Goal: Task Accomplishment & Management: Complete application form

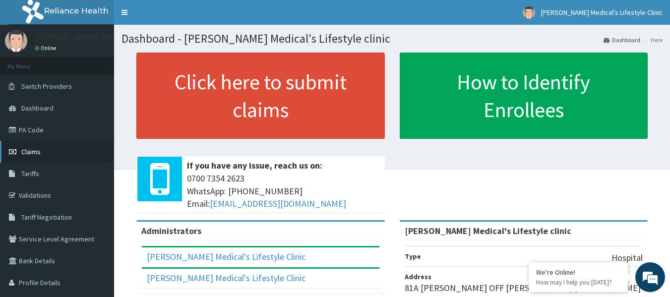
click at [36, 152] on span "Claims" at bounding box center [30, 151] width 19 height 9
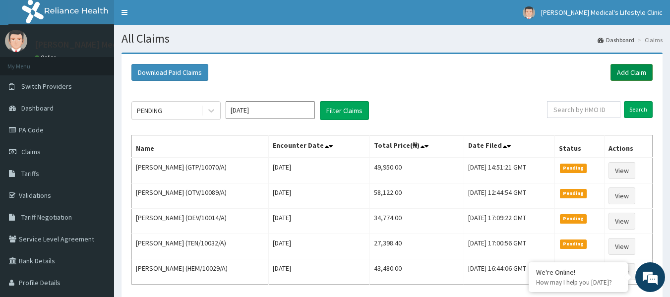
click at [614, 68] on link "Add Claim" at bounding box center [631, 72] width 42 height 17
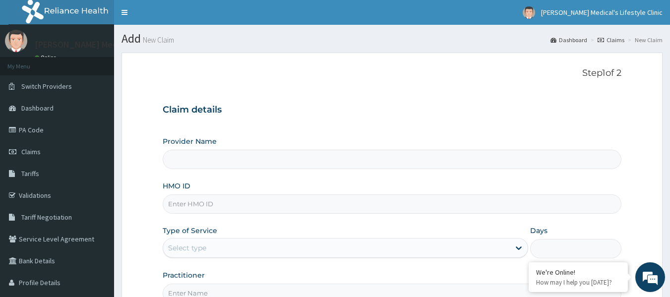
type input "Grover Medical's Lifestyle clinic"
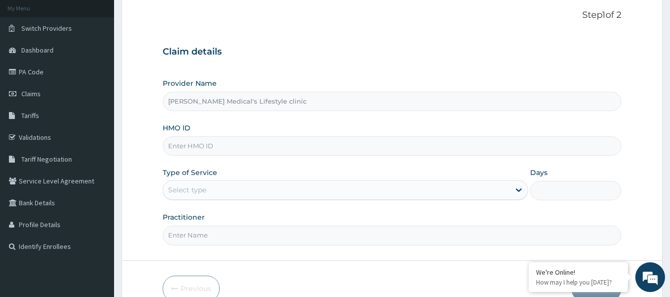
scroll to position [99, 0]
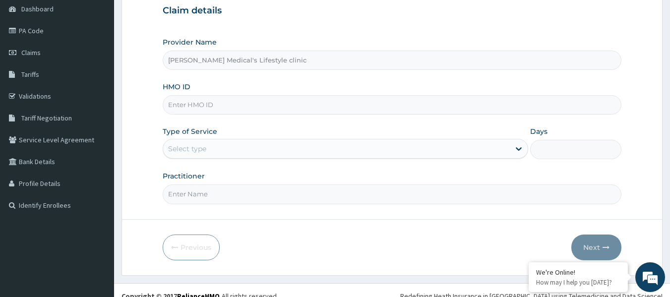
click at [198, 104] on input "HMO ID" at bounding box center [392, 104] width 459 height 19
paste input "KSB/10628/A"
type input "KSB/10628/A"
click at [194, 146] on div "Select type" at bounding box center [187, 149] width 38 height 10
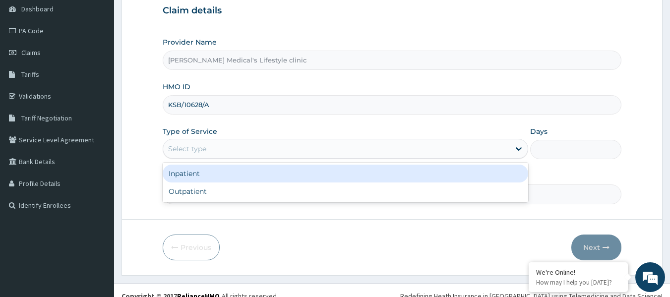
scroll to position [0, 0]
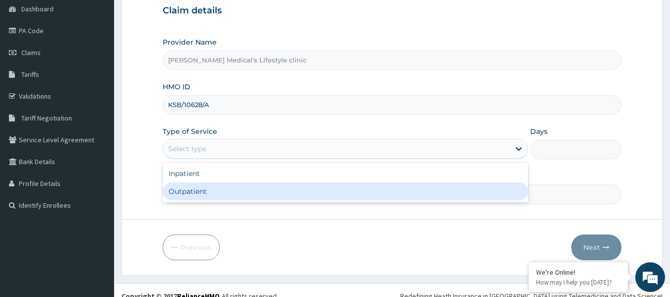
click at [191, 191] on div "Outpatient" at bounding box center [345, 191] width 365 height 18
type input "1"
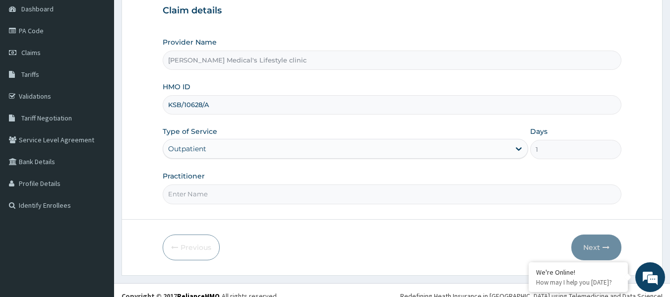
click at [191, 191] on input "Practitioner" at bounding box center [392, 193] width 459 height 19
type input "DR SOLOMON"
click at [590, 244] on button "Next" at bounding box center [596, 247] width 50 height 26
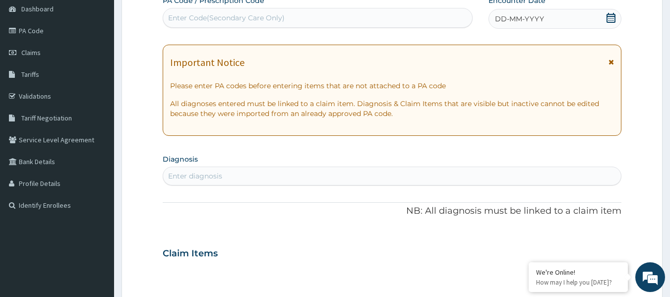
click at [287, 23] on div "Enter Code(Secondary Care Only)" at bounding box center [317, 18] width 309 height 16
paste input "PA/5D1AB3"
type input "PA/5D1AB3"
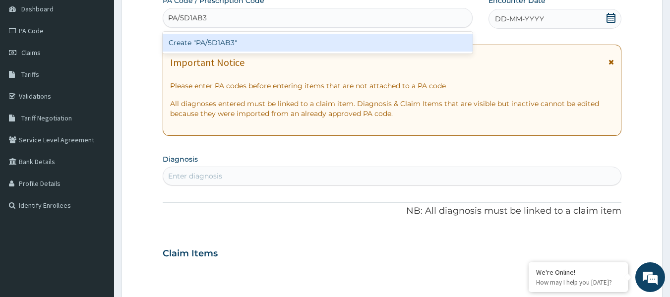
click at [243, 41] on div "Create "PA/5D1AB3"" at bounding box center [318, 43] width 310 height 18
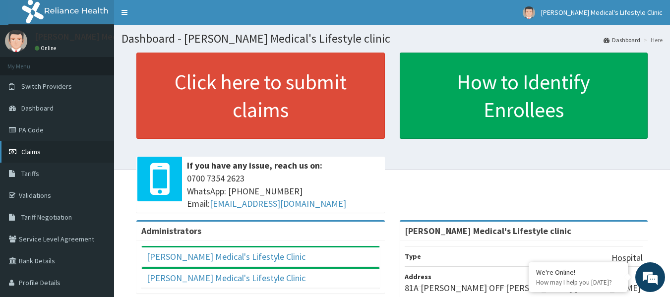
click at [41, 149] on link "Claims" at bounding box center [57, 152] width 114 height 22
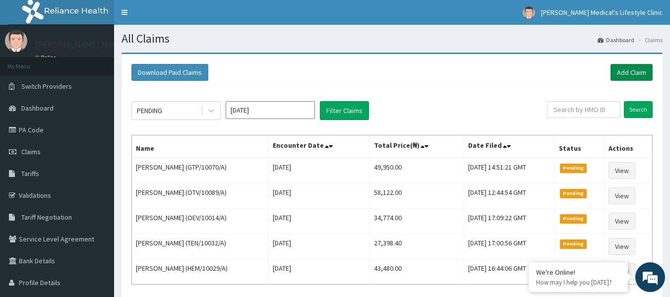
click at [622, 74] on link "Add Claim" at bounding box center [631, 72] width 42 height 17
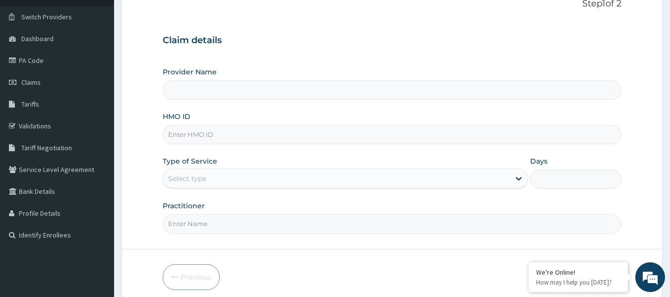
scroll to position [99, 0]
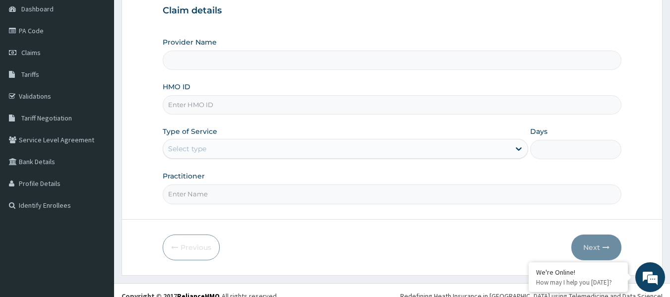
click at [214, 101] on input "HMO ID" at bounding box center [392, 104] width 459 height 19
type input "[PERSON_NAME] Medical's Lifestyle clinic"
paste input "KSB/10628/A"
type input "KSB/10628/A"
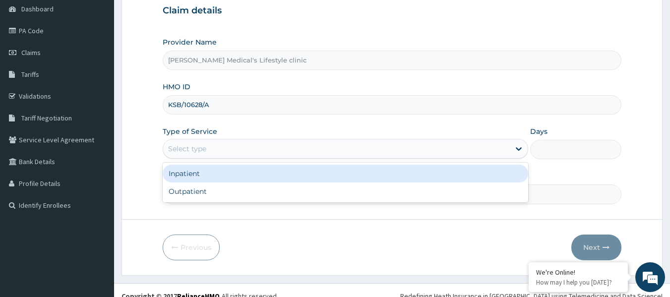
click at [194, 153] on div "Select type" at bounding box center [187, 149] width 38 height 10
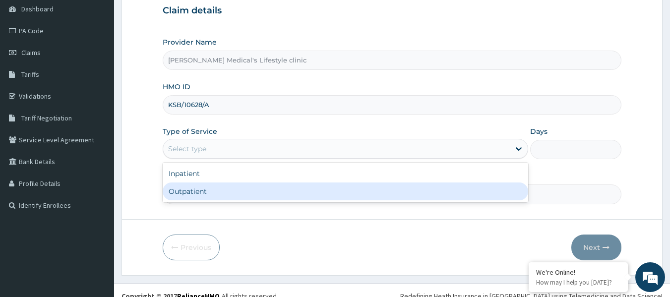
click at [197, 196] on div "Outpatient" at bounding box center [345, 191] width 365 height 18
type input "1"
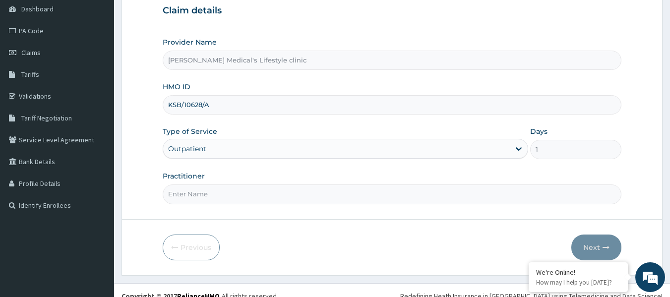
click at [200, 197] on input "Practitioner" at bounding box center [392, 193] width 459 height 19
type input "DR SOLOMON"
click at [596, 242] on button "Next" at bounding box center [596, 247] width 50 height 26
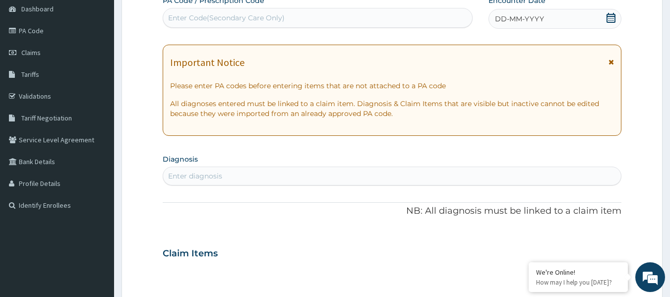
click at [215, 19] on div "Enter Code(Secondary Care Only)" at bounding box center [226, 18] width 116 height 10
paste input "PA/5D1AB3"
type input "PA/5D1AB3"
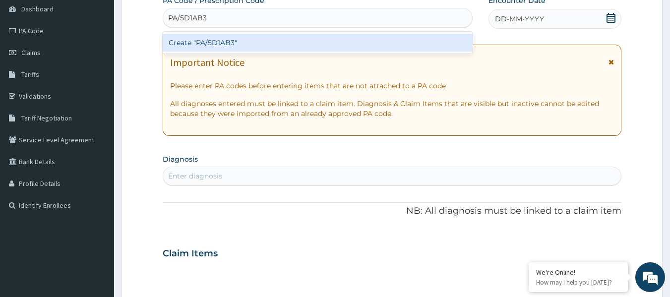
click at [225, 46] on div "Create "PA/5D1AB3"" at bounding box center [318, 43] width 310 height 18
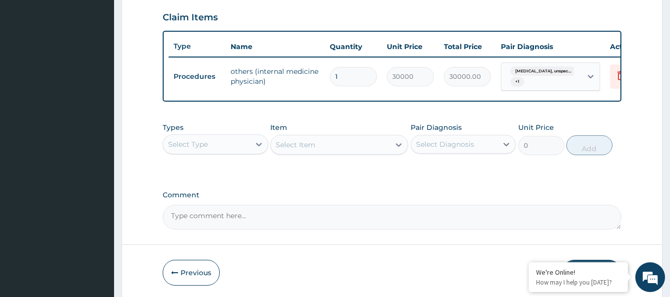
scroll to position [382, 0]
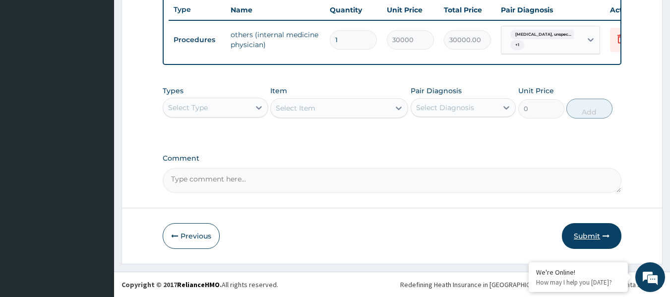
click at [581, 235] on button "Submit" at bounding box center [591, 236] width 59 height 26
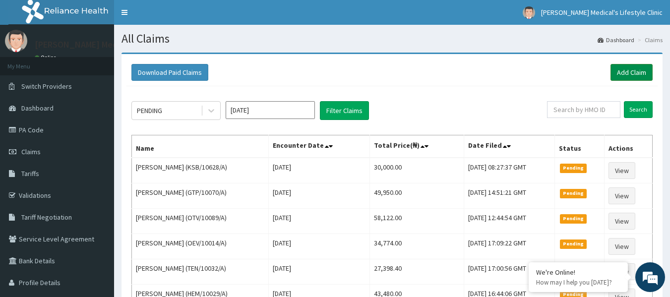
click at [627, 71] on link "Add Claim" at bounding box center [631, 72] width 42 height 17
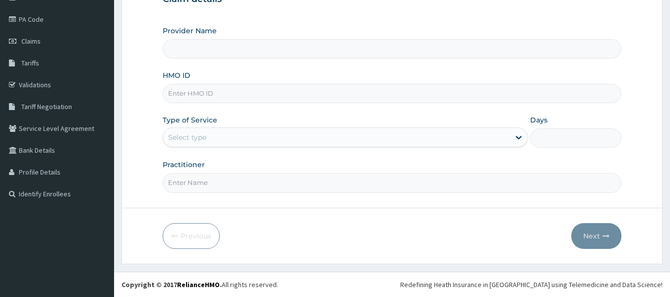
click at [206, 90] on input "HMO ID" at bounding box center [392, 93] width 459 height 19
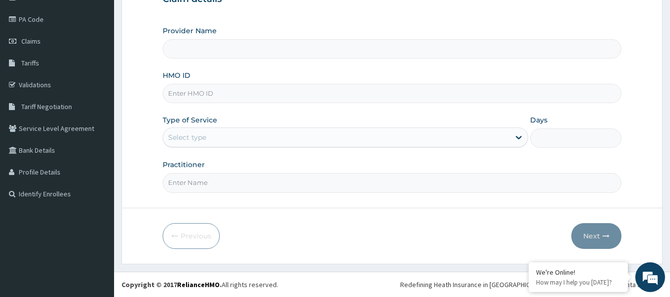
type input "[PERSON_NAME] Medical's Lifestyle clinic"
paste input "RNI/10014/A"
type input "RNI/10014/A"
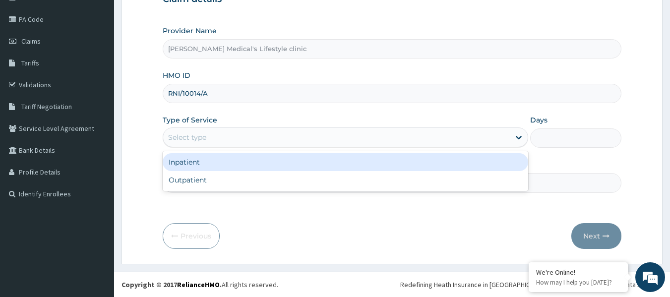
click at [212, 135] on div "Select type" at bounding box center [336, 137] width 346 height 16
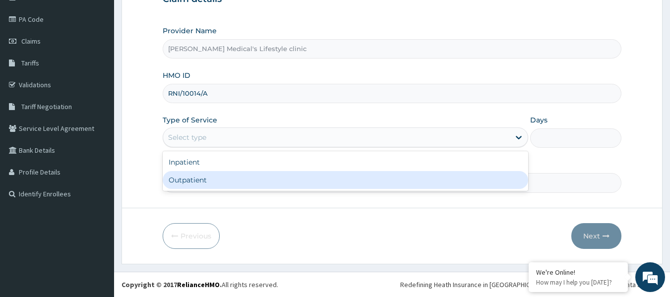
click at [208, 178] on div "Outpatient" at bounding box center [345, 180] width 365 height 18
type input "1"
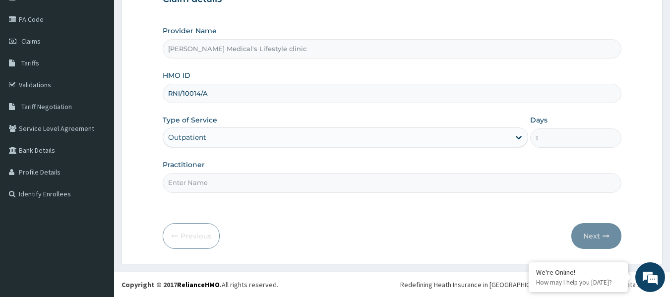
click at [208, 178] on input "Practitioner" at bounding box center [392, 182] width 459 height 19
type input "DR OHIOMOBA"
click at [590, 239] on button "Next" at bounding box center [596, 236] width 50 height 26
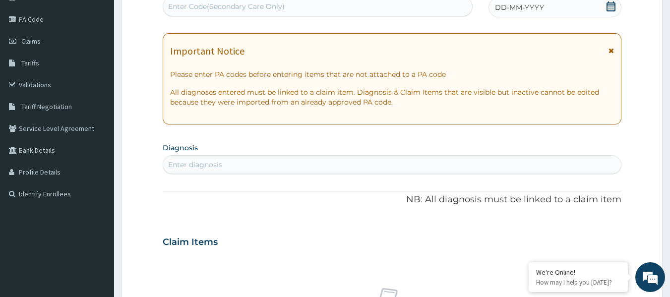
click at [281, 7] on div "Enter Code(Secondary Care Only)" at bounding box center [226, 6] width 116 height 10
paste input "PA/660E85"
type input "PA/660E85"
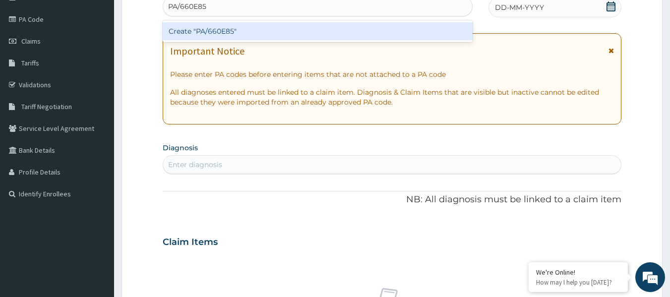
click at [265, 25] on div "Create "PA/660E85"" at bounding box center [318, 31] width 310 height 18
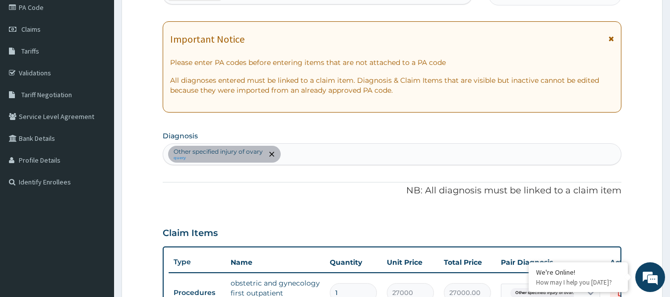
scroll to position [29, 0]
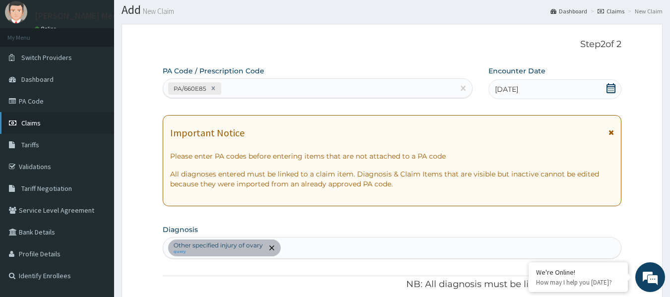
click at [54, 126] on link "Claims" at bounding box center [57, 123] width 114 height 22
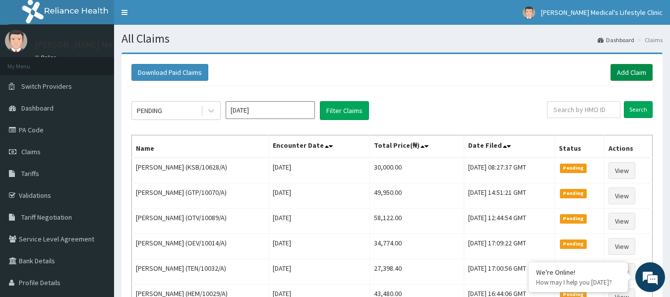
click at [624, 76] on link "Add Claim" at bounding box center [631, 72] width 42 height 17
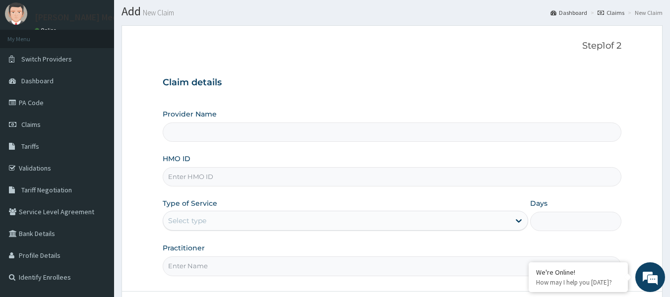
scroll to position [111, 0]
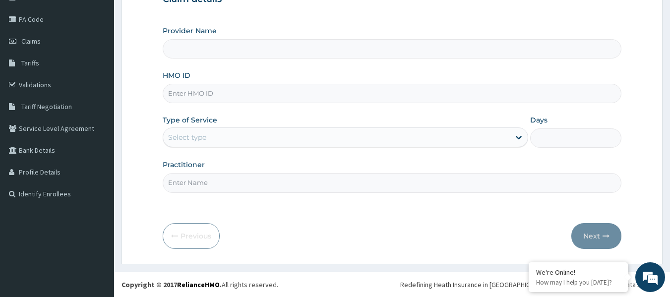
click at [193, 97] on input "HMO ID" at bounding box center [392, 93] width 459 height 19
type input "[PERSON_NAME] Medical's Lifestyle clinic"
paste input "OEV/10015/A"
type input "OEV/10015/A"
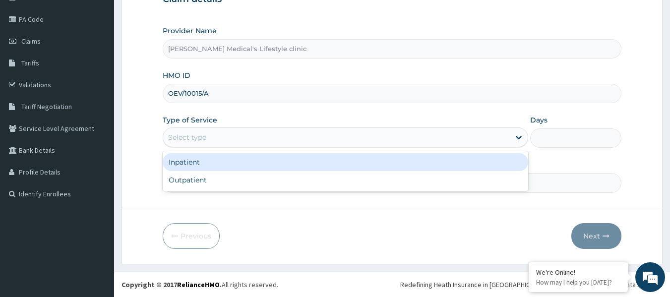
click at [200, 146] on div "Select type" at bounding box center [345, 137] width 365 height 20
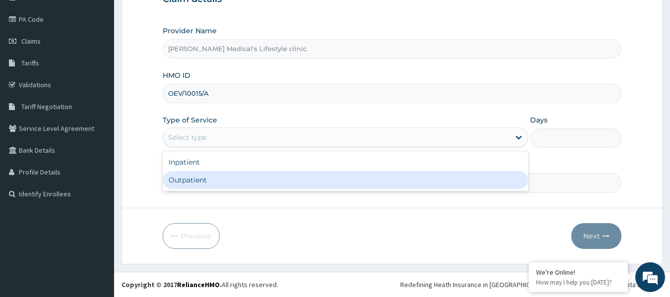
click at [199, 182] on div "Outpatient" at bounding box center [345, 180] width 365 height 18
type input "1"
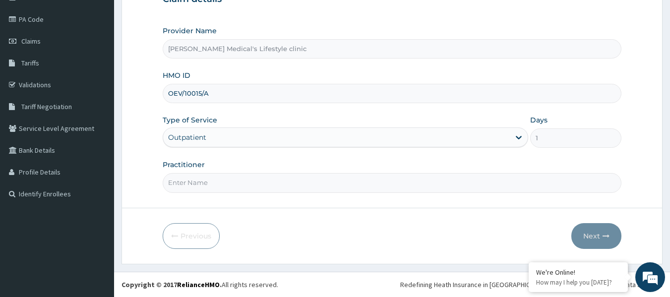
click at [199, 182] on input "Practitioner" at bounding box center [392, 182] width 459 height 19
type input "DR SOLOMON"
click at [596, 236] on button "Next" at bounding box center [596, 236] width 50 height 26
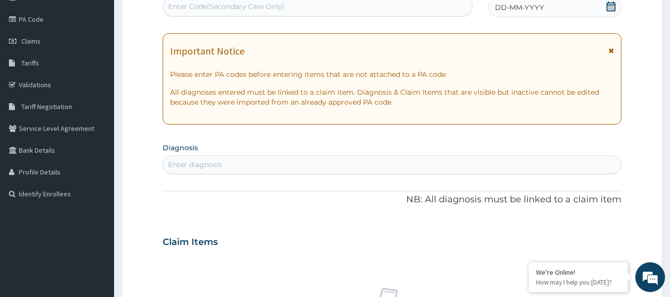
click at [333, 12] on div "Enter Code(Secondary Care Only)" at bounding box center [317, 7] width 309 height 16
paste input "PA/3B8ED0"
type input "PA/3B8ED0"
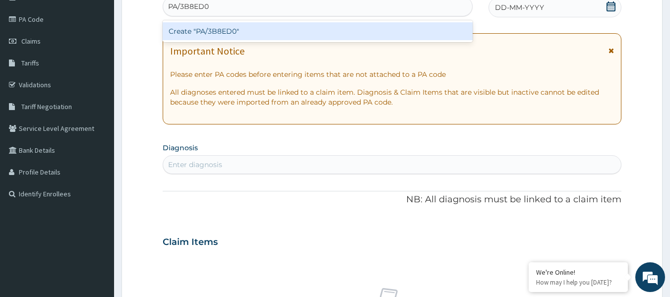
click at [291, 31] on div "Create "PA/3B8ED0"" at bounding box center [318, 31] width 310 height 18
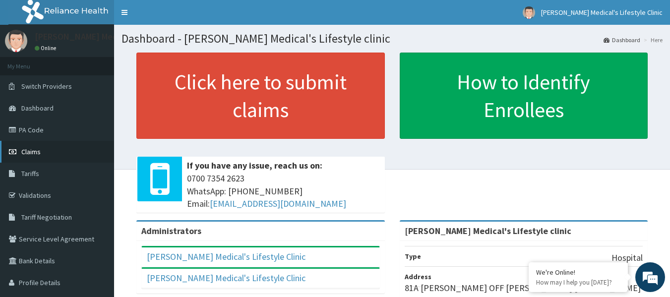
click at [30, 157] on link "Claims" at bounding box center [57, 152] width 114 height 22
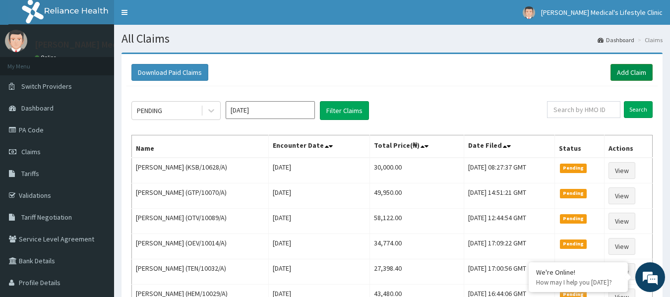
click at [626, 69] on link "Add Claim" at bounding box center [631, 72] width 42 height 17
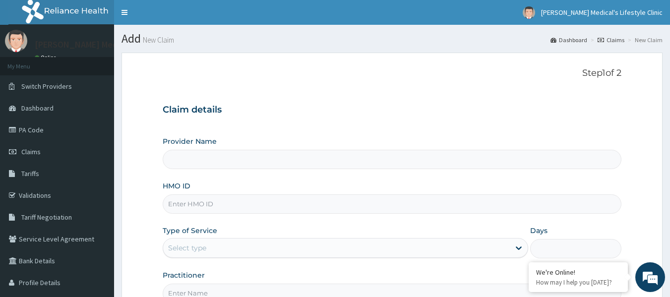
type input "Grover Medical's Lifestyle clinic"
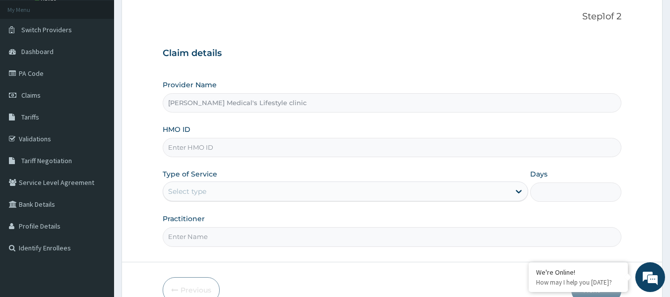
scroll to position [111, 0]
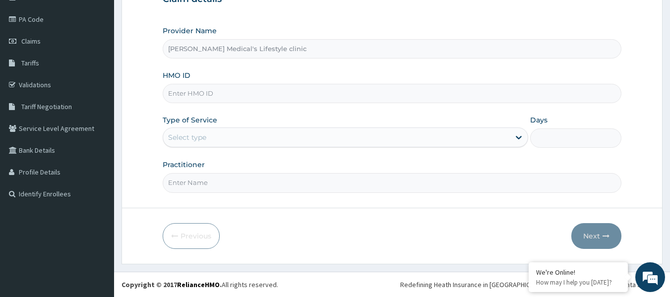
click at [210, 86] on input "HMO ID" at bounding box center [392, 93] width 459 height 19
paste input "OEV/10015/A"
type input "OEV/10015/A"
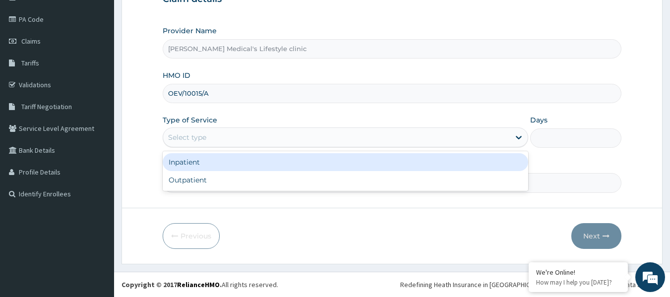
click at [194, 133] on div "Select type" at bounding box center [187, 137] width 38 height 10
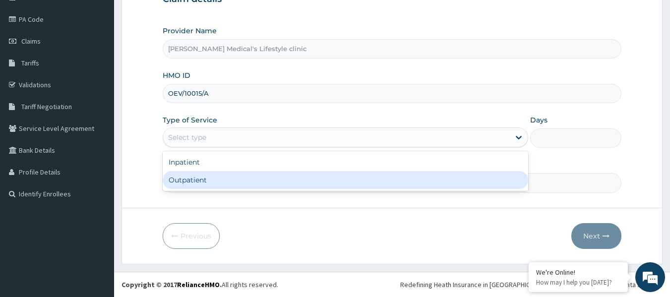
click at [209, 180] on div "Outpatient" at bounding box center [345, 180] width 365 height 18
type input "1"
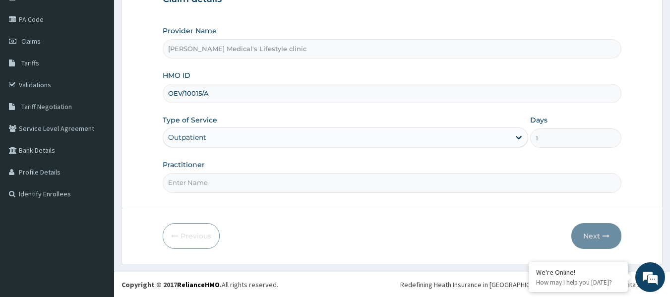
click at [209, 180] on input "Practitioner" at bounding box center [392, 182] width 459 height 19
type input "DR SOLOMON"
click at [599, 234] on button "Next" at bounding box center [596, 236] width 50 height 26
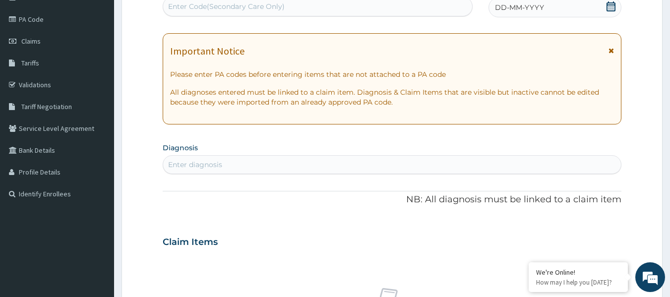
click at [292, 13] on div "Enter Code(Secondary Care Only)" at bounding box center [317, 7] width 309 height 16
paste input "PA/3B8ED0"
type input "PA/3B8ED0"
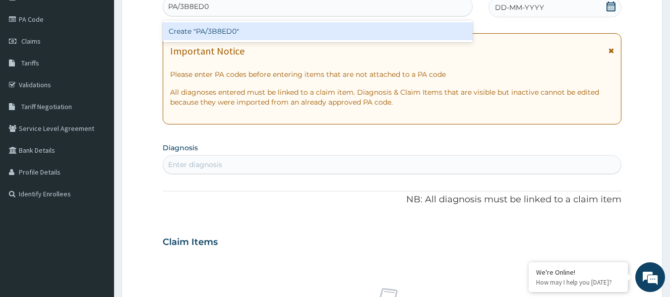
click at [276, 27] on div "Create "PA/3B8ED0"" at bounding box center [318, 31] width 310 height 18
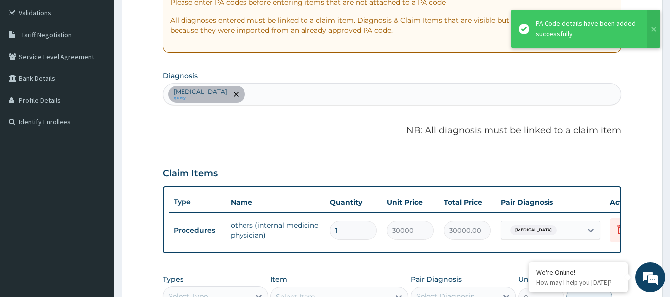
scroll to position [225, 0]
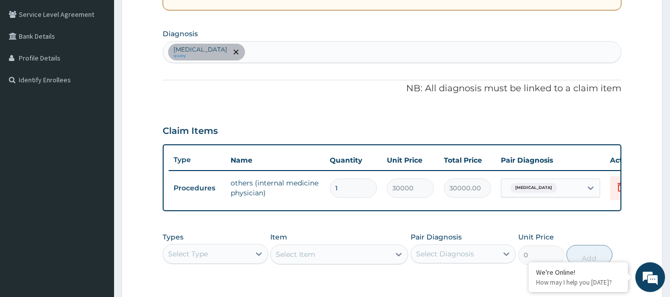
click at [275, 53] on div "Acute abdomen query" at bounding box center [392, 52] width 458 height 21
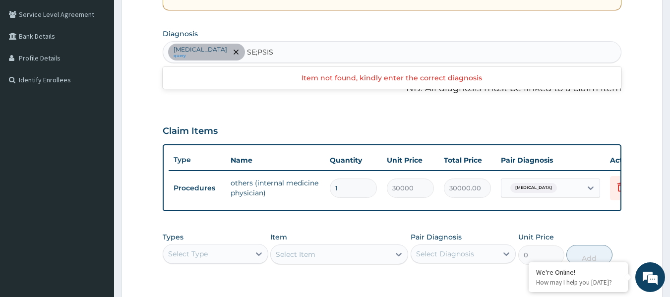
click at [251, 53] on input "SE;PSIS" at bounding box center [260, 52] width 27 height 10
type input "SEPSIS"
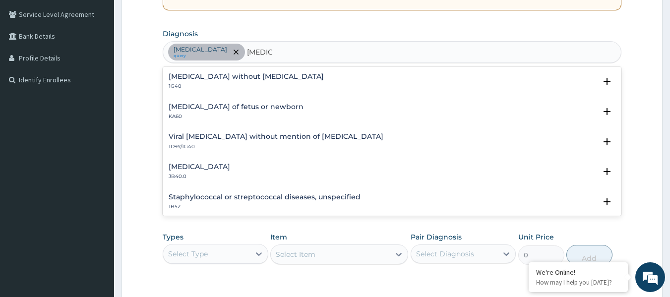
click at [198, 78] on h4 "Sepsis without septic shock" at bounding box center [246, 76] width 155 height 7
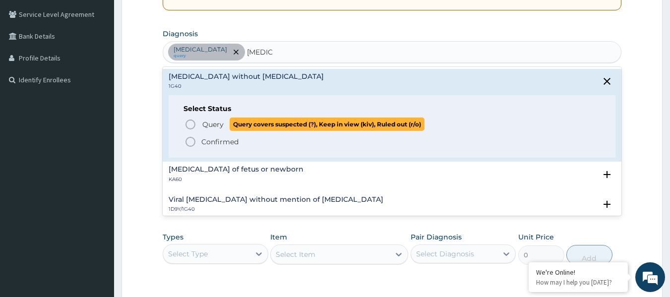
click at [195, 124] on circle "status option query" at bounding box center [190, 124] width 9 height 9
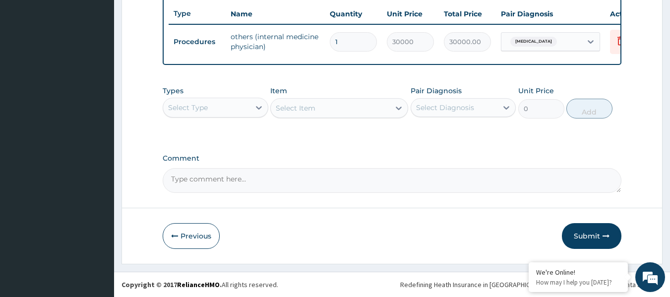
scroll to position [378, 0]
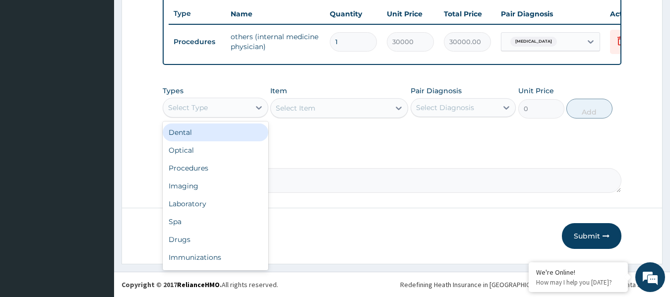
click at [221, 107] on div "Select Type" at bounding box center [206, 108] width 87 height 16
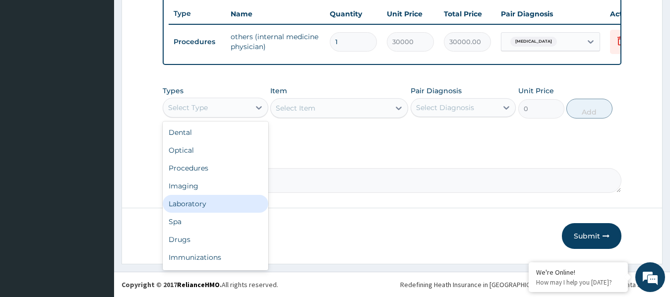
click at [205, 208] on div "Laboratory" at bounding box center [216, 204] width 106 height 18
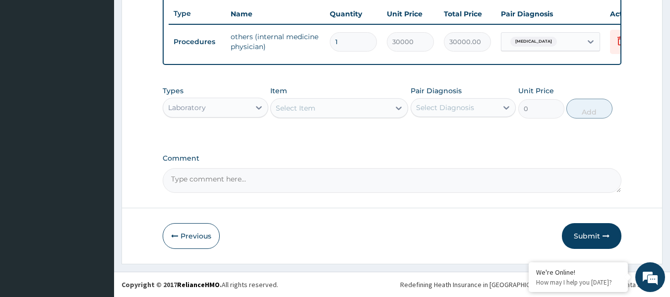
click at [361, 107] on div "Select Item" at bounding box center [330, 108] width 119 height 16
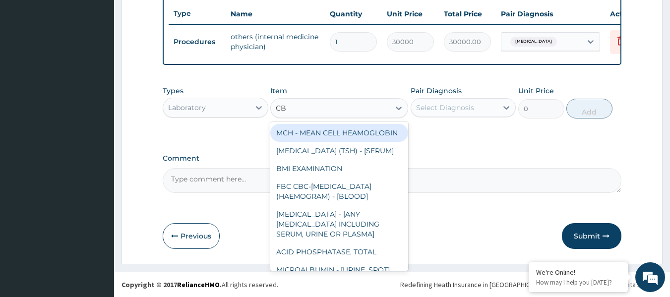
type input "CBC"
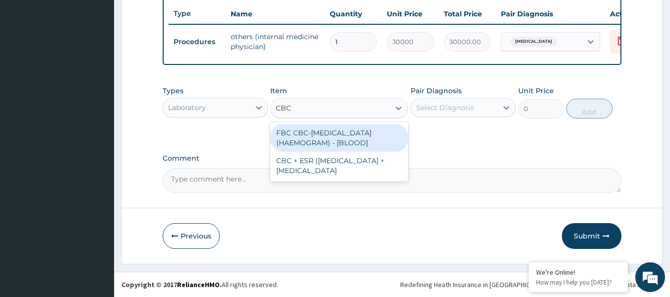
click at [355, 141] on div "FBC CBC-COMPLETE BLOOD COUNT (HAEMOGRAM) - [BLOOD]" at bounding box center [339, 138] width 138 height 28
type input "6000"
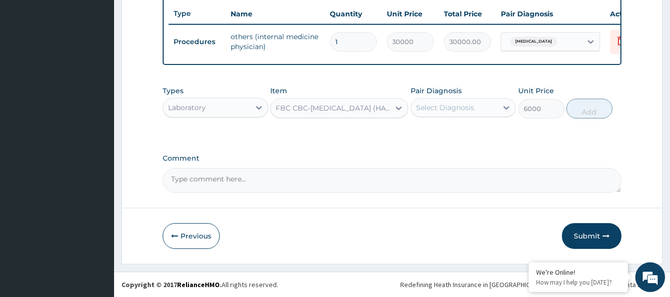
click at [490, 106] on div "Select Diagnosis" at bounding box center [454, 108] width 87 height 16
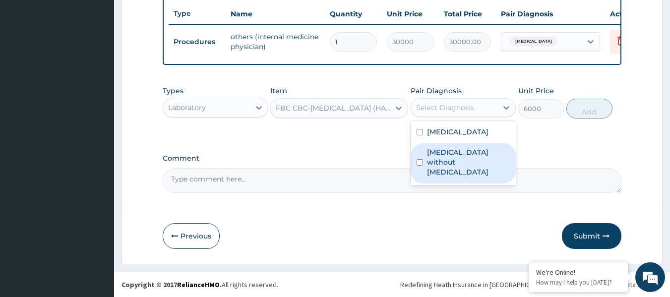
click at [453, 154] on label "Sepsis without septic shock" at bounding box center [468, 162] width 83 height 30
checkbox input "true"
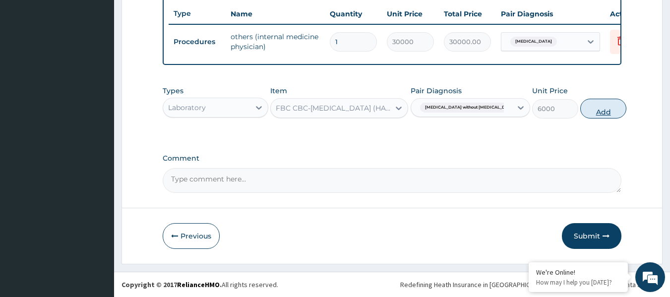
click at [605, 108] on button "Add" at bounding box center [603, 109] width 46 height 20
type input "0"
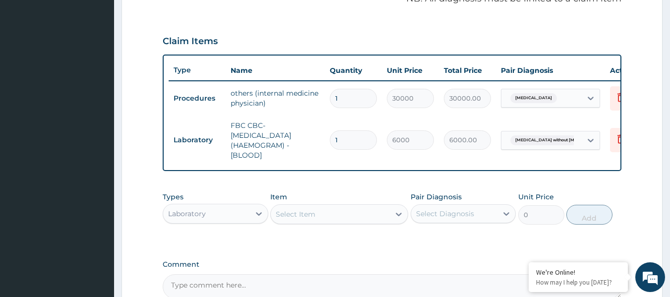
scroll to position [230, 0]
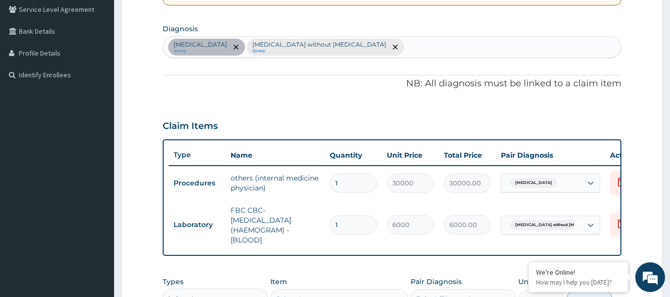
click at [368, 48] on div "Acute abdomen query Sepsis without septic shock Query" at bounding box center [392, 47] width 458 height 21
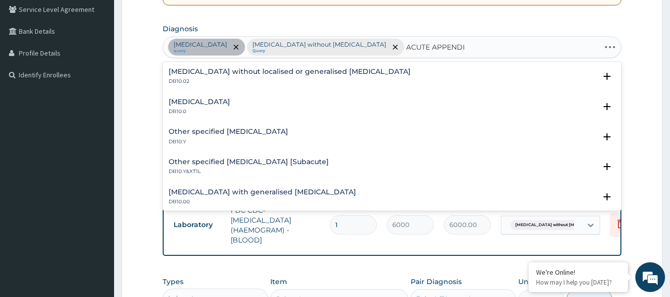
type input "ACUTE APPENDIC"
click at [209, 106] on div "Acute appendicitis DB10.0" at bounding box center [199, 106] width 61 height 17
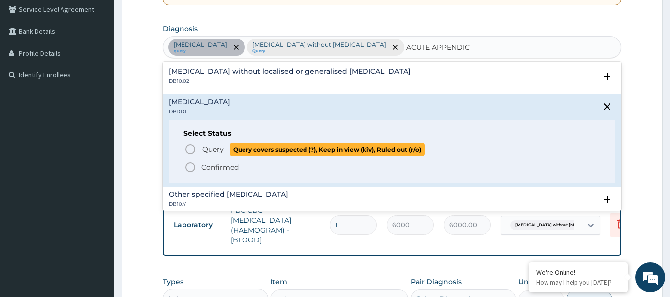
click at [187, 154] on icon "status option query" at bounding box center [190, 149] width 12 height 12
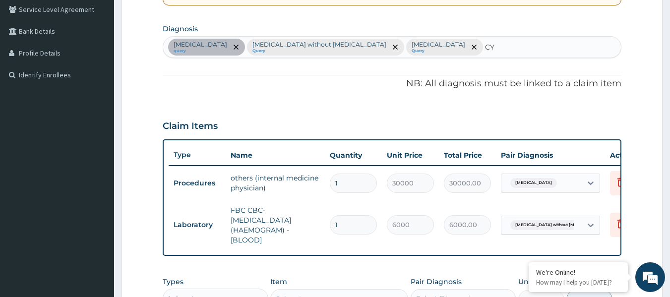
type input "C"
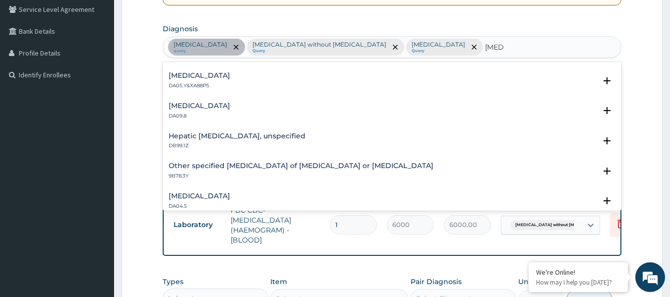
scroll to position [0, 0]
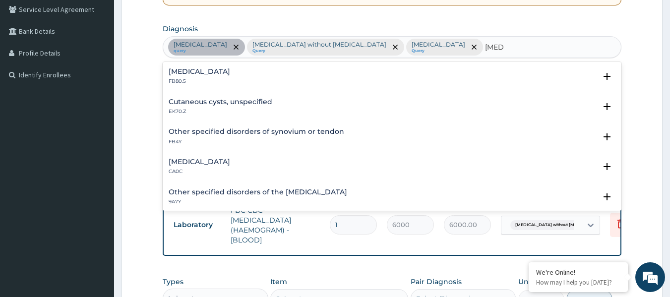
type input "CYST"
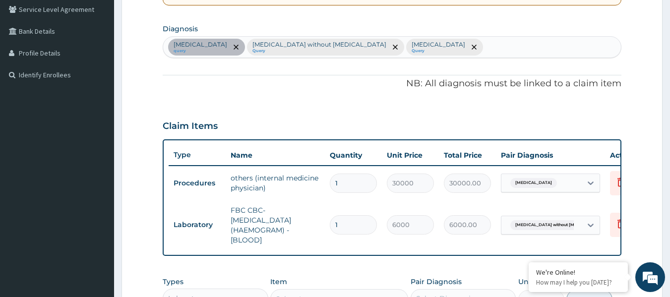
click at [602, 31] on section "Diagnosis Acute abdomen query Sepsis without septic shock Query Acute appendici…" at bounding box center [392, 39] width 459 height 37
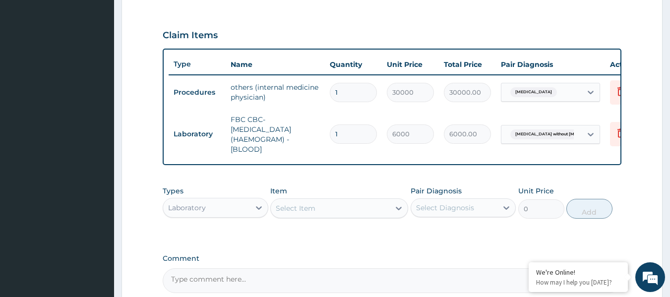
scroll to position [329, 0]
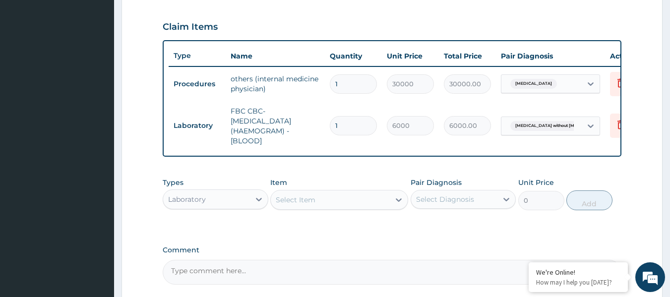
click at [215, 206] on div "Laboratory" at bounding box center [206, 199] width 87 height 16
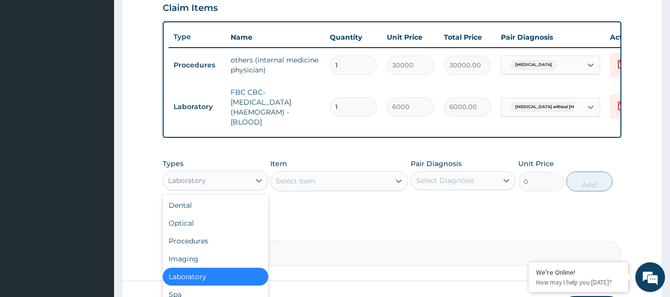
scroll to position [428, 0]
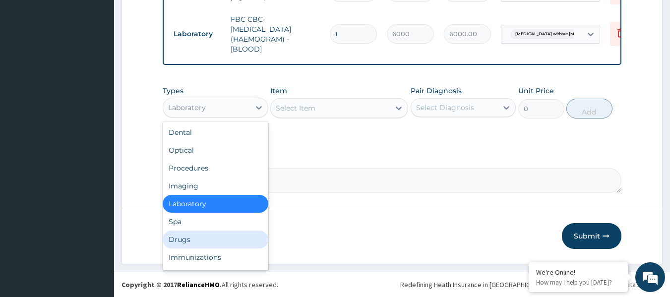
click at [245, 233] on div "Drugs" at bounding box center [216, 240] width 106 height 18
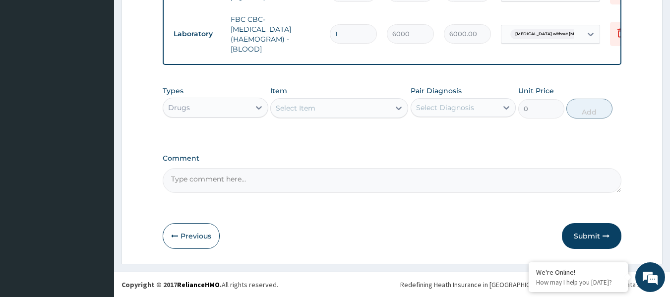
click at [369, 111] on div "Select Item" at bounding box center [330, 108] width 119 height 16
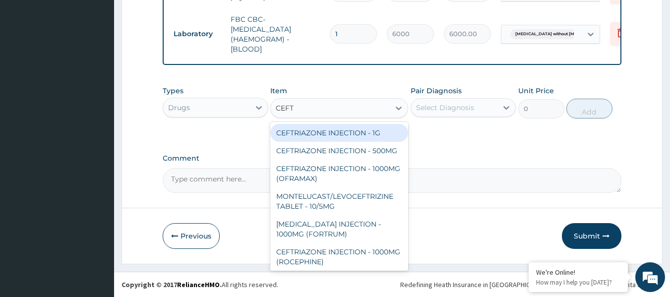
type input "CEFTR"
click at [364, 135] on div "CEFTRIAZONE INJECTION - 1G" at bounding box center [339, 133] width 138 height 18
type input "1888"
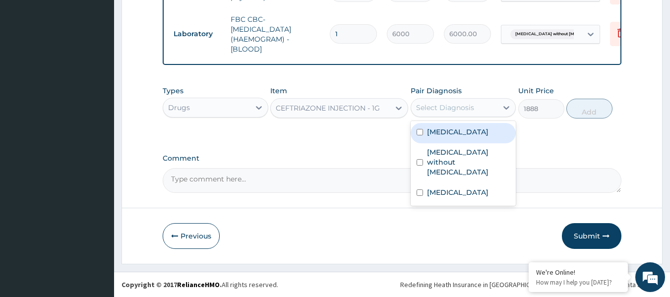
click at [469, 105] on div "Select Diagnosis" at bounding box center [445, 108] width 58 height 10
click at [456, 132] on label "Acute abdomen" at bounding box center [457, 132] width 61 height 10
checkbox input "true"
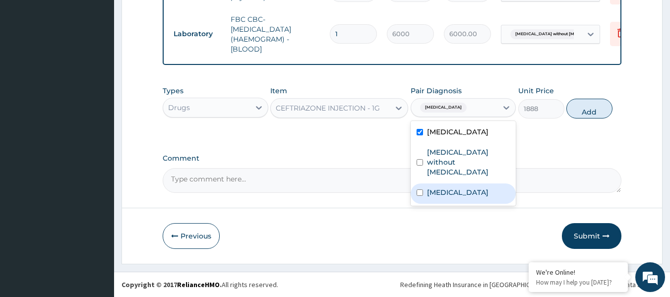
click at [450, 187] on label "Acute appendicitis" at bounding box center [457, 192] width 61 height 10
checkbox input "true"
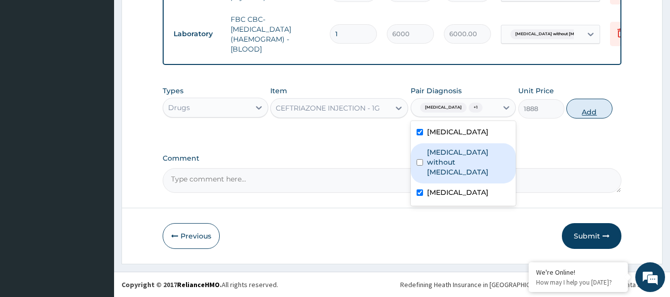
click at [589, 112] on button "Add" at bounding box center [589, 109] width 46 height 20
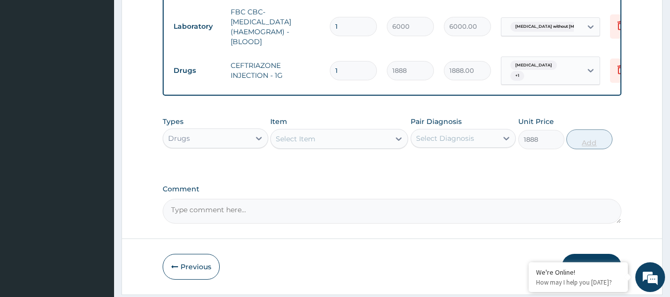
type input "0"
click at [338, 139] on div "Select Item" at bounding box center [330, 139] width 119 height 16
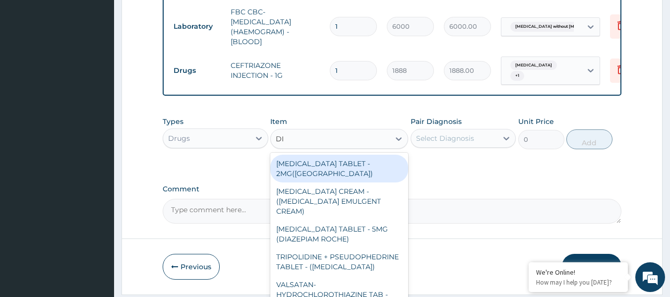
type input "DIC"
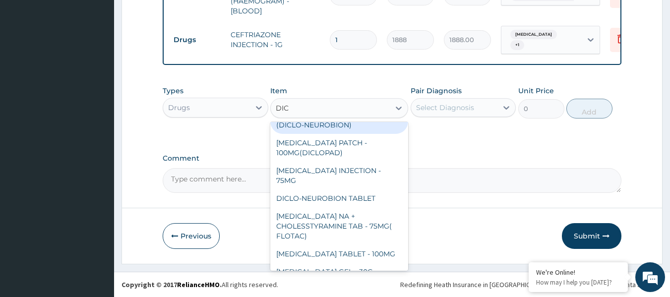
scroll to position [99, 0]
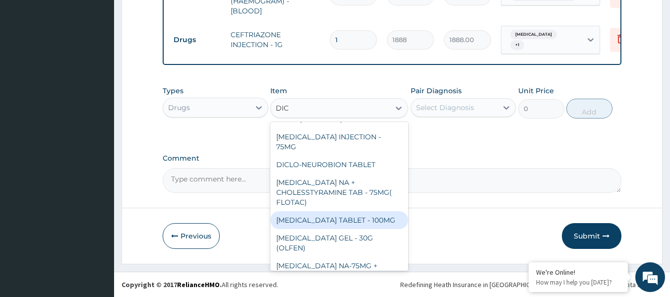
click at [360, 211] on div "[MEDICAL_DATA] TABLET - 100MG" at bounding box center [339, 220] width 138 height 18
type input "128"
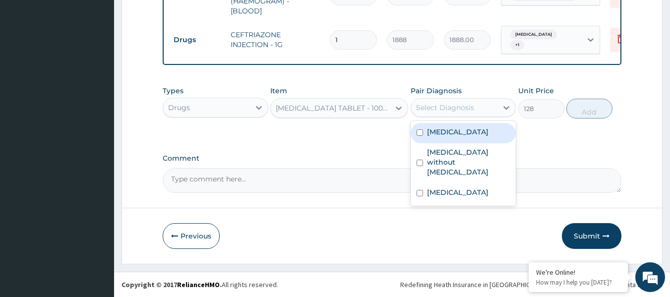
click at [458, 109] on div "Select Diagnosis" at bounding box center [445, 108] width 58 height 10
click at [450, 135] on label "Acute abdomen" at bounding box center [457, 132] width 61 height 10
checkbox input "true"
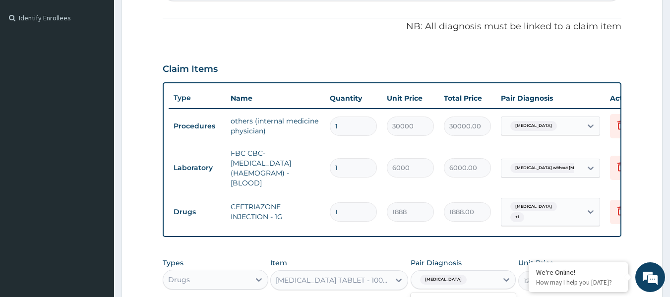
scroll to position [214, 0]
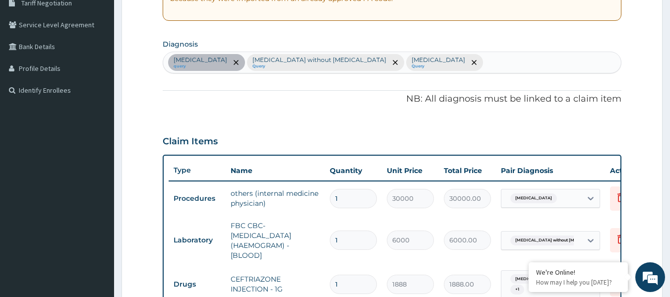
click at [486, 69] on div "Acute abdomen query Sepsis without septic shock Query Acute appendicitis Query" at bounding box center [392, 62] width 458 height 21
type input "JOINT PAIN"
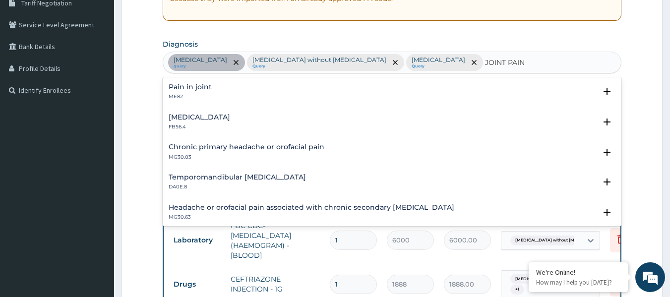
click at [189, 84] on h4 "Pain in joint" at bounding box center [190, 86] width 43 height 7
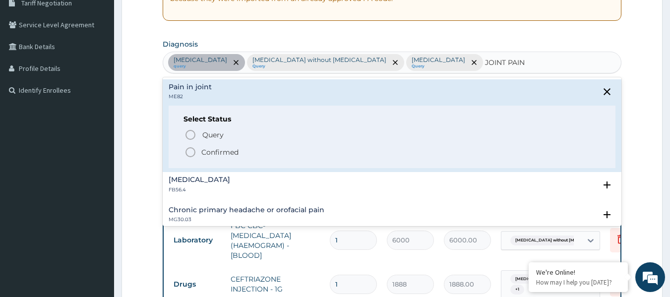
click at [183, 140] on div "Select Status Query Query covers suspected (?), Keep in view (kiv), Ruled out (…" at bounding box center [392, 137] width 447 height 63
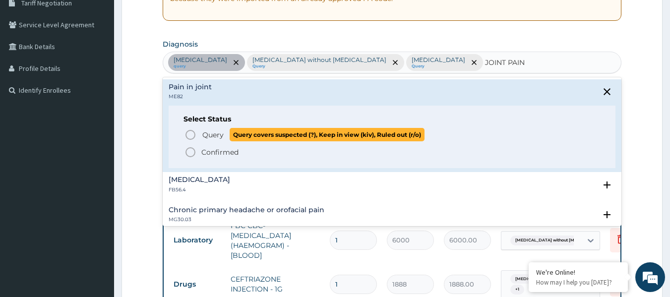
click at [186, 137] on circle "status option query" at bounding box center [190, 134] width 9 height 9
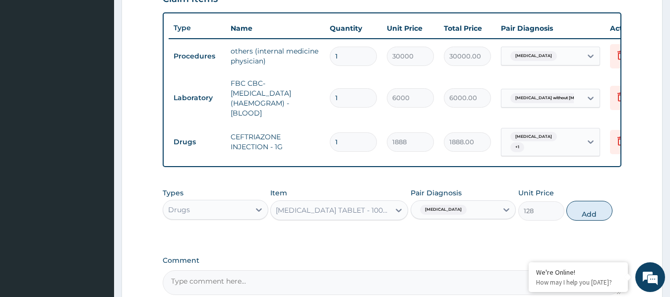
scroll to position [462, 0]
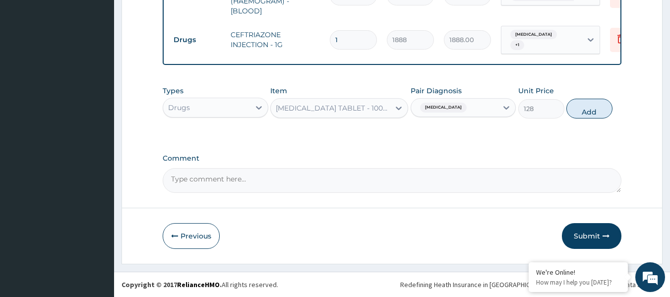
click at [460, 99] on div "Acute abdomen" at bounding box center [454, 107] width 87 height 17
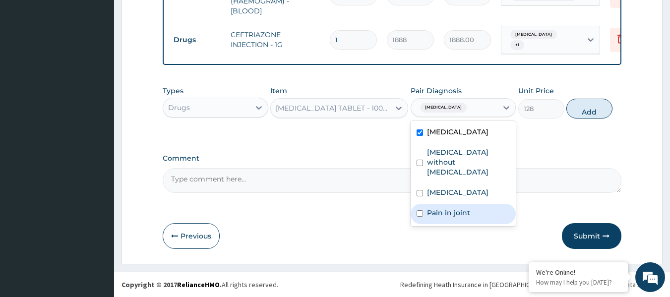
click at [447, 208] on label "Pain in joint" at bounding box center [448, 213] width 43 height 10
checkbox input "true"
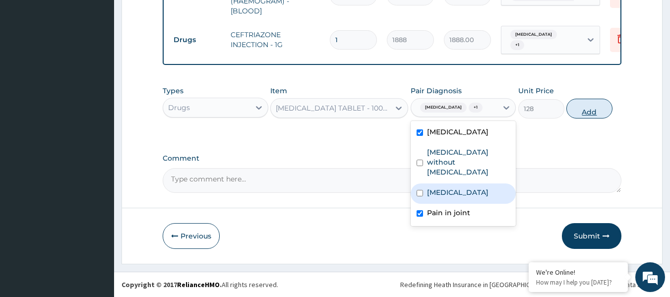
click at [594, 106] on button "Add" at bounding box center [589, 109] width 46 height 20
type input "0"
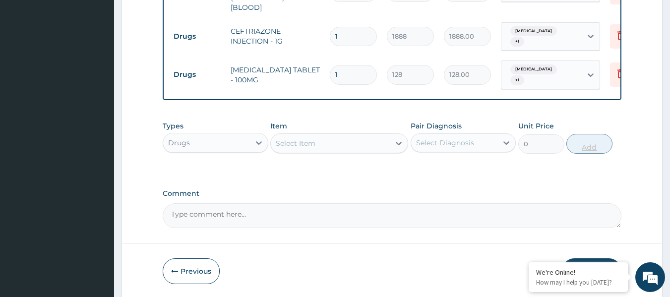
type input "10"
type input "1280.00"
type input "10"
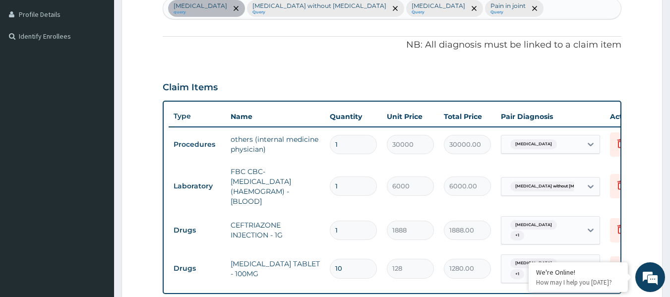
scroll to position [264, 0]
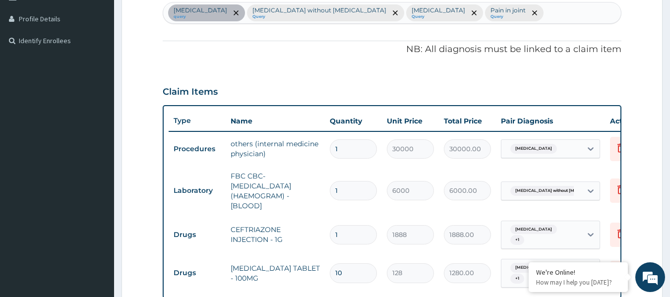
click at [500, 11] on div "Acute abdomen query Sepsis without septic shock Query Acute appendicitis Query …" at bounding box center [392, 12] width 458 height 21
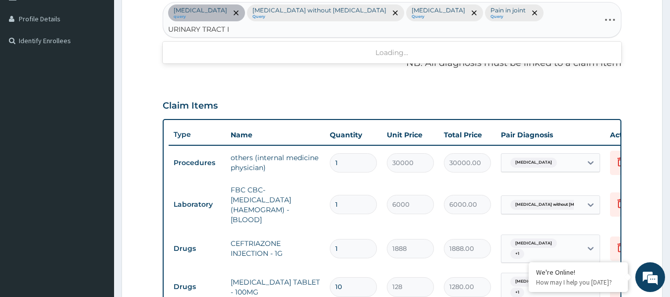
type input "URINARY TRACT IN"
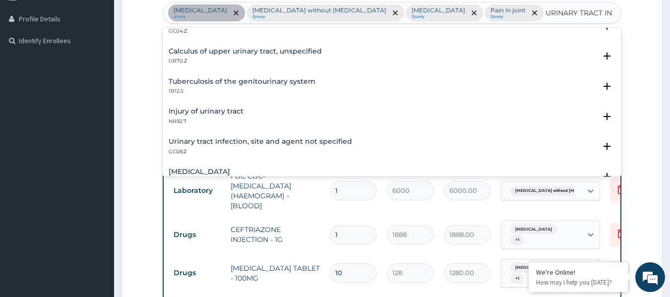
scroll to position [99, 0]
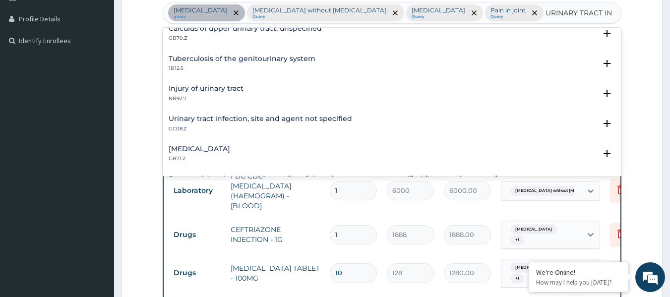
click at [263, 121] on h4 "Urinary tract infection, site and agent not specified" at bounding box center [260, 118] width 183 height 7
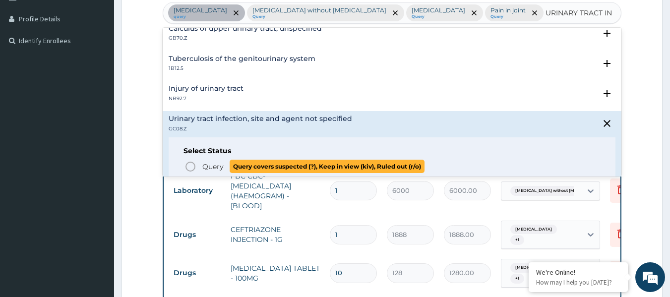
click at [187, 168] on icon "status option query" at bounding box center [190, 167] width 12 height 12
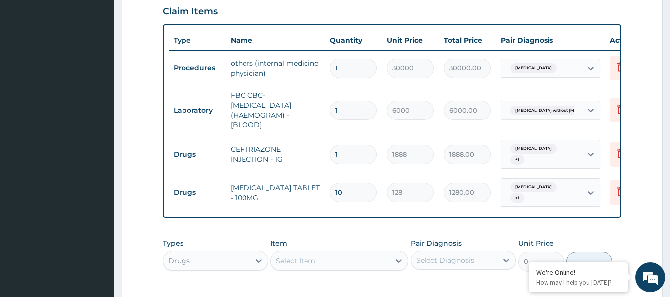
scroll to position [412, 0]
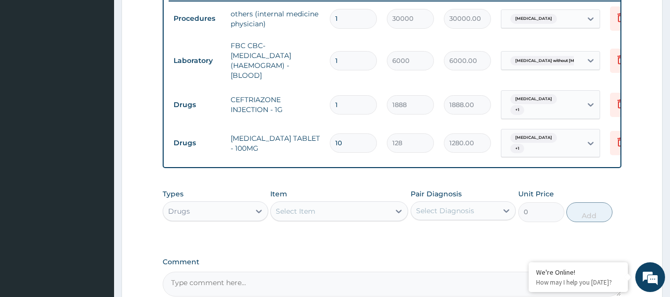
click at [329, 212] on div "Select Item" at bounding box center [330, 211] width 119 height 16
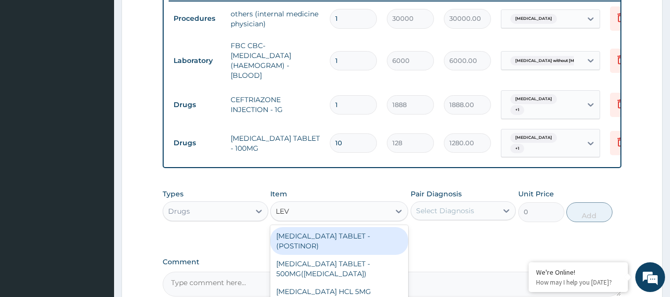
type input "LEVO"
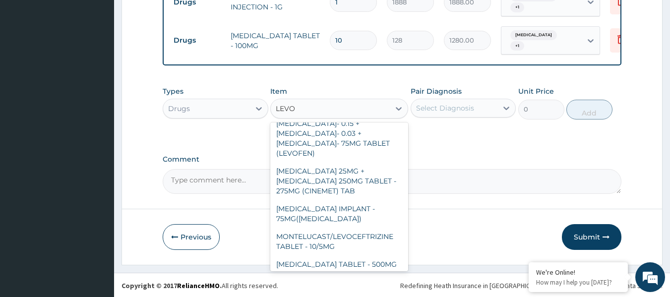
scroll to position [99, 0]
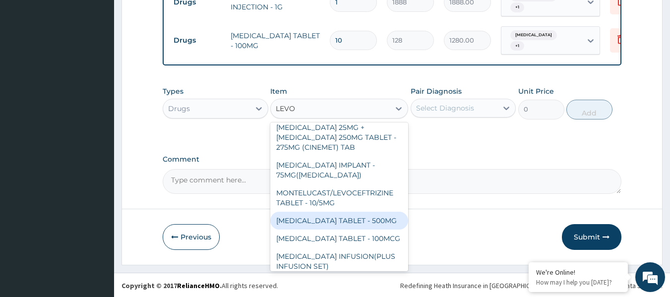
click at [349, 222] on div "[MEDICAL_DATA] TABLET - 500MG" at bounding box center [339, 221] width 138 height 18
type input "224"
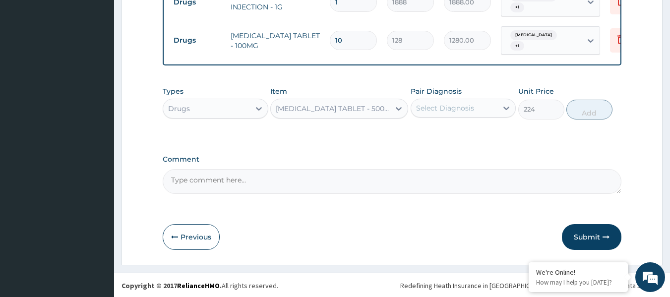
click at [461, 112] on div "Select Diagnosis" at bounding box center [445, 108] width 58 height 10
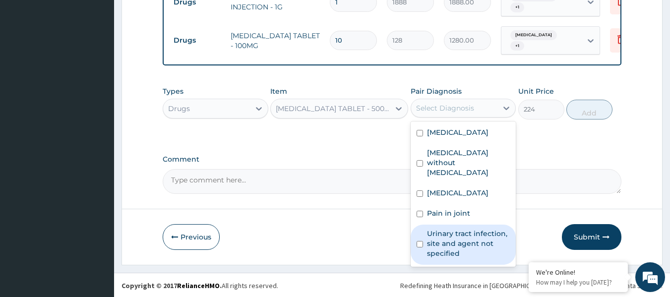
click at [447, 229] on label "Urinary tract infection, site and agent not specified" at bounding box center [468, 244] width 83 height 30
checkbox input "true"
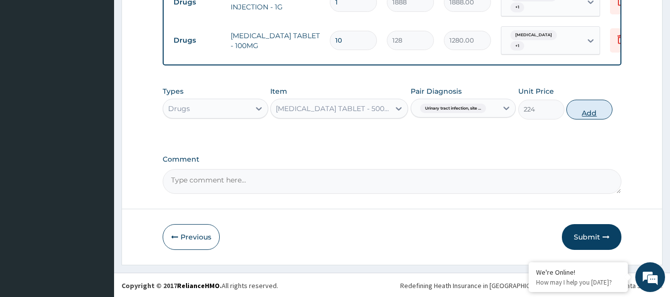
click at [577, 112] on button "Add" at bounding box center [589, 110] width 46 height 20
type input "0"
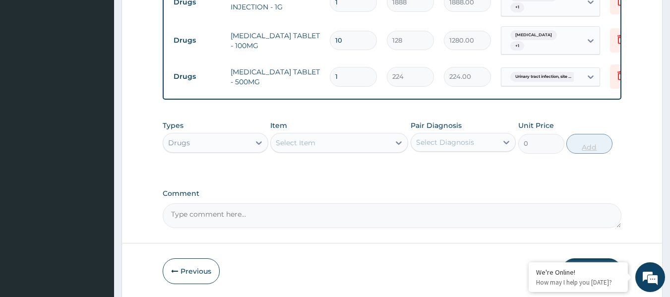
type input "0.00"
type input "7"
type input "1568.00"
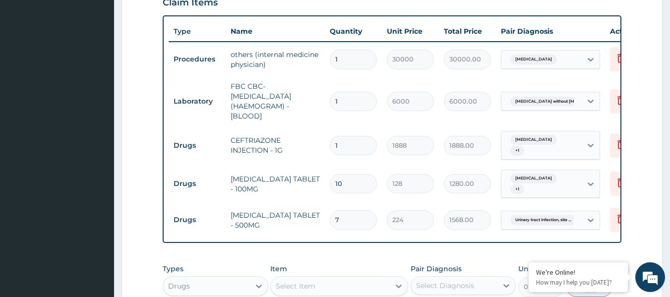
scroll to position [366, 0]
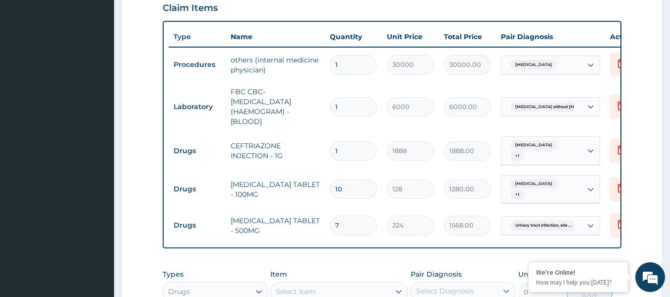
type input "7"
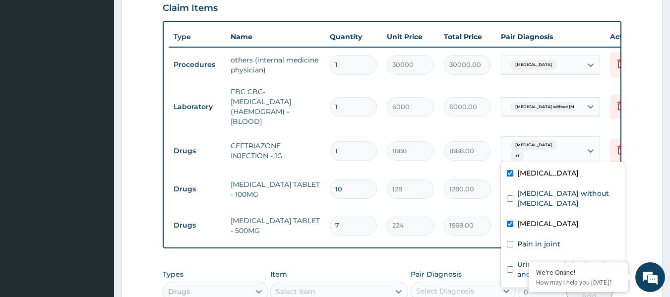
click at [537, 143] on div "Acute abdomen + 1" at bounding box center [539, 151] width 67 height 24
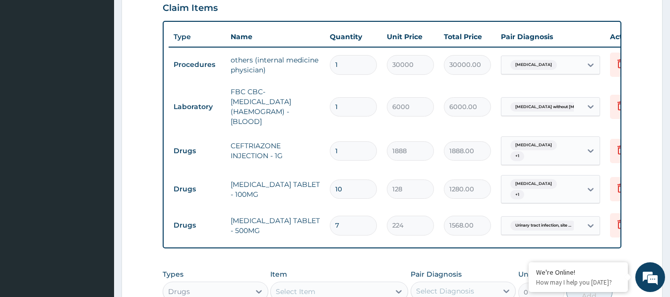
click at [423, 211] on td "224" at bounding box center [410, 225] width 57 height 29
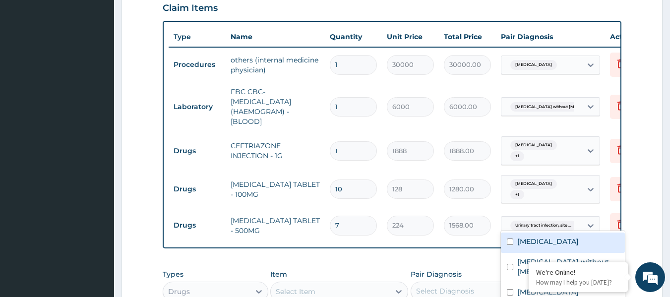
click at [530, 221] on span "Urinary tract infection, site ..." at bounding box center [543, 226] width 66 height 10
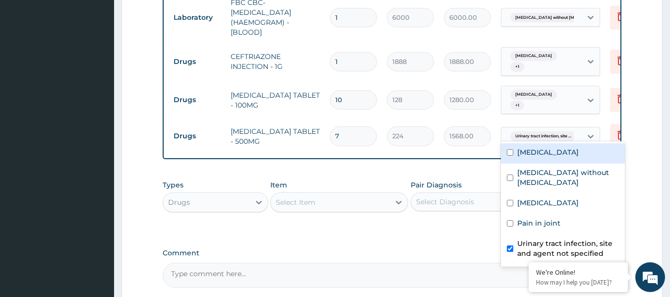
scroll to position [465, 0]
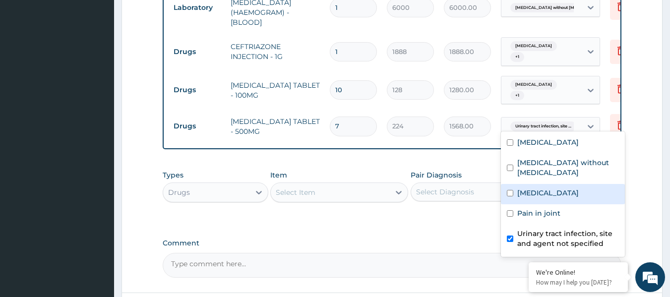
click at [539, 188] on label "Acute appendicitis" at bounding box center [547, 193] width 61 height 10
checkbox input "true"
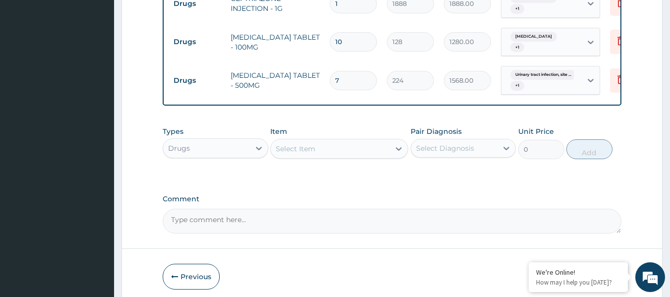
scroll to position [553, 0]
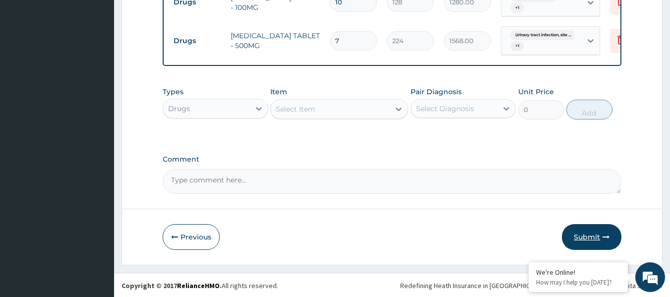
click at [591, 235] on button "Submit" at bounding box center [591, 237] width 59 height 26
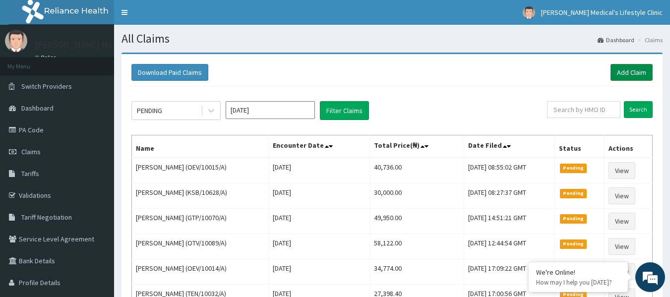
click at [620, 66] on link "Add Claim" at bounding box center [631, 72] width 42 height 17
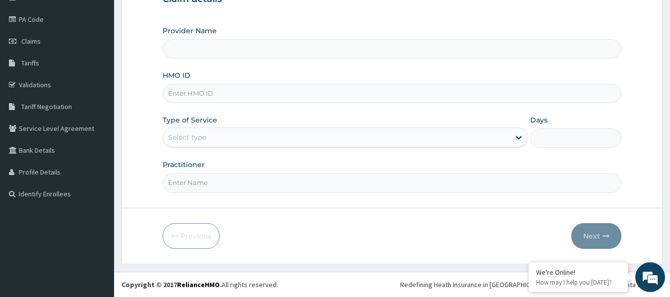
click at [201, 101] on input "HMO ID" at bounding box center [392, 93] width 459 height 19
type input "Grover Medical's Lifestyle clinic"
paste input "AIP/10303/A"
type input "AIP/10303/A"
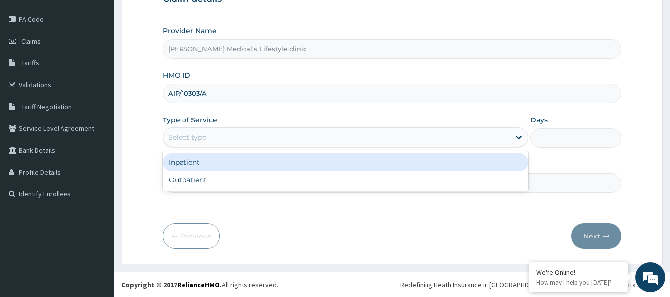
click at [201, 134] on div "Select type" at bounding box center [187, 137] width 38 height 10
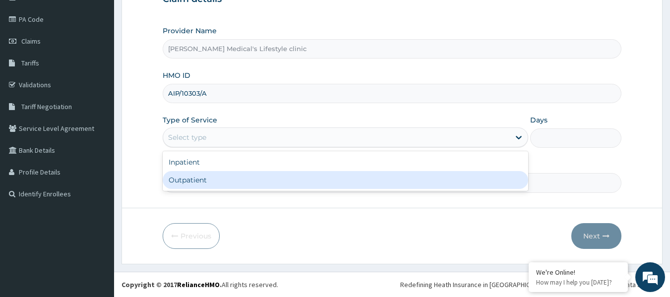
click at [206, 181] on div "Outpatient" at bounding box center [345, 180] width 365 height 18
type input "1"
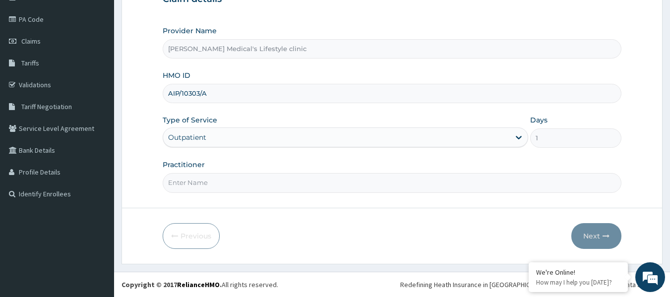
click at [214, 182] on input "Practitioner" at bounding box center [392, 182] width 459 height 19
type input "dr idowu"
click at [601, 236] on button "Next" at bounding box center [596, 236] width 50 height 26
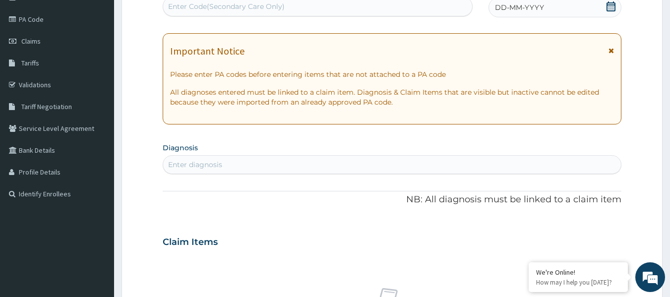
click at [288, 10] on div "Enter Code(Secondary Care Only)" at bounding box center [317, 7] width 309 height 16
paste input "PA/4BA302"
type input "PA/4BA302"
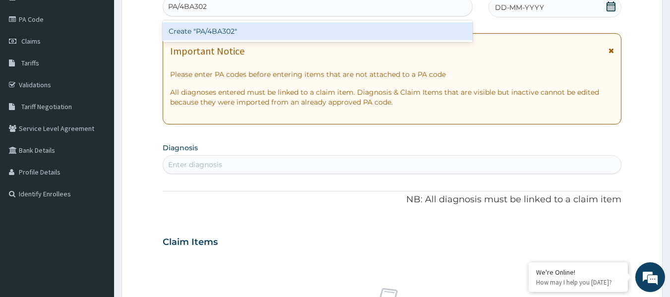
click at [244, 32] on div "Create "PA/4BA302"" at bounding box center [318, 31] width 310 height 18
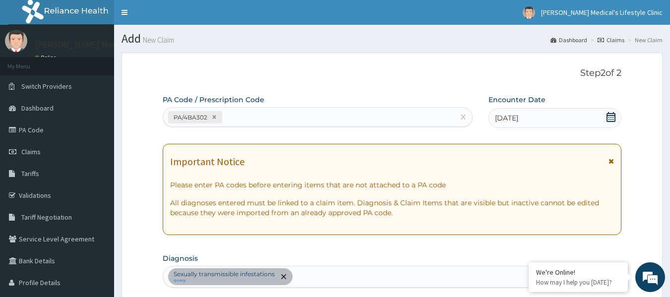
click at [261, 117] on div "PA/4BA302" at bounding box center [308, 117] width 291 height 16
paste input "PA/C09107"
type input "PA/C09107"
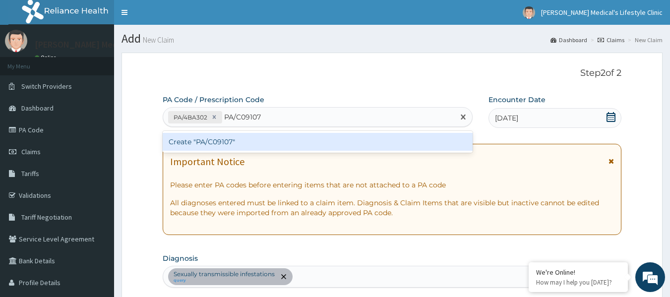
click at [238, 142] on div "Create "PA/C09107"" at bounding box center [318, 142] width 310 height 18
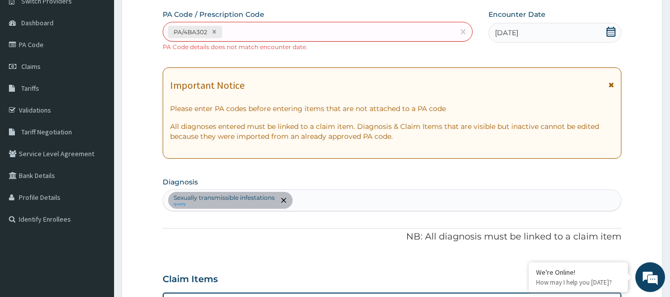
scroll to position [174, 0]
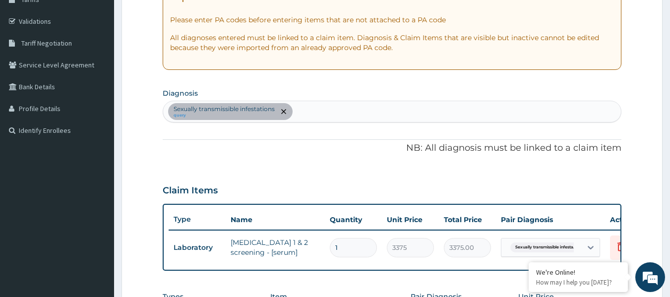
click at [315, 112] on div "Sexually transmissible infestations query" at bounding box center [392, 111] width 458 height 21
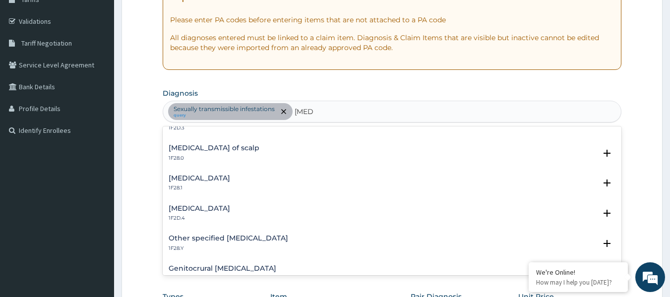
scroll to position [50, 0]
type input "tinea"
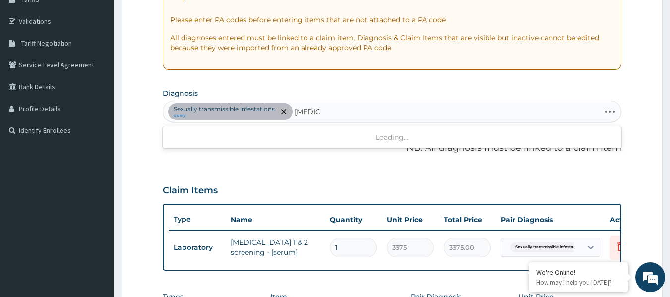
type input "tinea"
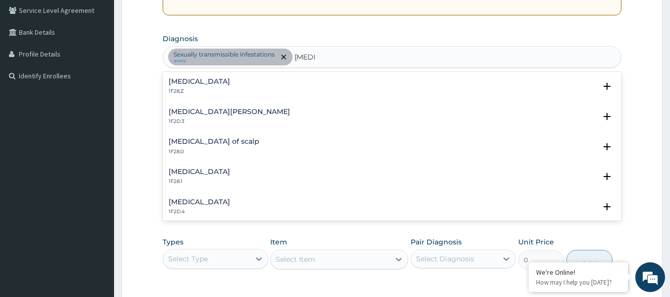
scroll to position [273, 0]
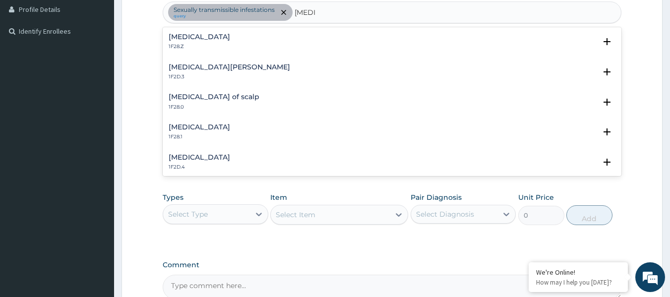
click at [218, 157] on div "Tinea nigra 1F2D.4" at bounding box center [392, 162] width 447 height 17
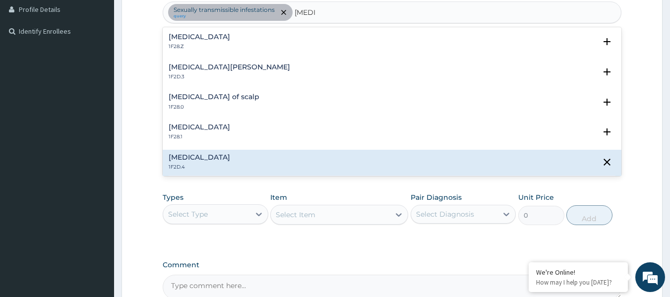
scroll to position [99, 0]
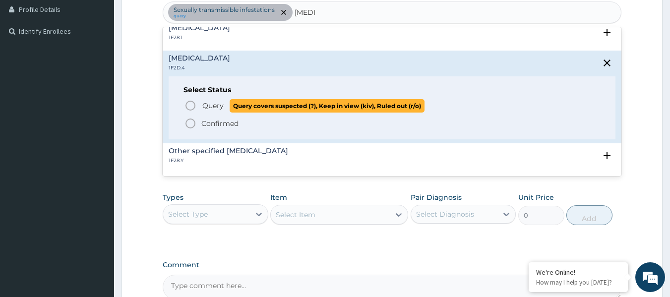
click at [213, 99] on p "Query Query covers suspected (?), Keep in view (kiv), Ruled out (r/o)" at bounding box center [312, 105] width 223 height 13
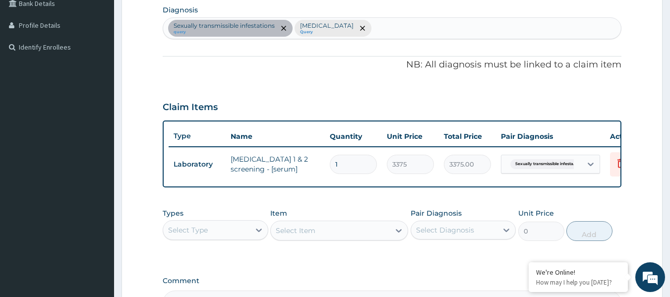
scroll to position [224, 0]
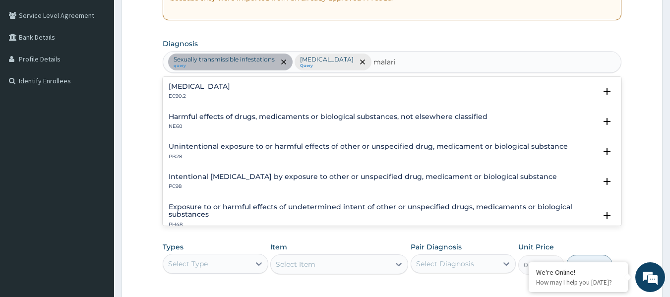
type input "malaria"
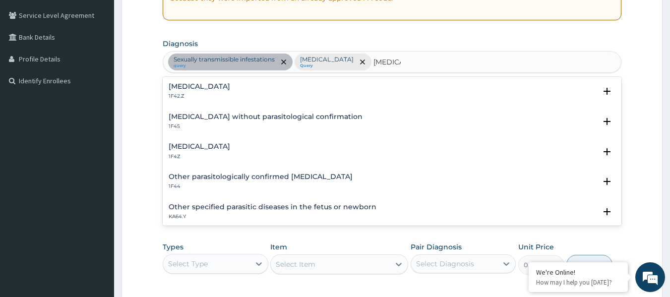
click at [206, 150] on h4 "Malaria, unspecified" at bounding box center [199, 146] width 61 height 7
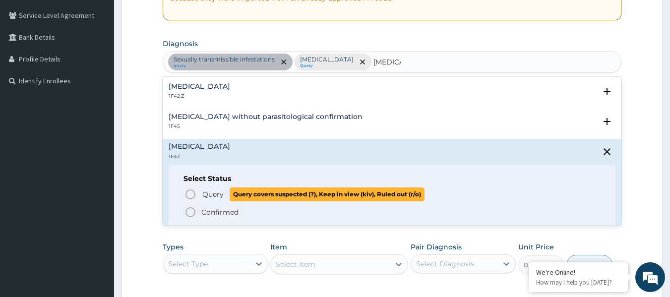
click at [195, 195] on icon "status option query" at bounding box center [190, 194] width 12 height 12
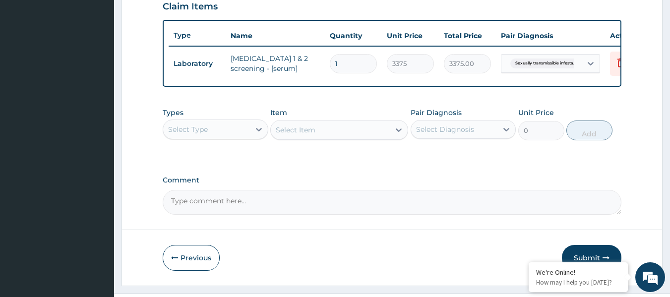
scroll to position [372, 0]
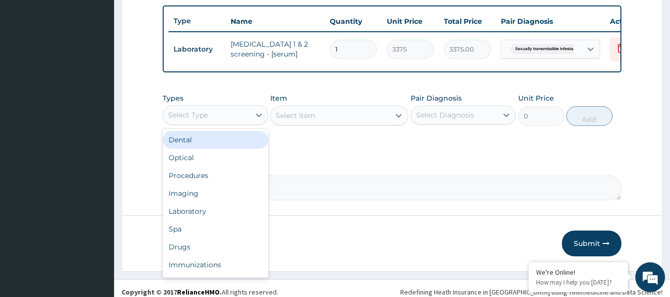
click at [216, 119] on div "Select Type" at bounding box center [206, 115] width 87 height 16
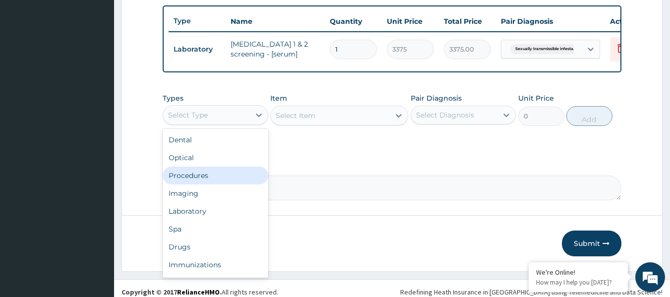
click at [225, 184] on div "Procedures" at bounding box center [216, 176] width 106 height 18
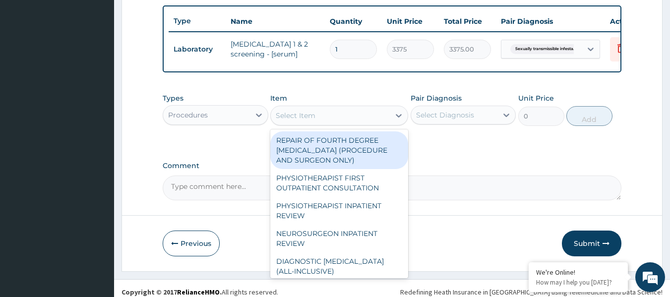
click at [365, 123] on div "Select Item" at bounding box center [330, 116] width 119 height 16
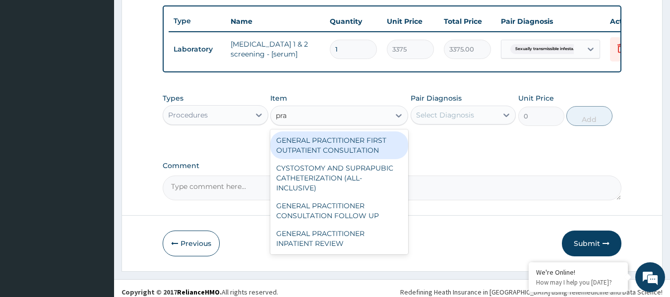
type input "prac"
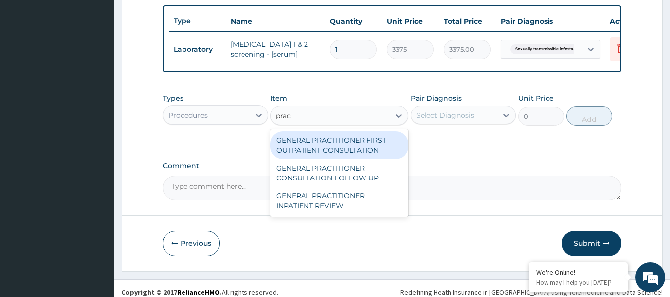
click at [365, 154] on div "GENERAL PRACTITIONER FIRST OUTPATIENT CONSULTATION" at bounding box center [339, 145] width 138 height 28
type input "4500"
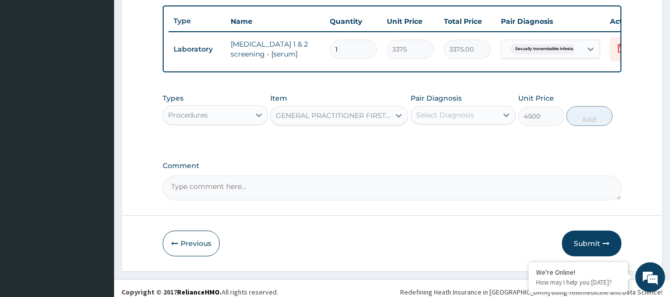
click at [454, 118] on div "Select Diagnosis" at bounding box center [445, 115] width 58 height 10
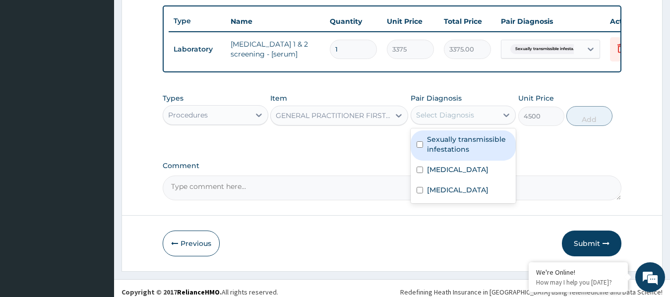
click at [451, 142] on label "Sexually transmissible infestations" at bounding box center [468, 144] width 83 height 20
checkbox input "true"
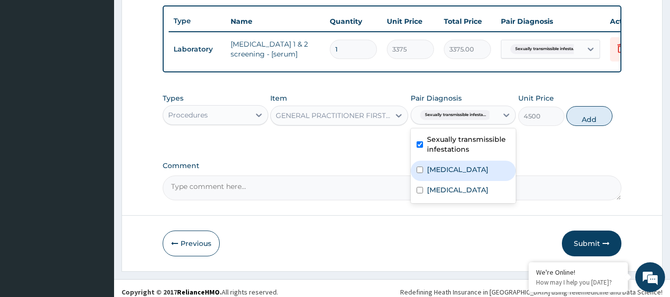
click at [449, 172] on label "Tinea nigra" at bounding box center [457, 170] width 61 height 10
checkbox input "true"
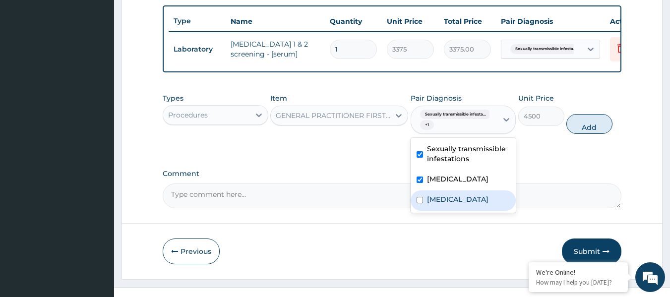
click at [463, 201] on div "Malaria, unspecified" at bounding box center [463, 200] width 106 height 20
checkbox input "true"
click at [587, 134] on button "Add" at bounding box center [589, 124] width 46 height 20
type input "0"
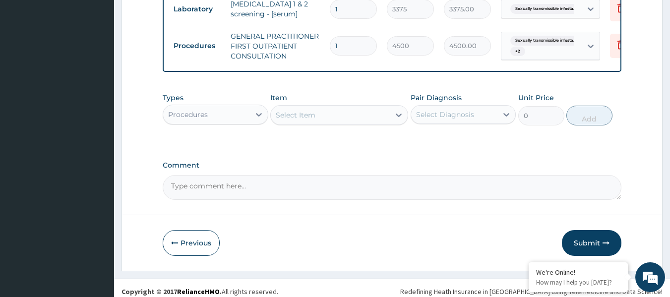
scroll to position [427, 0]
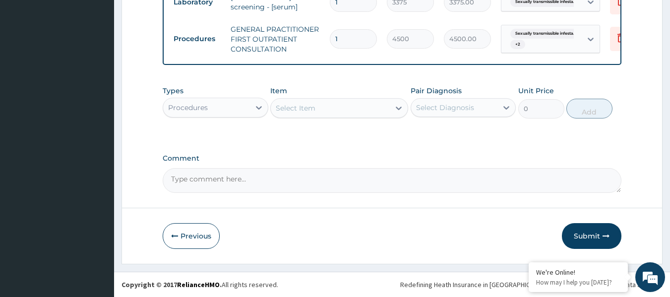
click at [219, 113] on div "Procedures" at bounding box center [206, 108] width 87 height 16
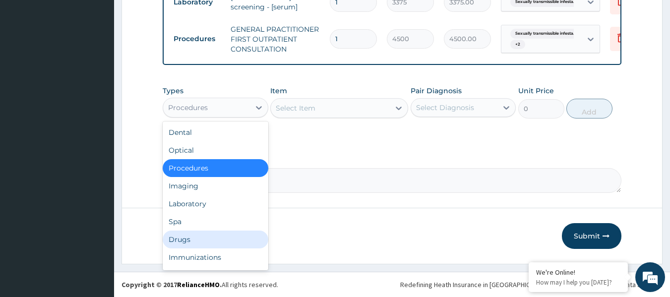
click at [253, 237] on div "Drugs" at bounding box center [216, 240] width 106 height 18
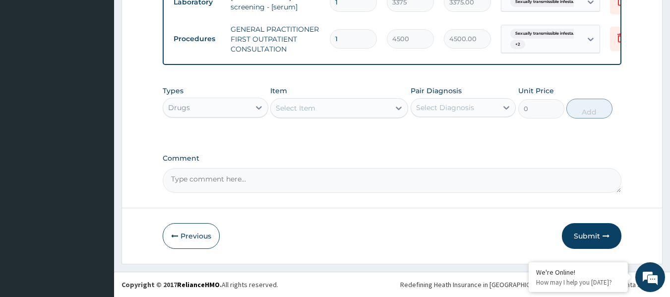
click at [350, 112] on div "Select Item" at bounding box center [330, 108] width 119 height 16
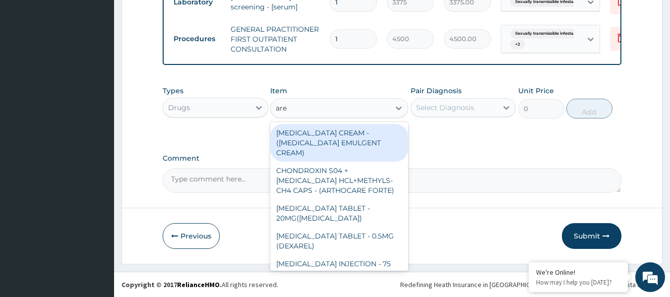
type input "aree"
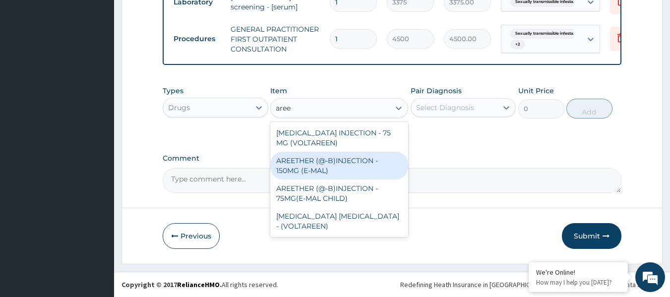
click at [358, 163] on div "AREETHER (@-B)INJECTION - 150MG (E-MAL)" at bounding box center [339, 166] width 138 height 28
type input "1920"
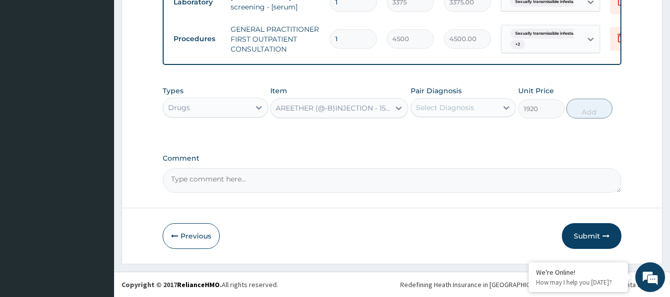
click at [480, 108] on div "Select Diagnosis" at bounding box center [454, 108] width 87 height 16
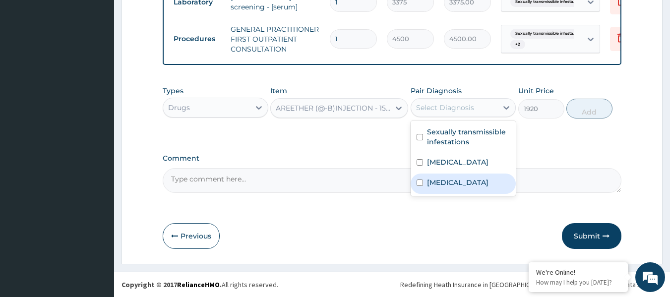
click at [456, 178] on label "Malaria, unspecified" at bounding box center [457, 182] width 61 height 10
checkbox input "true"
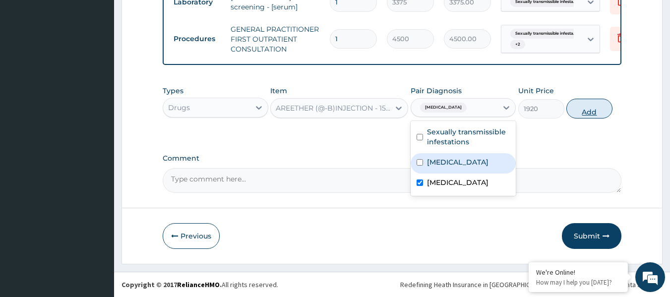
click at [571, 107] on button "Add" at bounding box center [589, 109] width 46 height 20
type input "0"
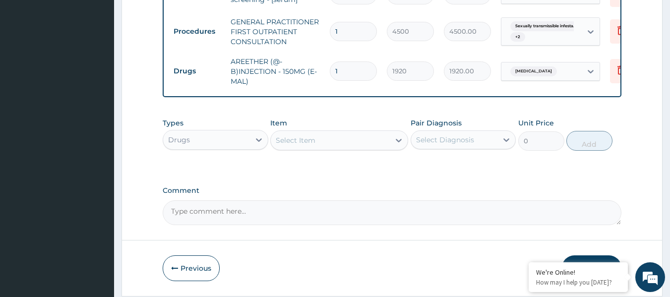
drag, startPoint x: 358, startPoint y: 76, endPoint x: 335, endPoint y: 70, distance: 24.5
click at [335, 70] on input "1" at bounding box center [353, 70] width 47 height 19
type input "0.00"
type input "3"
type input "5760.00"
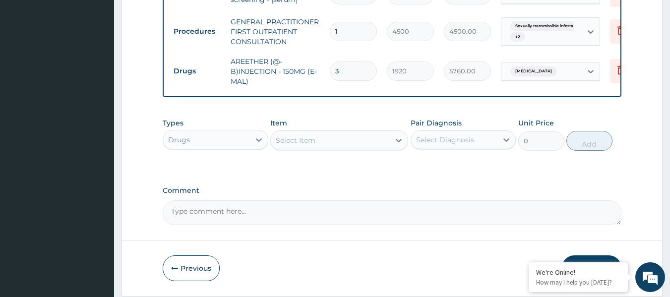
type input "3"
click at [340, 144] on div "Select Item" at bounding box center [330, 140] width 119 height 16
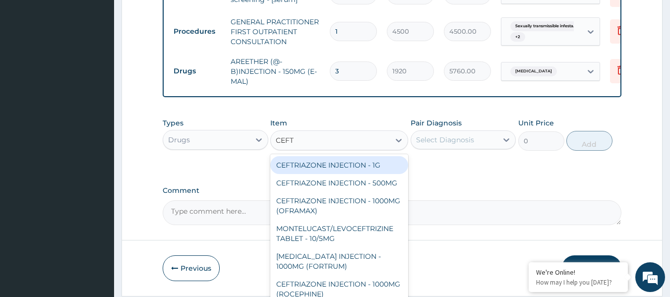
type input "CEFTR"
click at [352, 172] on div "CEFTRIAZONE INJECTION - 1G" at bounding box center [339, 165] width 138 height 18
type input "1888"
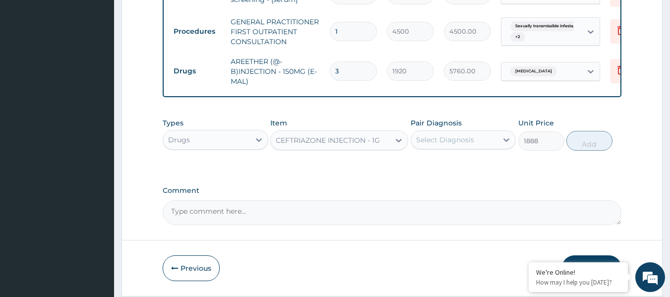
click at [440, 144] on div "Select Diagnosis" at bounding box center [445, 140] width 58 height 10
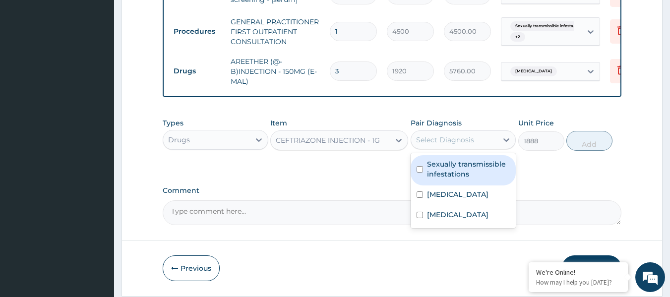
click at [441, 173] on label "Sexually transmissible infestations" at bounding box center [468, 169] width 83 height 20
checkbox input "true"
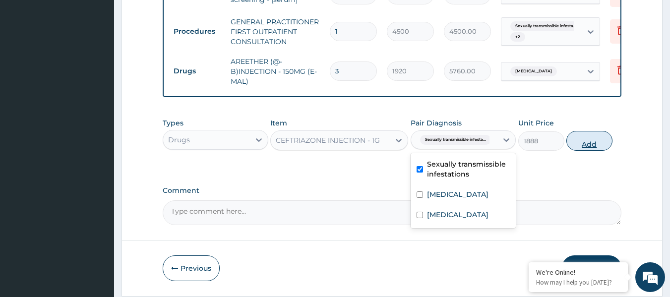
click at [589, 151] on button "Add" at bounding box center [589, 141] width 46 height 20
type input "0"
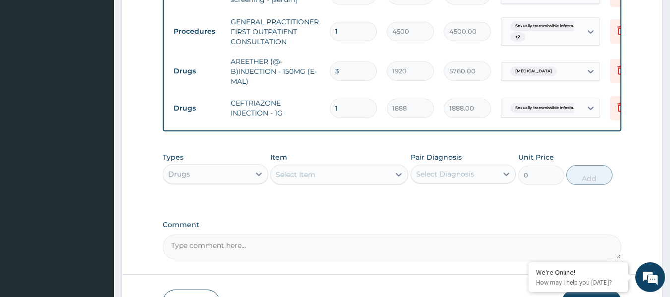
click at [326, 182] on div "Select Item" at bounding box center [330, 175] width 119 height 16
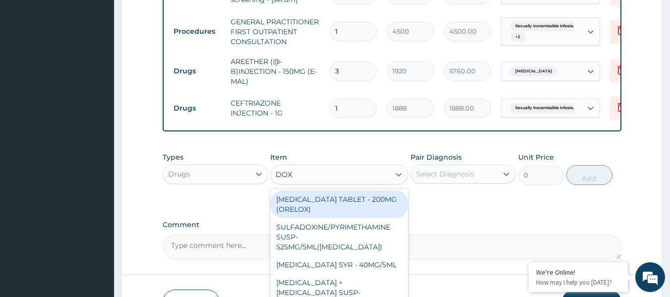
type input "DOXY"
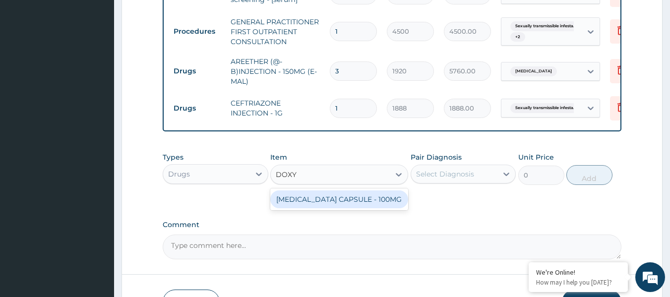
click at [335, 206] on div "DOXYCYCLINE CAPSULE - 100MG" at bounding box center [339, 199] width 138 height 18
type input "73.60000000000001"
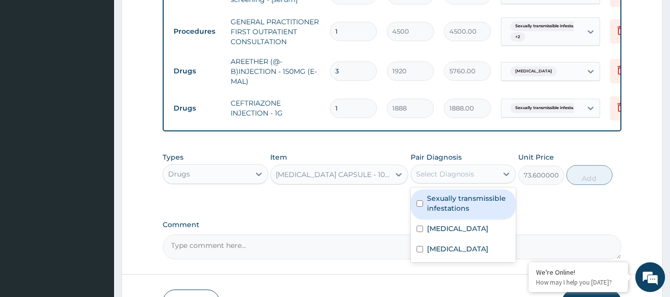
click at [454, 173] on div "Select Diagnosis" at bounding box center [454, 174] width 87 height 16
click at [446, 213] on label "Sexually transmissible infestations" at bounding box center [468, 203] width 83 height 20
checkbox input "true"
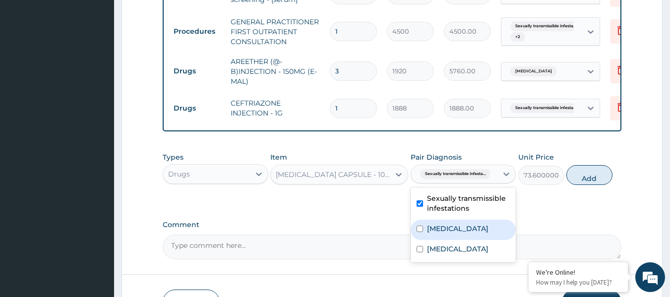
click at [446, 240] on div "Tinea nigra" at bounding box center [463, 230] width 106 height 20
checkbox input "true"
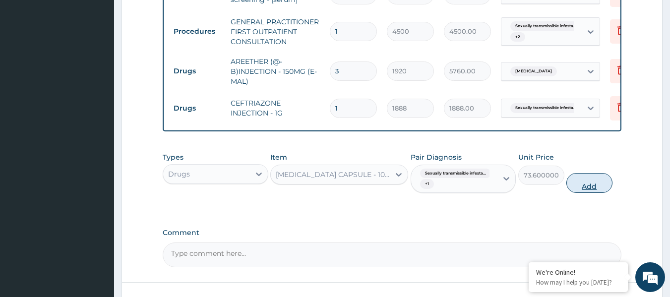
click at [586, 190] on button "Add" at bounding box center [589, 183] width 46 height 20
type input "0"
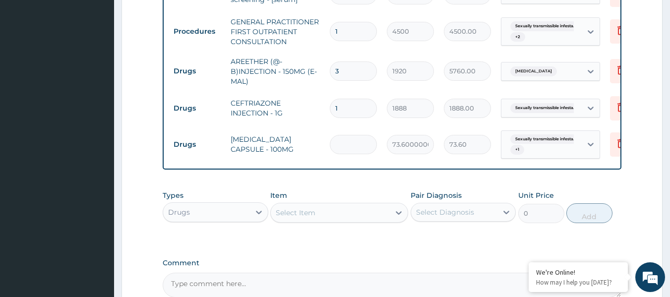
type input "0.00"
type input "2"
type input "147.20"
type input "20"
type input "1472.00"
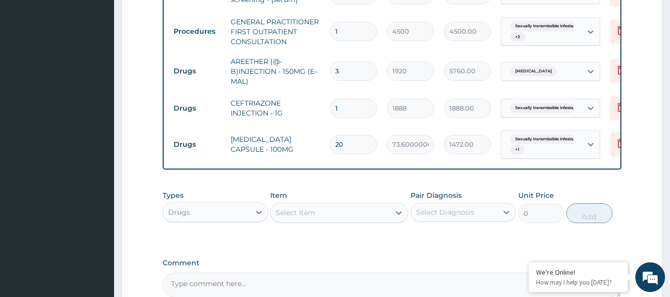
type input "20"
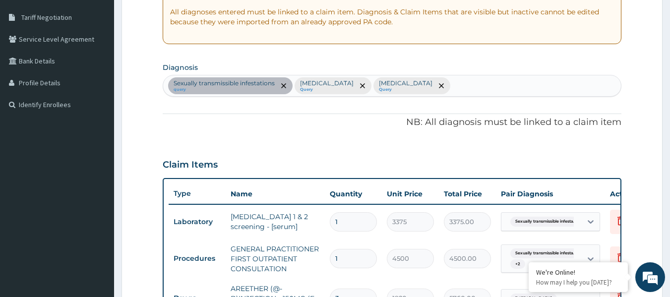
scroll to position [129, 0]
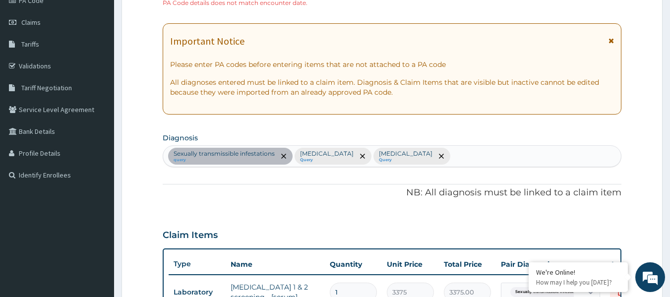
click at [452, 161] on div "Sexually transmissible infestations query Tinea nigra Query Malaria, unspecifie…" at bounding box center [392, 156] width 458 height 21
type input "SWELL"
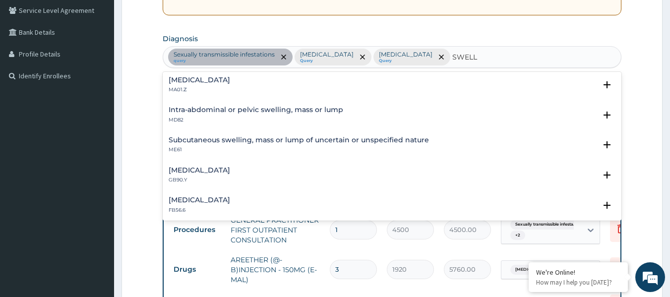
scroll to position [0, 0]
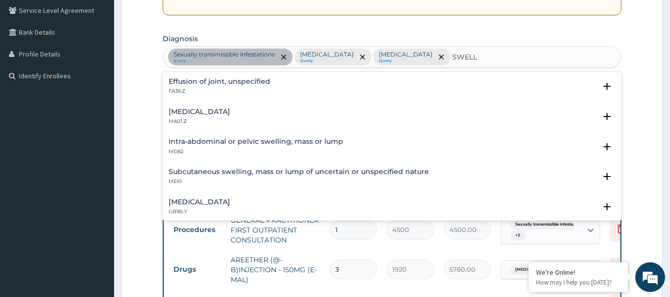
click at [240, 81] on h4 "Effusion of joint, unspecified" at bounding box center [220, 81] width 102 height 7
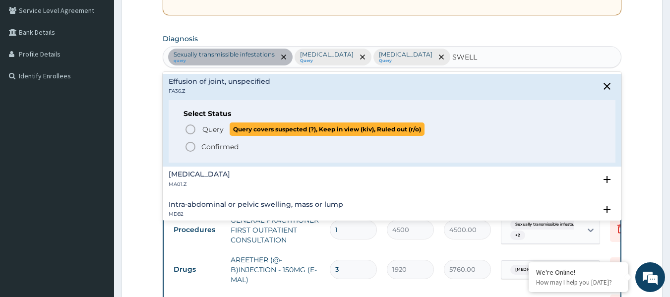
click at [193, 126] on circle "status option query" at bounding box center [190, 129] width 9 height 9
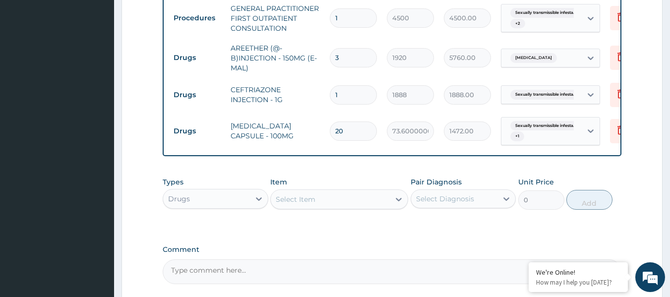
scroll to position [427, 0]
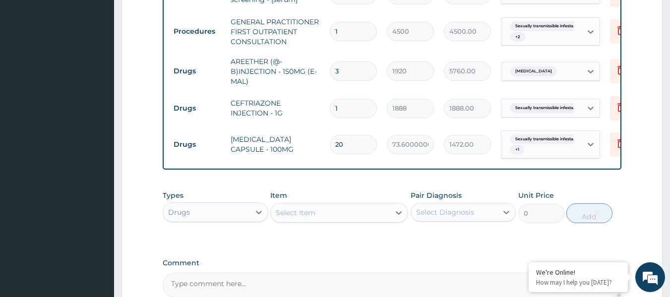
click at [332, 221] on div "Select Item" at bounding box center [330, 213] width 119 height 16
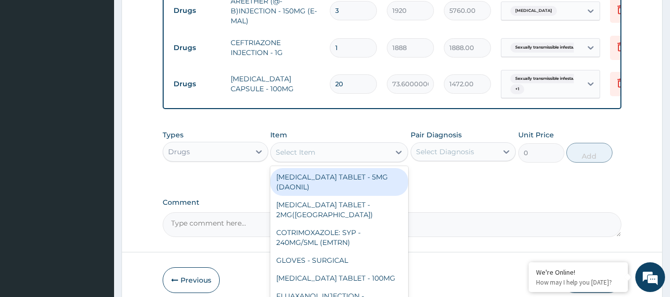
scroll to position [526, 0]
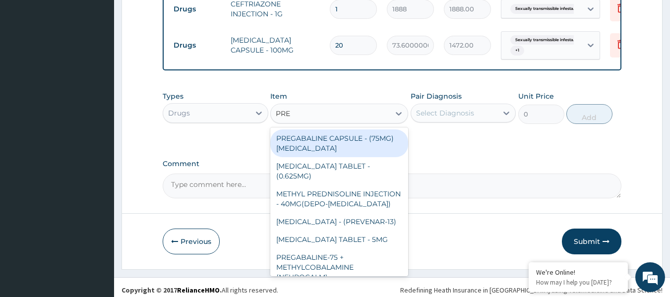
type input "PRED"
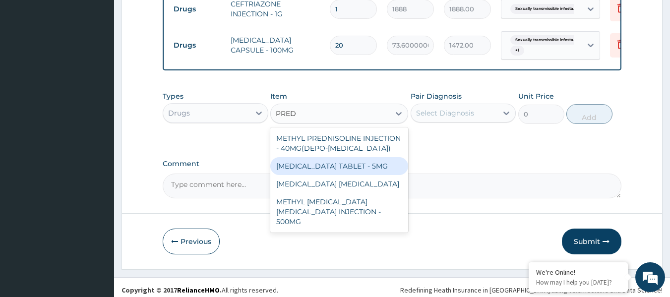
click at [381, 170] on div "[MEDICAL_DATA] TABLET - 5MG" at bounding box center [339, 166] width 138 height 18
type input "48"
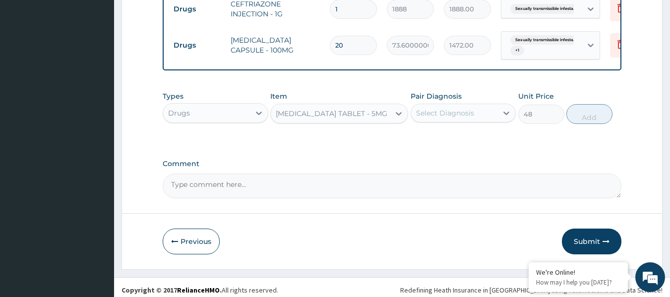
click at [468, 118] on div "Select Diagnosis" at bounding box center [445, 113] width 58 height 10
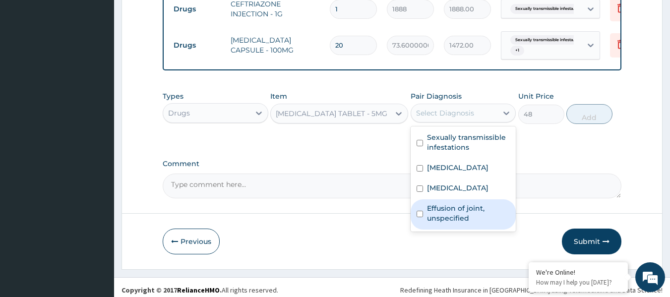
click at [445, 223] on label "Effusion of joint, unspecified" at bounding box center [468, 213] width 83 height 20
checkbox input "true"
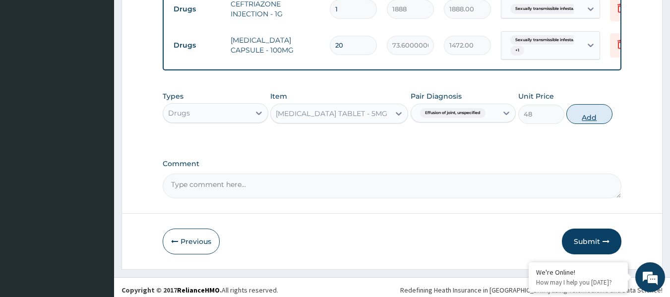
click at [584, 115] on button "Add" at bounding box center [589, 114] width 46 height 20
type input "0"
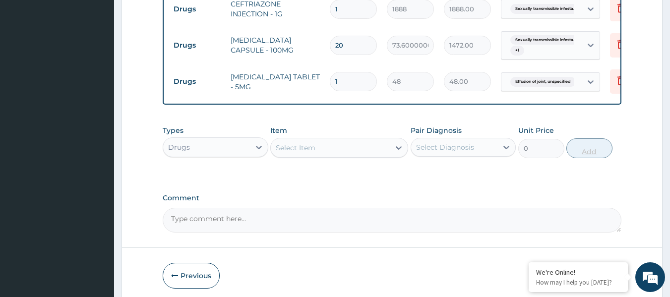
type input "0.00"
type input "2"
type input "96.00"
type input "21"
type input "1008.00"
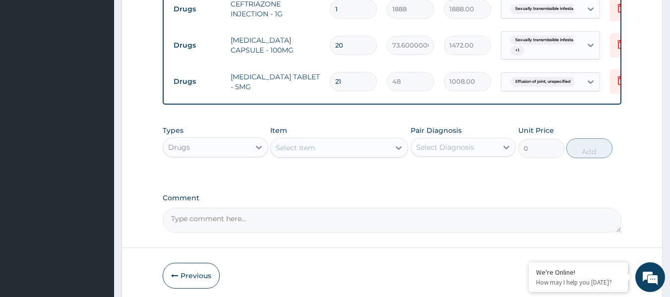
type input "21"
click at [352, 151] on div "Select Item" at bounding box center [330, 148] width 119 height 16
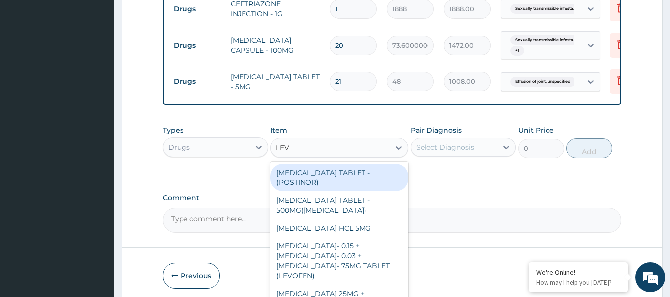
type input "LEVO"
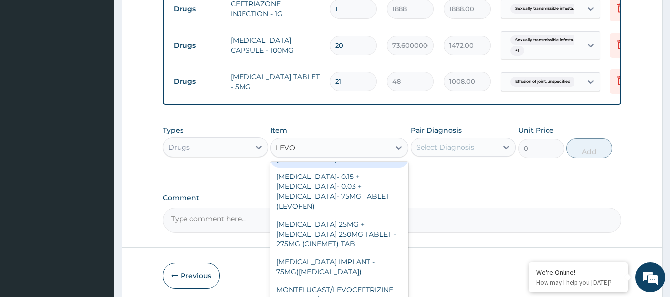
scroll to position [99, 0]
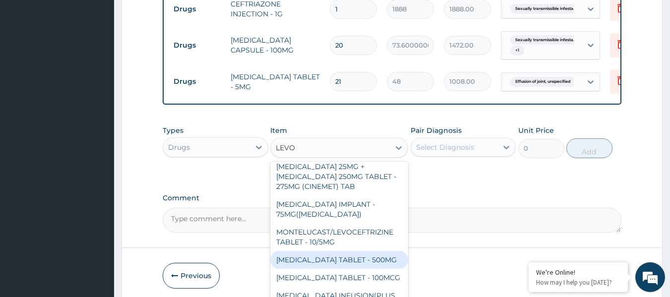
click at [351, 268] on div "[MEDICAL_DATA] TABLET - 500MG" at bounding box center [339, 260] width 138 height 18
type input "224"
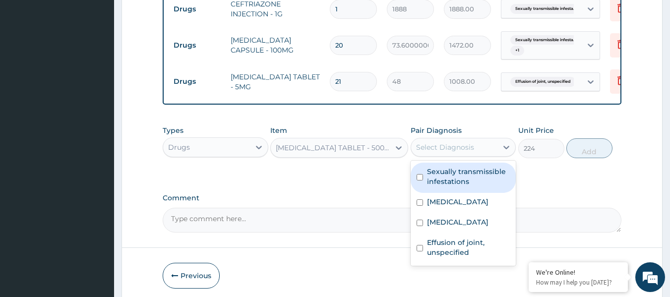
click at [460, 146] on div "Select Diagnosis" at bounding box center [463, 147] width 106 height 19
click at [446, 185] on label "Sexually transmissible infestations" at bounding box center [468, 177] width 83 height 20
checkbox input "true"
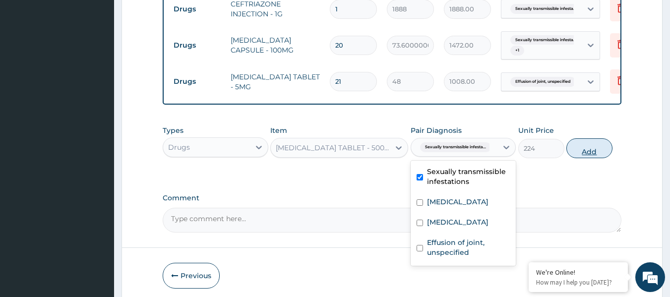
click at [583, 157] on button "Add" at bounding box center [589, 148] width 46 height 20
type input "0"
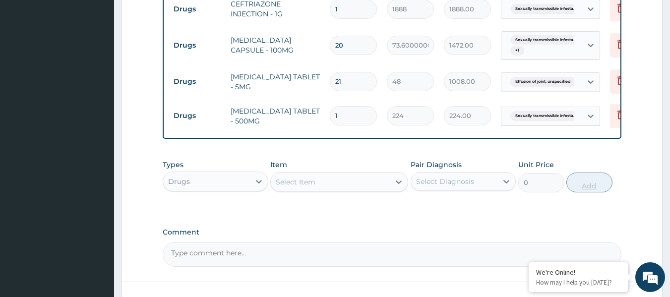
type input "0.00"
type input "5"
type input "1120.00"
type input "5"
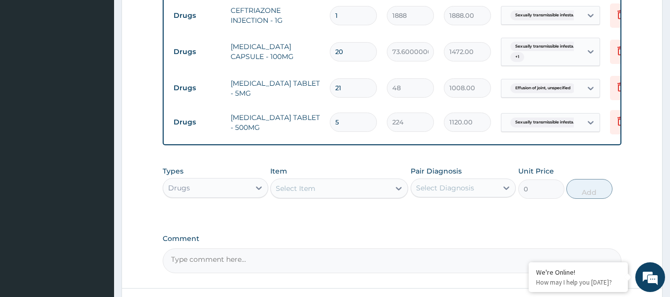
scroll to position [607, 0]
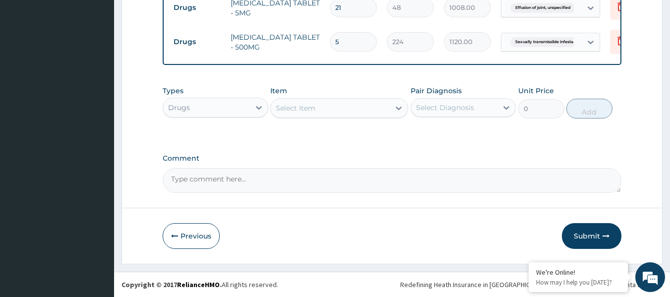
click at [312, 104] on div "Select Item" at bounding box center [296, 108] width 40 height 10
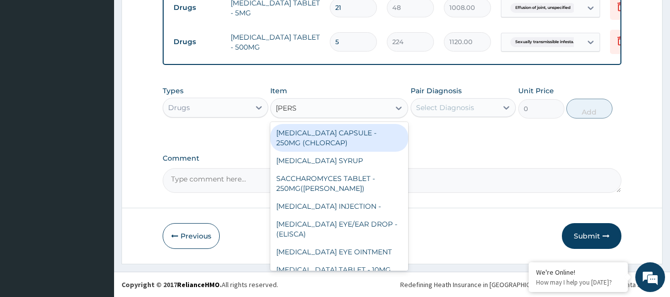
type input "LORAT"
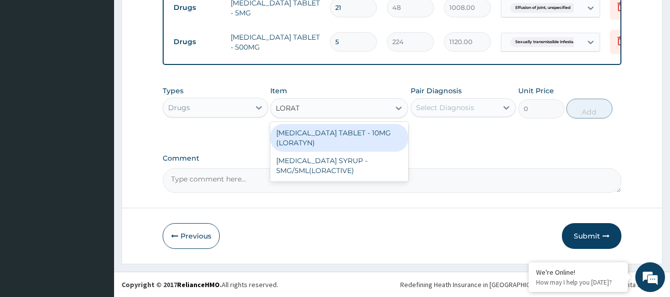
click at [322, 135] on div "[MEDICAL_DATA] TABLET - 10MG (LORATYN)" at bounding box center [339, 138] width 138 height 28
type input "112"
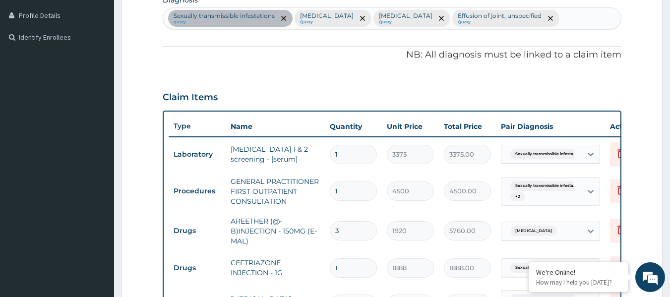
scroll to position [211, 0]
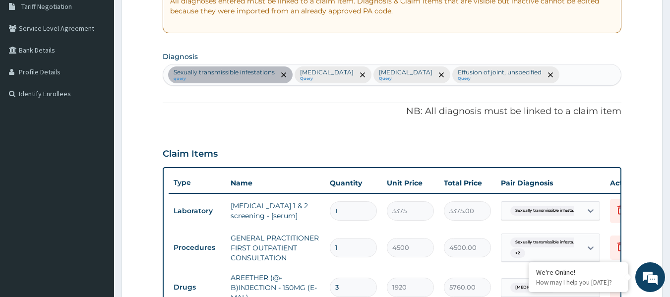
click at [554, 76] on div "Sexually transmissible infestations query Tinea nigra Query Malaria, unspecifie…" at bounding box center [392, 74] width 458 height 21
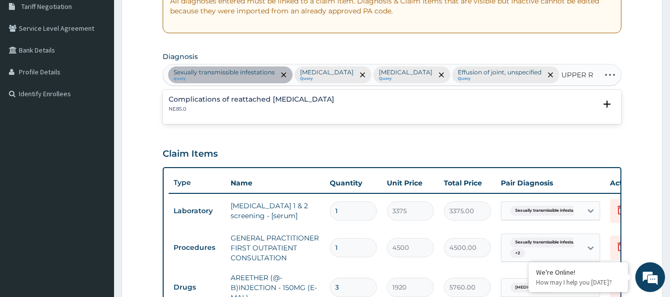
type input "UPPER"
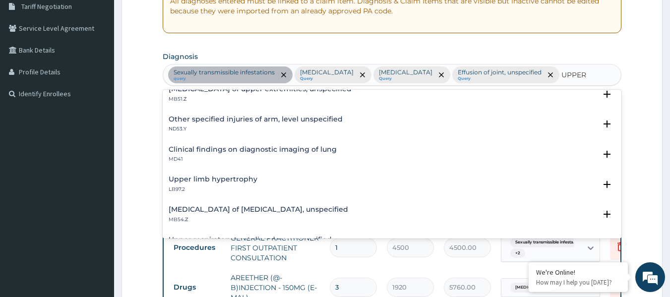
scroll to position [0, 0]
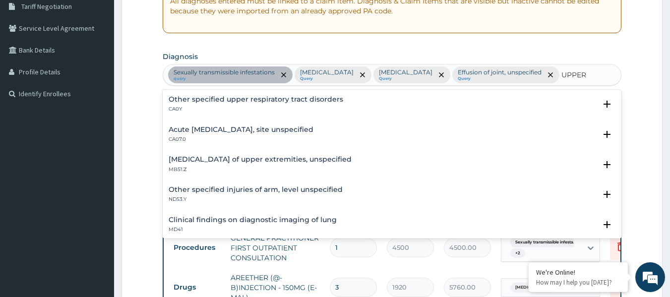
click at [250, 96] on h4 "Other specified upper respiratory tract disorders" at bounding box center [256, 99] width 174 height 7
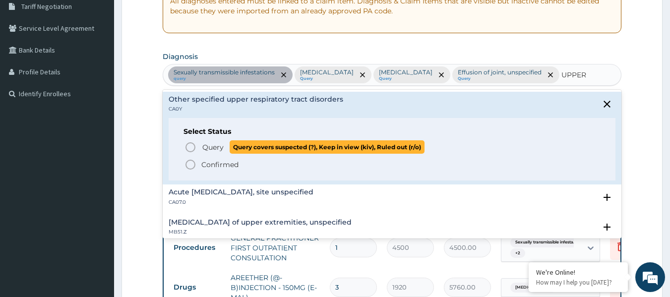
click at [203, 148] on span "Query" at bounding box center [212, 147] width 21 height 10
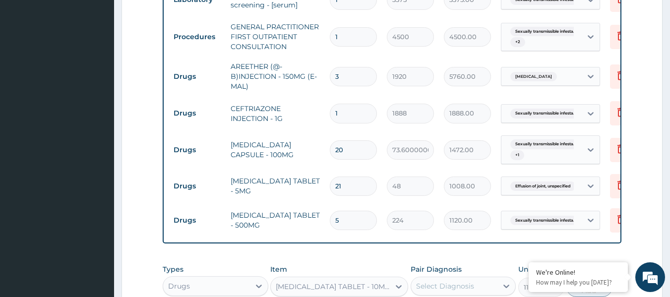
scroll to position [508, 0]
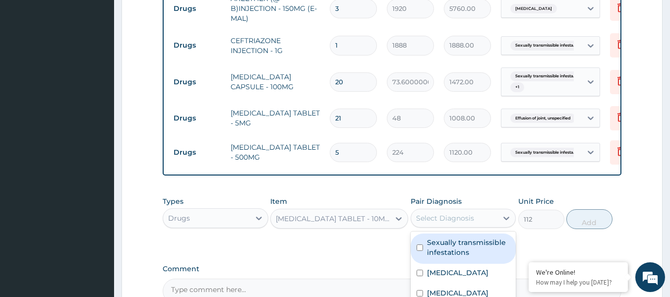
click at [454, 223] on div "Select Diagnosis" at bounding box center [445, 218] width 58 height 10
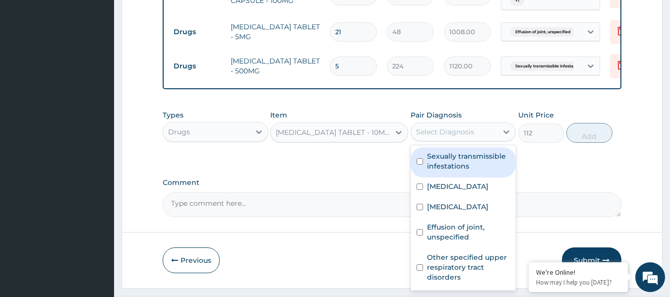
scroll to position [626, 0]
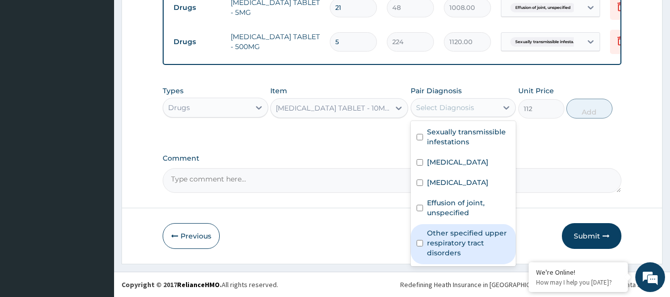
click at [458, 247] on label "Other specified upper respiratory tract disorders" at bounding box center [468, 243] width 83 height 30
checkbox input "true"
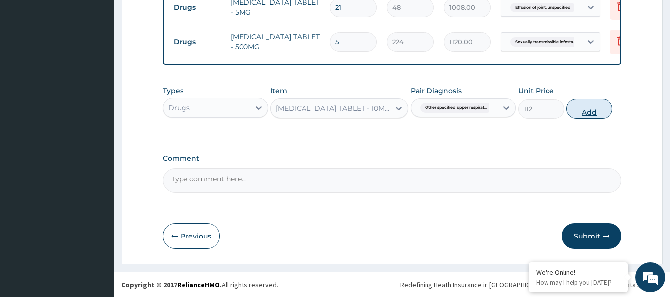
click at [582, 113] on button "Add" at bounding box center [589, 109] width 46 height 20
type input "0"
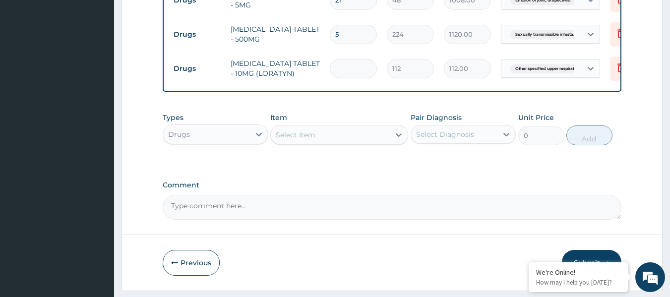
type input "0.00"
type input "5"
type input "560.00"
type input "5"
click at [353, 143] on div "Select Item" at bounding box center [330, 135] width 119 height 16
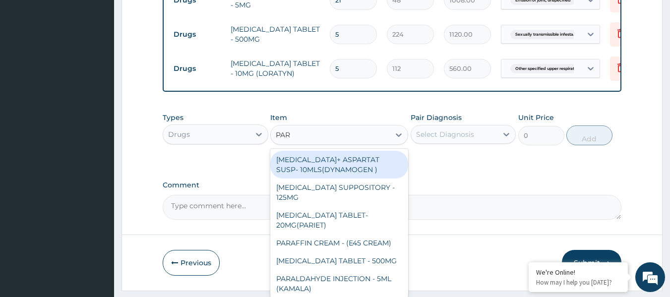
type input "PARA"
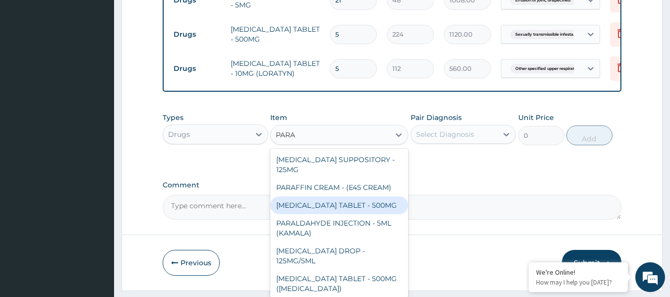
click at [346, 211] on div "[MEDICAL_DATA] TABLET - 500MG" at bounding box center [339, 205] width 138 height 18
type input "38.400000000000006"
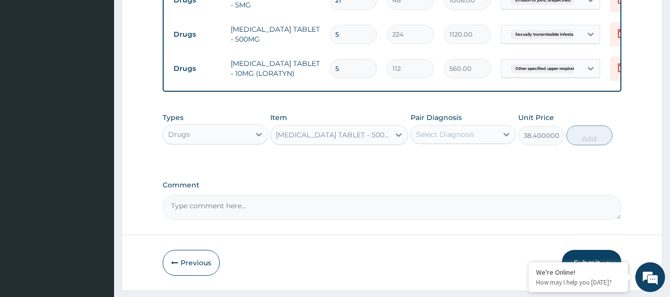
click at [463, 142] on div "Select Diagnosis" at bounding box center [454, 134] width 87 height 16
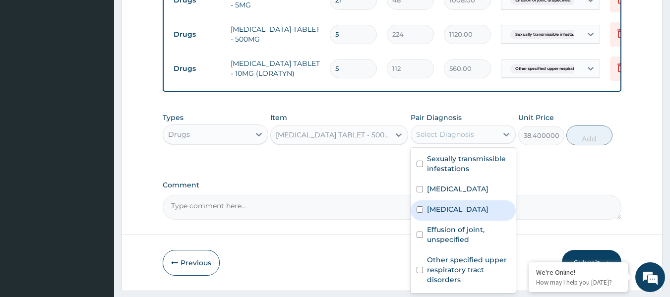
click at [456, 221] on div "[MEDICAL_DATA]" at bounding box center [463, 210] width 106 height 20
checkbox input "true"
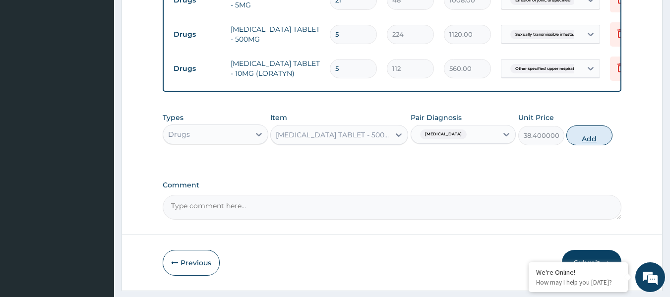
click at [586, 141] on button "Add" at bounding box center [589, 135] width 46 height 20
type input "0"
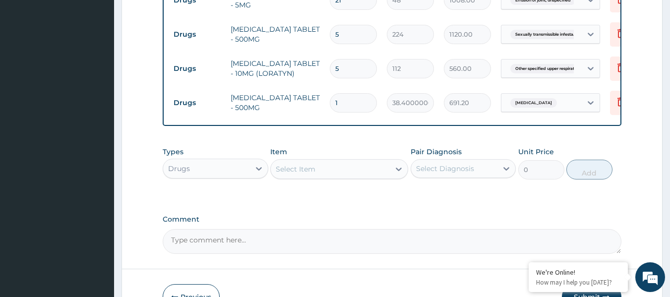
type input "18"
type input "691.20"
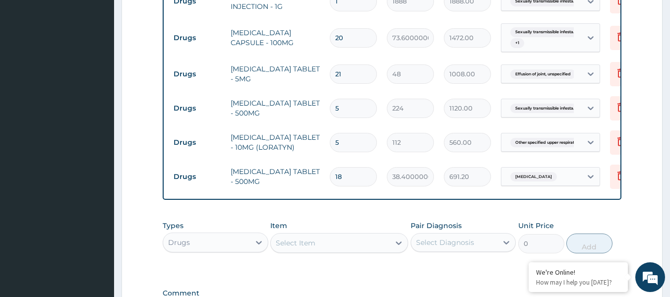
scroll to position [527, 0]
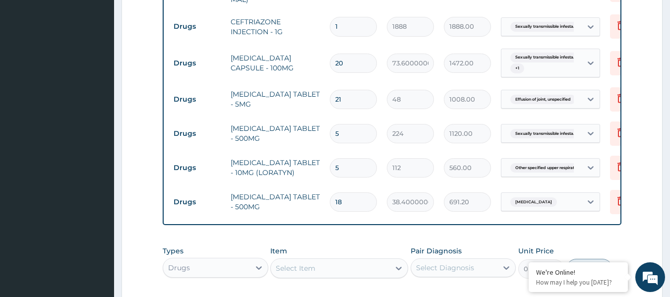
type input "18"
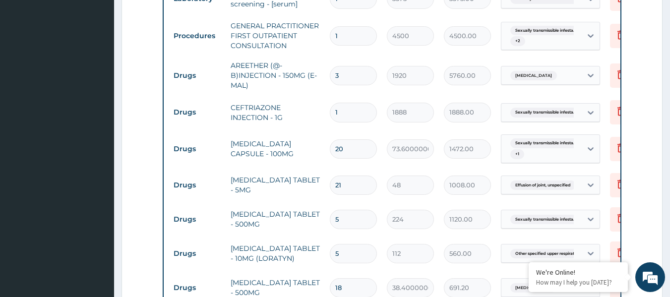
scroll to position [577, 0]
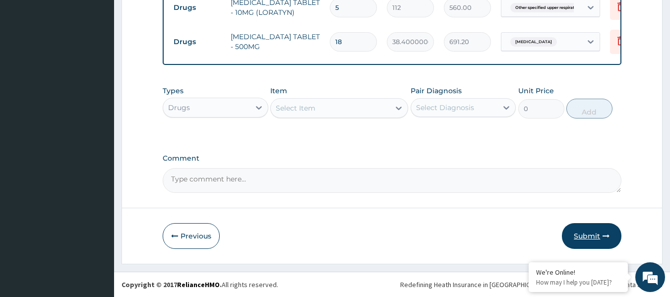
click at [574, 231] on button "Submit" at bounding box center [591, 236] width 59 height 26
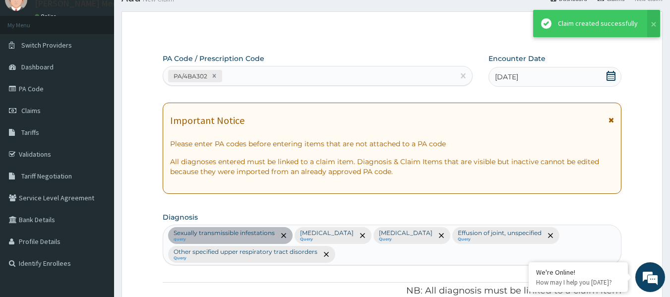
scroll to position [686, 0]
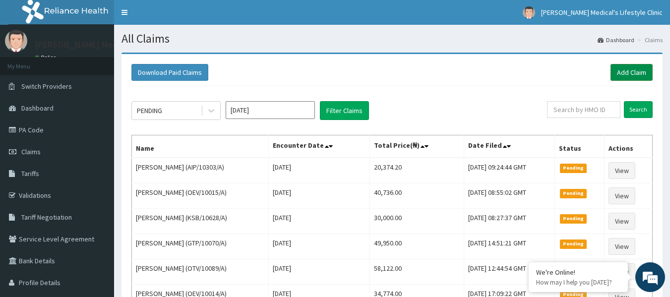
click at [618, 73] on link "Add Claim" at bounding box center [631, 72] width 42 height 17
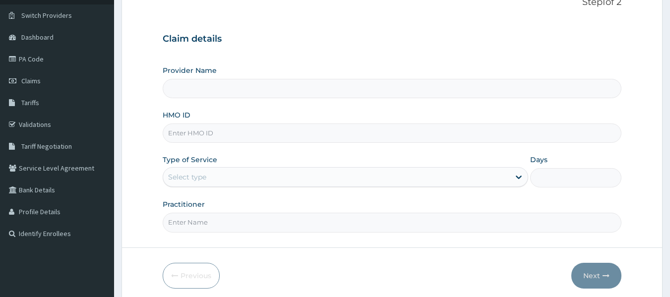
scroll to position [111, 0]
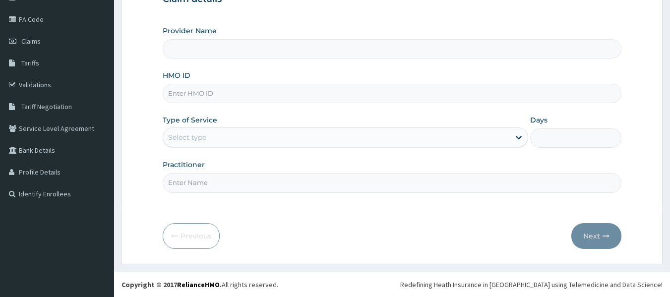
click at [256, 92] on input "HMO ID" at bounding box center [392, 93] width 459 height 19
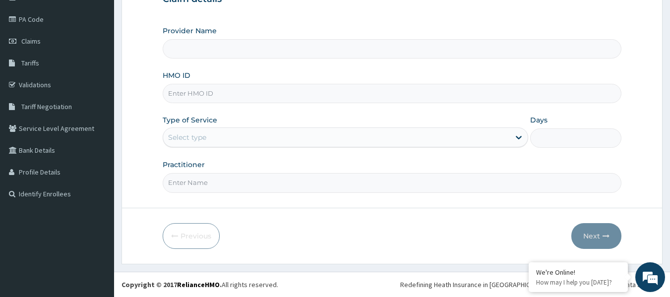
type input "[PERSON_NAME] Medical's Lifestyle clinic"
paste input "FWS/10021/A"
type input "FWS/10021/A"
click at [205, 140] on div "Select type" at bounding box center [187, 137] width 38 height 10
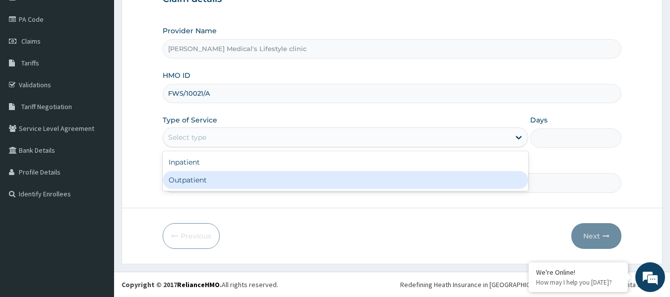
click at [209, 182] on div "Outpatient" at bounding box center [345, 180] width 365 height 18
type input "1"
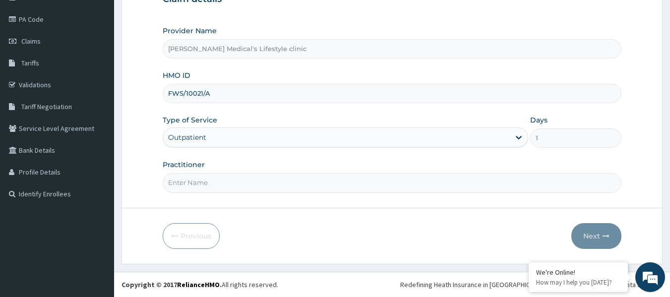
click at [209, 182] on input "Practitioner" at bounding box center [392, 182] width 459 height 19
type input "dr wura"
click at [567, 228] on div "Previous Next" at bounding box center [392, 236] width 459 height 26
click at [599, 238] on button "Next" at bounding box center [596, 236] width 50 height 26
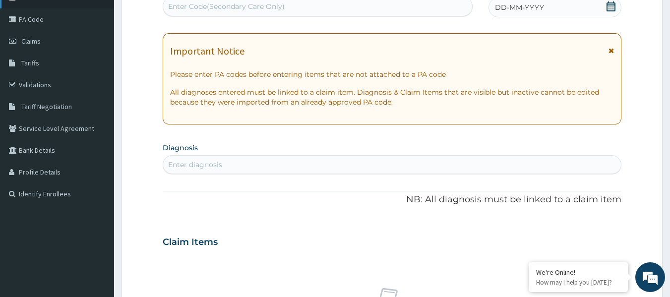
scroll to position [0, 0]
click at [258, 4] on div "Enter Code(Secondary Care Only)" at bounding box center [226, 6] width 116 height 10
paste input "PA/75F947"
type input "PA/75F947"
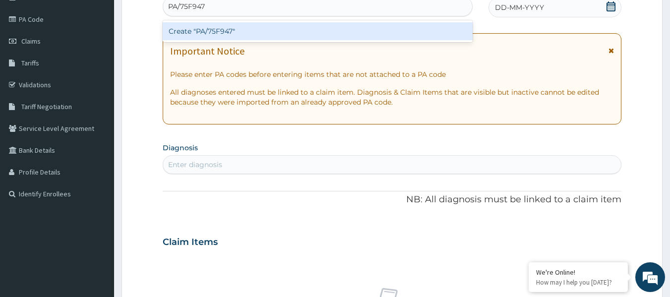
click at [241, 32] on div "Create "PA/75F947"" at bounding box center [318, 31] width 310 height 18
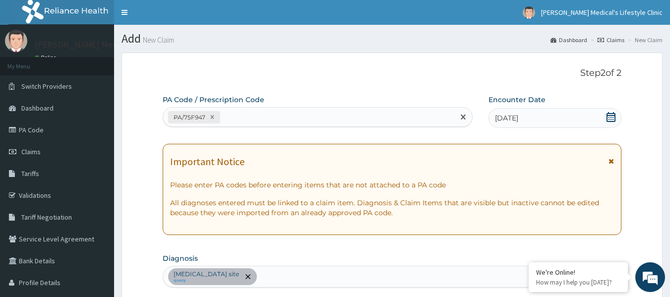
click at [266, 109] on div "PA/75F947" at bounding box center [308, 117] width 291 height 16
paste input "PA/A7897F"
type input "PA/A7897F"
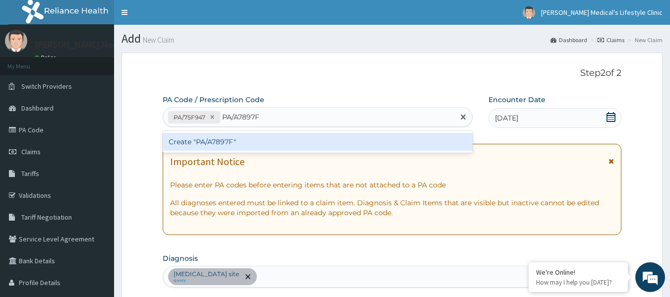
click at [241, 139] on div "Create "PA/A7897F"" at bounding box center [318, 142] width 310 height 18
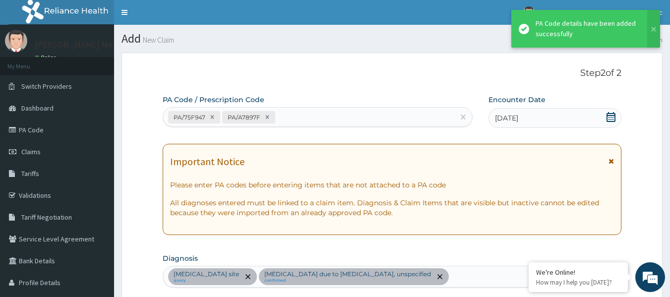
scroll to position [298, 0]
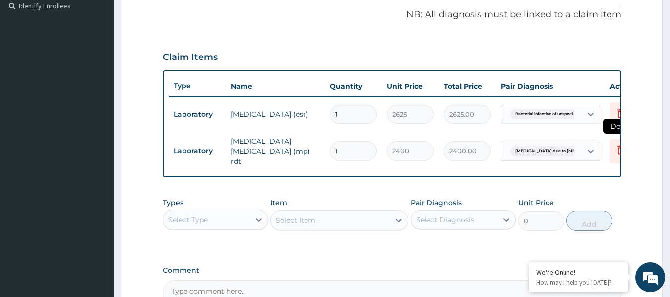
click at [615, 148] on icon at bounding box center [621, 150] width 12 height 12
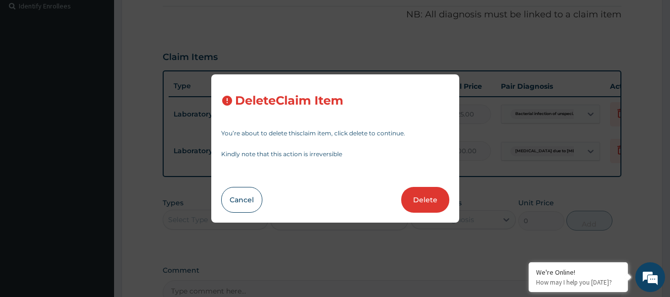
drag, startPoint x: 437, startPoint y: 199, endPoint x: 432, endPoint y: 194, distance: 7.0
click at [437, 199] on button "Delete" at bounding box center [425, 200] width 48 height 26
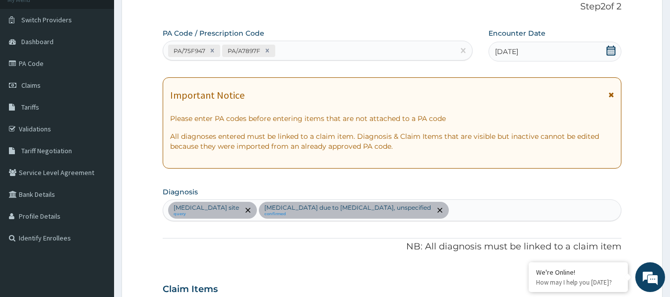
scroll to position [1, 0]
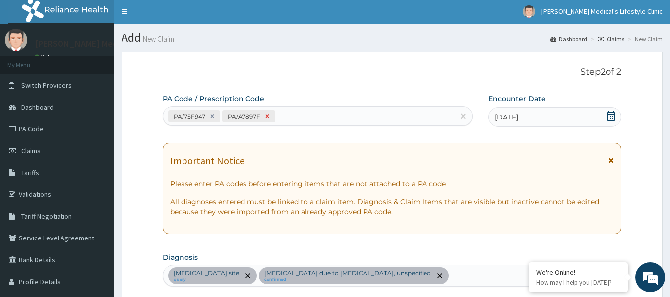
click at [267, 118] on icon at bounding box center [267, 116] width 7 height 7
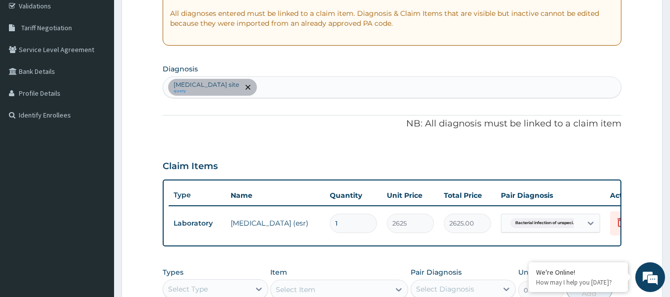
scroll to position [215, 0]
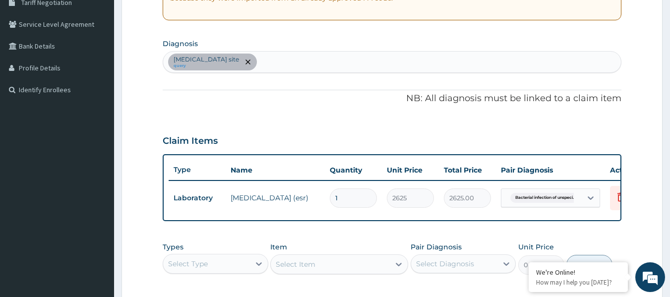
click at [323, 61] on div "Bacterial infection of unspecified site query" at bounding box center [392, 62] width 458 height 21
type input "SEPSIS"
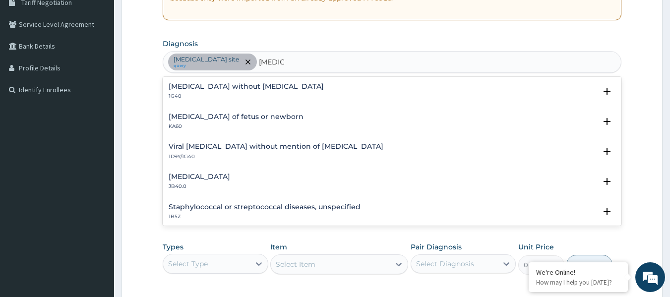
click at [223, 88] on h4 "Sepsis without septic shock" at bounding box center [246, 86] width 155 height 7
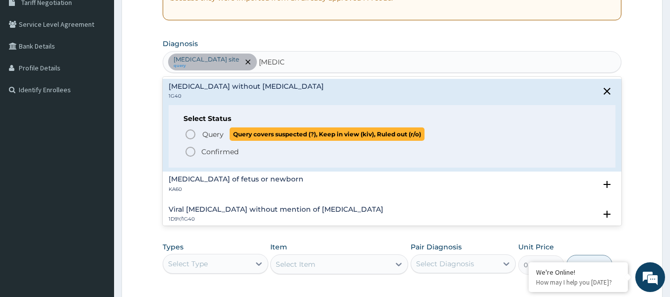
click at [198, 132] on span "Query Query covers suspected (?), Keep in view (kiv), Ruled out (r/o)" at bounding box center [392, 133] width 416 height 13
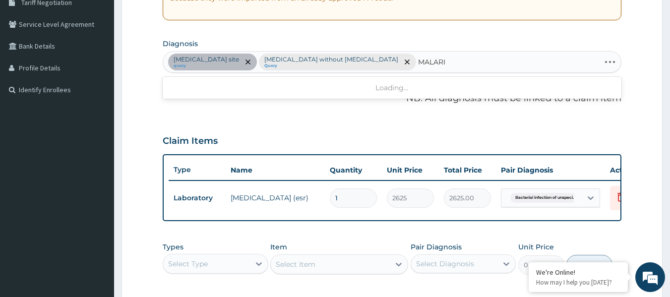
type input "MALARIA"
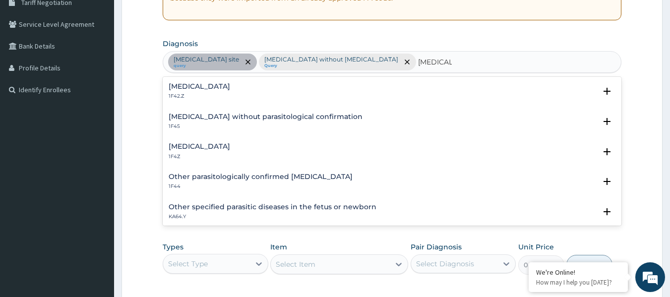
click at [204, 141] on div "Malaria, unspecified 1F4Z Select Status Query Query covers suspected (?), Keep …" at bounding box center [392, 154] width 459 height 30
click at [202, 146] on h4 "Malaria, unspecified" at bounding box center [199, 146] width 61 height 7
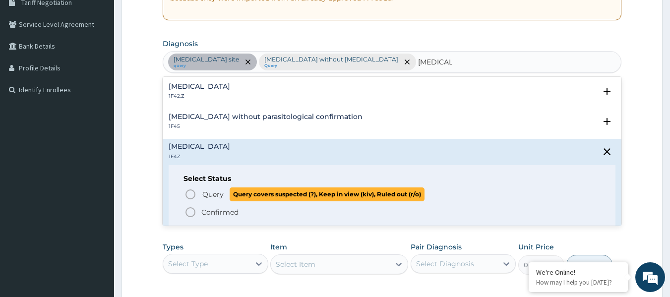
click at [192, 191] on icon "status option query" at bounding box center [190, 194] width 12 height 12
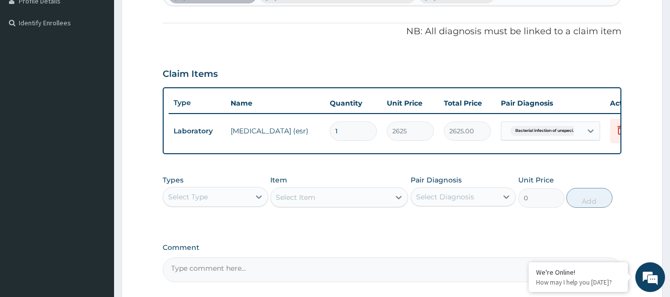
scroll to position [378, 0]
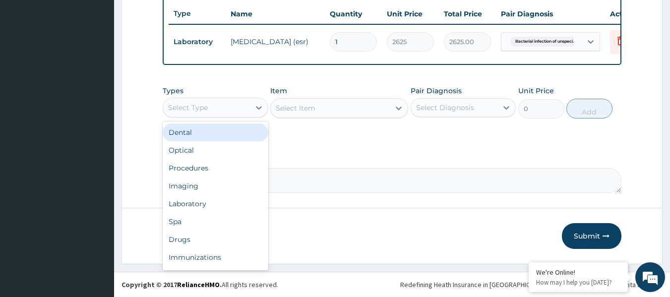
click at [234, 107] on div "Select Type" at bounding box center [206, 108] width 87 height 16
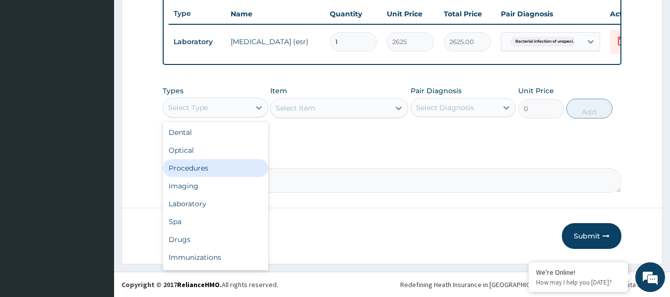
click at [229, 164] on div "Procedures" at bounding box center [216, 168] width 106 height 18
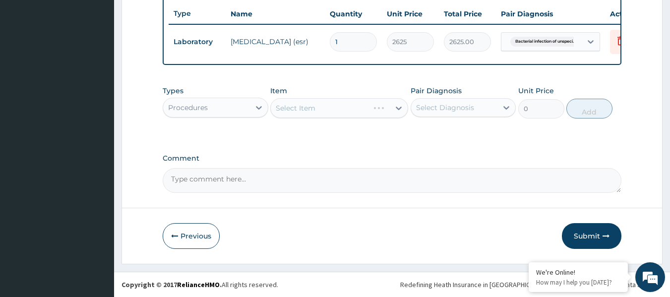
click at [387, 110] on div "Select Item" at bounding box center [339, 108] width 138 height 20
click at [387, 110] on div "Select Item" at bounding box center [330, 108] width 119 height 16
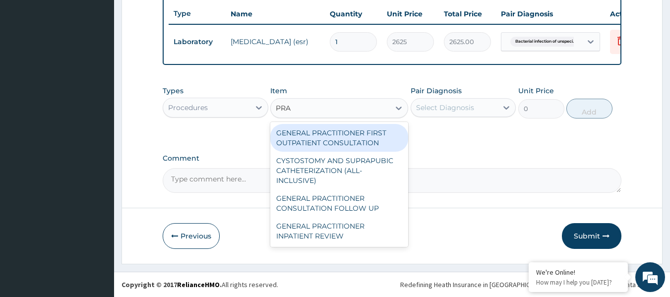
type input "PRAC"
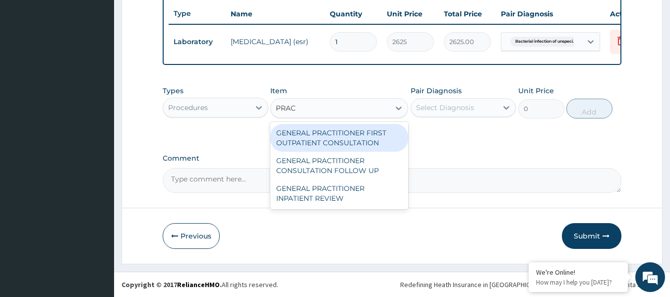
click at [367, 143] on div "GENERAL PRACTITIONER FIRST OUTPATIENT CONSULTATION" at bounding box center [339, 138] width 138 height 28
type input "4500"
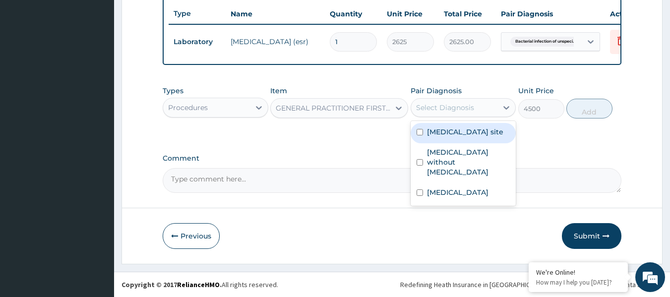
click at [439, 114] on div "Select Diagnosis" at bounding box center [454, 108] width 87 height 16
click at [436, 135] on label "Bacterial infection of unspecified site" at bounding box center [465, 132] width 76 height 10
checkbox input "true"
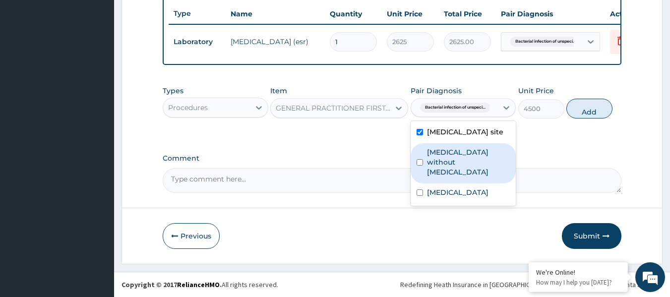
click at [427, 161] on label "Sepsis without septic shock" at bounding box center [468, 162] width 83 height 30
checkbox input "true"
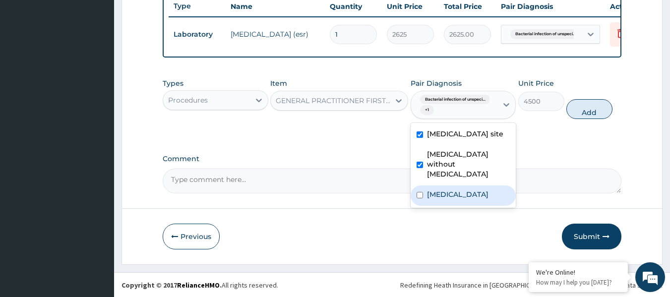
click at [418, 198] on input "checkbox" at bounding box center [419, 195] width 6 height 6
checkbox input "true"
click at [598, 116] on button "Add" at bounding box center [589, 109] width 46 height 20
type input "0"
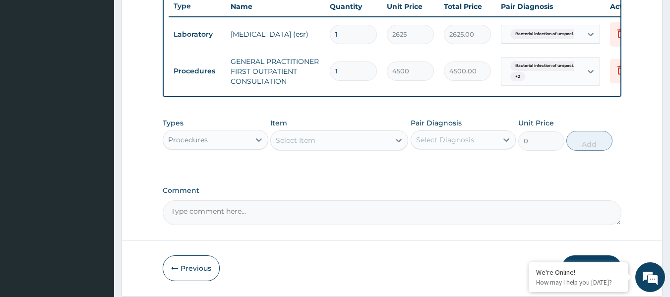
click at [326, 148] on div "Select Item" at bounding box center [330, 140] width 119 height 16
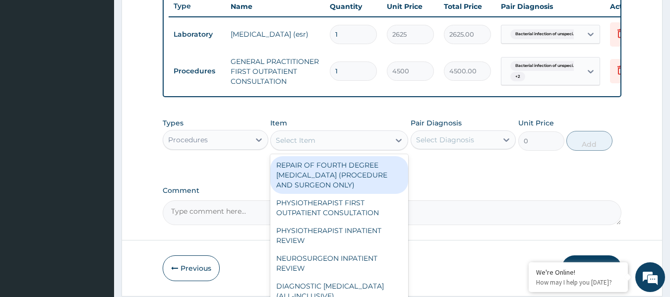
scroll to position [418, 0]
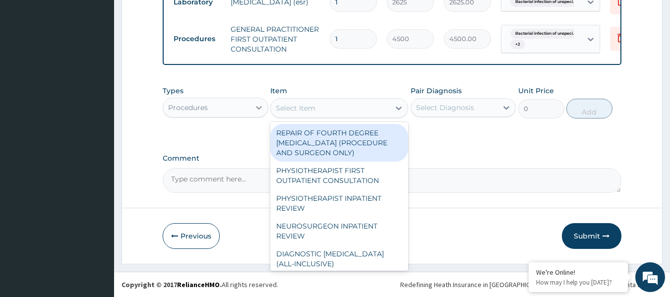
click at [254, 109] on icon at bounding box center [259, 108] width 10 height 10
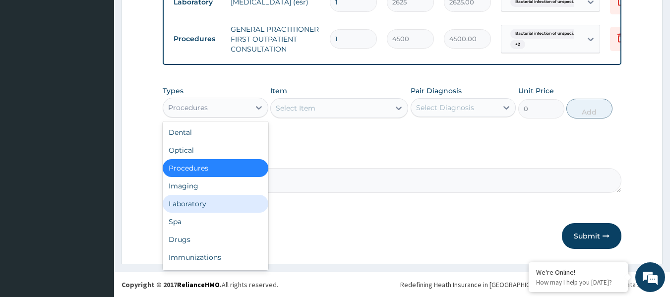
click at [232, 202] on div "Laboratory" at bounding box center [216, 204] width 106 height 18
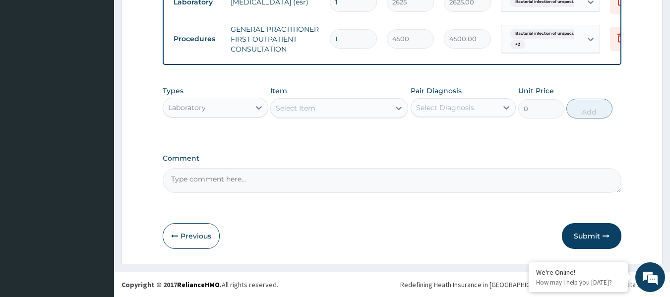
click at [362, 112] on div "Select Item" at bounding box center [330, 108] width 119 height 16
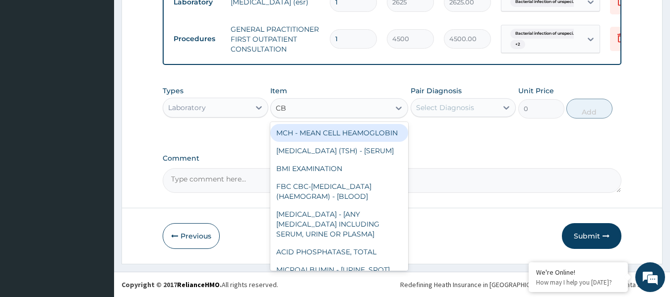
type input "CBC"
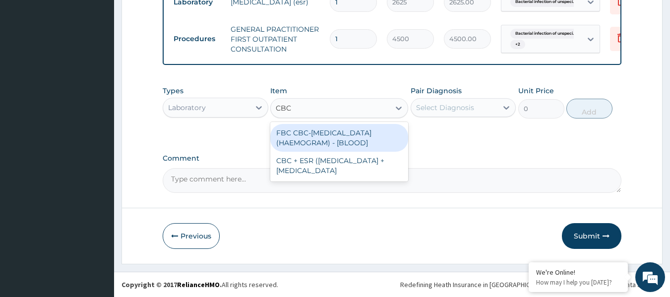
click at [363, 137] on div "FBC CBC-COMPLETE BLOOD COUNT (HAEMOGRAM) - [BLOOD]" at bounding box center [339, 138] width 138 height 28
type input "6000"
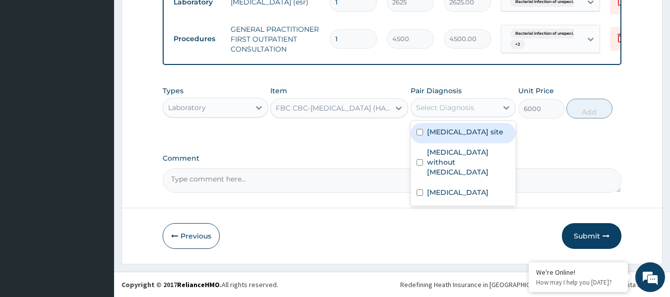
click at [475, 112] on div "Select Diagnosis" at bounding box center [454, 108] width 87 height 16
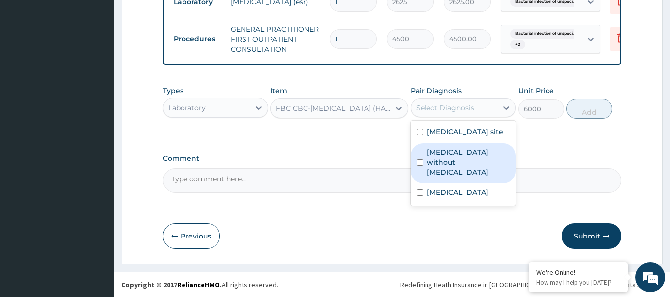
click at [460, 162] on label "Sepsis without septic shock" at bounding box center [468, 162] width 83 height 30
checkbox input "true"
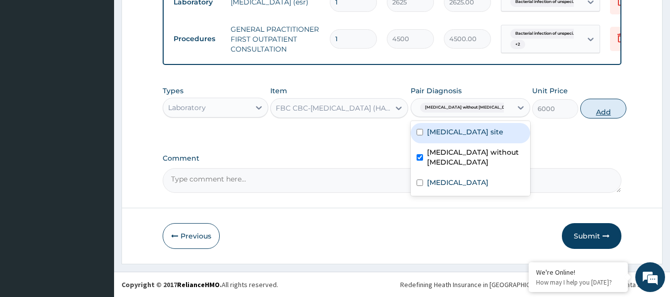
click at [597, 111] on button "Add" at bounding box center [603, 109] width 46 height 20
type input "0"
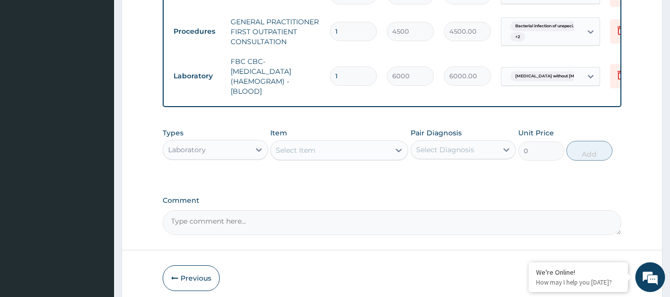
click at [344, 158] on div "Select Item" at bounding box center [330, 150] width 119 height 16
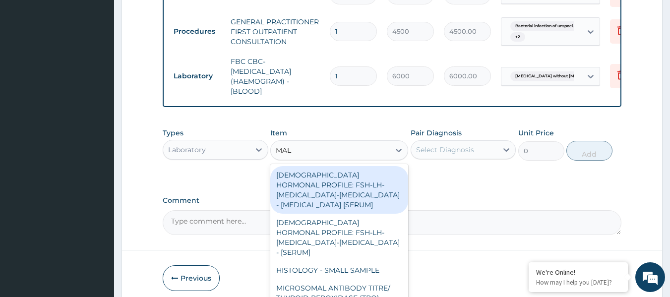
type input "MALA"
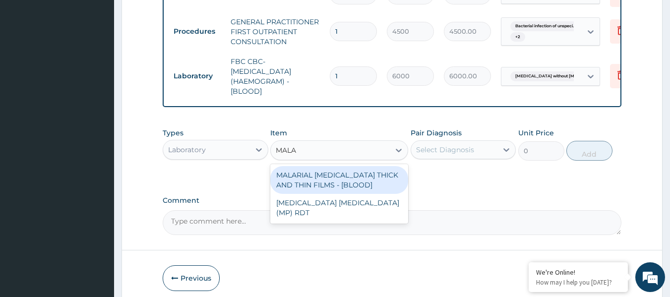
click at [350, 183] on div "MALARIAL PARASITE THICK AND THIN FILMS - [BLOOD]" at bounding box center [339, 180] width 138 height 28
type input "2625"
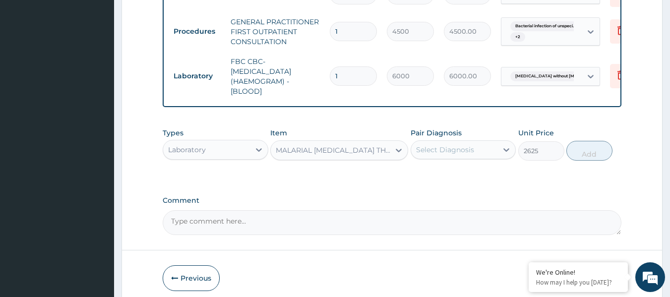
click at [443, 151] on div "Select Diagnosis" at bounding box center [454, 150] width 87 height 16
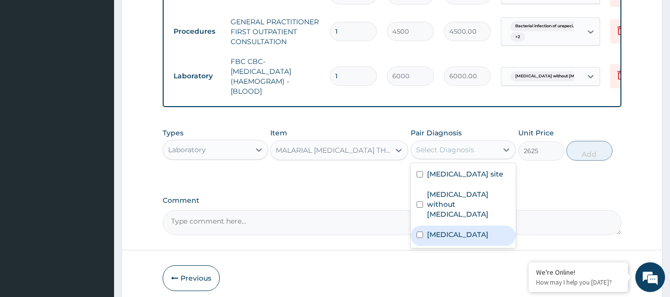
click at [428, 239] on label "Malaria, unspecified" at bounding box center [457, 235] width 61 height 10
checkbox input "true"
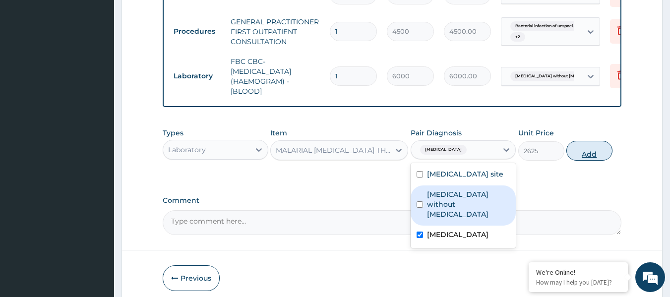
click at [598, 161] on button "Add" at bounding box center [589, 151] width 46 height 20
type input "0"
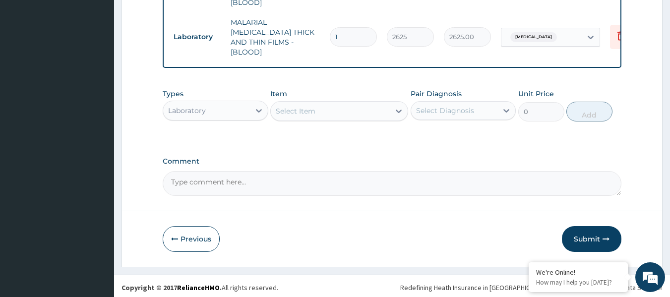
scroll to position [507, 0]
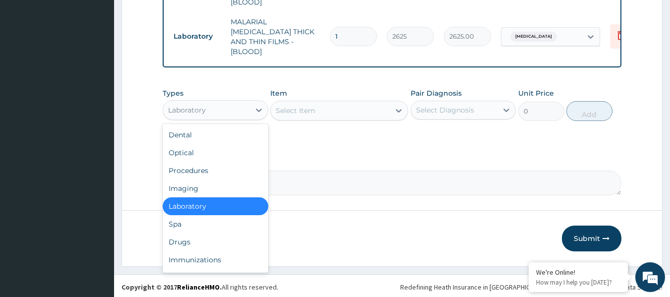
click at [231, 103] on div "Laboratory" at bounding box center [206, 110] width 87 height 16
click at [253, 236] on div "Drugs" at bounding box center [216, 242] width 106 height 18
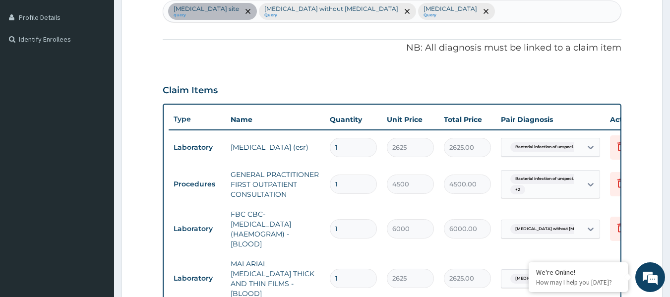
scroll to position [259, 0]
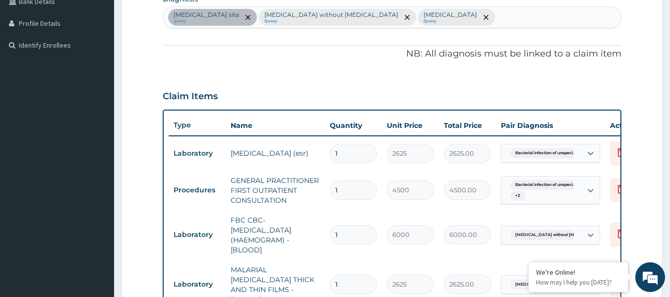
click at [512, 9] on div "Bacterial infection of unspecified site query Sepsis without septic shock Query…" at bounding box center [392, 17] width 458 height 21
type input "P"
type input "ULCER"
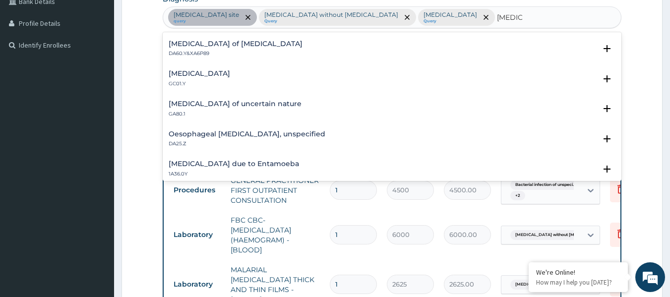
scroll to position [347, 0]
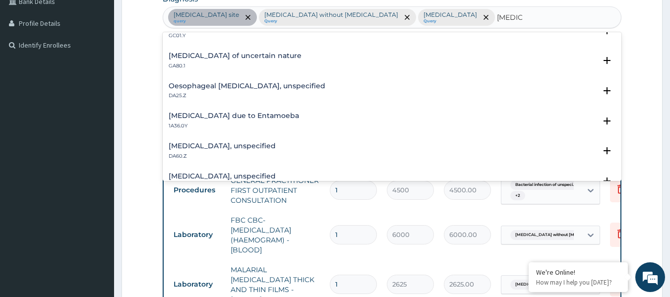
click at [231, 149] on h4 "Gastric ulcer, unspecified" at bounding box center [222, 145] width 107 height 7
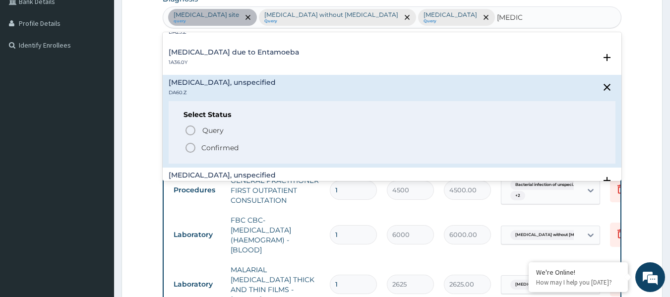
scroll to position [446, 0]
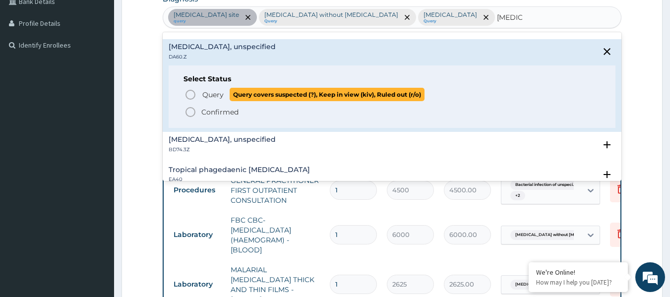
click at [199, 96] on span "Query Query covers suspected (?), Keep in view (kiv), Ruled out (r/o)" at bounding box center [392, 94] width 416 height 13
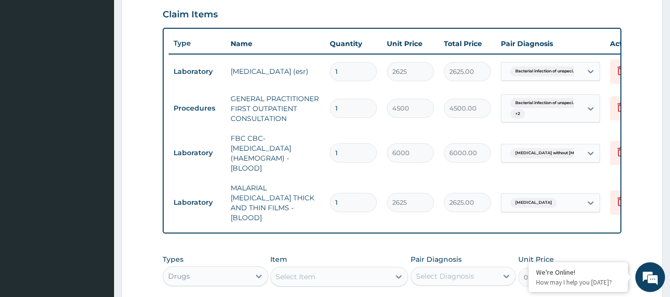
scroll to position [458, 0]
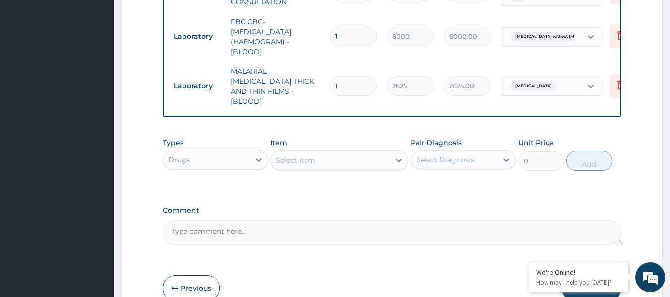
click at [364, 156] on div "Select Item" at bounding box center [330, 160] width 119 height 16
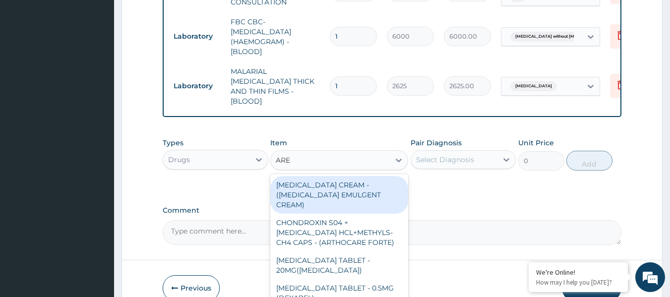
type input "AREE"
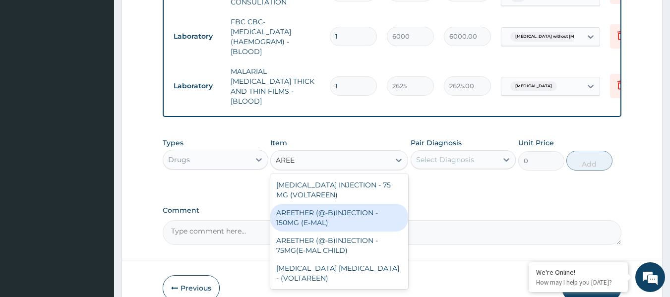
click at [368, 216] on div "AREETHER (@-B)INJECTION - 150MG (E-MAL)" at bounding box center [339, 218] width 138 height 28
type input "1920"
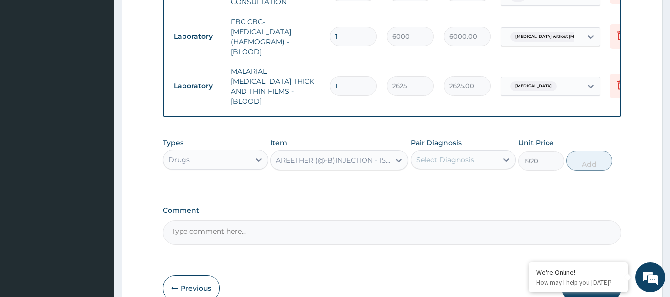
click at [432, 164] on div "Select Diagnosis" at bounding box center [454, 160] width 87 height 16
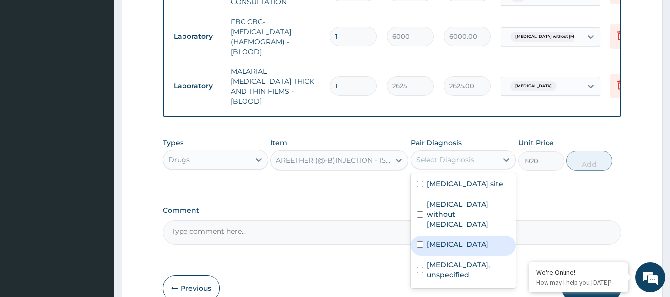
click at [449, 240] on label "[MEDICAL_DATA]" at bounding box center [457, 244] width 61 height 10
checkbox input "true"
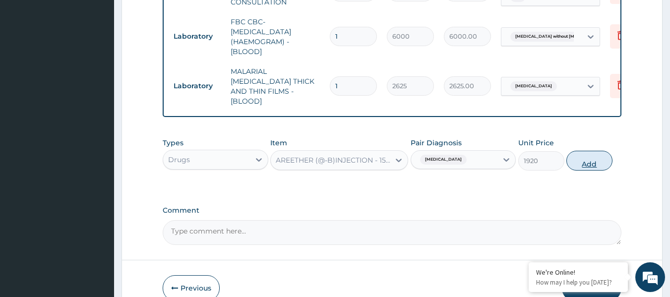
click at [581, 155] on button "Add" at bounding box center [589, 161] width 46 height 20
type input "0"
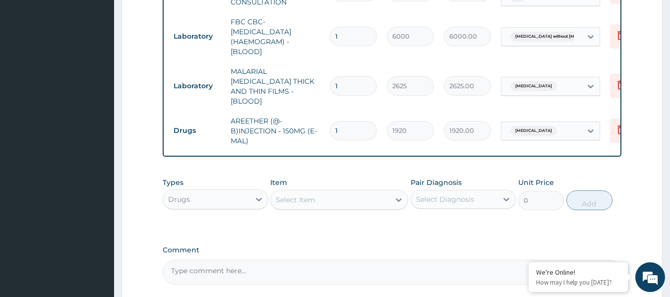
type input "0.00"
type input "3"
type input "5760.00"
type input "3"
type input "0.00"
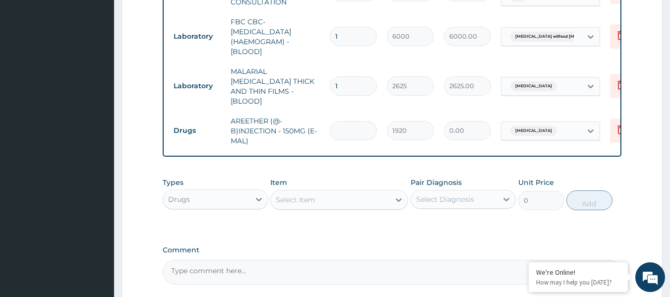
type input "2"
type input "3840.00"
type input "2"
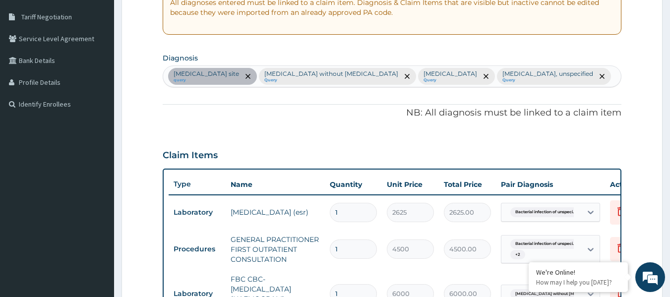
scroll to position [160, 0]
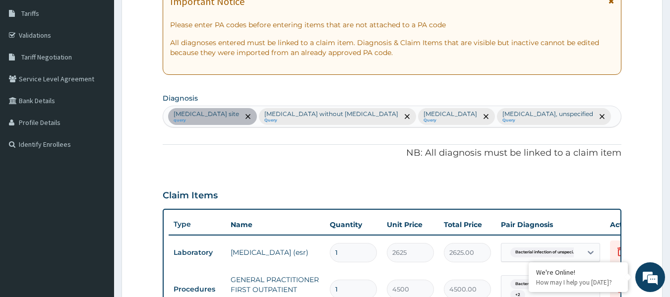
click at [601, 121] on div "Bacterial infection of unspecified site query Sepsis without septic shock Query…" at bounding box center [392, 116] width 458 height 21
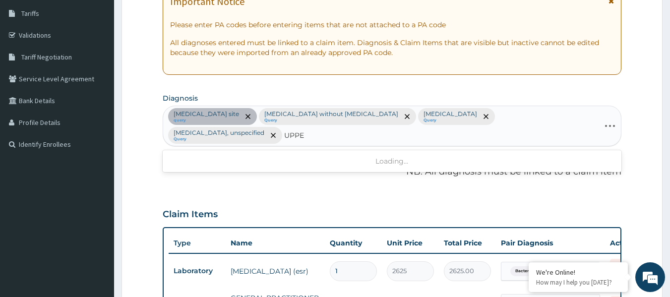
type input "UPPER"
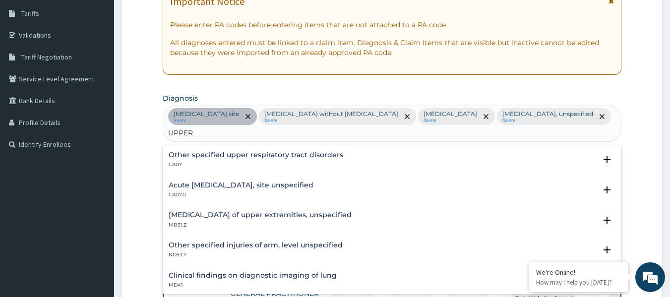
click at [267, 158] on h4 "Other specified upper respiratory tract disorders" at bounding box center [256, 154] width 174 height 7
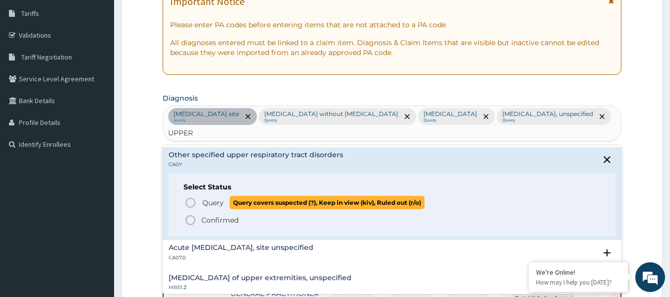
click at [192, 204] on icon "status option query" at bounding box center [190, 203] width 12 height 12
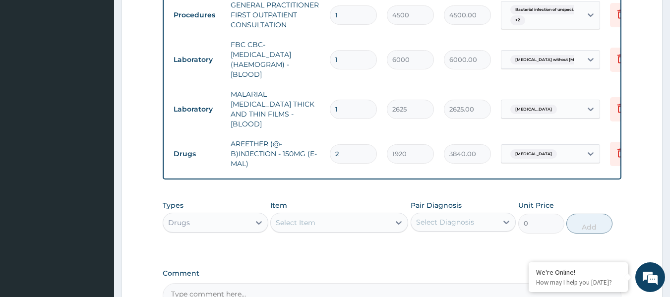
scroll to position [458, 0]
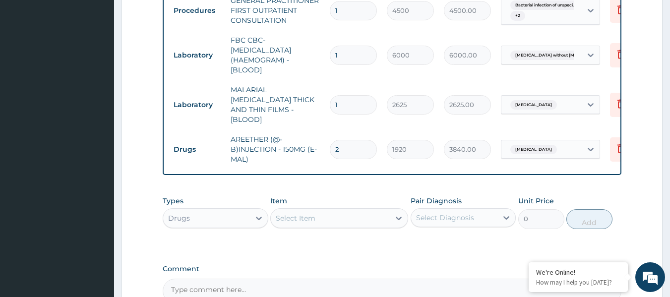
click at [342, 215] on div "Select Item" at bounding box center [330, 218] width 119 height 16
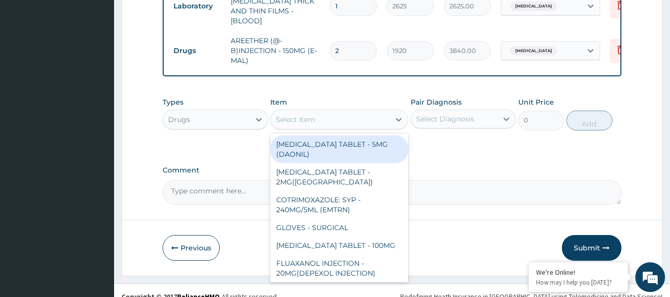
scroll to position [557, 0]
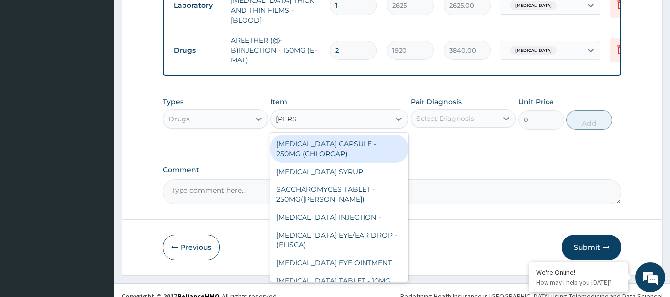
type input "LORAT"
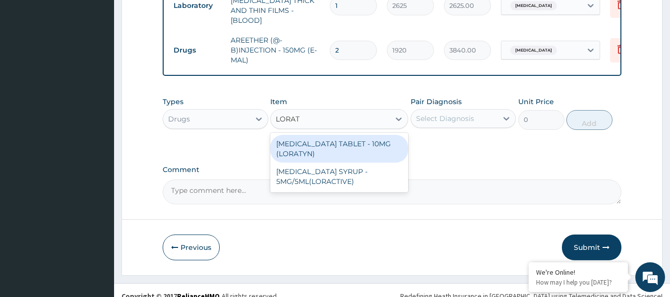
click at [365, 143] on div "[MEDICAL_DATA] TABLET - 10MG (LORATYN)" at bounding box center [339, 149] width 138 height 28
type input "112"
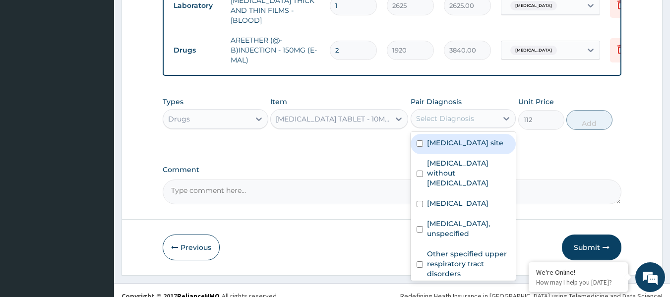
click at [437, 117] on div "Select Diagnosis" at bounding box center [445, 119] width 58 height 10
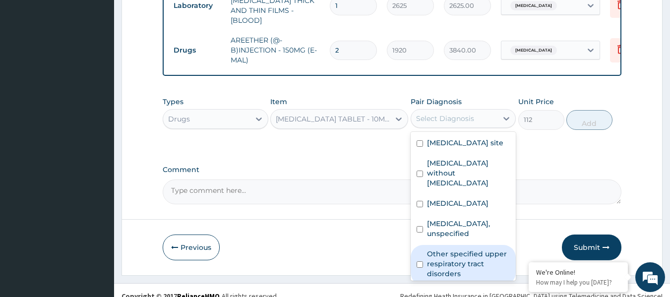
click at [451, 261] on label "Other specified upper respiratory tract disorders" at bounding box center [468, 264] width 83 height 30
checkbox input "true"
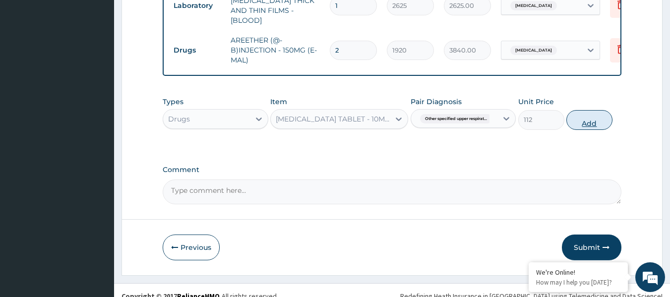
click at [582, 122] on button "Add" at bounding box center [589, 120] width 46 height 20
type input "0"
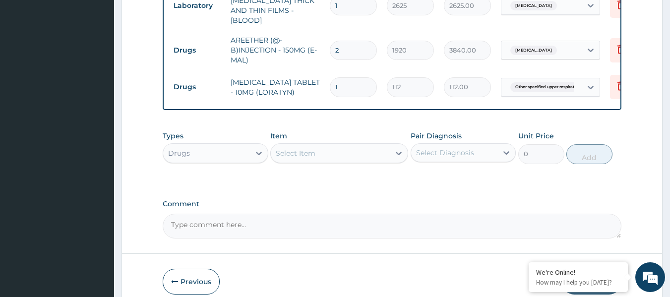
type input "0.00"
type input "5"
type input "560.00"
type input "5"
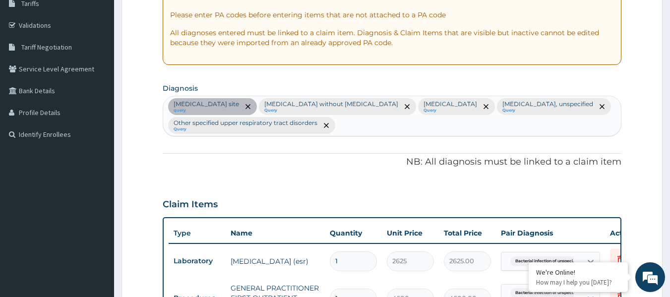
scroll to position [160, 0]
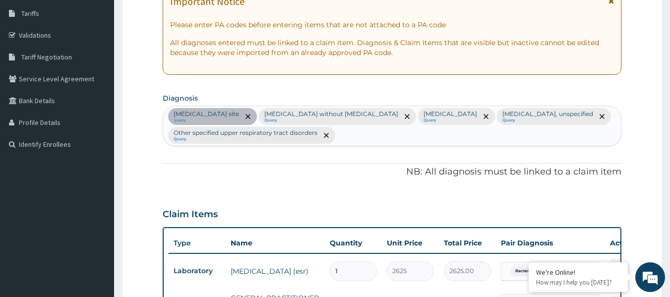
click at [362, 140] on div "Bacterial infection of unspecified site query Sepsis without septic shock Query…" at bounding box center [392, 126] width 458 height 40
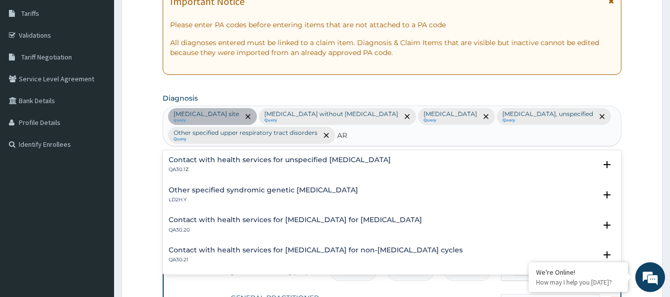
type input "A"
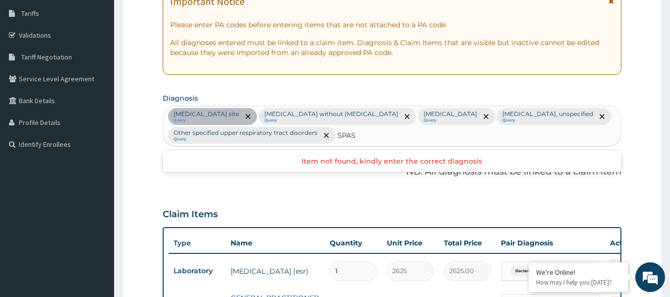
type input "SPASM"
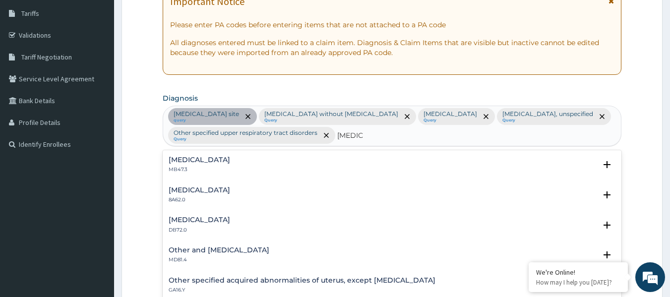
click at [204, 162] on h4 "Cramp or spasm" at bounding box center [199, 159] width 61 height 7
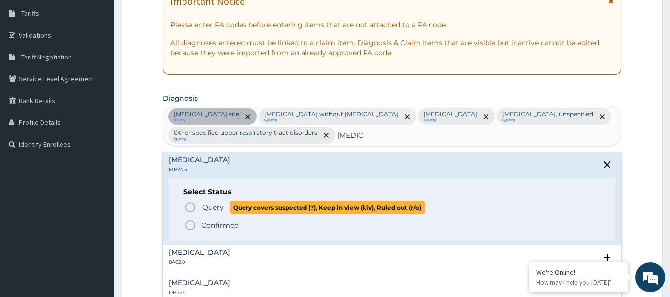
click at [194, 202] on icon "status option query" at bounding box center [190, 207] width 12 height 12
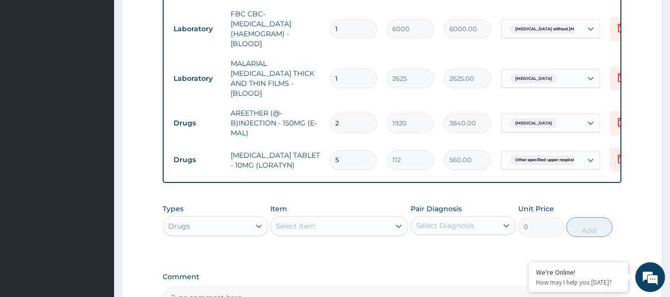
scroll to position [557, 0]
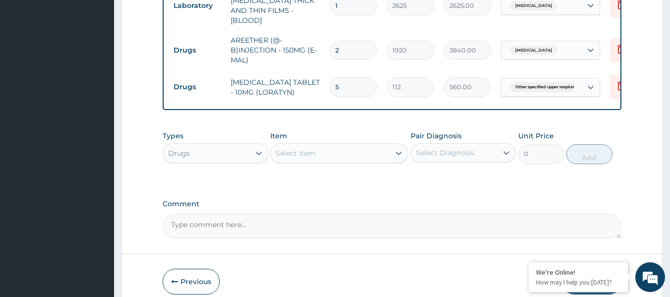
click at [355, 148] on div "Select Item" at bounding box center [330, 153] width 119 height 16
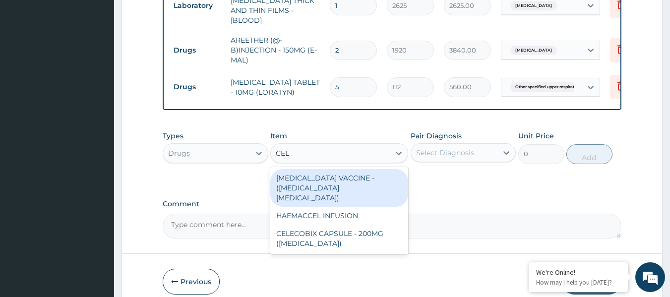
type input "CELE"
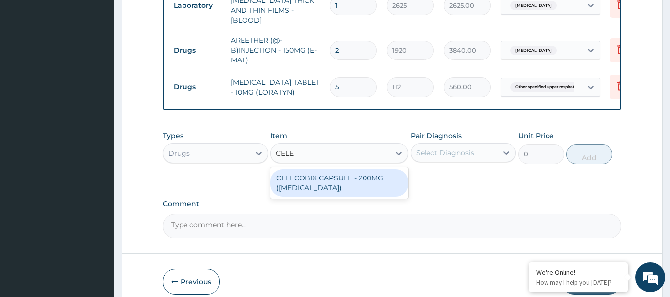
click at [359, 183] on div "CELECOBIX CAPSULE - 200MG ([MEDICAL_DATA])" at bounding box center [339, 183] width 138 height 28
type input "256"
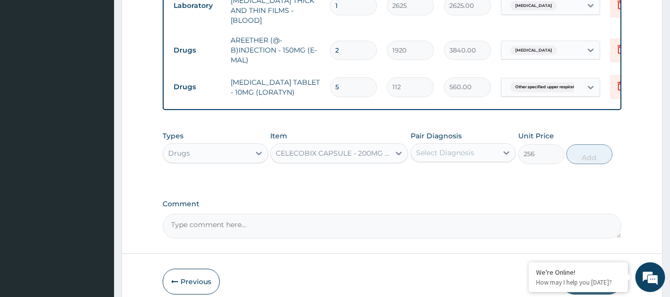
click at [436, 148] on div "Select Diagnosis" at bounding box center [445, 153] width 58 height 10
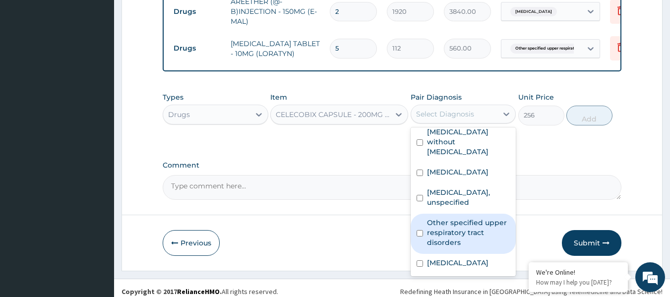
scroll to position [600, 0]
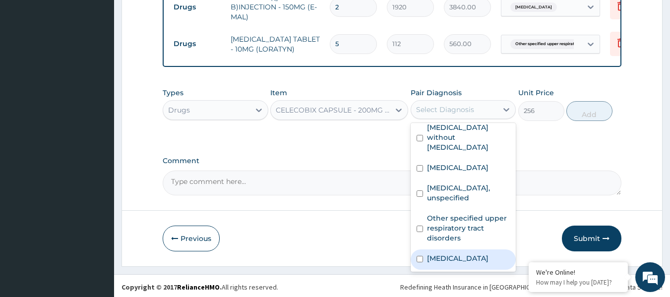
click at [468, 259] on label "Cramp or spasm" at bounding box center [457, 258] width 61 height 10
checkbox input "true"
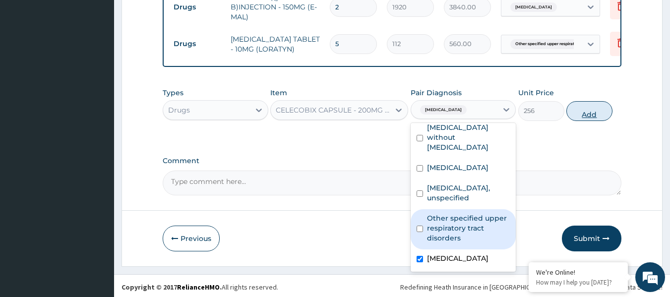
click at [591, 111] on button "Add" at bounding box center [589, 111] width 46 height 20
type input "0"
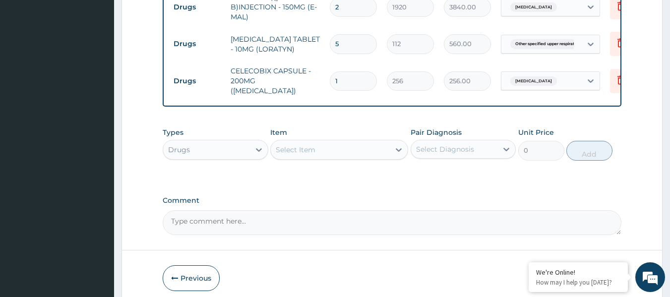
type input "10"
type input "2560.00"
type input "10"
click at [372, 144] on div "Select Item" at bounding box center [330, 150] width 119 height 16
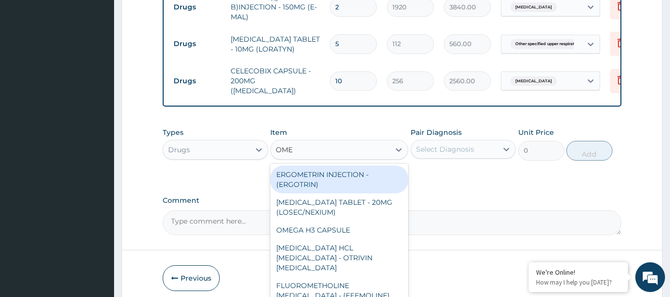
type input "OMEP"
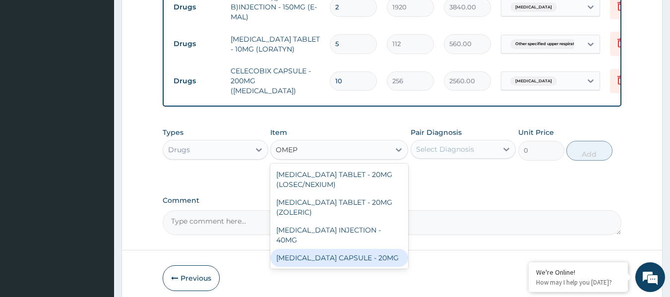
click at [352, 249] on div "[MEDICAL_DATA] CAPSULE - 20MG" at bounding box center [339, 258] width 138 height 18
type input "160"
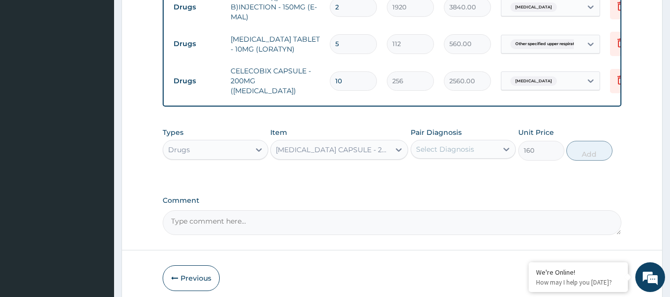
click at [456, 145] on div "Select Diagnosis" at bounding box center [445, 149] width 58 height 10
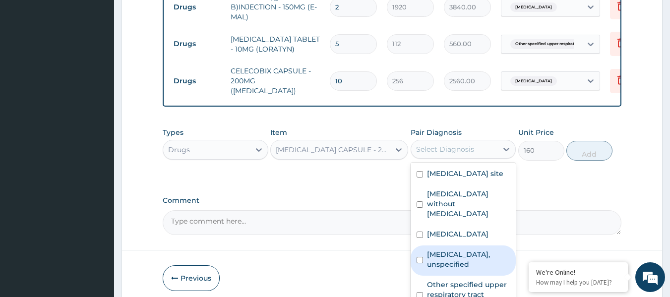
click at [463, 255] on label "Gastric ulcer, unspecified" at bounding box center [468, 259] width 83 height 20
checkbox input "true"
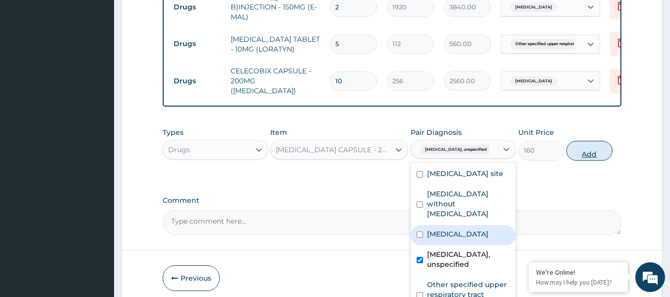
click at [605, 143] on button "Add" at bounding box center [589, 151] width 46 height 20
type input "0"
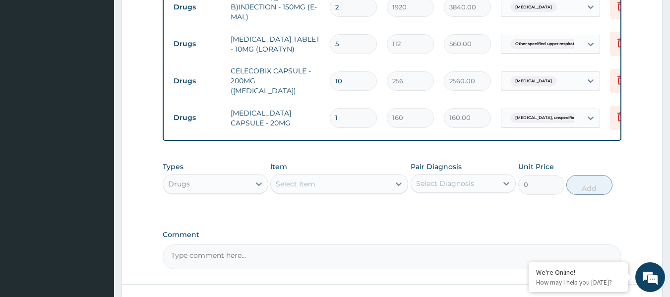
type input "14"
type input "2240.00"
type input "1"
type input "160.00"
type input "10"
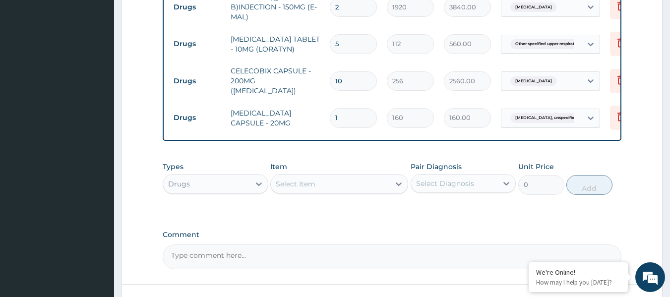
type input "1600.00"
type input "10"
click at [338, 176] on div "Select Item" at bounding box center [330, 184] width 119 height 16
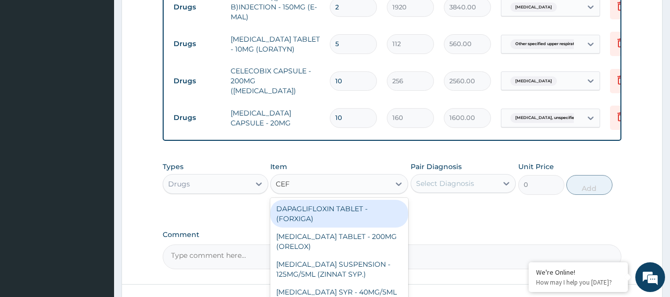
type input "CEFI"
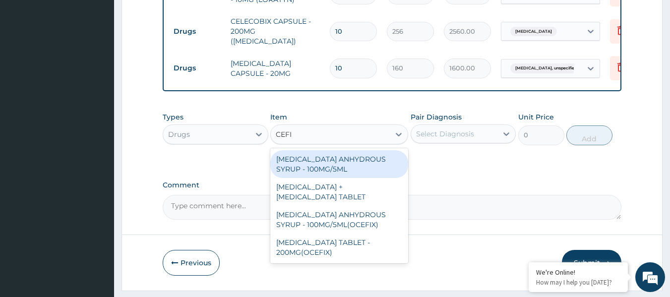
scroll to position [668, 0]
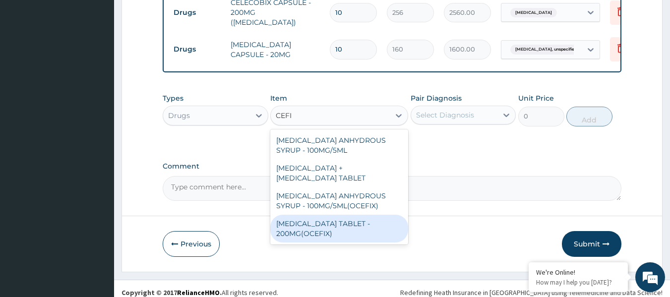
click at [385, 215] on div "[MEDICAL_DATA] TABLET - 200MG(OCEFIX)" at bounding box center [339, 229] width 138 height 28
type input "256"
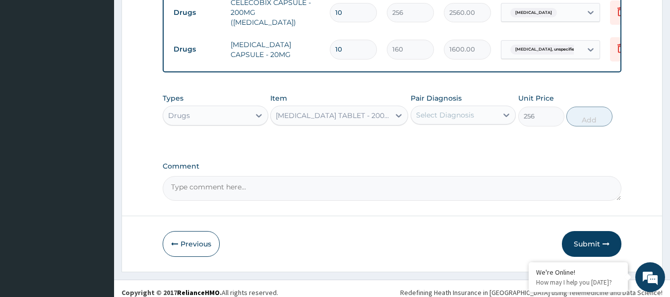
click at [450, 110] on div "Select Diagnosis" at bounding box center [445, 115] width 58 height 10
type input "1"
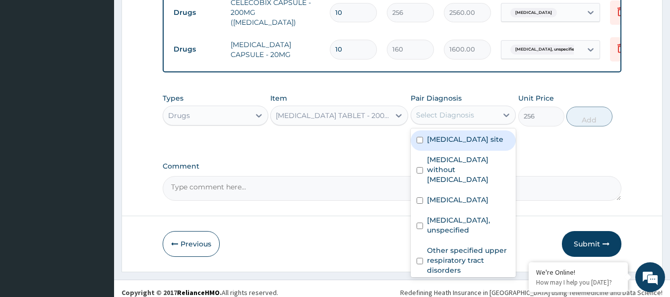
click at [452, 142] on label "Bacterial infection of unspecified site" at bounding box center [465, 139] width 76 height 10
checkbox input "true"
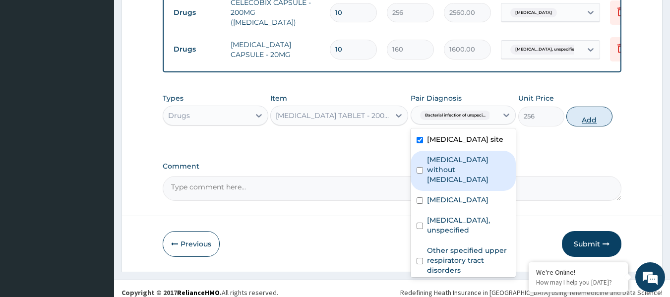
click at [580, 110] on button "Add" at bounding box center [589, 117] width 46 height 20
type input "0"
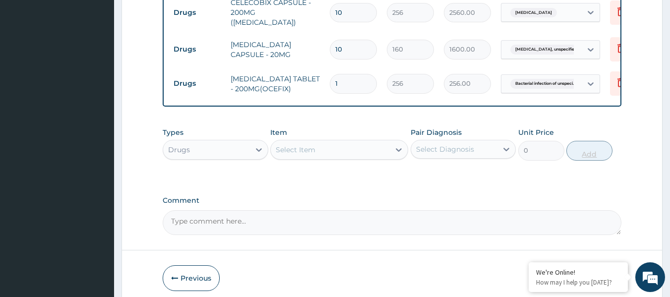
type input "10"
type input "2560.00"
type input "10"
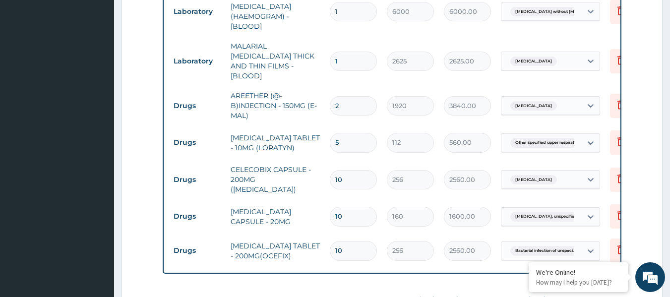
scroll to position [420, 0]
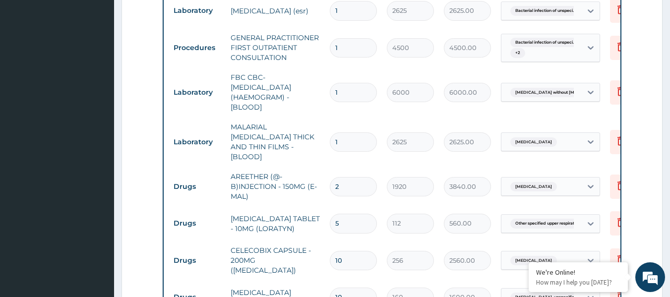
drag, startPoint x: 349, startPoint y: 180, endPoint x: 333, endPoint y: 180, distance: 16.4
click at [333, 180] on input "2" at bounding box center [353, 186] width 47 height 19
type input "3"
type input "5760.00"
type input "3"
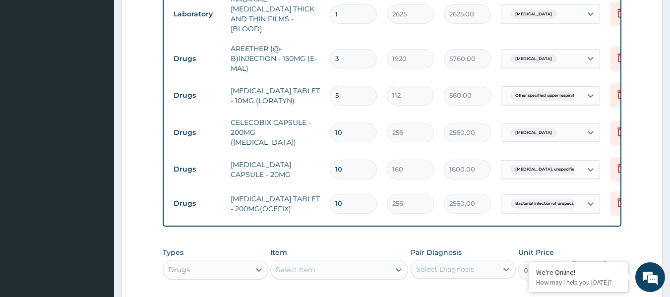
scroll to position [619, 0]
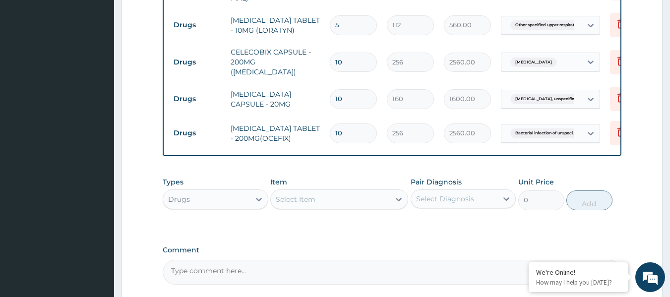
click at [348, 194] on div "Select Item" at bounding box center [330, 199] width 119 height 16
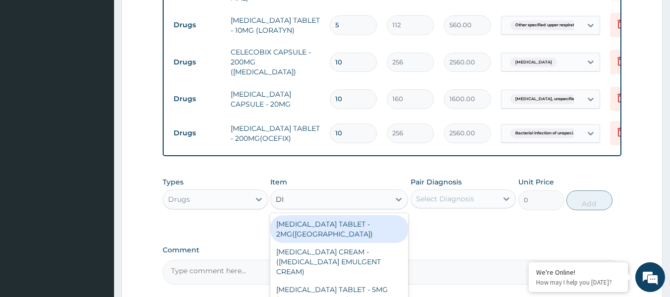
type input "DIC"
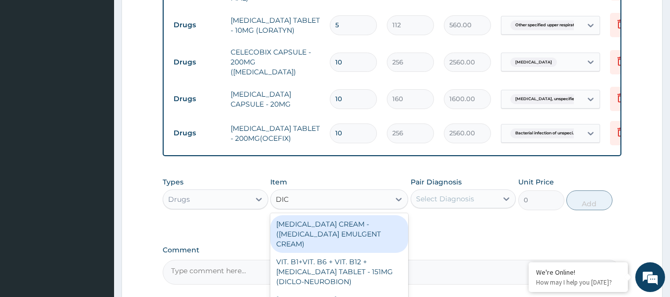
scroll to position [702, 0]
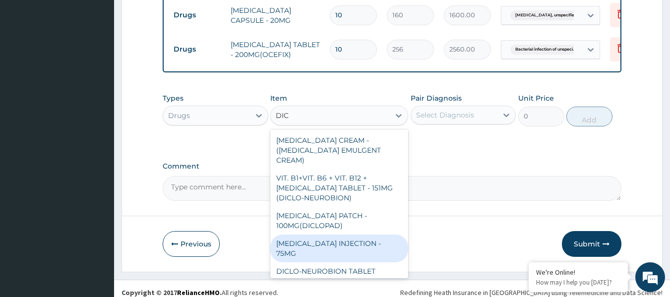
click at [393, 234] on div "DICLOFENAC INJECTION - 75MG" at bounding box center [339, 248] width 138 height 28
type input "480"
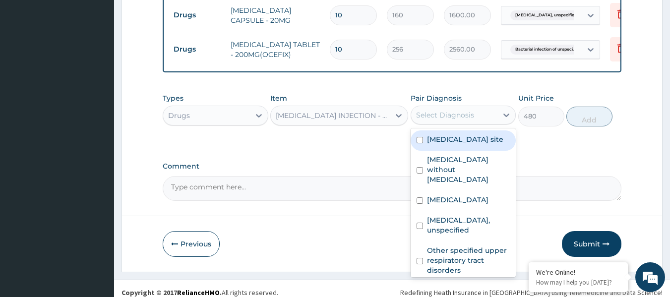
click at [477, 107] on div "Select Diagnosis" at bounding box center [454, 115] width 87 height 16
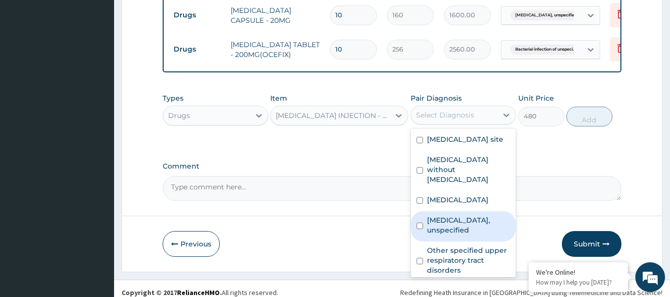
scroll to position [27, 0]
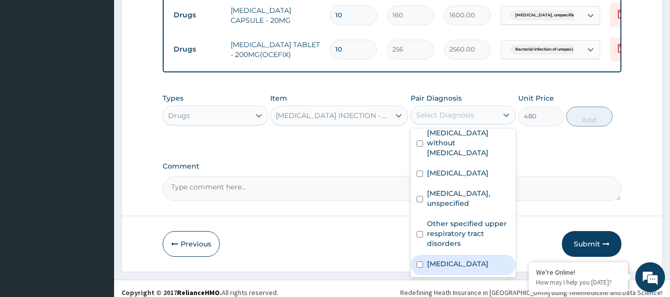
click at [479, 259] on label "Cramp or spasm" at bounding box center [457, 264] width 61 height 10
checkbox input "true"
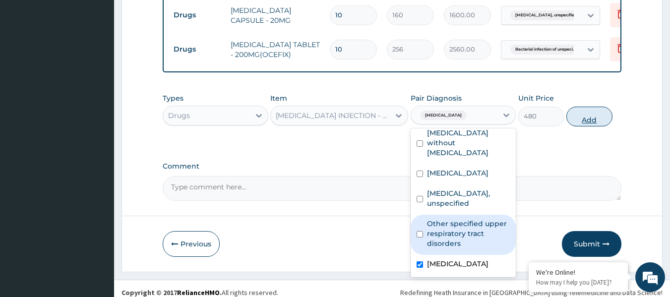
click at [580, 116] on button "Add" at bounding box center [589, 117] width 46 height 20
type input "0"
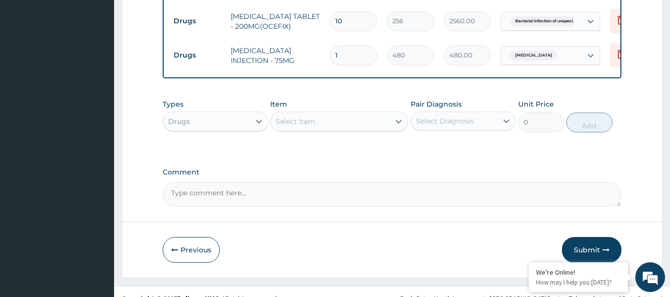
scroll to position [737, 0]
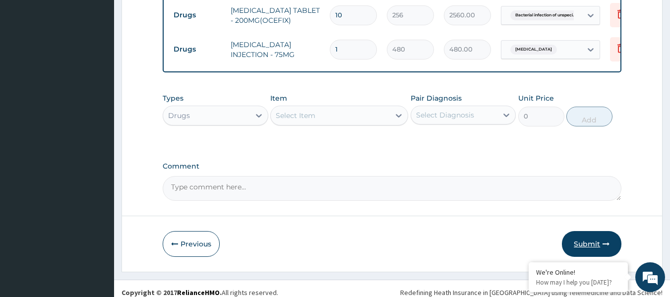
click at [590, 235] on button "Submit" at bounding box center [591, 244] width 59 height 26
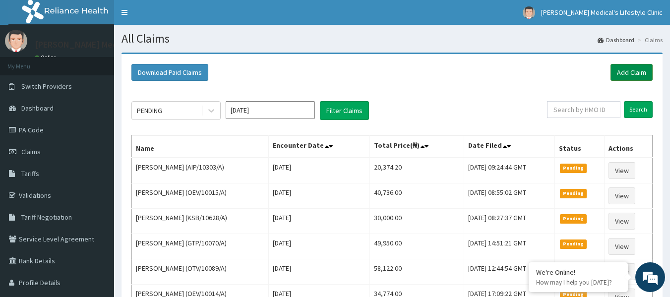
click at [618, 70] on link "Add Claim" at bounding box center [631, 72] width 42 height 17
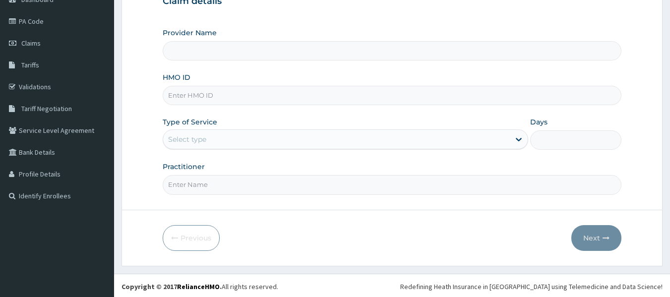
scroll to position [111, 0]
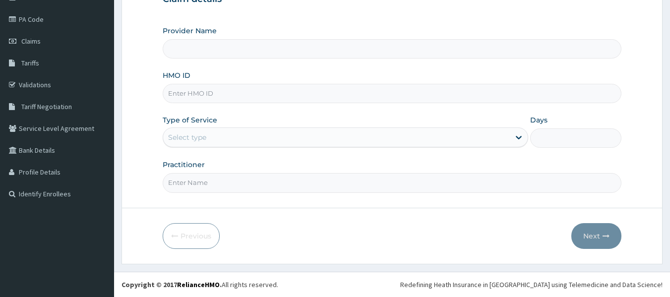
click at [241, 92] on input "HMO ID" at bounding box center [392, 93] width 459 height 19
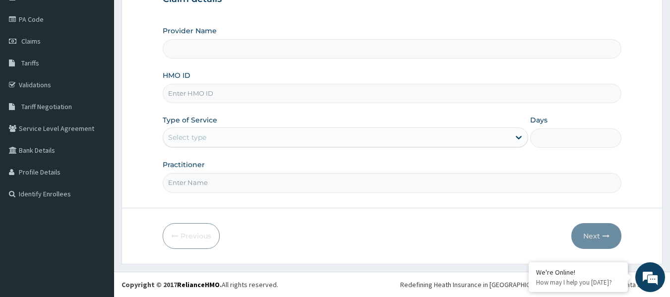
paste input "GPN/10011/B"
type input "GPN/10011/B"
type input "[PERSON_NAME] Medical's Lifestyle clinic"
type input "GPN/10011/B"
click at [210, 142] on div "Select type" at bounding box center [336, 137] width 346 height 16
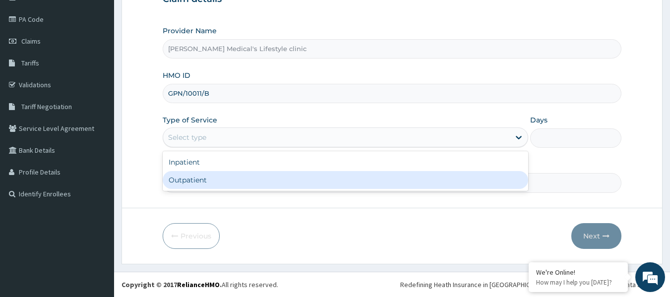
click at [208, 184] on div "Outpatient" at bounding box center [345, 180] width 365 height 18
type input "1"
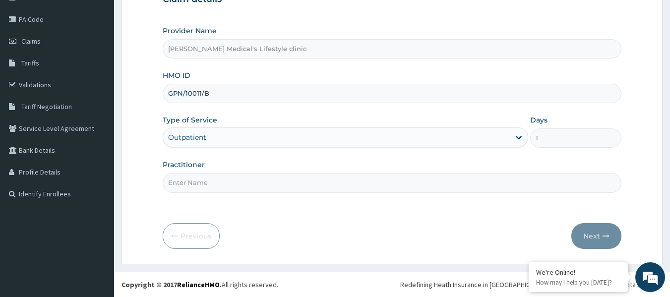
click at [208, 184] on input "Practitioner" at bounding box center [392, 182] width 459 height 19
type input "[PERSON_NAME]"
click at [582, 228] on button "Next" at bounding box center [596, 236] width 50 height 26
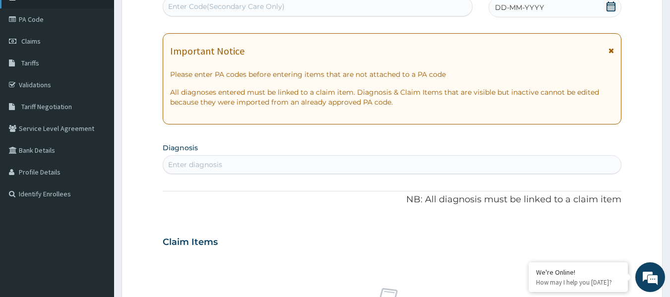
scroll to position [0, 0]
click at [272, 15] on div "Enter Code(Secondary Care Only)" at bounding box center [318, 7] width 310 height 20
paste input "PA/335A79"
type input "PA/335A79"
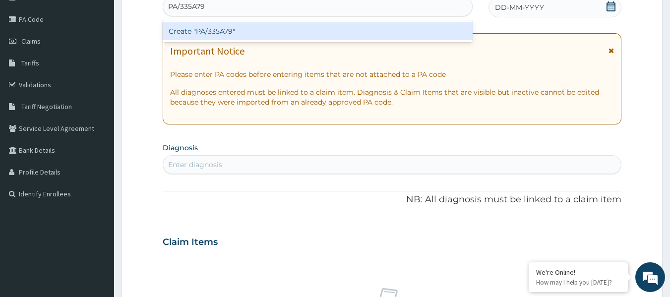
click at [233, 34] on div "Create "PA/335A79"" at bounding box center [318, 31] width 310 height 18
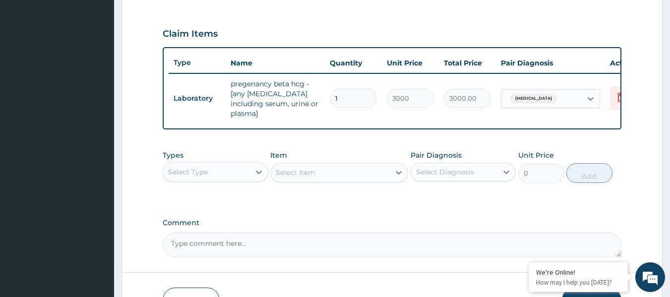
scroll to position [326, 0]
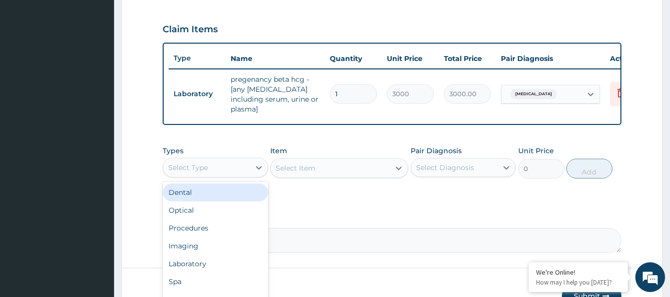
click at [216, 168] on div "Select Type" at bounding box center [206, 168] width 87 height 16
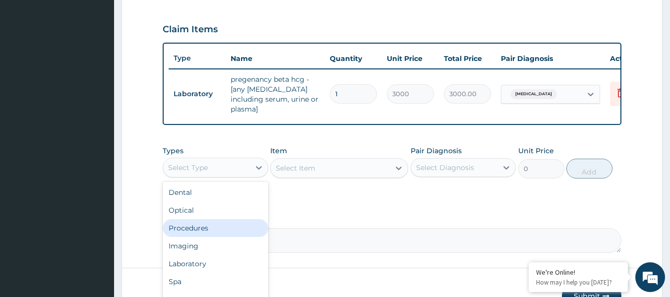
click at [220, 227] on div "Procedures" at bounding box center [216, 228] width 106 height 18
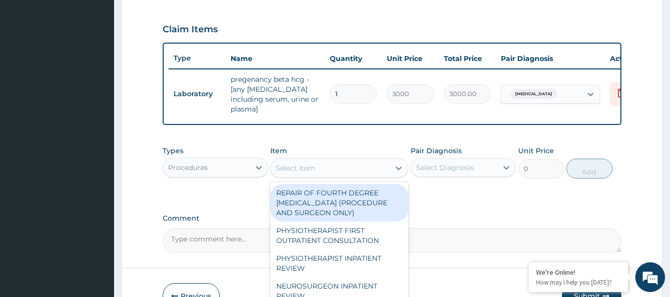
click at [371, 169] on div "Select Item" at bounding box center [330, 168] width 119 height 16
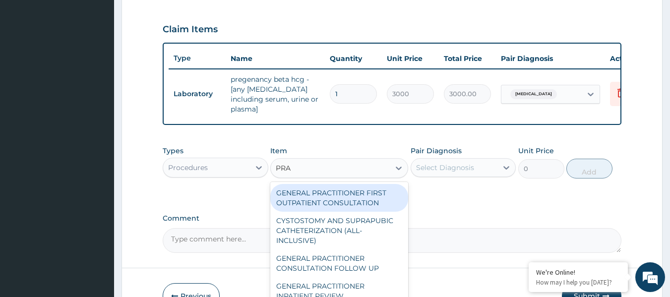
type input "PRAC"
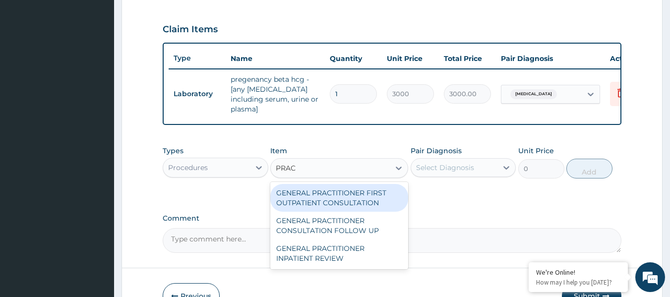
click at [349, 190] on div "GENERAL PRACTITIONER FIRST OUTPATIENT CONSULTATION" at bounding box center [339, 198] width 138 height 28
type input "4500"
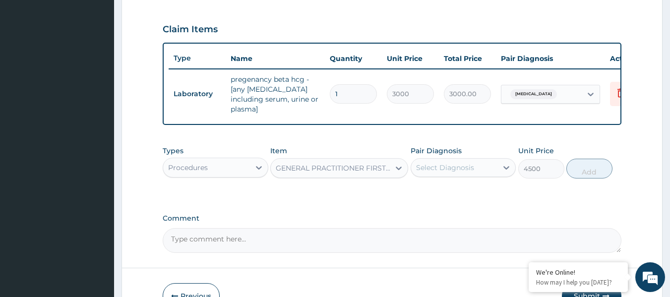
click at [435, 158] on div "Select Diagnosis" at bounding box center [463, 167] width 106 height 19
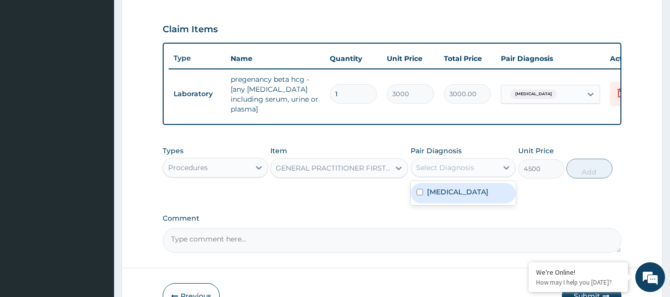
click at [444, 193] on label "[MEDICAL_DATA]" at bounding box center [457, 192] width 61 height 10
checkbox input "true"
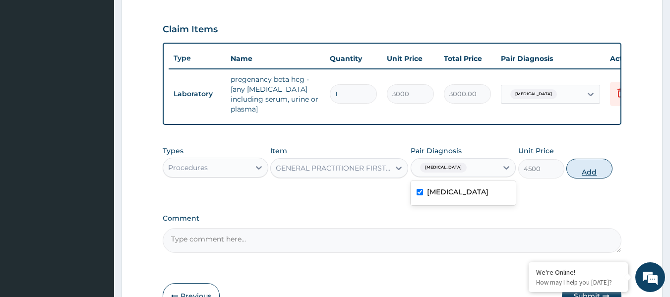
click at [572, 169] on button "Add" at bounding box center [589, 169] width 46 height 20
type input "0"
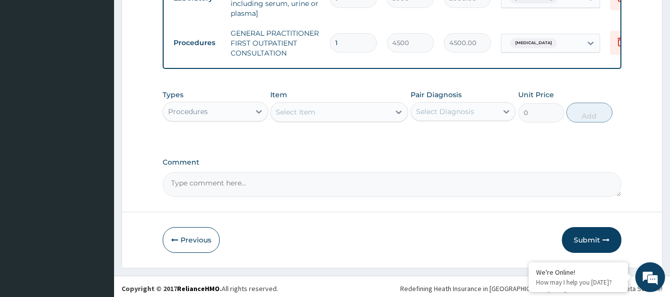
scroll to position [423, 0]
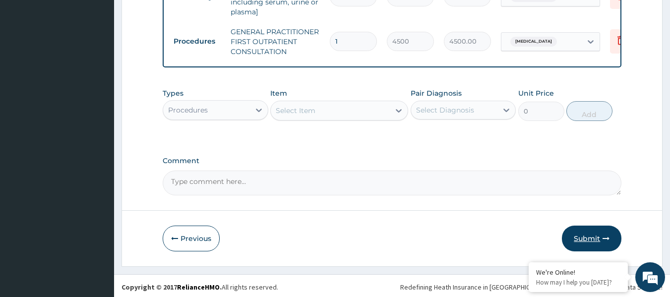
click at [594, 237] on button "Submit" at bounding box center [591, 239] width 59 height 26
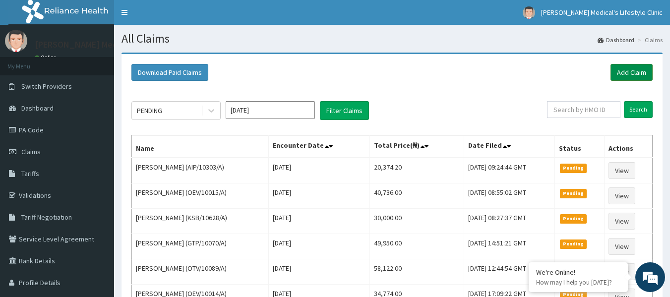
click at [638, 71] on link "Add Claim" at bounding box center [631, 72] width 42 height 17
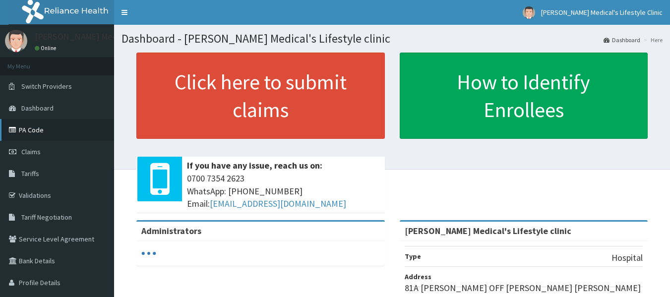
click at [45, 130] on link "PA Code" at bounding box center [57, 130] width 114 height 22
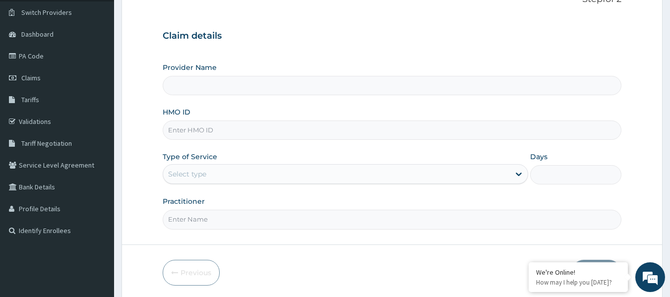
scroll to position [111, 0]
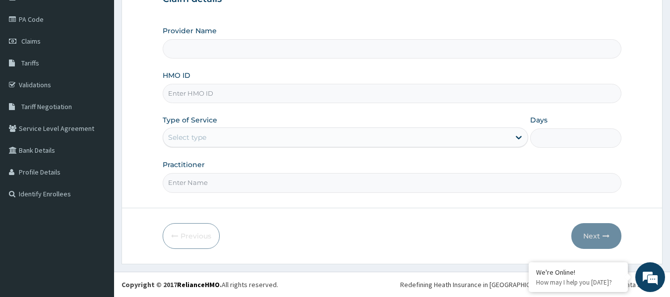
click at [222, 97] on input "HMO ID" at bounding box center [392, 93] width 459 height 19
type input "[PERSON_NAME] Medical's Lifestyle clinic"
paste input "NBL/10543/A"
type input "NBL/10543/A"
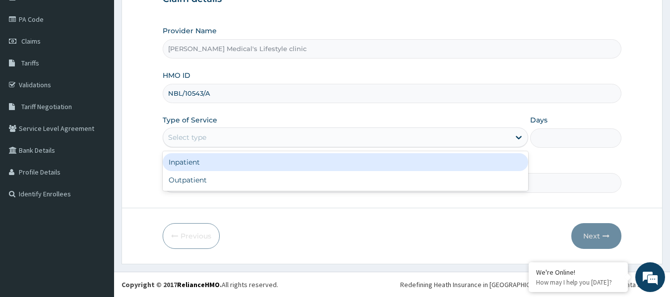
click at [198, 136] on div "Select type" at bounding box center [187, 137] width 38 height 10
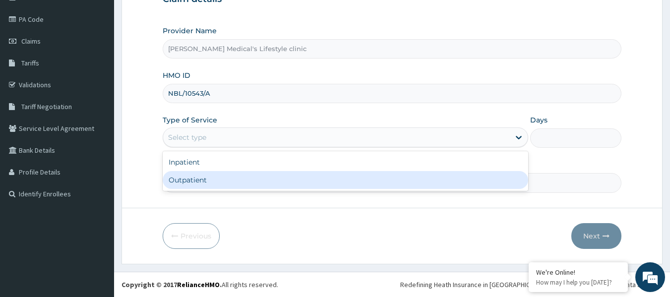
click at [199, 180] on div "Outpatient" at bounding box center [345, 180] width 365 height 18
type input "1"
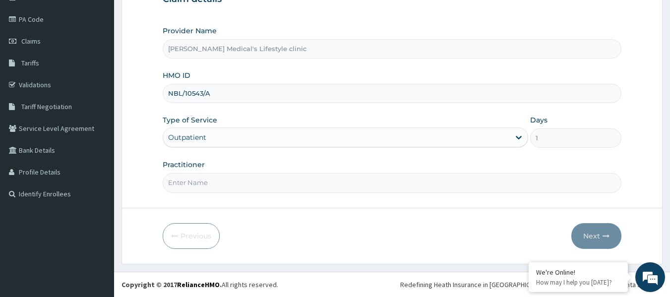
click at [199, 180] on input "Practitioner" at bounding box center [392, 182] width 459 height 19
type input "[PERSON_NAME]"
click at [587, 233] on button "Next" at bounding box center [596, 236] width 50 height 26
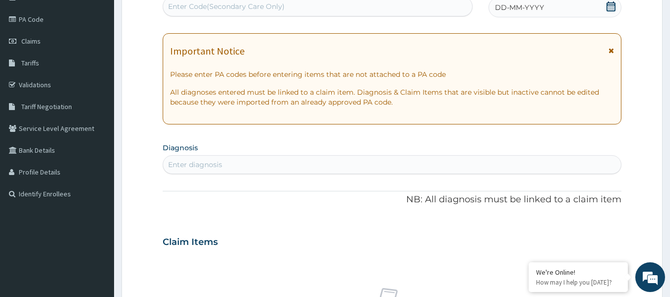
scroll to position [0, 0]
click at [254, 15] on div "Enter Code(Secondary Care Only)" at bounding box center [318, 7] width 310 height 20
paste input "PA/E5C3F1"
type input "PA/E5C3F1"
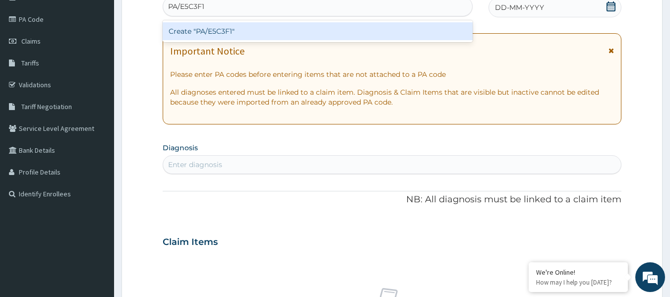
click at [202, 28] on div "Create "PA/E5C3F1"" at bounding box center [318, 31] width 310 height 18
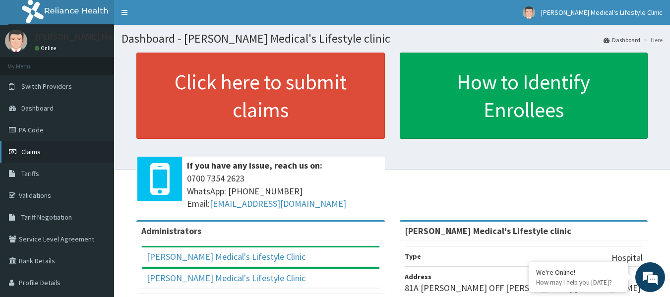
click at [36, 155] on span "Claims" at bounding box center [30, 151] width 19 height 9
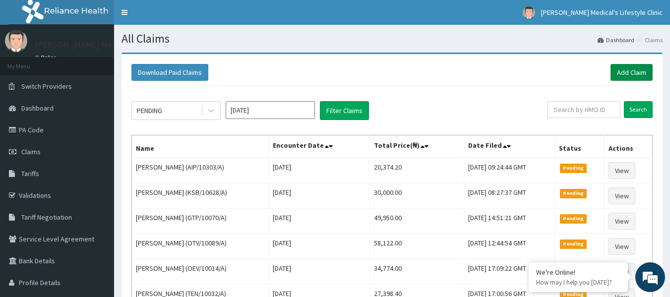
click at [624, 75] on link "Add Claim" at bounding box center [631, 72] width 42 height 17
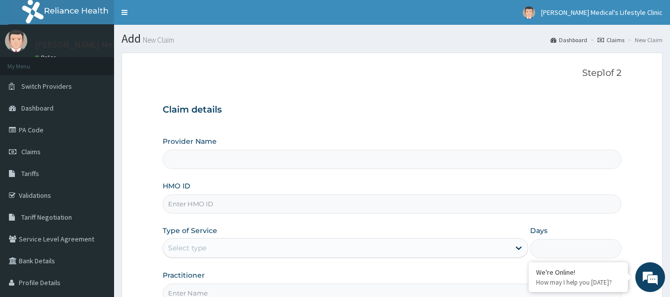
type input "[PERSON_NAME] Medical's Lifestyle clinic"
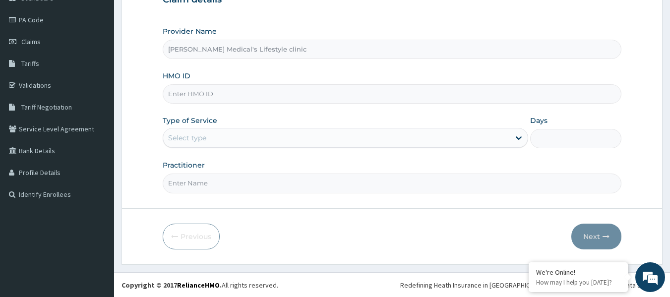
scroll to position [111, 0]
click at [213, 91] on input "HMO ID" at bounding box center [392, 93] width 459 height 19
paste input "NBL/10543/A"
type input "NBL/10543/A"
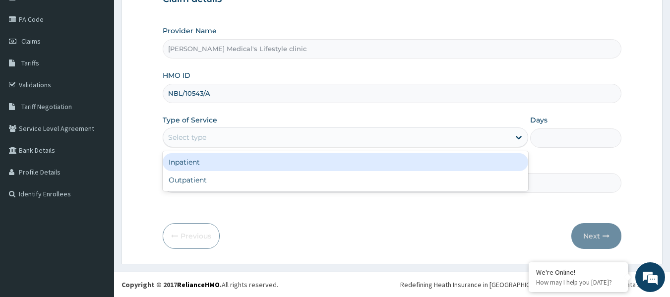
click at [197, 139] on div "Select type" at bounding box center [187, 137] width 38 height 10
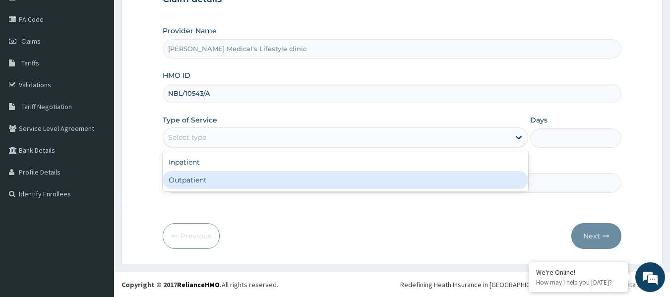
click at [199, 178] on div "Outpatient" at bounding box center [345, 180] width 365 height 18
type input "1"
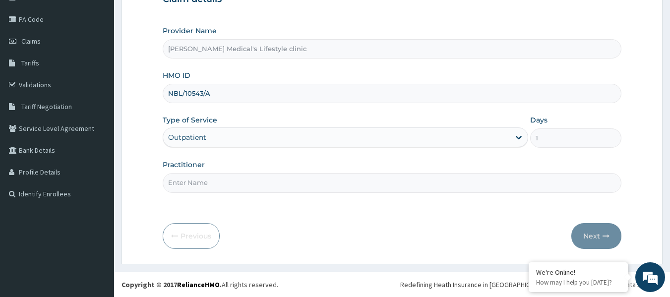
click at [199, 181] on input "Practitioner" at bounding box center [392, 182] width 459 height 19
type input "dr [PERSON_NAME]"
click at [603, 237] on icon "button" at bounding box center [605, 235] width 7 height 7
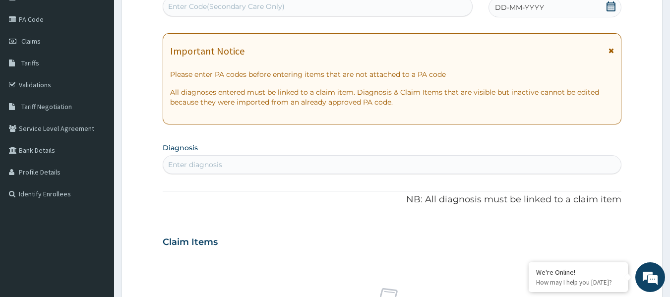
click at [231, 3] on div "Enter Code(Secondary Care Only)" at bounding box center [226, 6] width 116 height 10
paste input "PA/E5C3F1"
type input "PA/E5C3F1"
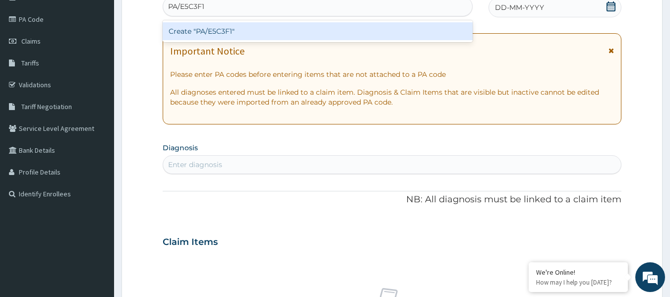
click at [213, 26] on div "Create "PA/E5C3F1"" at bounding box center [318, 31] width 310 height 18
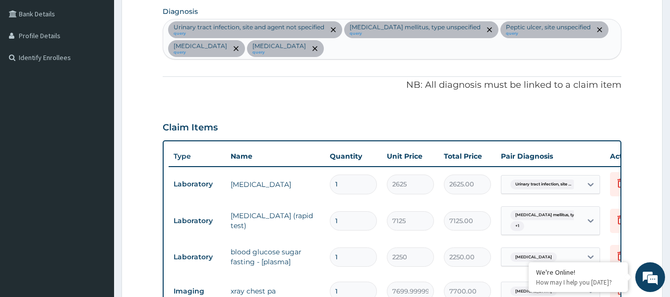
scroll to position [241, 0]
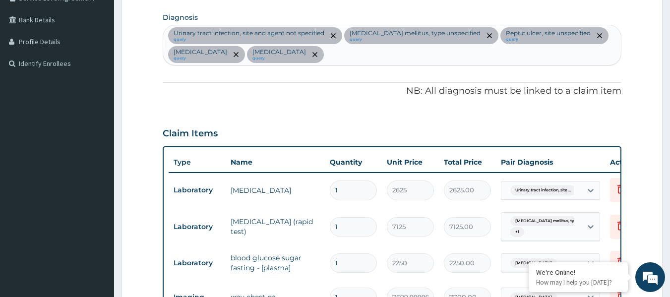
click at [405, 56] on div "Urinary tract infection, site and agent not specified query Diabetes mellitus, …" at bounding box center [392, 45] width 458 height 40
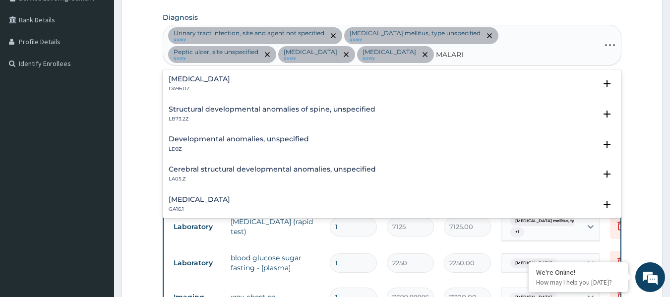
type input "MALARIA"
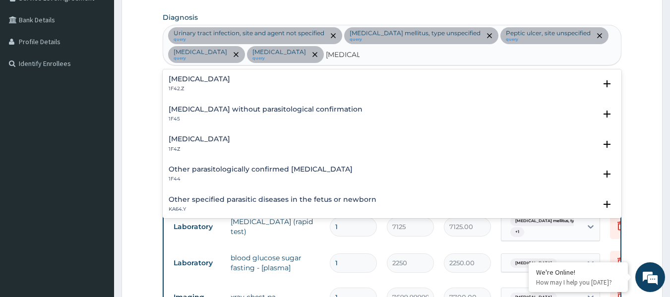
click at [217, 136] on h4 "Malaria, unspecified" at bounding box center [199, 138] width 61 height 7
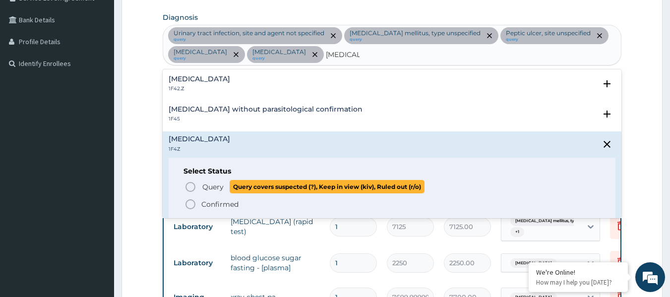
click at [197, 188] on span "Query Query covers suspected (?), Keep in view (kiv), Ruled out (r/o)" at bounding box center [392, 186] width 416 height 13
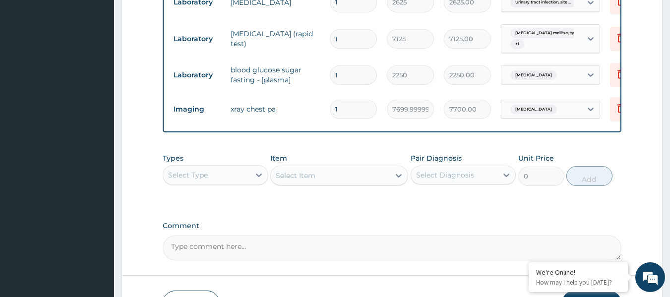
scroll to position [504, 0]
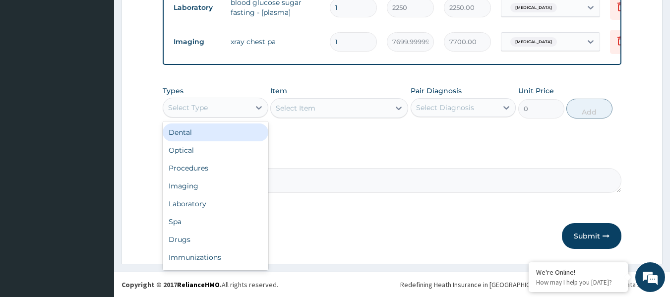
click at [227, 112] on div "Select Type" at bounding box center [206, 108] width 87 height 16
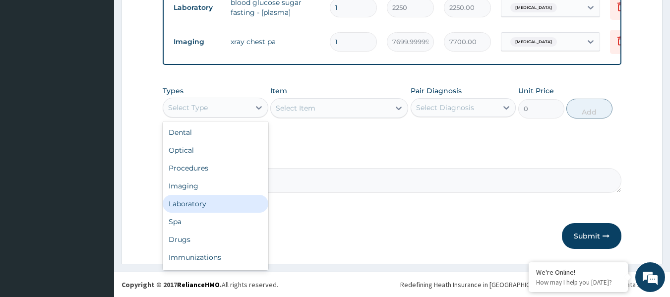
click at [231, 205] on div "Laboratory" at bounding box center [216, 204] width 106 height 18
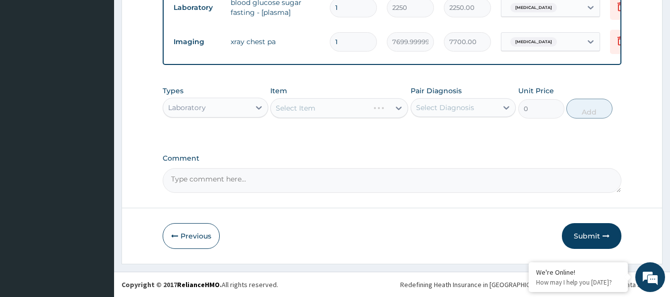
click at [214, 111] on div "Laboratory" at bounding box center [206, 108] width 87 height 16
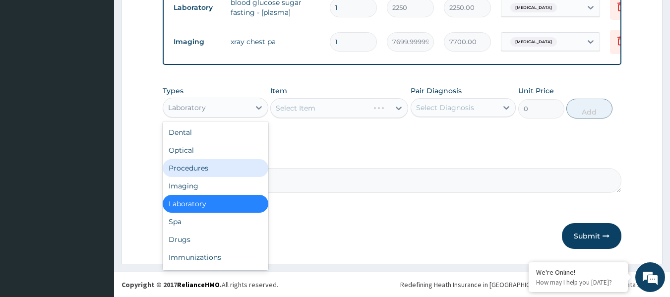
click at [221, 169] on div "Procedures" at bounding box center [216, 168] width 106 height 18
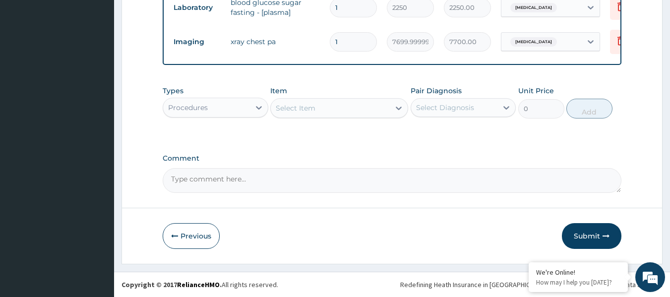
click at [364, 107] on div "Select Item" at bounding box center [330, 108] width 119 height 16
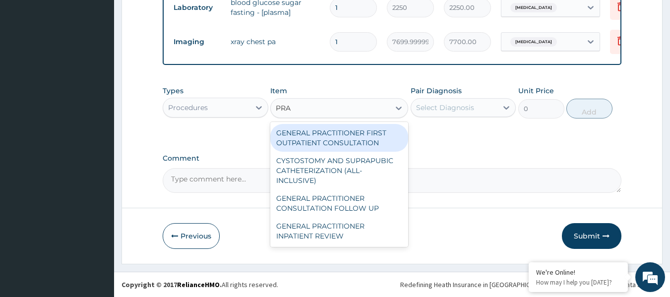
type input "PRAC"
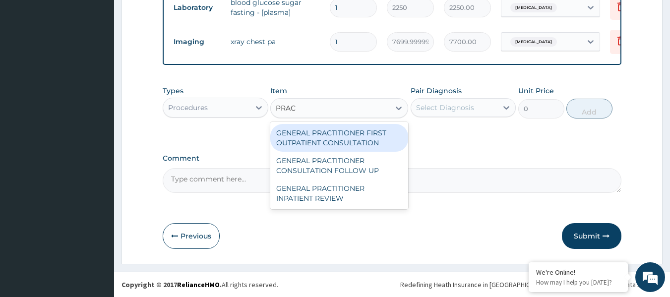
click at [348, 142] on div "GENERAL PRACTITIONER FIRST OUTPATIENT CONSULTATION" at bounding box center [339, 138] width 138 height 28
type input "4500"
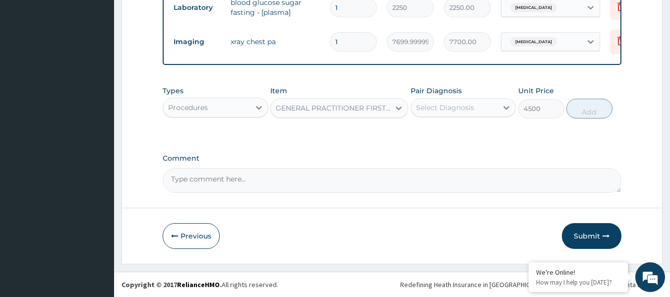
click at [436, 104] on div "Select Diagnosis" at bounding box center [445, 108] width 58 height 10
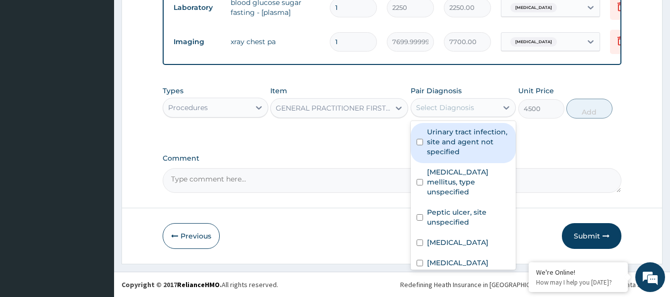
click at [454, 140] on label "Urinary tract infection, site and agent not specified" at bounding box center [468, 142] width 83 height 30
checkbox input "true"
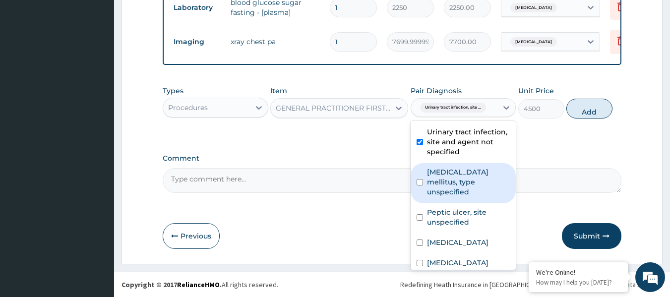
click at [444, 182] on label "Diabetes mellitus, type unspecified" at bounding box center [468, 182] width 83 height 30
checkbox input "true"
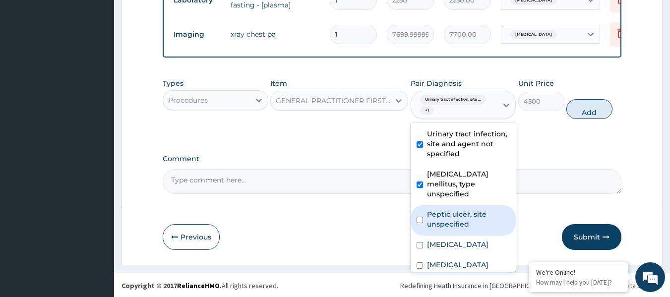
click at [446, 213] on label "Peptic ulcer, site unspecified" at bounding box center [468, 219] width 83 height 20
checkbox input "true"
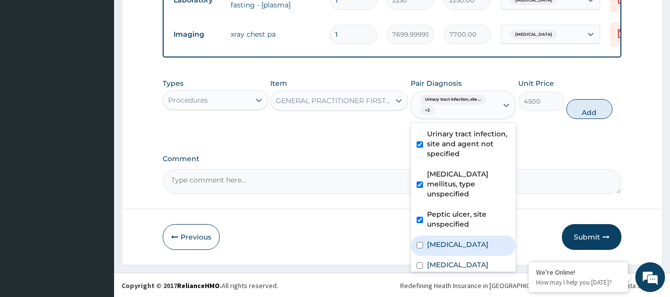
click at [446, 242] on label "Impaired glucose tolerance" at bounding box center [457, 244] width 61 height 10
checkbox input "true"
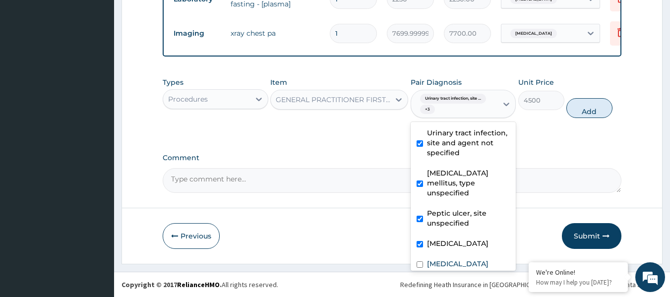
scroll to position [37, 0]
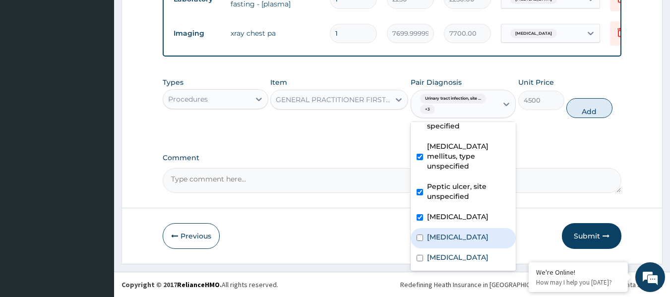
click at [440, 232] on label "Chest pain, unspecified" at bounding box center [457, 237] width 61 height 10
checkbox input "true"
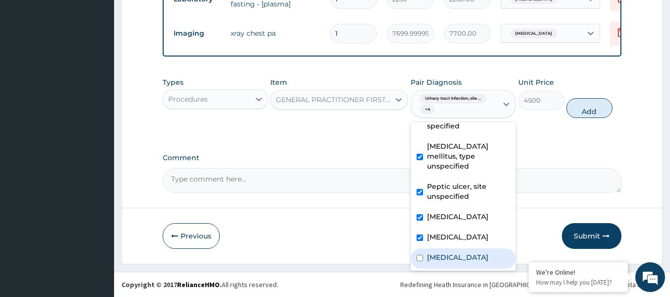
click at [435, 257] on label "Malaria, unspecified" at bounding box center [457, 257] width 61 height 10
checkbox input "true"
click at [578, 110] on button "Add" at bounding box center [589, 108] width 46 height 20
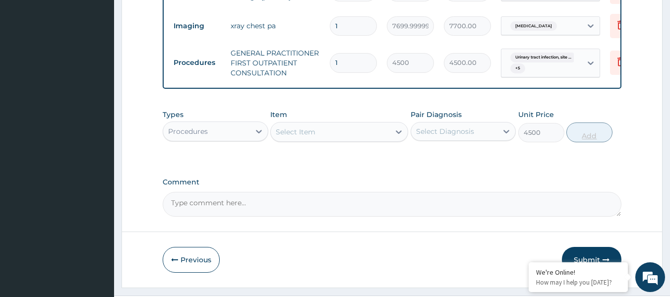
type input "0"
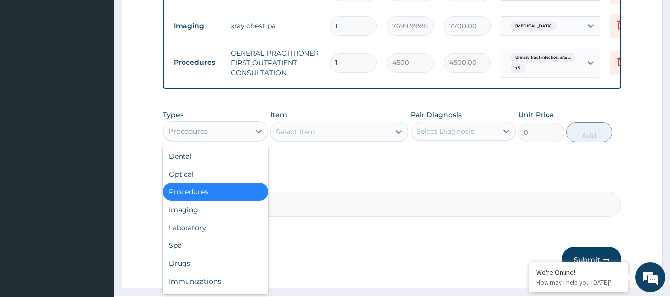
click at [213, 138] on div "Procedures" at bounding box center [206, 131] width 87 height 16
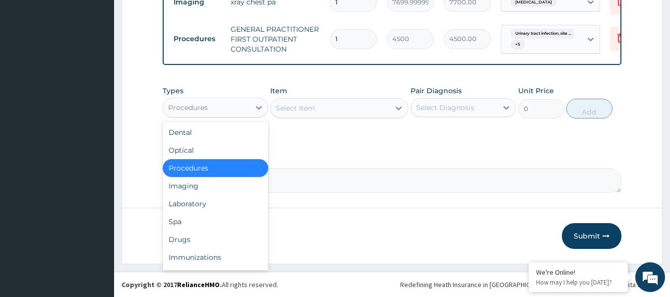
scroll to position [543, 0]
click at [225, 205] on div "Laboratory" at bounding box center [216, 204] width 106 height 18
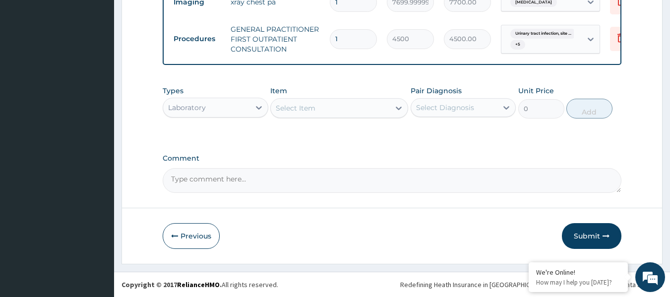
click at [327, 101] on div "Select Item" at bounding box center [330, 108] width 119 height 16
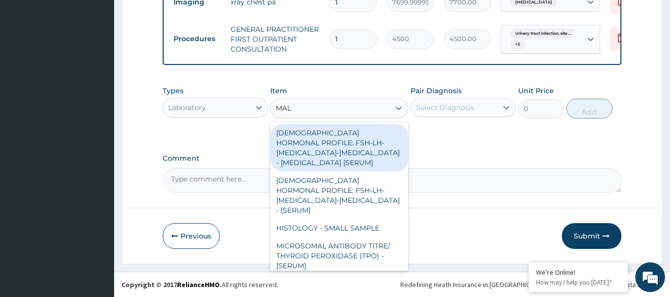
type input "MALA"
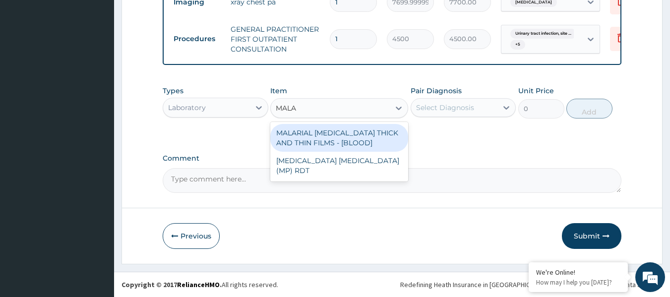
click at [337, 140] on div "MALARIAL PARASITE THICK AND THIN FILMS - [BLOOD]" at bounding box center [339, 138] width 138 height 28
type input "2625"
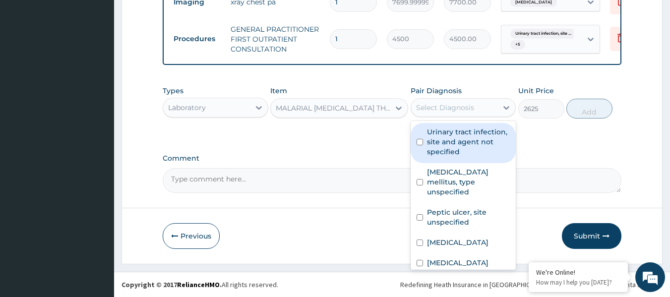
click at [458, 102] on div "Select Diagnosis" at bounding box center [454, 108] width 87 height 16
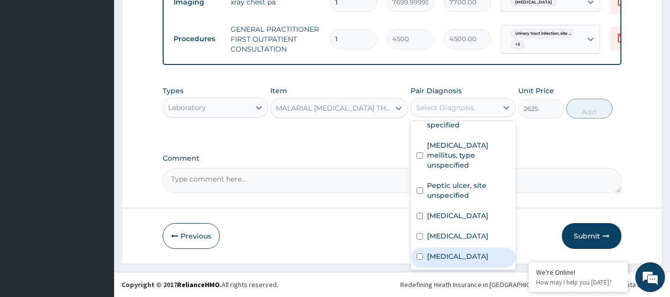
click at [468, 256] on label "Malaria, unspecified" at bounding box center [457, 256] width 61 height 10
checkbox input "true"
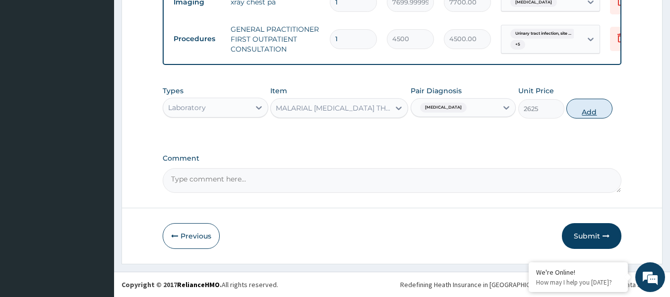
click at [598, 106] on button "Add" at bounding box center [589, 109] width 46 height 20
type input "0"
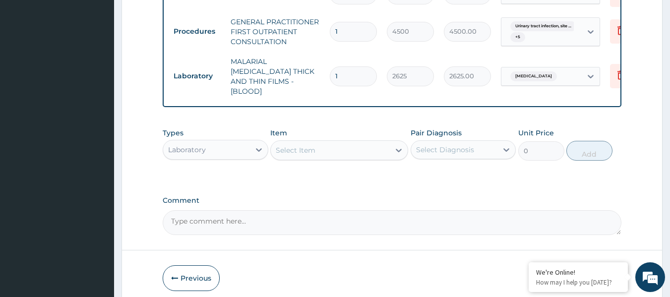
type input "2"
type input "5250.00"
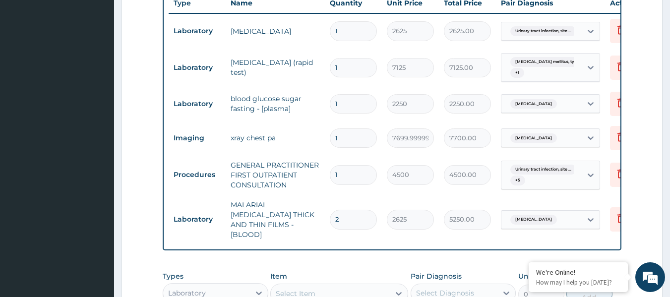
scroll to position [395, 0]
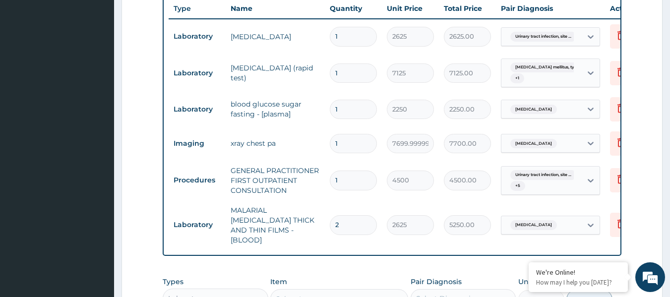
type input "2"
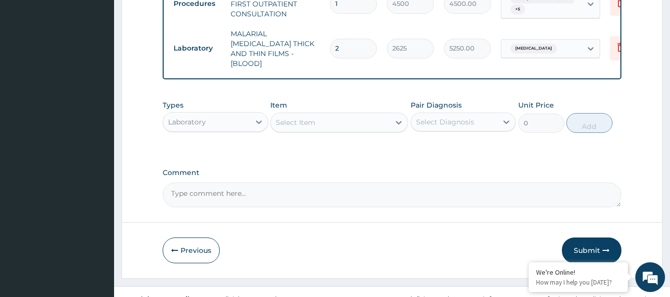
scroll to position [583, 0]
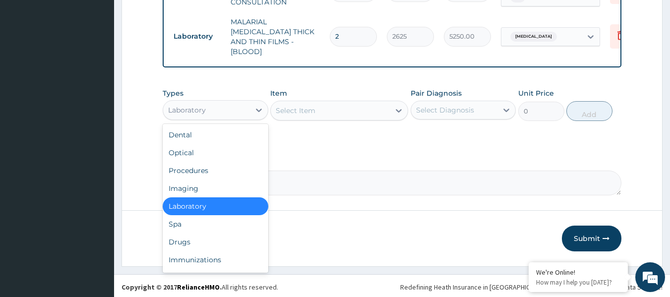
click at [234, 105] on div "Laboratory" at bounding box center [206, 110] width 87 height 16
click at [244, 238] on div "Drugs" at bounding box center [216, 242] width 106 height 18
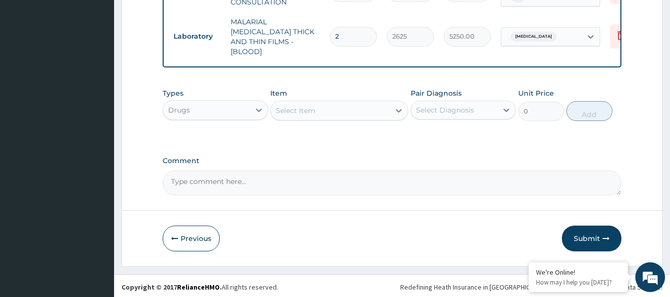
click at [350, 110] on div "Select Item" at bounding box center [330, 111] width 119 height 16
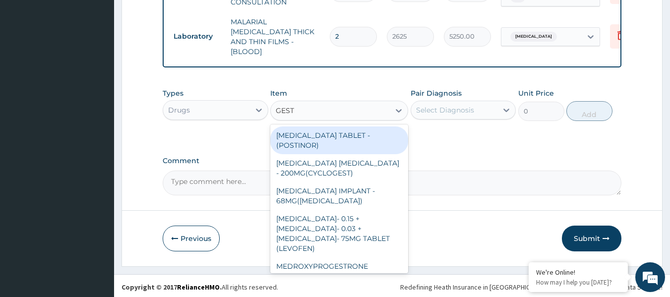
type input "GESTI"
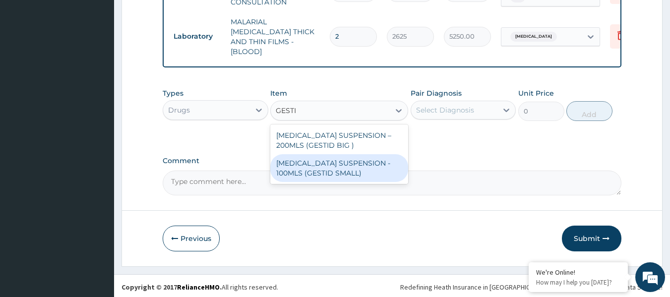
click at [347, 163] on div "[MEDICAL_DATA] SUSPENSION - 100MLS (GESTID SMALL)" at bounding box center [339, 168] width 138 height 28
type input "1280"
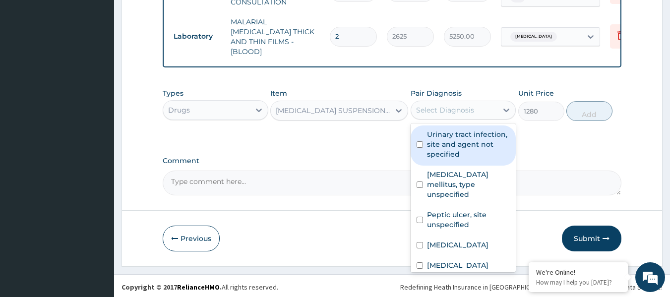
click at [441, 113] on div "Select Diagnosis" at bounding box center [454, 110] width 87 height 16
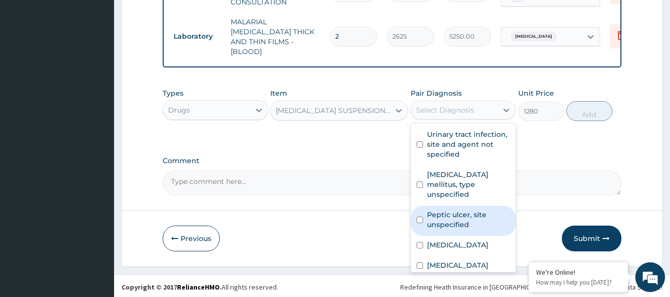
click at [448, 210] on label "Peptic ulcer, site unspecified" at bounding box center [468, 220] width 83 height 20
checkbox input "true"
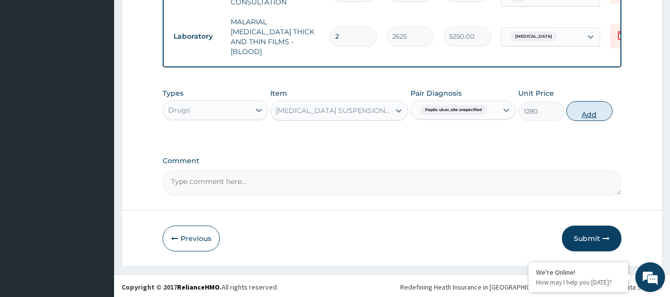
click at [578, 115] on button "Add" at bounding box center [589, 111] width 46 height 20
type input "0"
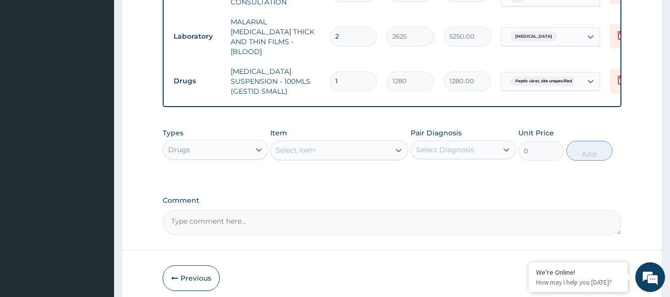
drag, startPoint x: 343, startPoint y: 37, endPoint x: 335, endPoint y: 36, distance: 8.0
click at [335, 36] on input "2" at bounding box center [353, 36] width 47 height 19
type input "1"
type input "2625.00"
type input "1"
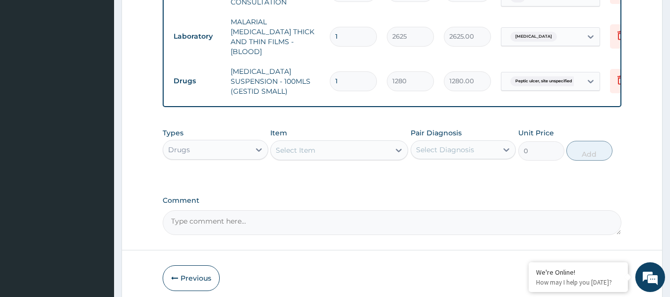
click at [370, 142] on div "Select Item" at bounding box center [330, 150] width 119 height 16
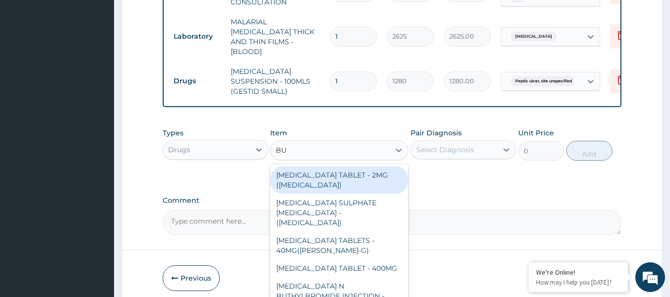
type input "BUS"
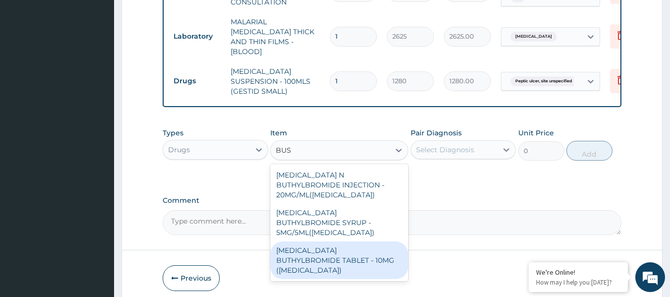
click at [343, 241] on div "HYOSCINE BUTHYLBROMIDE TABLET - 10MG (BUSCOPAN)" at bounding box center [339, 260] width 138 height 38
type input "64"
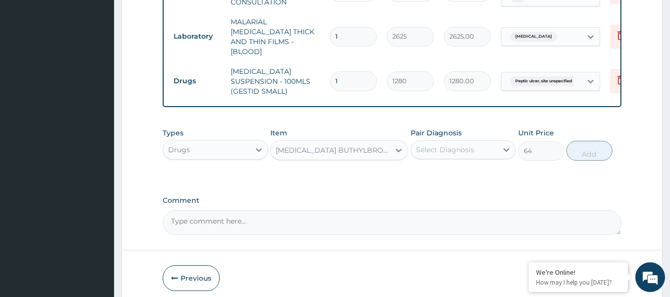
click at [423, 145] on div "Select Diagnosis" at bounding box center [445, 150] width 58 height 10
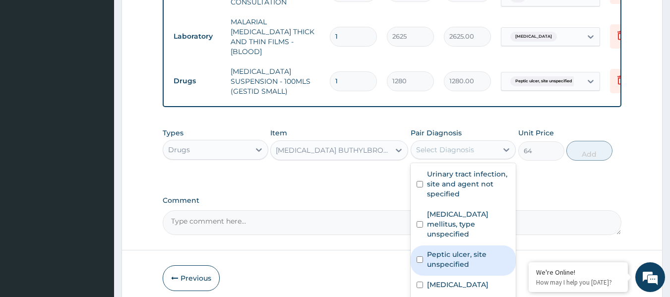
click at [431, 249] on label "Peptic ulcer, site unspecified" at bounding box center [468, 259] width 83 height 20
checkbox input "true"
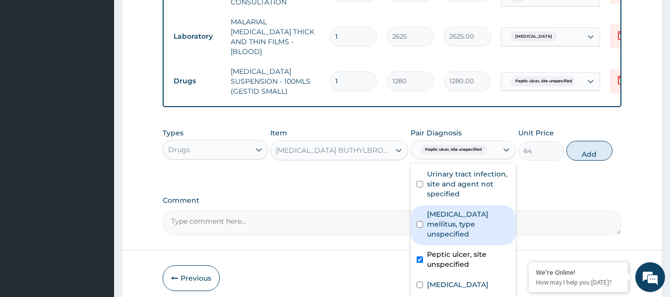
scroll to position [617, 0]
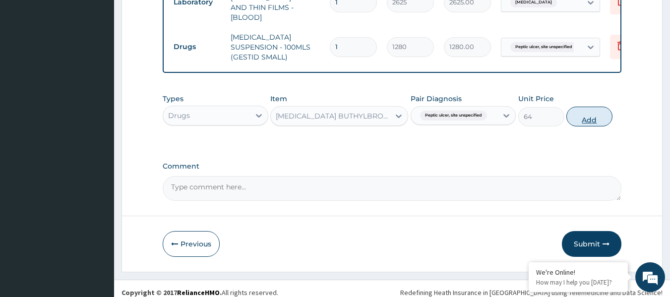
click at [581, 107] on button "Add" at bounding box center [589, 117] width 46 height 20
type input "0"
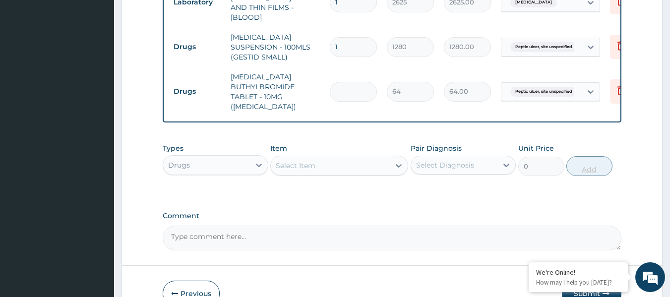
type input "0.00"
type input "6"
type input "384.00"
type input "6"
click at [342, 161] on div "Select Item" at bounding box center [330, 166] width 119 height 16
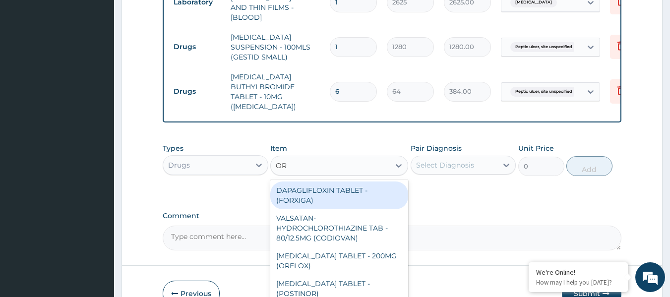
type input "ORP"
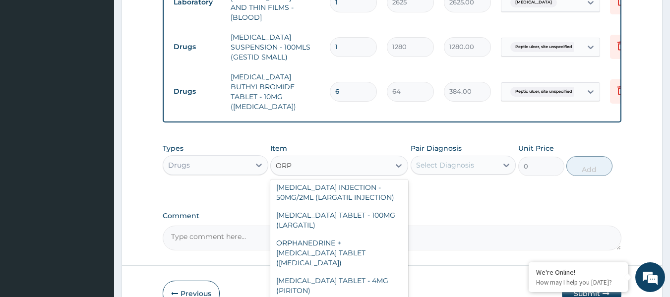
scroll to position [99, 0]
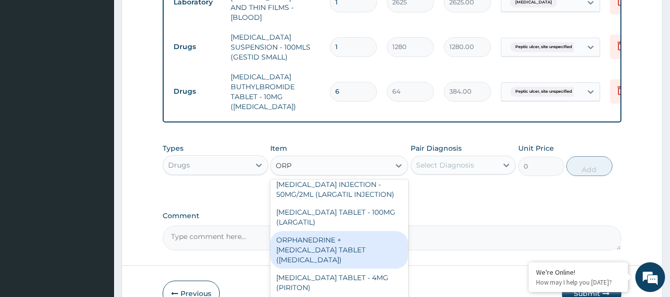
click at [334, 235] on div "ORPHANEDRINE + PARACETAMOL TABLET (NORGESIC)" at bounding box center [339, 250] width 138 height 38
type input "192"
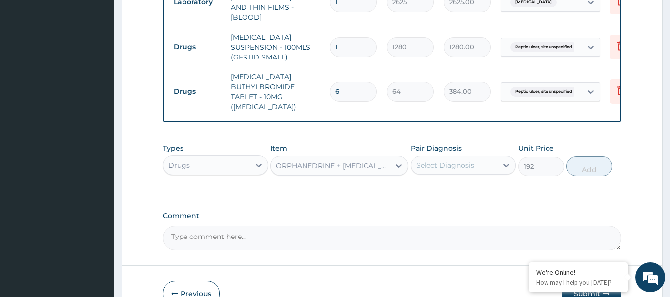
click at [438, 160] on div "Select Diagnosis" at bounding box center [445, 165] width 58 height 10
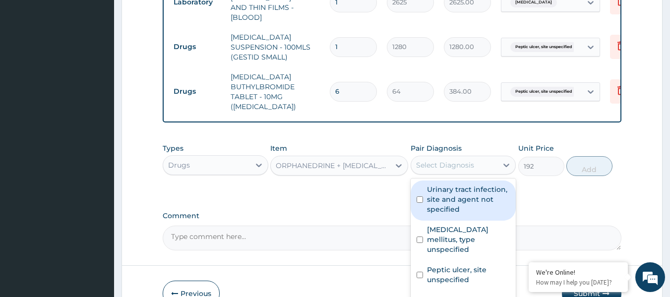
scroll to position [37, 0]
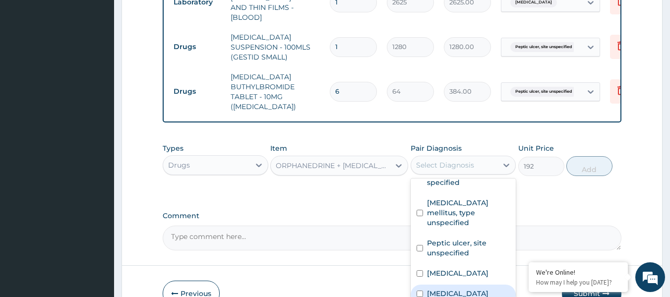
click at [443, 288] on label "Chest pain, unspecified" at bounding box center [457, 293] width 61 height 10
checkbox input "true"
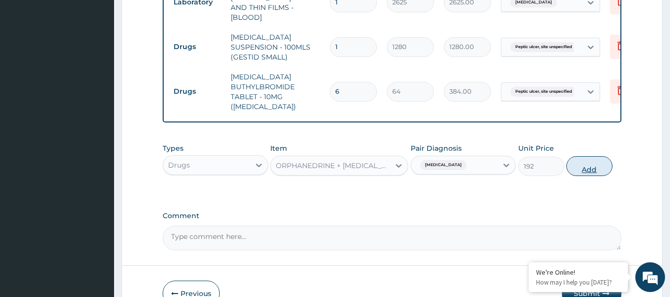
click at [583, 156] on button "Add" at bounding box center [589, 166] width 46 height 20
type input "0"
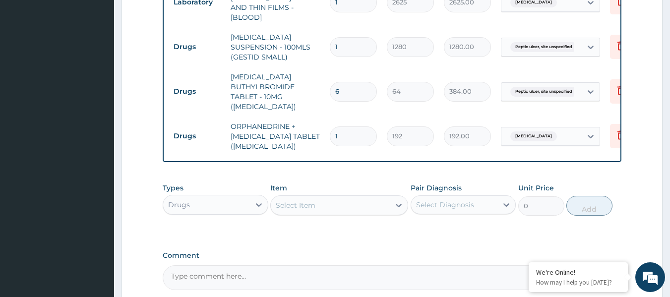
type input "10"
type input "1920.00"
type input "10"
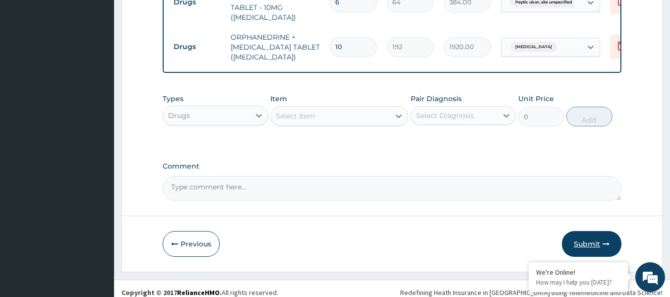
click at [592, 237] on button "Submit" at bounding box center [591, 244] width 59 height 26
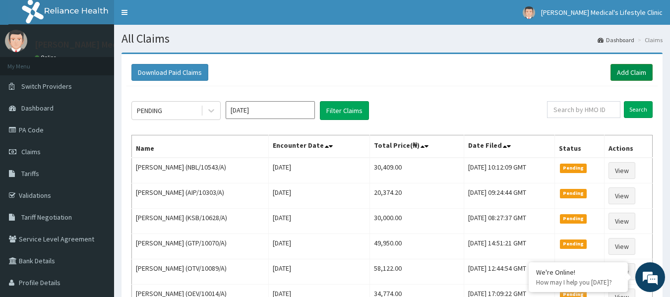
click at [625, 72] on link "Add Claim" at bounding box center [631, 72] width 42 height 17
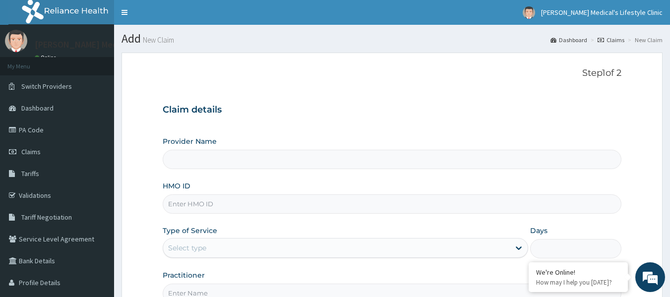
scroll to position [111, 0]
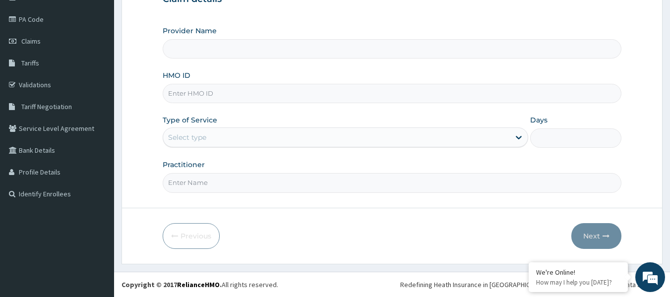
click at [218, 90] on input "HMO ID" at bounding box center [392, 93] width 459 height 19
paste input "AIP/10242/A"
type input "AIP/10242/A"
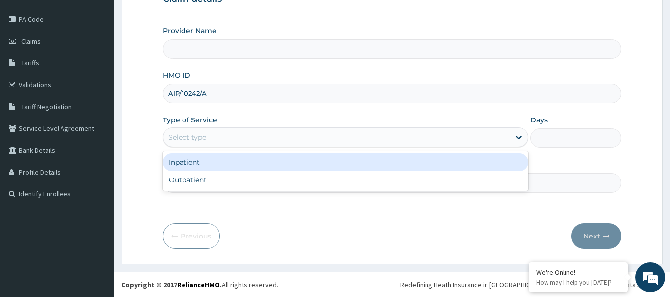
click at [195, 143] on div "Select type" at bounding box center [336, 137] width 346 height 16
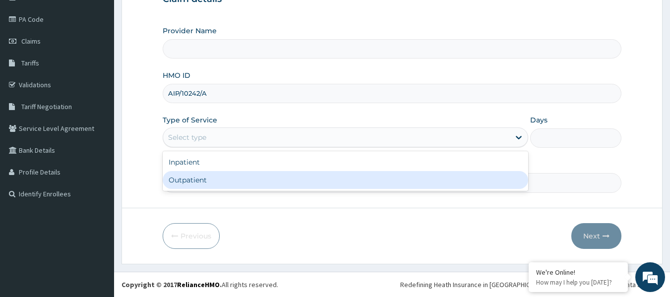
click at [201, 181] on div "Outpatient" at bounding box center [345, 180] width 365 height 18
type input "1"
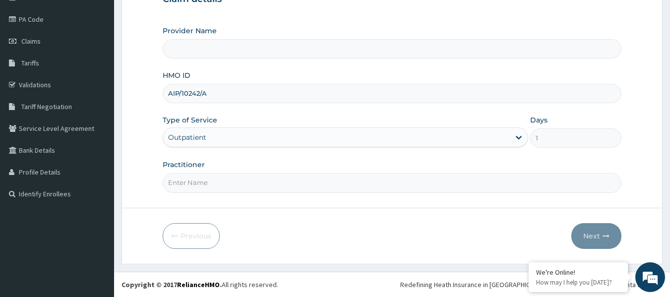
type input "Grover Medical's Lifestyle clinic"
click at [203, 181] on input "Practitioner" at bounding box center [392, 182] width 459 height 19
type input "dr wura"
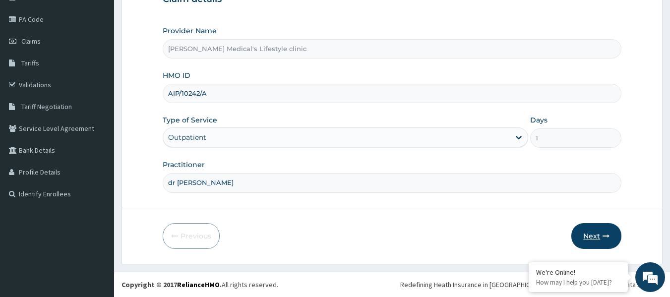
click at [589, 237] on button "Next" at bounding box center [596, 236] width 50 height 26
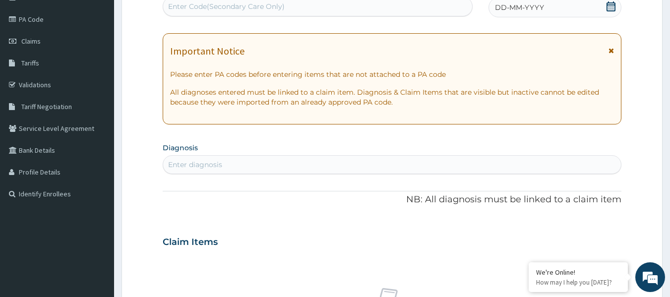
scroll to position [0, 0]
click at [259, 8] on div "Enter Code(Secondary Care Only)" at bounding box center [226, 6] width 116 height 10
paste input "PA/4F6F9C"
type input "PA/4F6F9C"
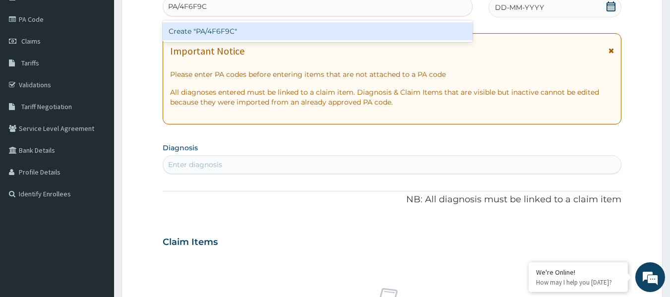
click at [239, 24] on div "Create "PA/4F6F9C"" at bounding box center [318, 31] width 310 height 18
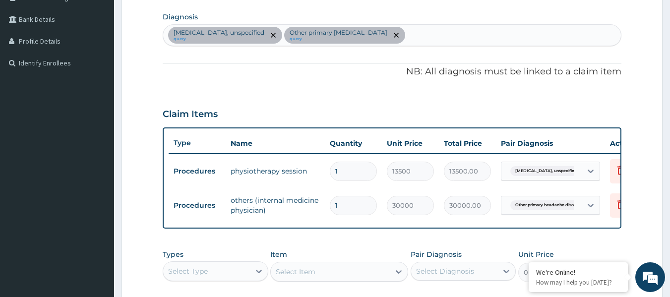
scroll to position [199, 0]
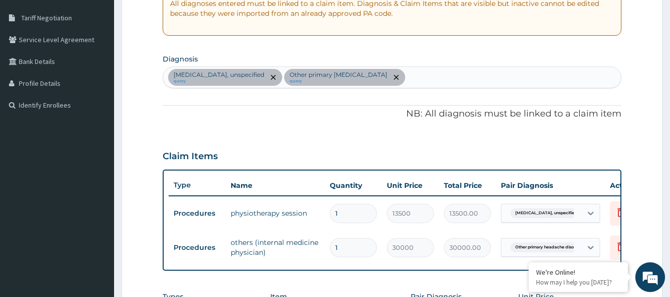
click at [424, 74] on div "Spondylolysis, unspecified query Other primary headache disorder query" at bounding box center [392, 77] width 458 height 21
type input "BACTERIAL"
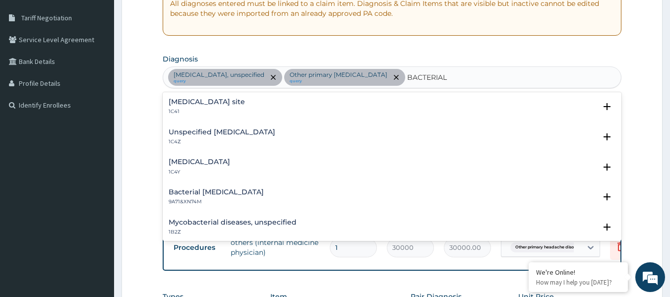
click at [209, 104] on h4 "Bacterial infection of unspecified site" at bounding box center [207, 101] width 76 height 7
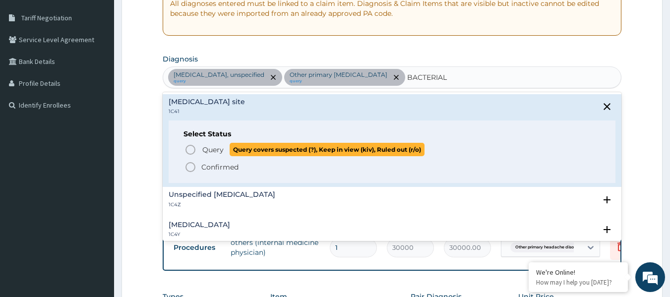
click at [190, 150] on icon "status option query" at bounding box center [190, 150] width 12 height 12
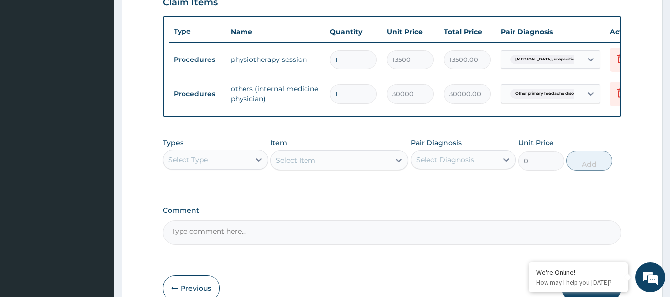
scroll to position [348, 0]
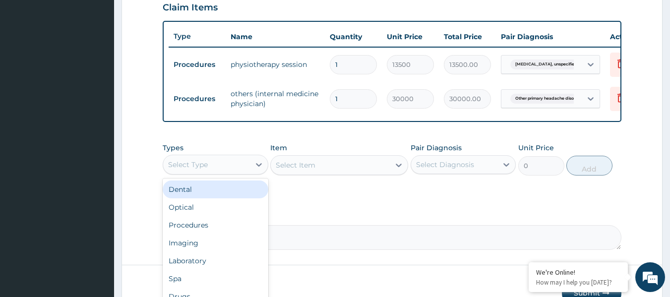
click at [229, 173] on div "Select Type" at bounding box center [206, 165] width 87 height 16
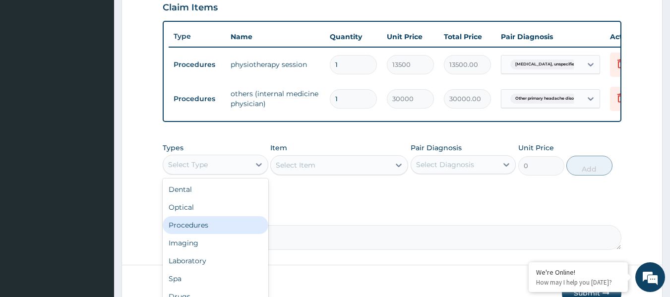
click at [223, 234] on div "Procedures" at bounding box center [216, 225] width 106 height 18
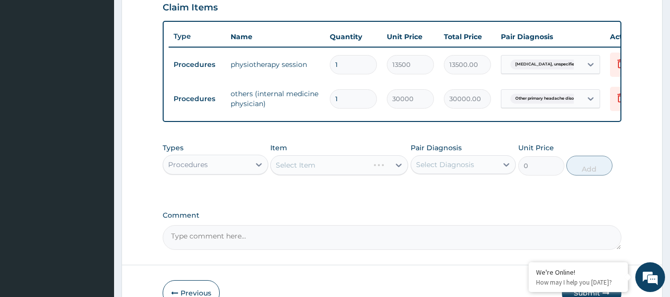
click at [233, 172] on div "Procedures" at bounding box center [206, 165] width 87 height 16
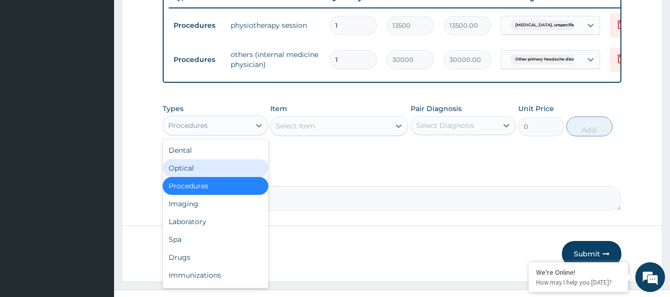
scroll to position [412, 0]
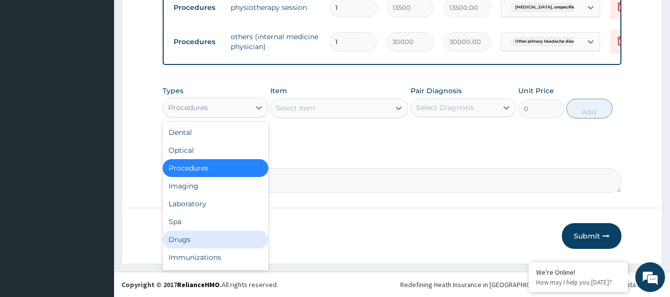
click at [242, 240] on div "Drugs" at bounding box center [216, 240] width 106 height 18
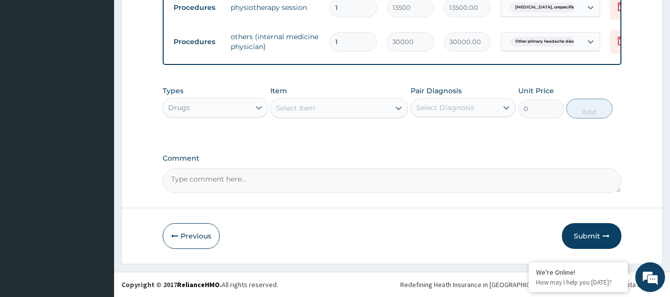
click at [318, 107] on div "Select Item" at bounding box center [330, 108] width 119 height 16
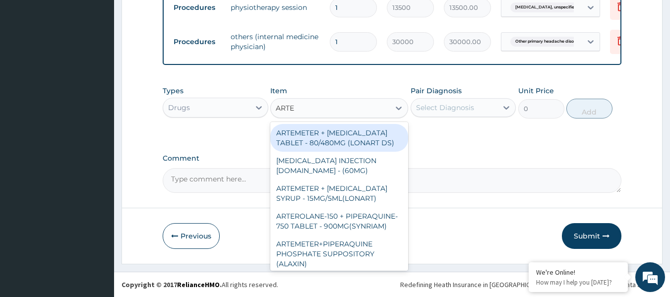
type input "ARTEM"
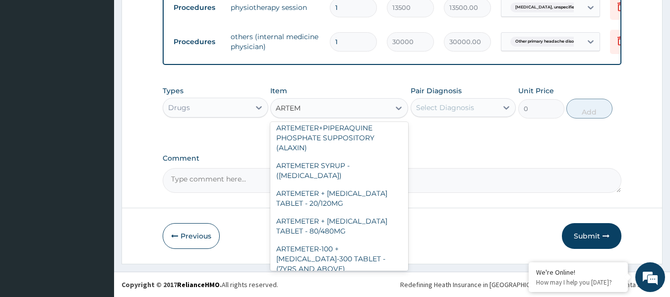
scroll to position [99, 0]
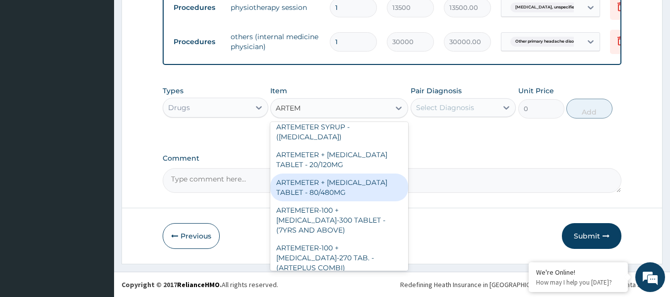
click at [366, 188] on div "ARTEMETER + [MEDICAL_DATA] TABLET - 80/480MG" at bounding box center [339, 187] width 138 height 28
type input "416"
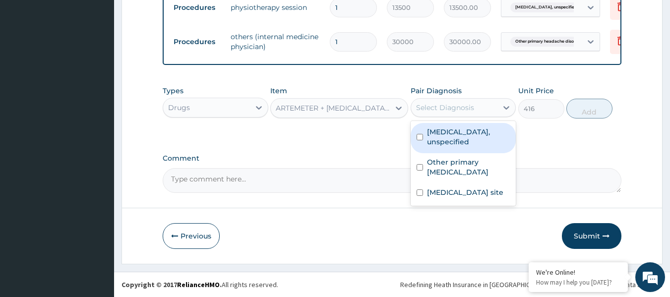
click at [434, 110] on div "Select Diagnosis" at bounding box center [445, 108] width 58 height 10
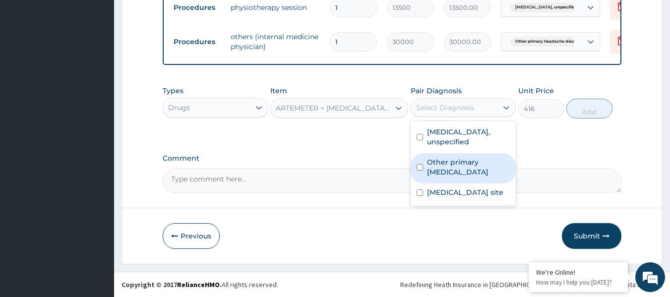
scroll to position [115, 0]
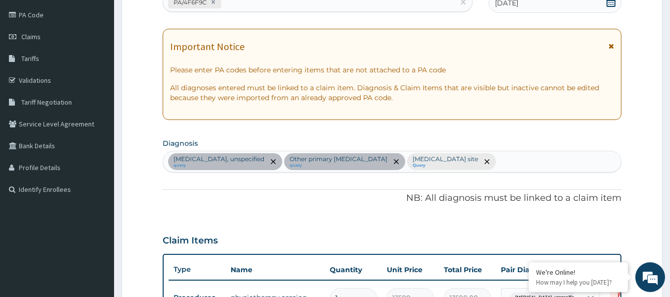
click at [545, 162] on div "Spondylolysis, unspecified query Other primary headache disorder query Bacteria…" at bounding box center [392, 161] width 458 height 21
type input "MALARIA"
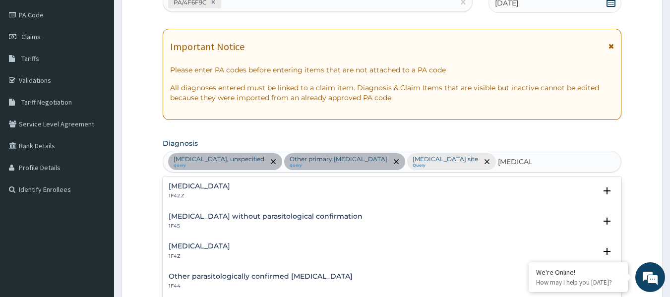
click at [210, 242] on h4 "Malaria, unspecified" at bounding box center [199, 245] width 61 height 7
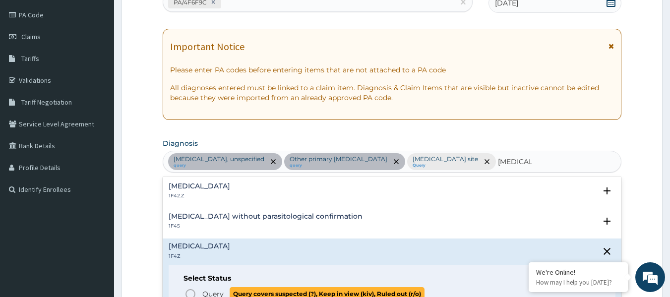
click at [193, 292] on icon "status option query" at bounding box center [190, 294] width 12 height 12
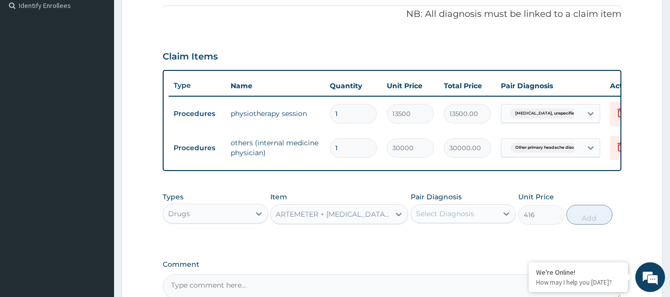
scroll to position [363, 0]
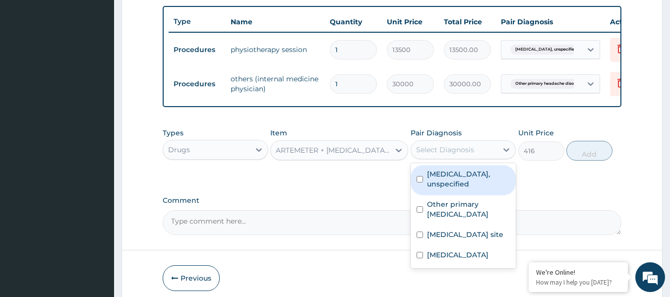
click at [449, 155] on div "Select Diagnosis" at bounding box center [445, 150] width 58 height 10
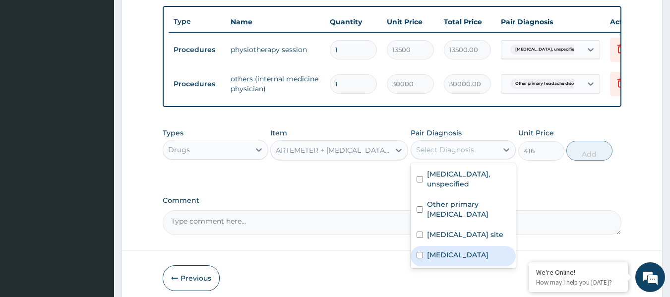
click at [451, 260] on label "Malaria, unspecified" at bounding box center [457, 255] width 61 height 10
checkbox input "true"
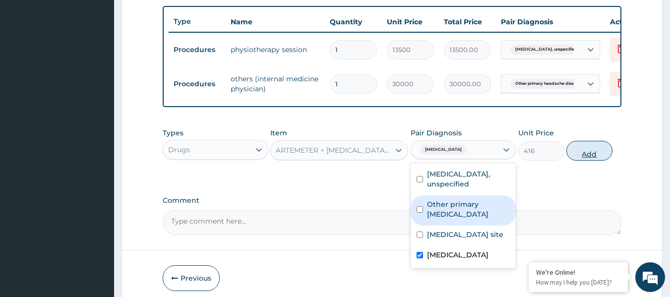
click at [585, 161] on button "Add" at bounding box center [589, 151] width 46 height 20
type input "0"
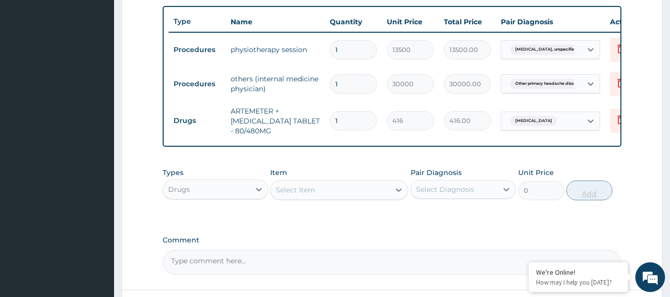
type input "0.00"
type input "6"
type input "2496.00"
type input "6"
click at [349, 198] on div "Select Item" at bounding box center [330, 190] width 119 height 16
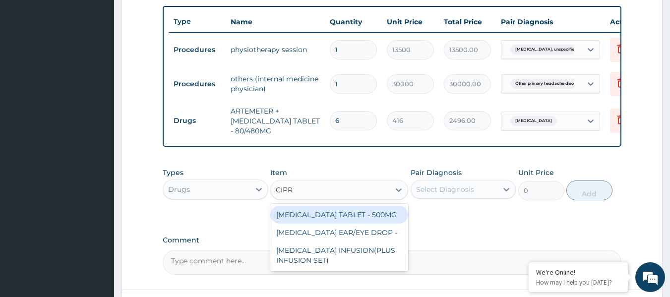
type input "CIPRO"
click at [377, 224] on div "[MEDICAL_DATA] TABLET - 500MG" at bounding box center [339, 215] width 138 height 18
type input "224"
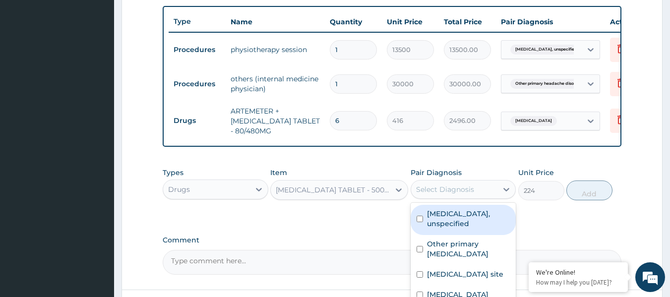
click at [461, 194] on div "Select Diagnosis" at bounding box center [445, 189] width 58 height 10
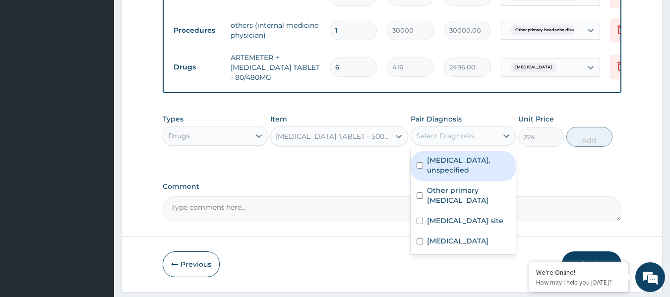
scroll to position [462, 0]
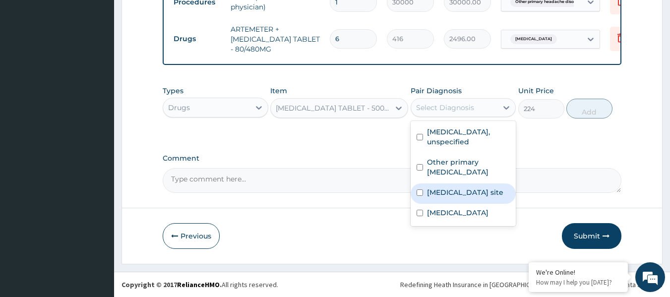
click at [477, 197] on label "Bacterial infection of unspecified site" at bounding box center [465, 192] width 76 height 10
checkbox input "true"
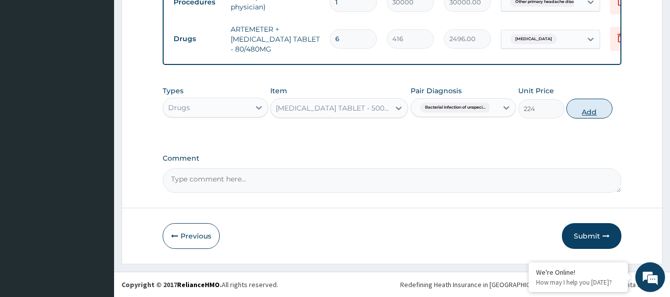
click at [580, 115] on button "Add" at bounding box center [589, 109] width 46 height 20
type input "0"
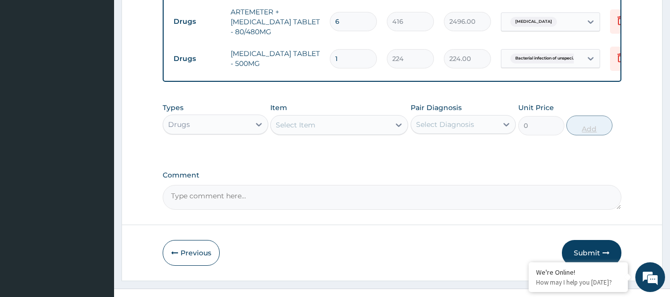
type input "10"
type input "2240.00"
type input "10"
click at [325, 133] on div "Select Item" at bounding box center [330, 125] width 119 height 16
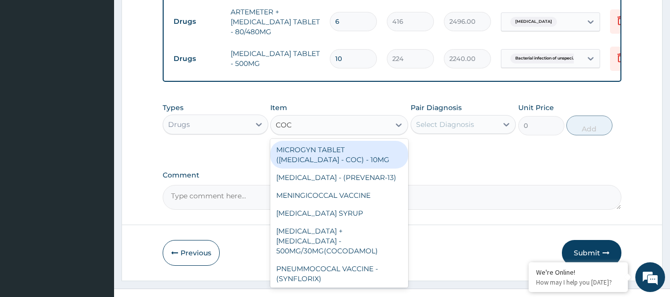
type input "COCO"
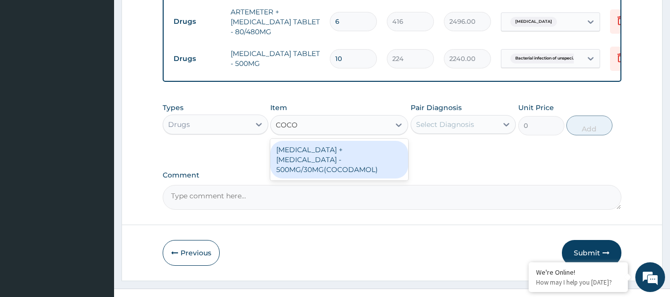
click at [324, 169] on div "[MEDICAL_DATA] + [MEDICAL_DATA] - 500MG/30MG(COCODAMOL)" at bounding box center [339, 160] width 138 height 38
type input "256"
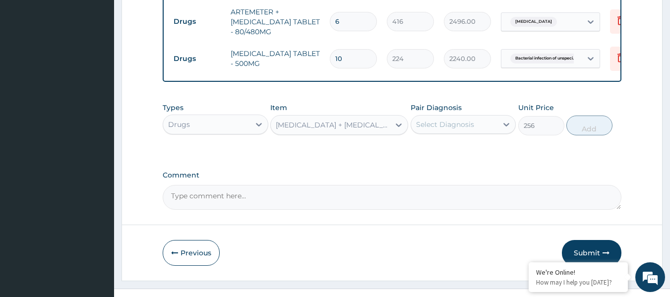
click at [424, 129] on div "Select Diagnosis" at bounding box center [445, 124] width 58 height 10
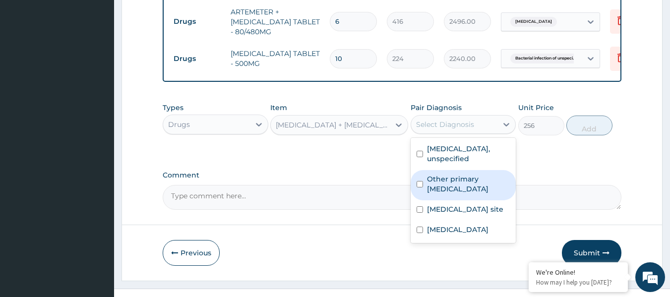
click at [442, 194] on label "Other primary headache disorder" at bounding box center [468, 184] width 83 height 20
checkbox input "true"
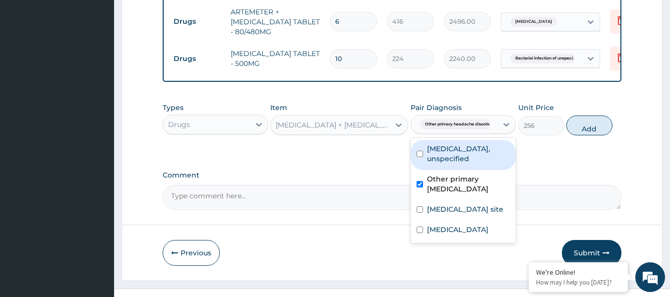
click at [440, 164] on label "Spondylolysis, unspecified" at bounding box center [468, 154] width 83 height 20
checkbox input "true"
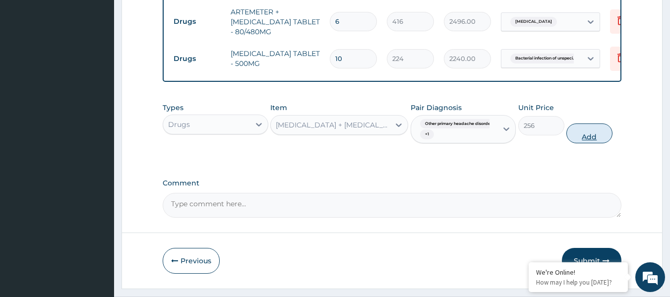
click at [576, 143] on button "Add" at bounding box center [589, 133] width 46 height 20
type input "0"
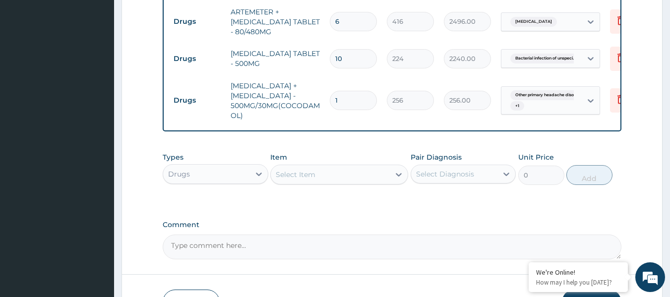
type input "10"
type input "2560.00"
type input "10"
click at [376, 182] on div "Select Item" at bounding box center [330, 175] width 119 height 16
type input "AMITR"
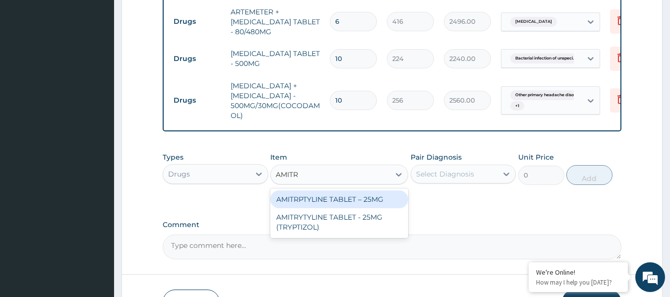
click at [352, 208] on div "AMITRPTYLINE TABLET – 25MG" at bounding box center [339, 199] width 138 height 18
type input "76.80000000000001"
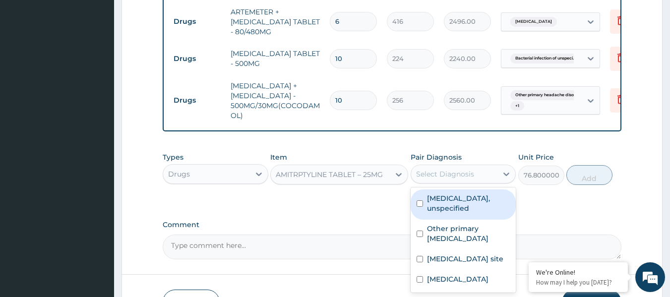
click at [437, 179] on div "Select Diagnosis" at bounding box center [445, 174] width 58 height 10
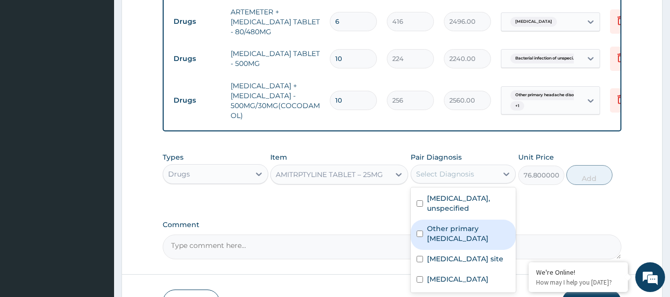
click at [435, 243] on label "Other primary [MEDICAL_DATA]" at bounding box center [468, 234] width 83 height 20
checkbox input "true"
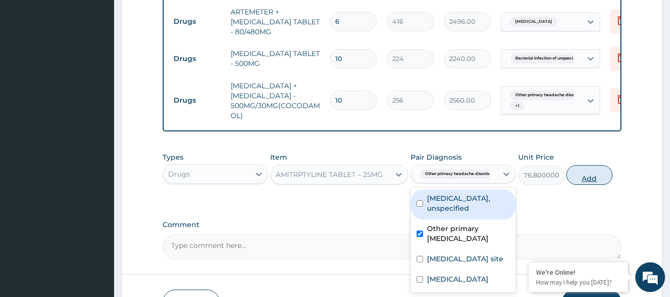
click at [592, 185] on button "Add" at bounding box center [589, 175] width 46 height 20
type input "0"
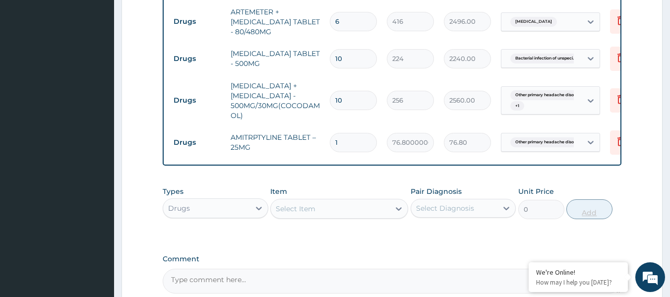
type input "10"
type input "768.00"
type input "10"
click at [325, 217] on div "Select Item" at bounding box center [330, 209] width 119 height 16
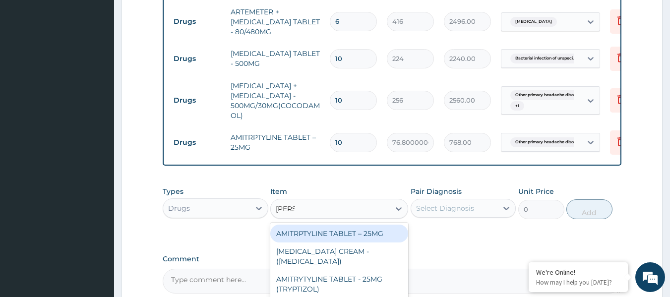
type input "AMITR"
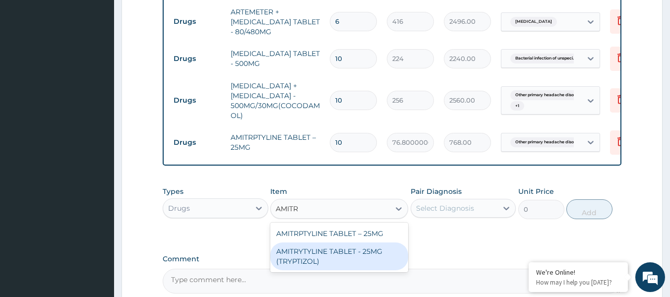
click at [340, 270] on div "AMITRYTYLINE TABLET - 25MG (TRYPTIZOL)" at bounding box center [339, 256] width 138 height 28
type input "64"
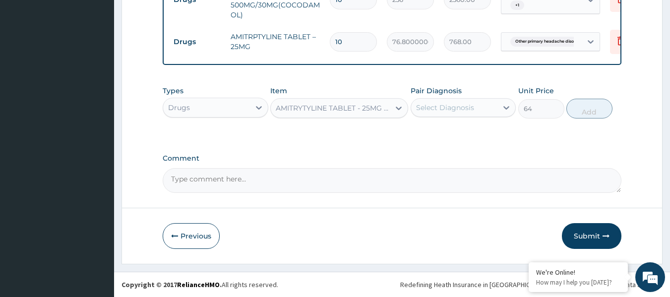
scroll to position [584, 0]
click at [601, 234] on button "Submit" at bounding box center [591, 236] width 59 height 26
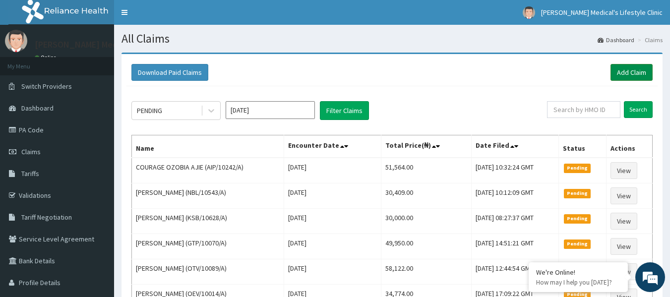
click at [622, 67] on link "Add Claim" at bounding box center [631, 72] width 42 height 17
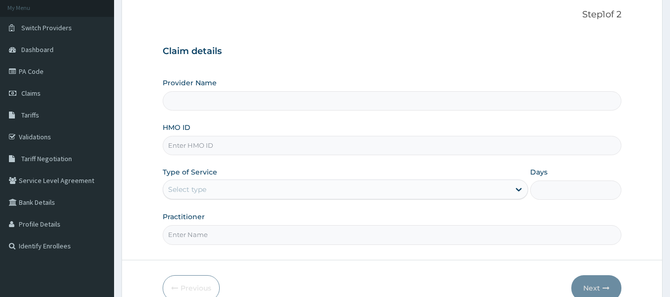
scroll to position [111, 0]
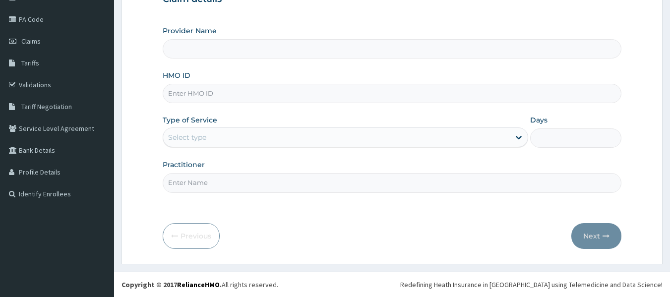
click at [296, 93] on input "HMO ID" at bounding box center [392, 93] width 459 height 19
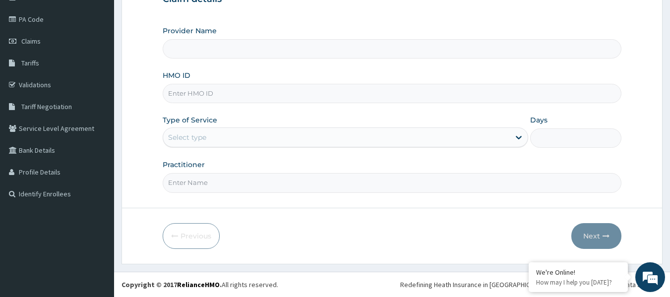
type input "Grover Medical's Lifestyle clinic"
paste input "QAO/10461/A"
type input "QAO/10461/A"
click at [256, 140] on div "Select type" at bounding box center [336, 137] width 346 height 16
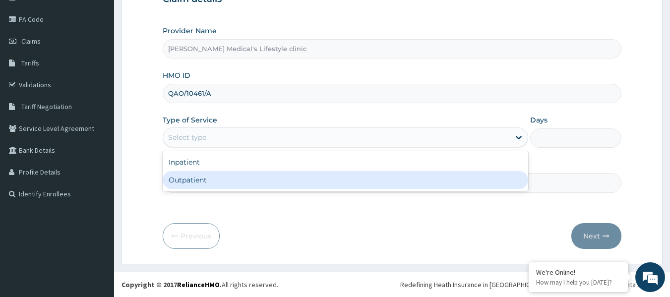
click at [260, 178] on div "Outpatient" at bounding box center [345, 180] width 365 height 18
type input "1"
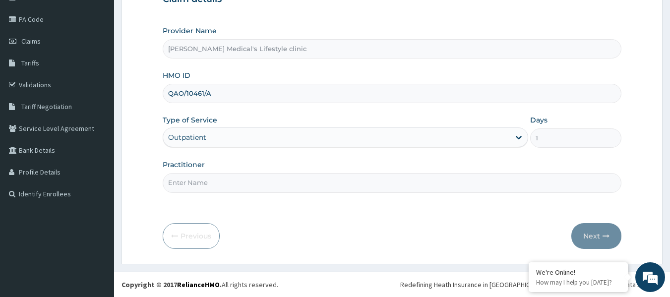
click at [260, 178] on input "Practitioner" at bounding box center [392, 182] width 459 height 19
type input "[PERSON_NAME]"
click at [592, 231] on button "Next" at bounding box center [596, 236] width 50 height 26
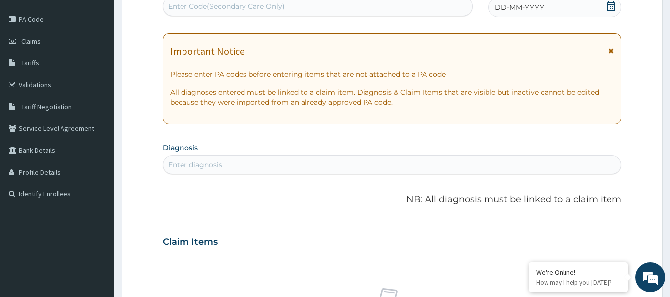
click at [293, 6] on div "Enter Code(Secondary Care Only)" at bounding box center [317, 7] width 309 height 16
paste input "PA/3995E1"
type input "PA/3995E1"
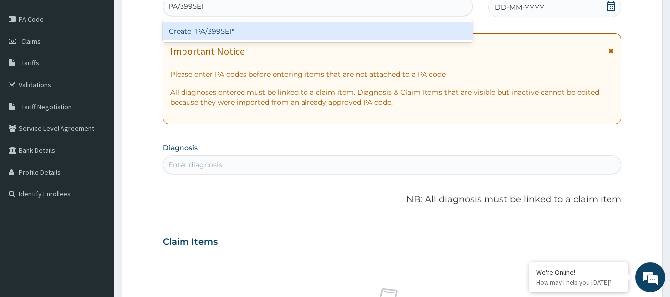
click at [278, 30] on div "Create "PA/3995E1"" at bounding box center [318, 31] width 310 height 18
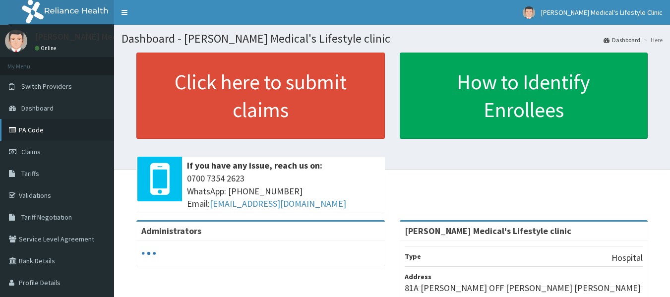
click at [42, 130] on link "PA Code" at bounding box center [57, 130] width 114 height 22
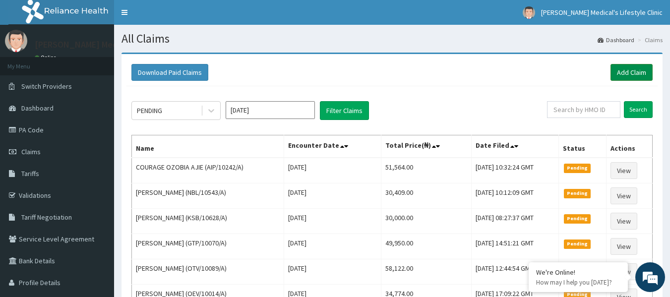
click at [642, 70] on link "Add Claim" at bounding box center [631, 72] width 42 height 17
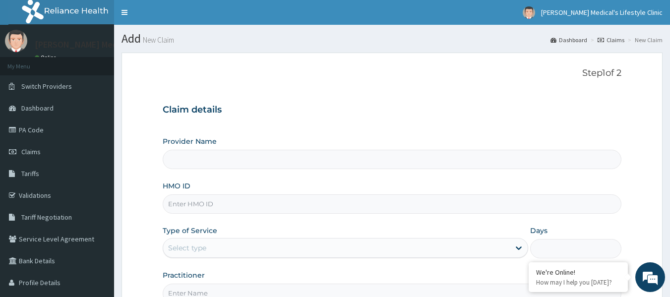
click at [193, 202] on input "HMO ID" at bounding box center [392, 203] width 459 height 19
type input "[PERSON_NAME] Medical's Lifestyle clinic"
paste input "QAO/10461/A"
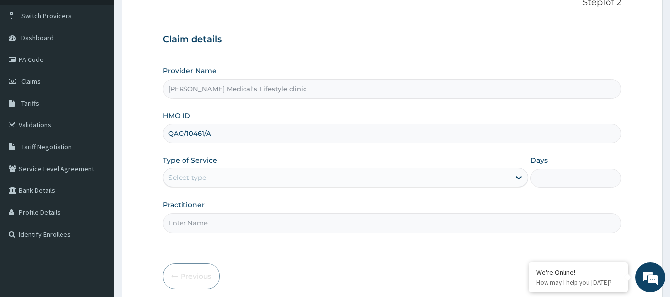
scroll to position [111, 0]
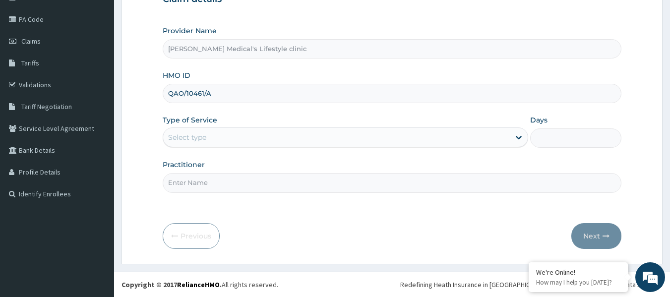
type input "QAO/10461/A"
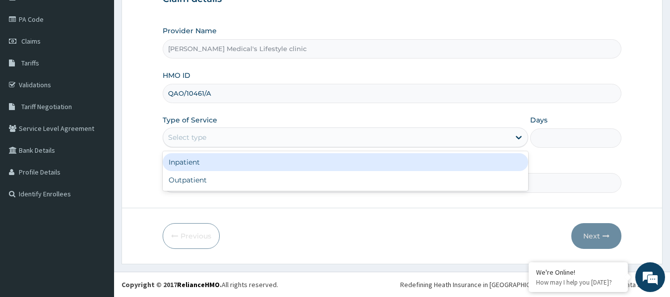
click at [244, 134] on div "Select type" at bounding box center [336, 137] width 346 height 16
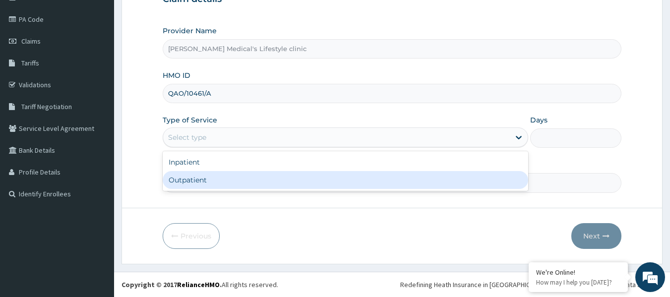
click at [207, 180] on div "Outpatient" at bounding box center [345, 180] width 365 height 18
type input "1"
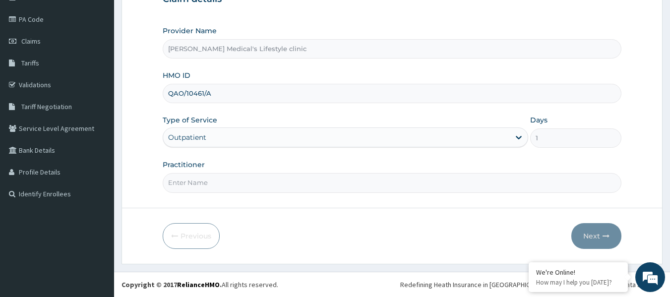
click at [207, 181] on input "Practitioner" at bounding box center [392, 182] width 459 height 19
type input "[PERSON_NAME]"
click at [598, 234] on button "Next" at bounding box center [596, 236] width 50 height 26
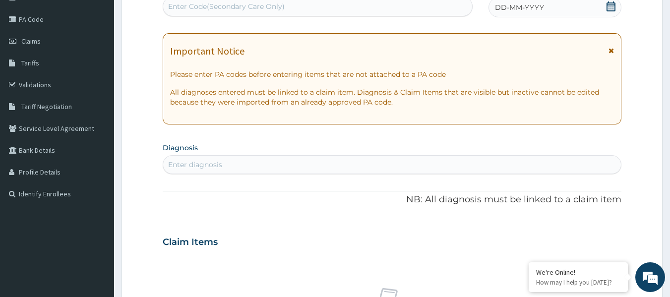
click at [277, 7] on div "Enter Code(Secondary Care Only)" at bounding box center [226, 6] width 116 height 10
paste input "PA/3995E1"
type input "PA/3995E1"
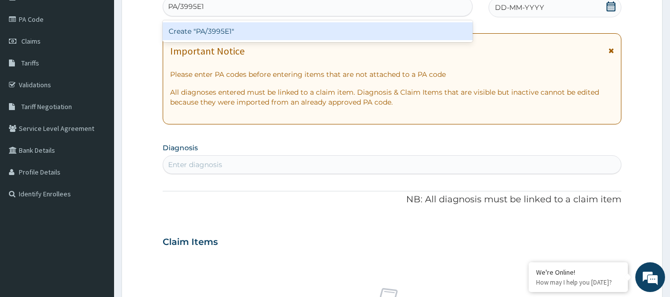
click at [256, 29] on div "Create "PA/3995E1"" at bounding box center [318, 31] width 310 height 18
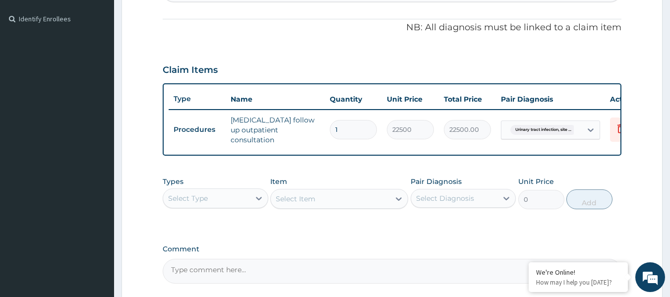
scroll to position [378, 0]
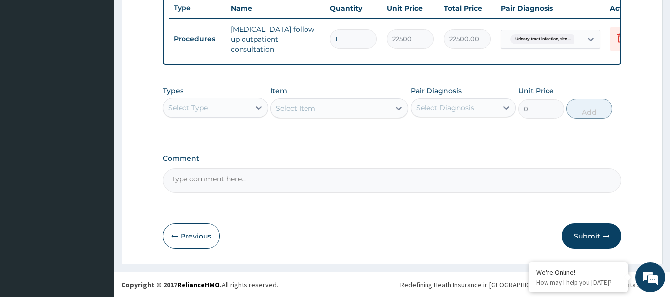
click at [195, 104] on div "Select Type" at bounding box center [188, 108] width 40 height 10
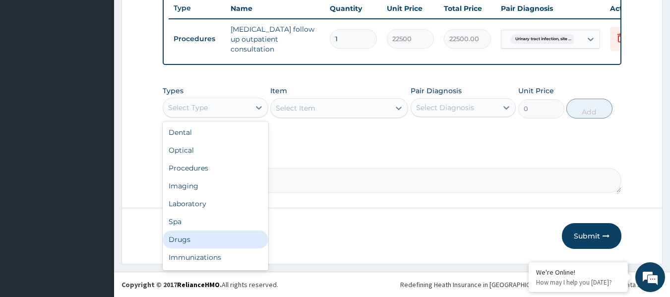
click at [232, 237] on div "Drugs" at bounding box center [216, 240] width 106 height 18
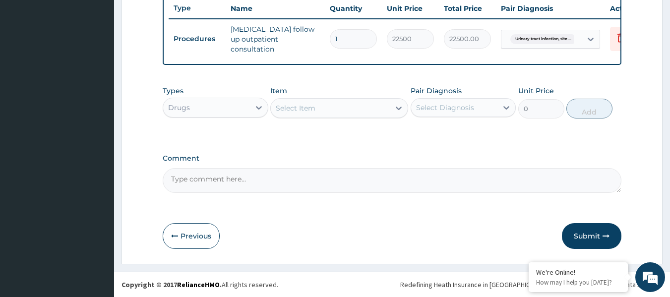
click at [303, 109] on div "Select Item" at bounding box center [296, 108] width 40 height 10
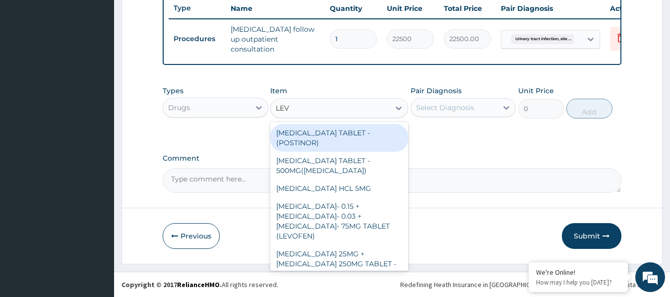
type input "LEVO"
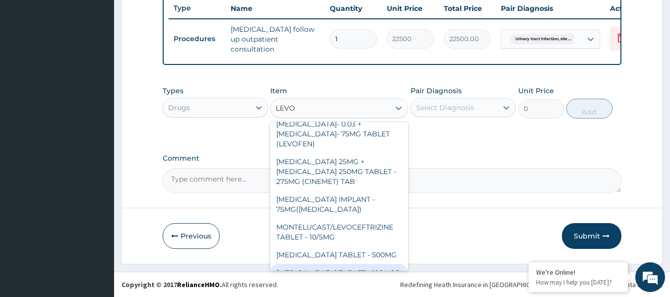
scroll to position [143, 0]
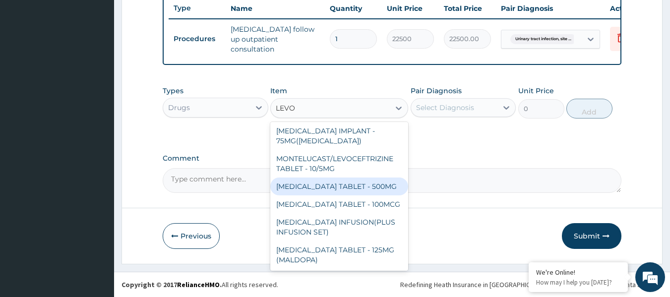
click at [369, 177] on div "[MEDICAL_DATA] TABLET - 500MG" at bounding box center [339, 186] width 138 height 18
type input "224"
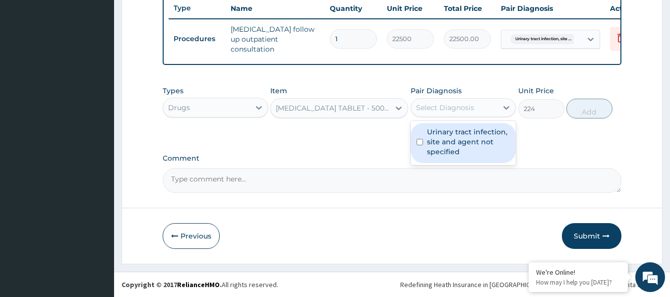
click at [450, 113] on div "Select Diagnosis" at bounding box center [454, 108] width 87 height 16
click at [434, 144] on label "Urinary tract infection, site and agent not specified" at bounding box center [468, 142] width 83 height 30
checkbox input "true"
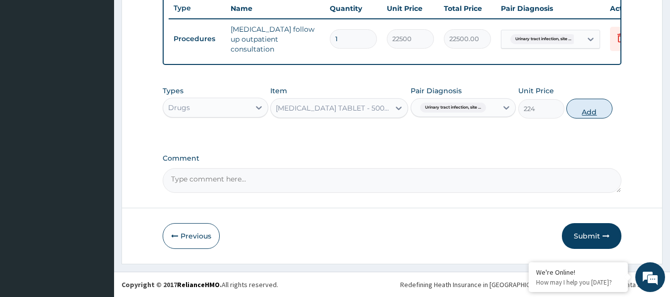
click at [591, 104] on button "Add" at bounding box center [589, 109] width 46 height 20
type input "0"
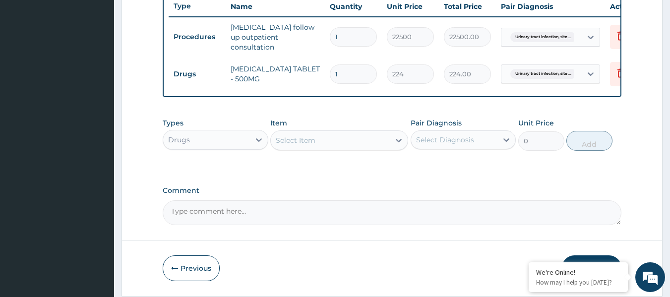
type input "0.00"
type input "7"
type input "1568.00"
type input "7"
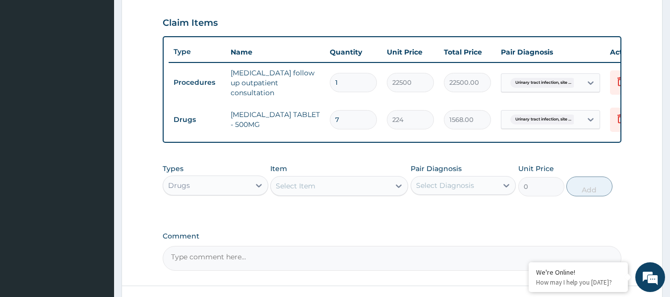
scroll to position [412, 0]
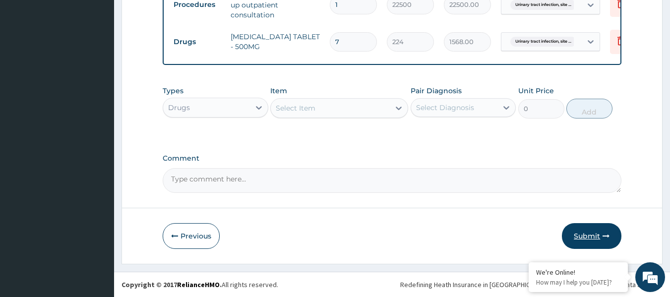
click at [575, 236] on button "Submit" at bounding box center [591, 236] width 59 height 26
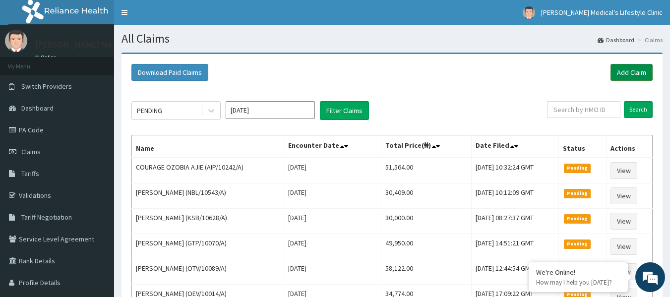
click at [632, 69] on link "Add Claim" at bounding box center [631, 72] width 42 height 17
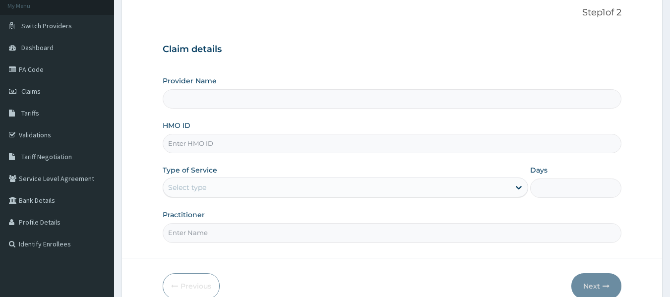
scroll to position [111, 0]
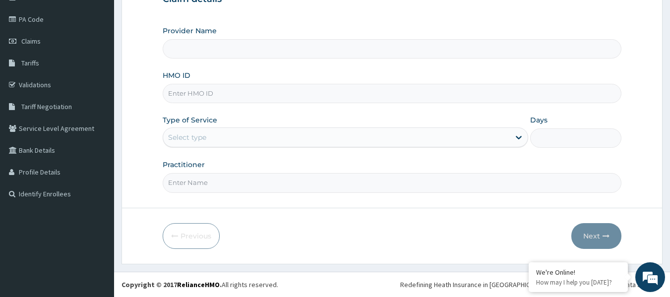
click at [233, 92] on input "HMO ID" at bounding box center [392, 93] width 459 height 19
type input "[PERSON_NAME] Medical's Lifestyle clinic"
paste input "PMH/10406/A"
type input "PMH/10406/A"
click at [205, 142] on div "Select type" at bounding box center [187, 137] width 38 height 10
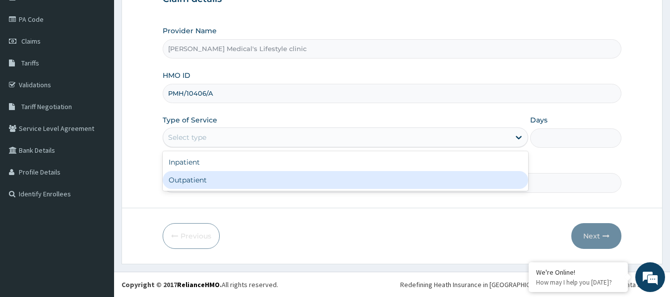
click at [205, 177] on div "Outpatient" at bounding box center [345, 180] width 365 height 18
type input "1"
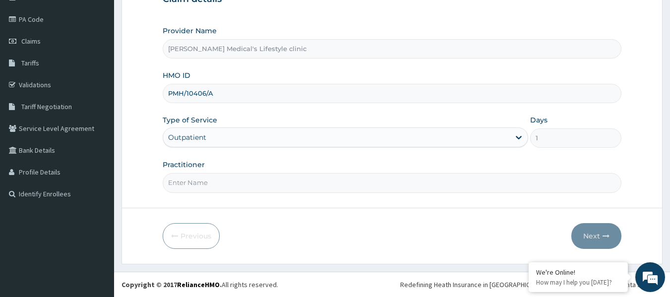
click at [205, 186] on input "Practitioner" at bounding box center [392, 182] width 459 height 19
type input "dr [PERSON_NAME]"
click at [604, 243] on button "Next" at bounding box center [596, 236] width 50 height 26
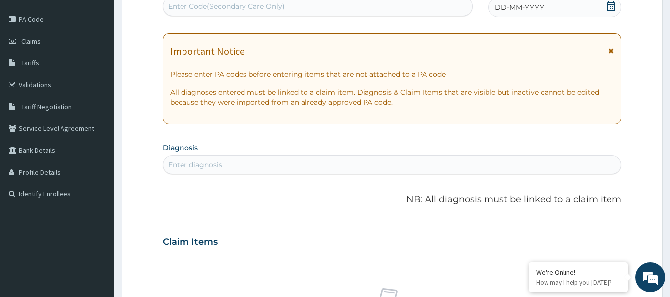
click at [298, 159] on div "Enter diagnosis" at bounding box center [392, 165] width 458 height 16
type input "[MEDICAL_DATA]"
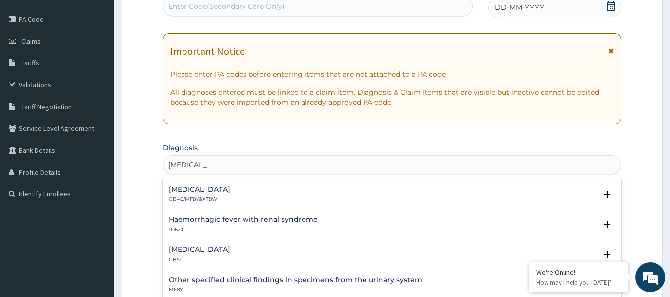
scroll to position [694, 0]
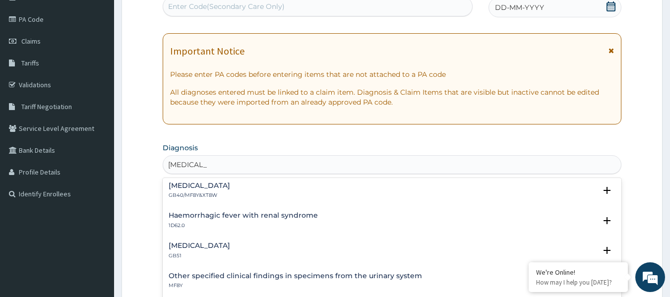
click at [192, 246] on h4 "[MEDICAL_DATA]" at bounding box center [199, 245] width 61 height 7
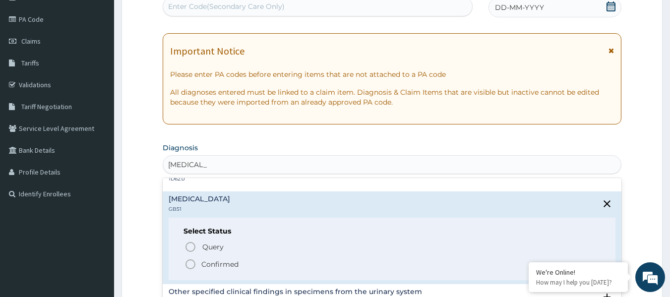
scroll to position [793, 0]
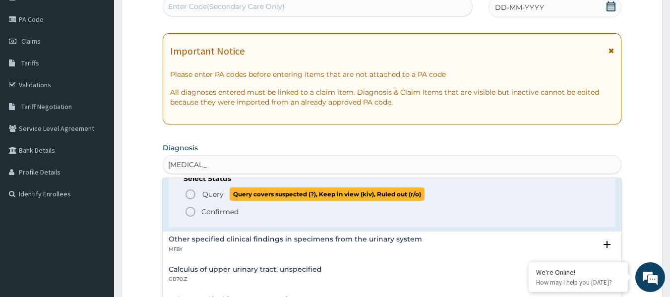
click at [192, 195] on icon "status option query" at bounding box center [190, 194] width 12 height 12
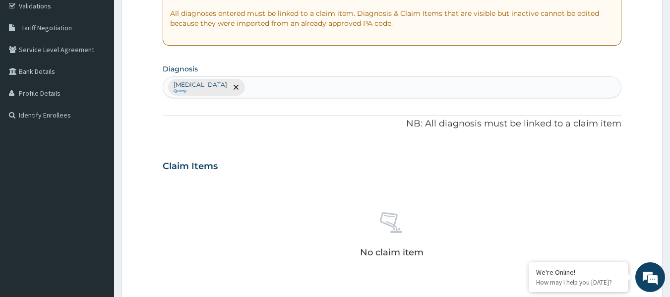
scroll to position [309, 0]
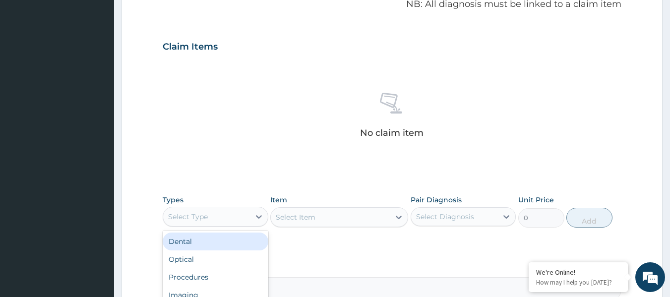
click at [238, 219] on div "Select Type" at bounding box center [206, 217] width 87 height 16
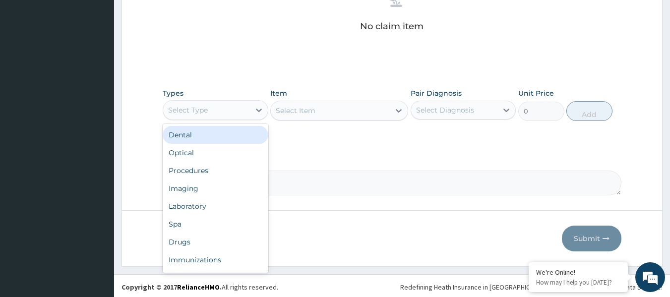
scroll to position [418, 0]
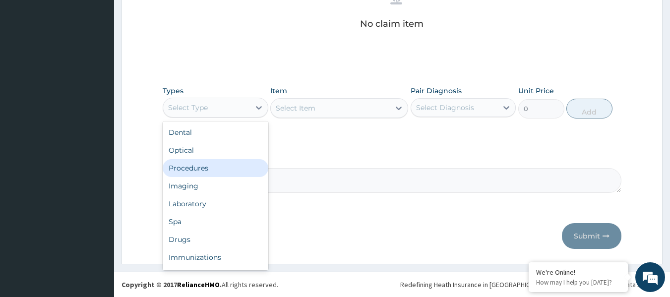
click at [204, 173] on div "Procedures" at bounding box center [216, 168] width 106 height 18
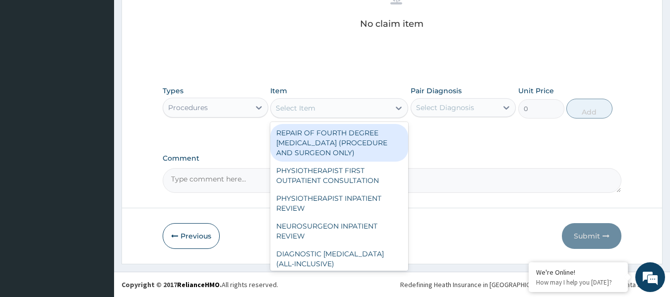
click at [353, 113] on div "Select Item" at bounding box center [330, 108] width 119 height 16
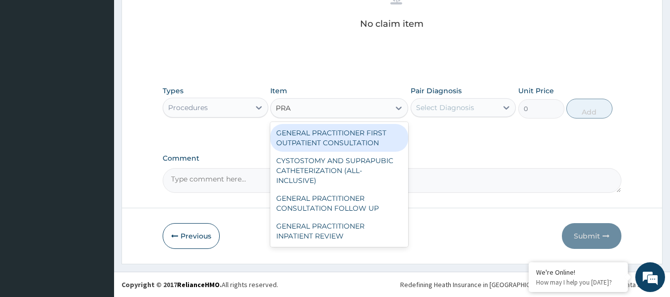
type input "PRAC"
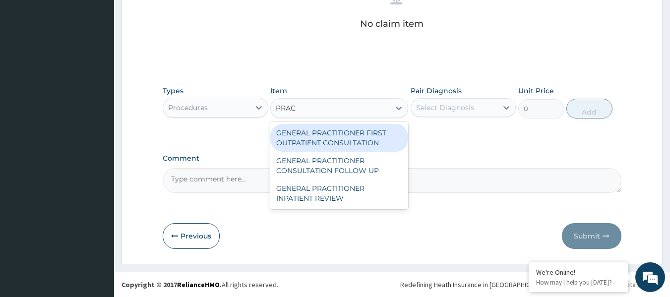
click at [353, 130] on div "GENERAL PRACTITIONER FIRST OUTPATIENT CONSULTATION" at bounding box center [339, 138] width 138 height 28
type input "4500"
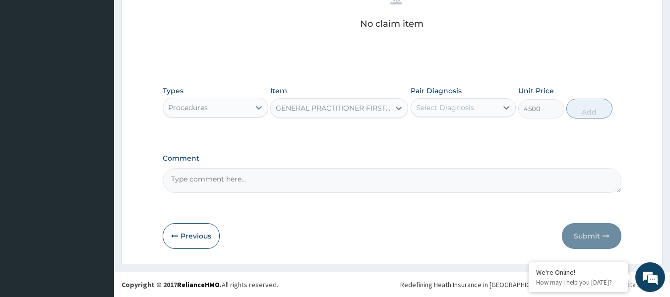
click at [444, 84] on div "Types Procedures Item GENERAL PRACTITIONER FIRST OUTPATIENT CONSULTATION Pair D…" at bounding box center [392, 102] width 459 height 43
click at [444, 98] on div "Select Diagnosis" at bounding box center [463, 107] width 106 height 19
click at [455, 129] on label "[MEDICAL_DATA]" at bounding box center [457, 132] width 61 height 10
checkbox input "true"
click at [581, 115] on button "Add" at bounding box center [589, 109] width 46 height 20
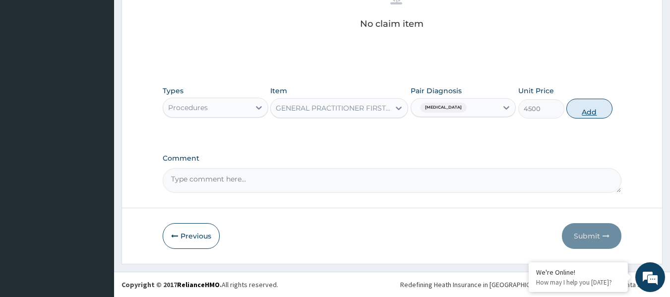
type input "0"
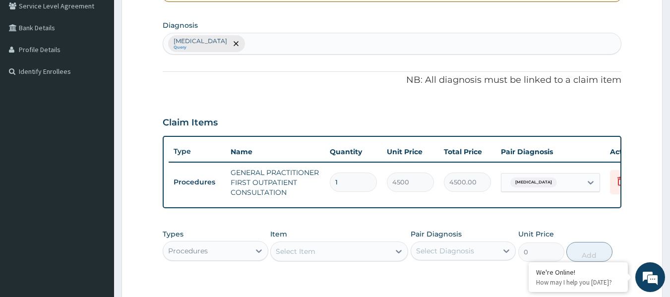
scroll to position [136, 0]
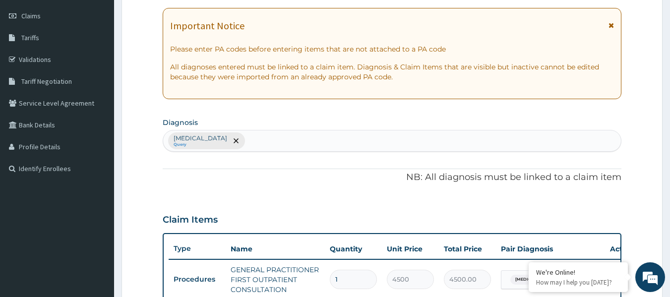
click at [343, 136] on div "[MEDICAL_DATA] Query" at bounding box center [392, 140] width 458 height 21
type input "PEPTIC"
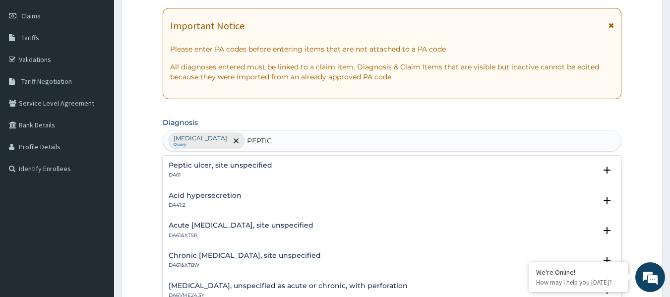
click at [229, 163] on h4 "Peptic ulcer, site unspecified" at bounding box center [221, 165] width 104 height 7
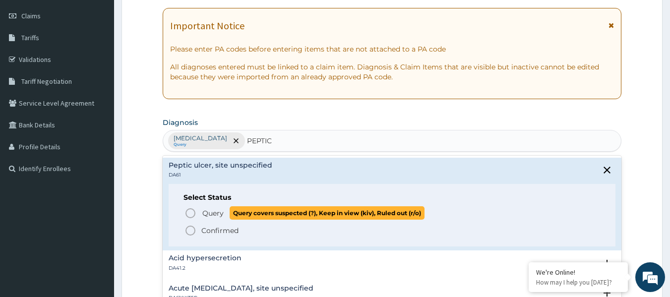
click at [190, 207] on icon "status option query" at bounding box center [190, 213] width 12 height 12
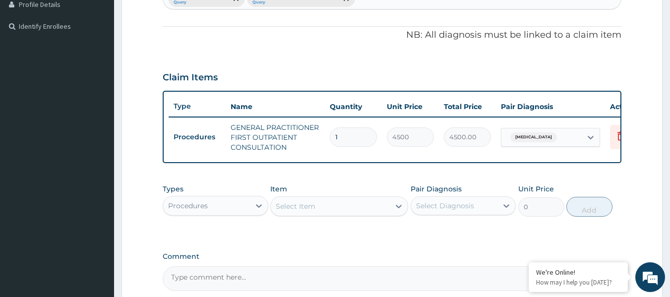
scroll to position [285, 0]
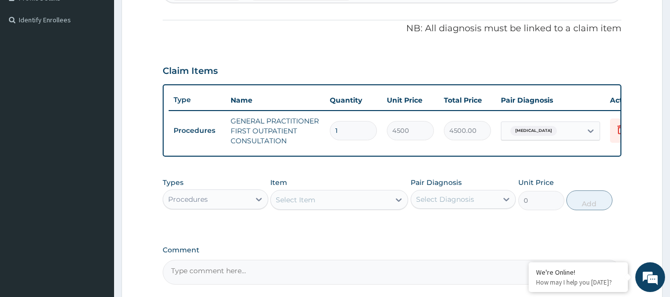
click at [227, 207] on div "Procedures" at bounding box center [206, 199] width 87 height 16
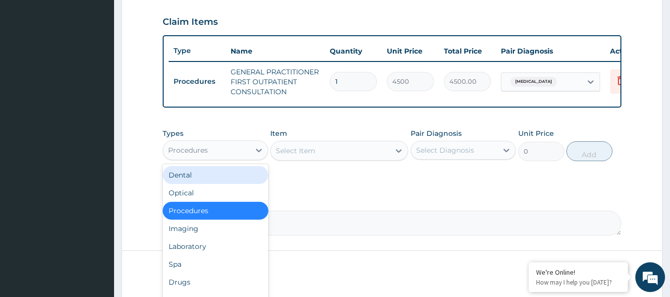
scroll to position [384, 0]
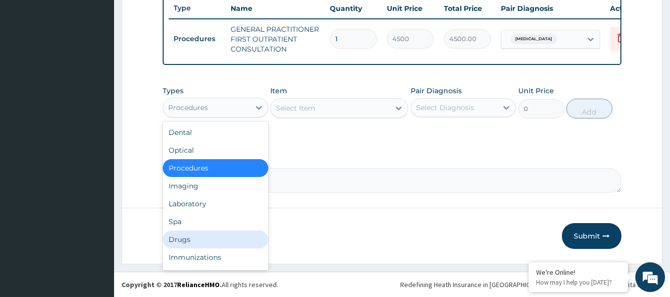
click at [236, 240] on div "Drugs" at bounding box center [216, 240] width 106 height 18
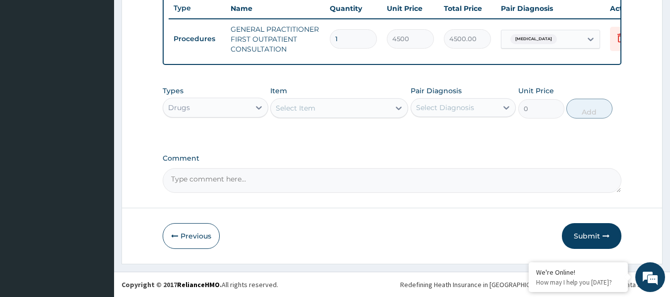
click at [348, 103] on div "Select Item" at bounding box center [330, 108] width 119 height 16
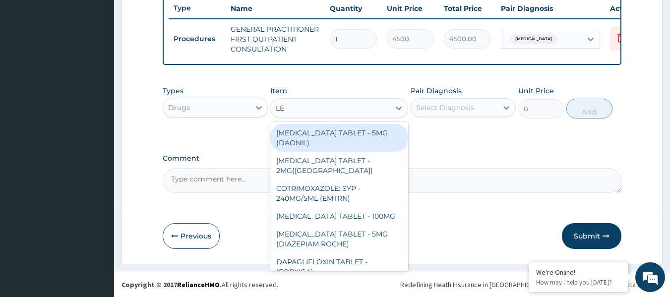
type input "LEV"
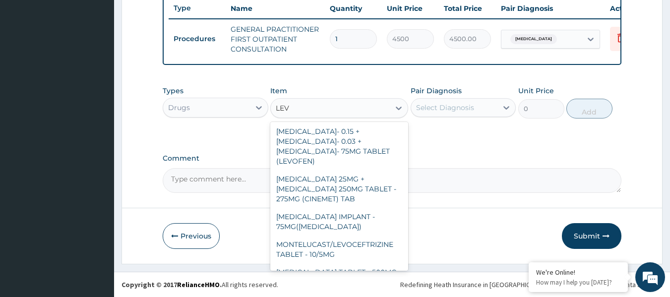
scroll to position [99, 0]
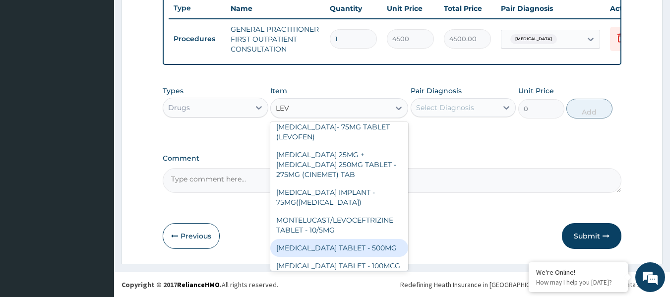
click at [369, 251] on div "[MEDICAL_DATA] TABLET - 500MG" at bounding box center [339, 248] width 138 height 18
type input "224"
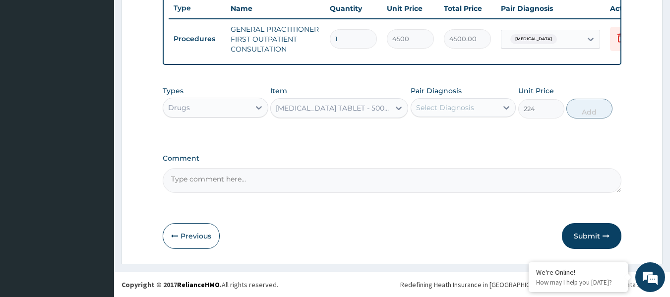
click at [449, 110] on div "Select Diagnosis" at bounding box center [445, 108] width 58 height 10
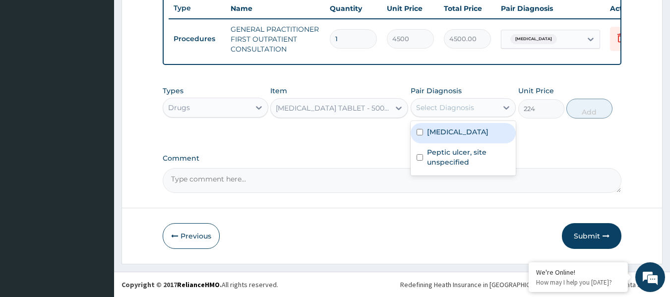
click at [444, 129] on label "[MEDICAL_DATA]" at bounding box center [457, 132] width 61 height 10
checkbox input "true"
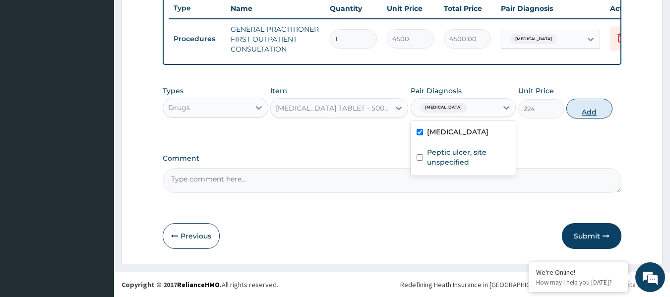
click at [593, 109] on button "Add" at bounding box center [589, 109] width 46 height 20
type input "0"
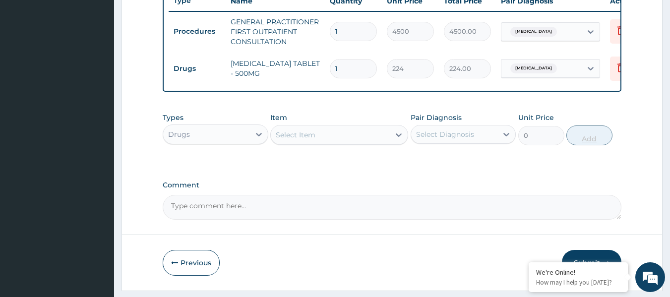
type input "0.00"
type input "4"
type input "896.00"
type input "4"
click at [349, 142] on div "Select Item" at bounding box center [330, 135] width 119 height 16
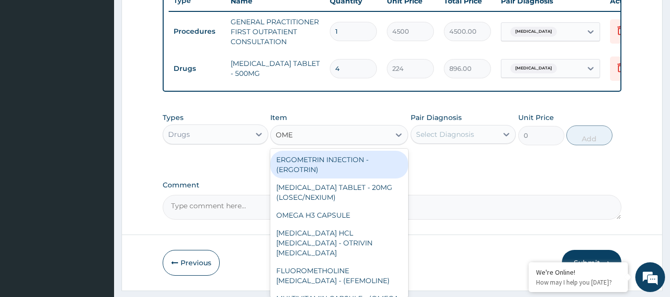
type input "OMEP"
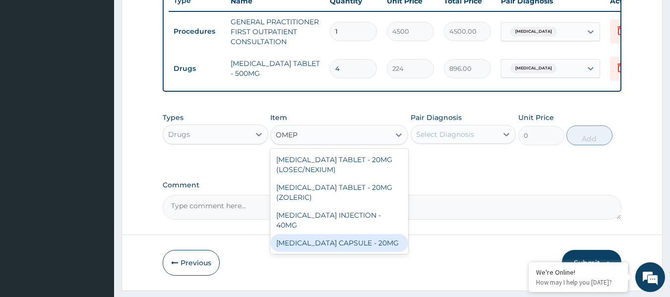
click at [349, 243] on div "[MEDICAL_DATA] CAPSULE - 20MG" at bounding box center [339, 243] width 138 height 18
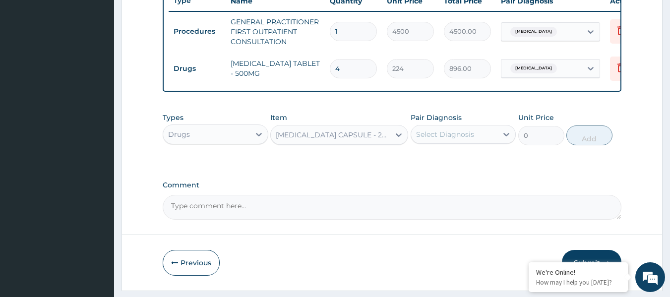
type input "160"
click at [459, 139] on div "Select Diagnosis" at bounding box center [445, 134] width 58 height 10
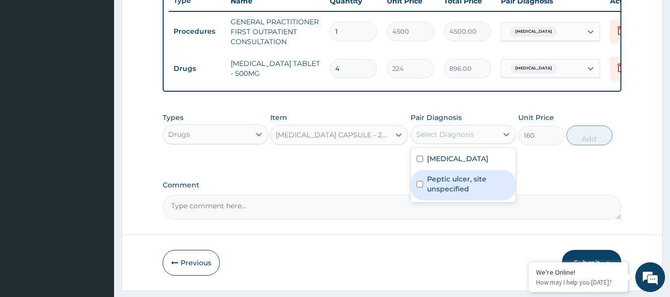
click at [453, 189] on label "Peptic ulcer, site unspecified" at bounding box center [468, 184] width 83 height 20
checkbox input "true"
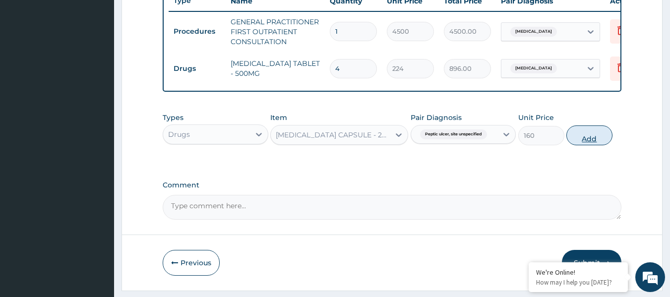
click at [577, 140] on button "Add" at bounding box center [589, 135] width 46 height 20
type input "0"
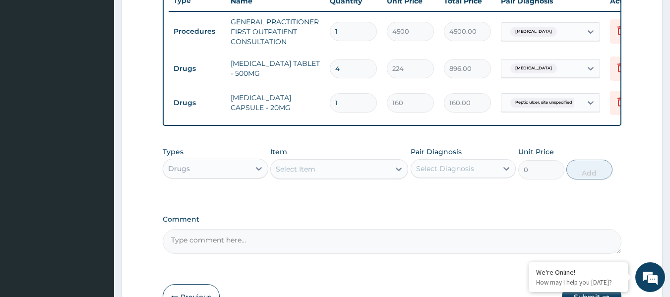
scroll to position [334, 0]
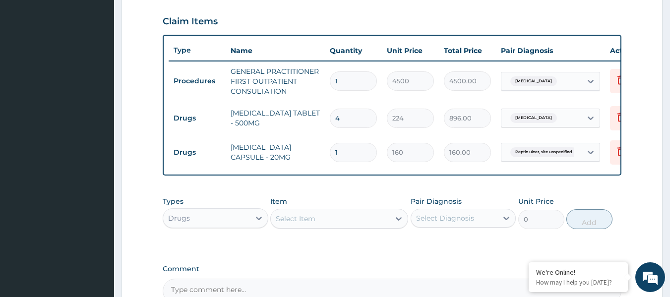
type input "10"
type input "1600.00"
type input "10"
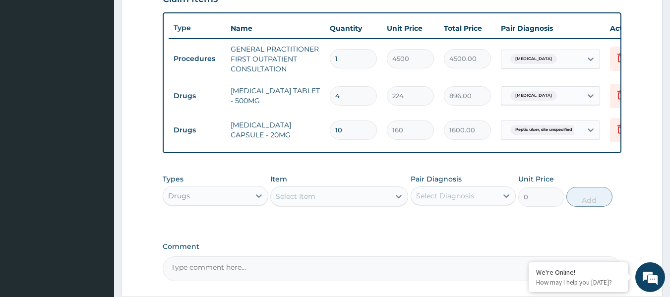
scroll to position [433, 0]
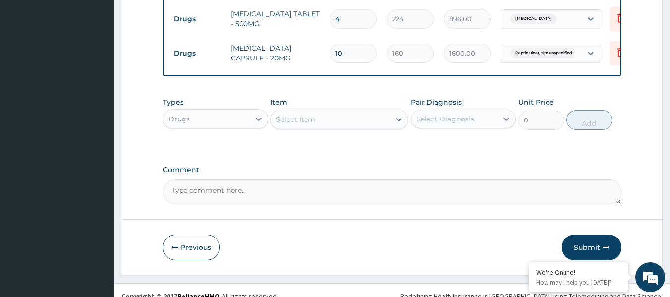
click at [342, 126] on div "Select Item" at bounding box center [330, 120] width 119 height 16
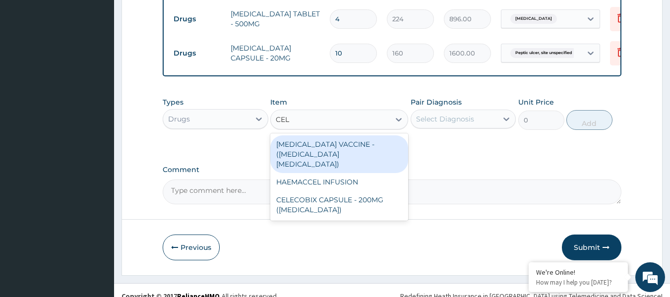
type input "CELE"
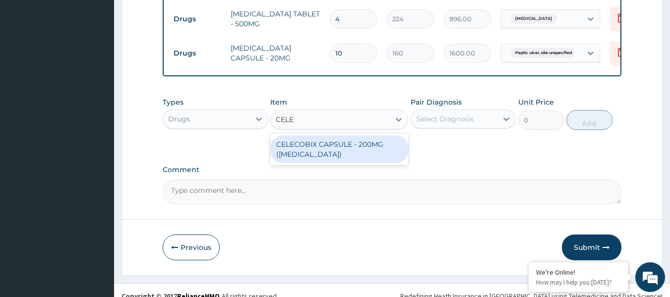
click at [347, 153] on div "CELECOBIX CAPSULE - 200MG (CELEBREX)" at bounding box center [339, 149] width 138 height 28
type input "256"
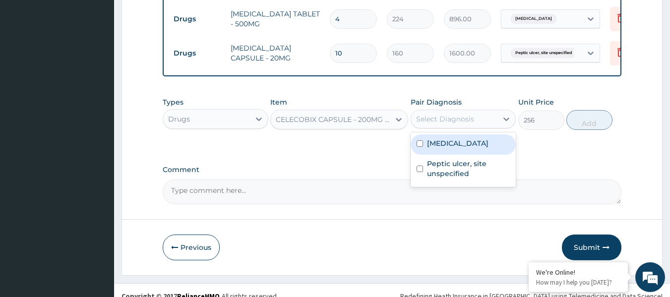
click at [428, 124] on div "Select Diagnosis" at bounding box center [445, 119] width 58 height 10
click at [433, 146] on label "Acute pyelonephritis" at bounding box center [457, 143] width 61 height 10
checkbox input "true"
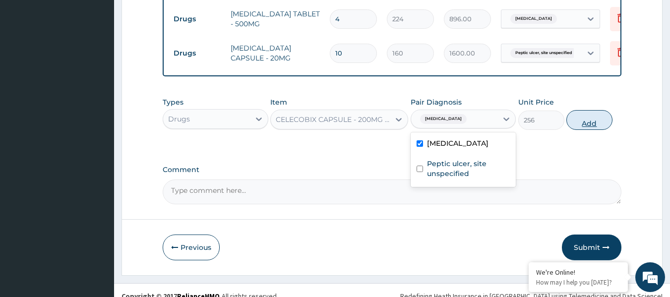
click at [596, 121] on button "Add" at bounding box center [589, 120] width 46 height 20
type input "0"
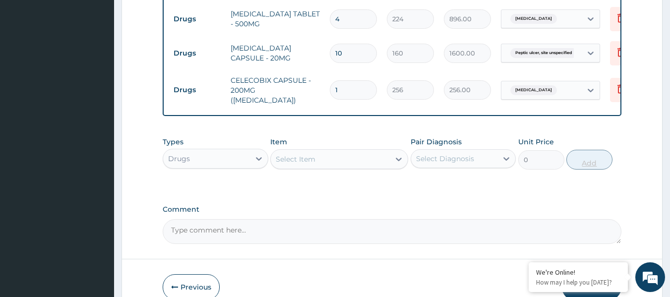
type input "10"
type input "2560.00"
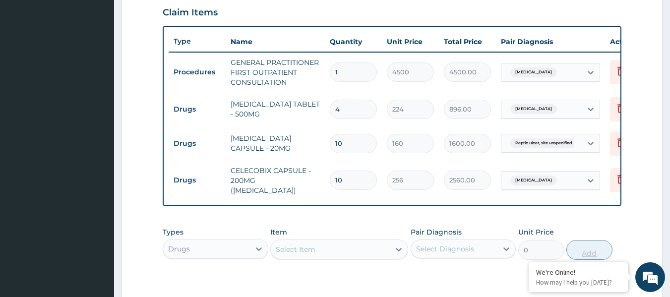
scroll to position [334, 0]
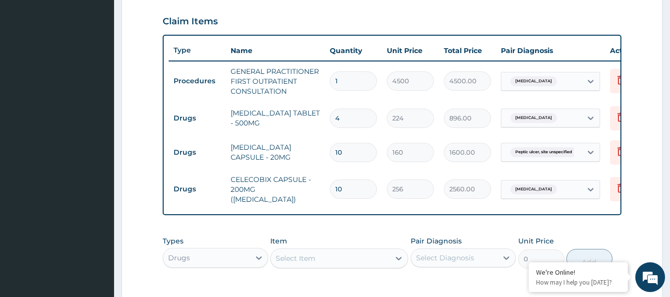
type input "10"
click at [356, 117] on input "4" at bounding box center [353, 118] width 47 height 19
type input "0.00"
type input "0"
type input "1"
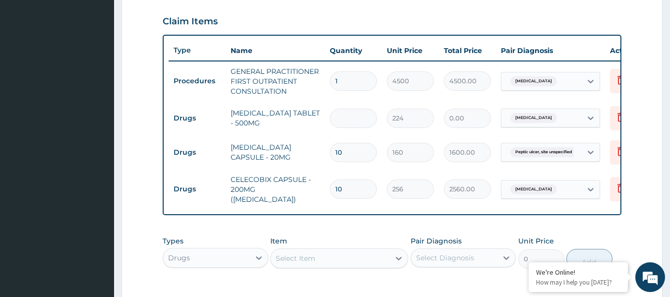
type input "224.00"
type input "10"
type input "2240.00"
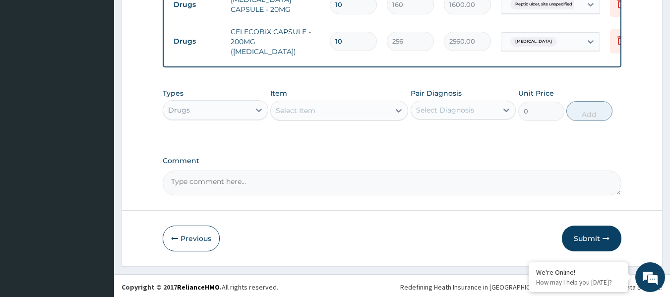
scroll to position [483, 0]
type input "10"
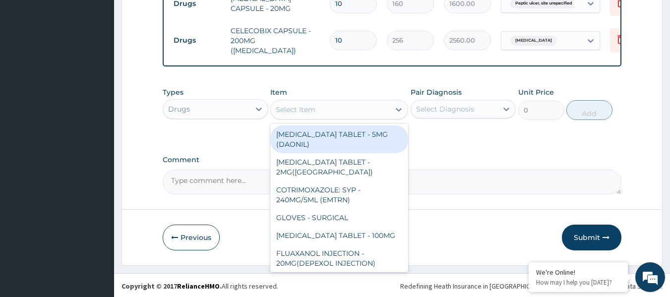
click at [361, 109] on div "Select Item" at bounding box center [330, 110] width 119 height 16
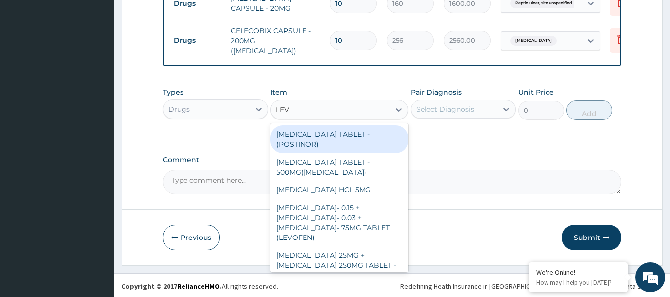
type input "LEVO"
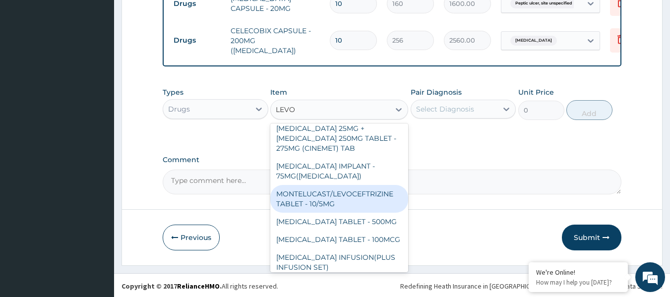
scroll to position [143, 0]
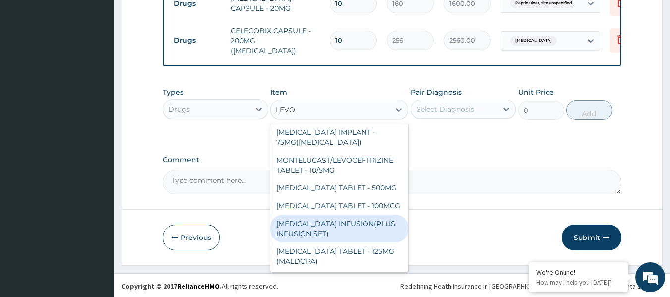
click at [347, 232] on div "[MEDICAL_DATA] INFUSION(PLUS INFUSION SET)" at bounding box center [339, 229] width 138 height 28
type input "2560"
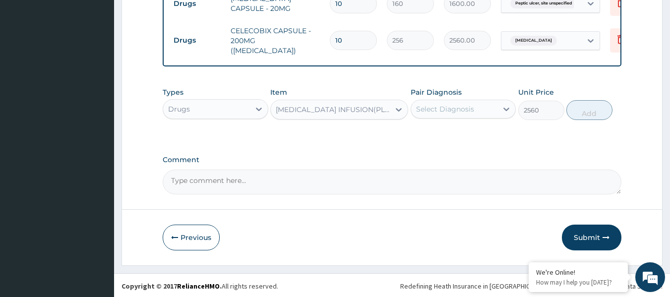
click at [441, 114] on div "Select Diagnosis" at bounding box center [445, 109] width 58 height 10
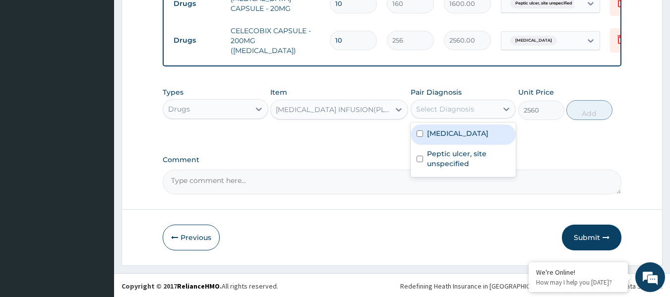
click at [430, 136] on label "Acute pyelonephritis" at bounding box center [457, 133] width 61 height 10
checkbox input "true"
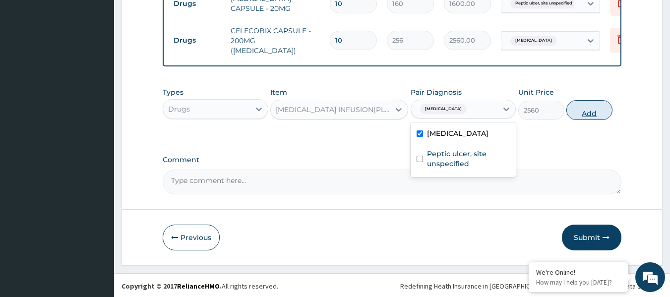
click at [576, 116] on button "Add" at bounding box center [589, 110] width 46 height 20
type input "0"
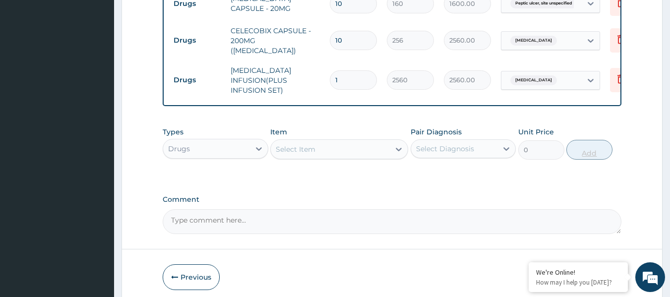
type input "0.00"
type input "2"
type input "5120.00"
type input "0.00"
type input "4"
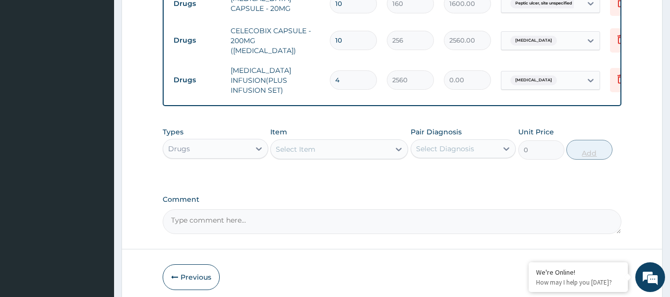
type input "10240.00"
type input "4"
click at [358, 148] on div "Select Item" at bounding box center [330, 149] width 119 height 16
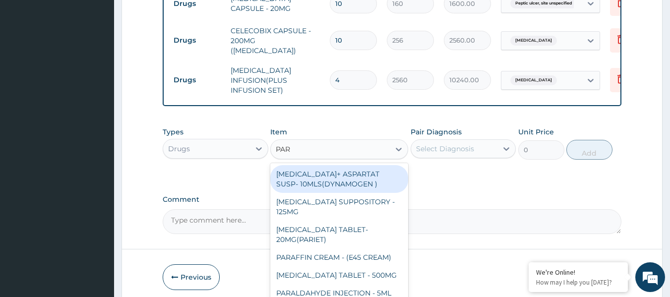
type input "PARA"
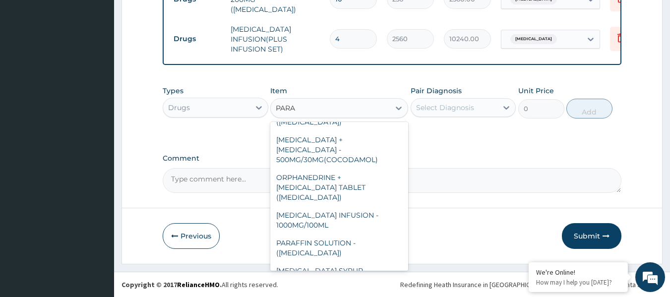
scroll to position [178, 0]
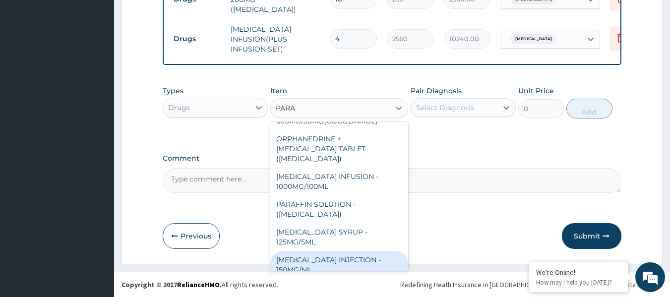
click at [350, 258] on div "[MEDICAL_DATA] INJECTION - 150MG/ML" at bounding box center [339, 265] width 138 height 28
type input "640"
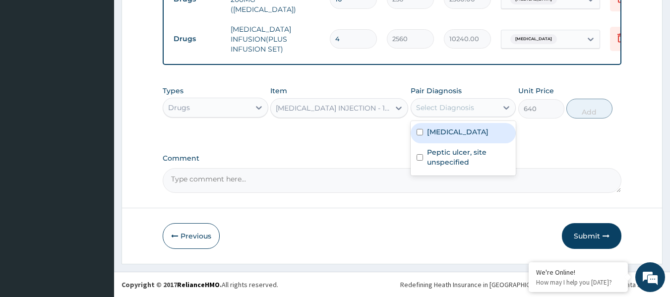
click at [447, 115] on div "Select Diagnosis" at bounding box center [454, 108] width 87 height 16
click at [444, 127] on label "Acute pyelonephritis" at bounding box center [457, 132] width 61 height 10
checkbox input "true"
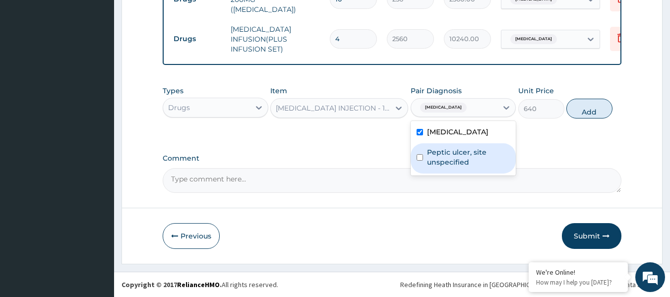
click at [443, 159] on label "Peptic ulcer, site unspecified" at bounding box center [468, 157] width 83 height 20
checkbox input "true"
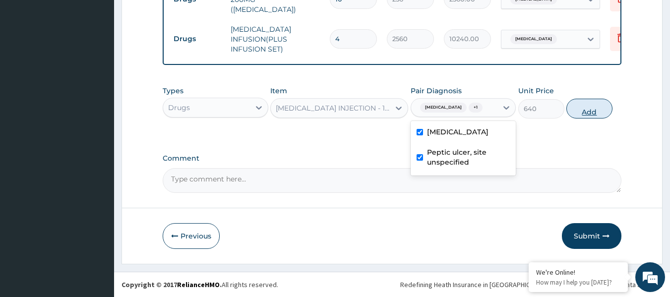
click at [587, 115] on button "Add" at bounding box center [589, 109] width 46 height 20
type input "0"
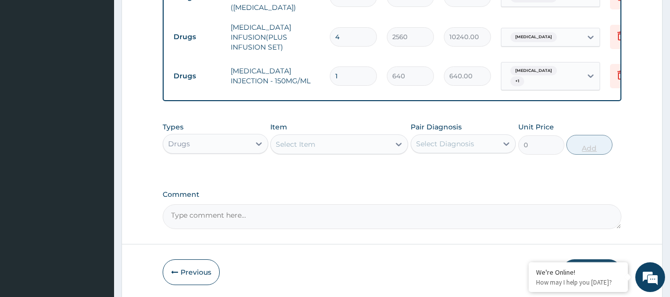
type input "0.00"
type input "2"
type input "1280.00"
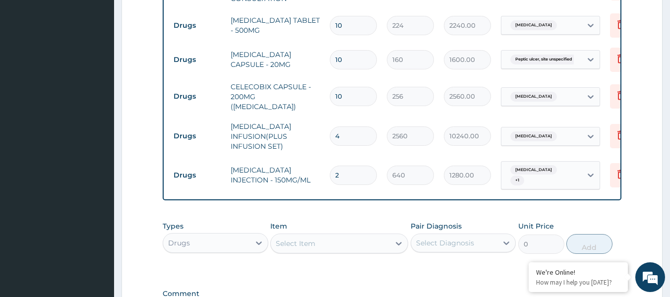
scroll to position [377, 0]
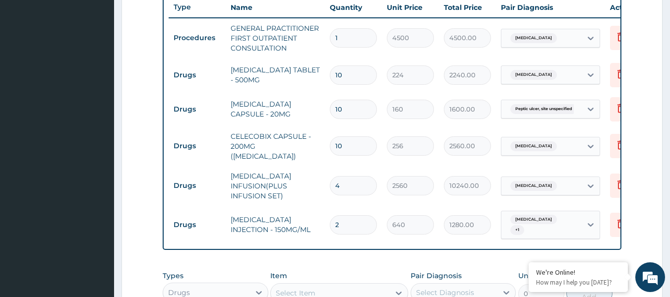
type input "2"
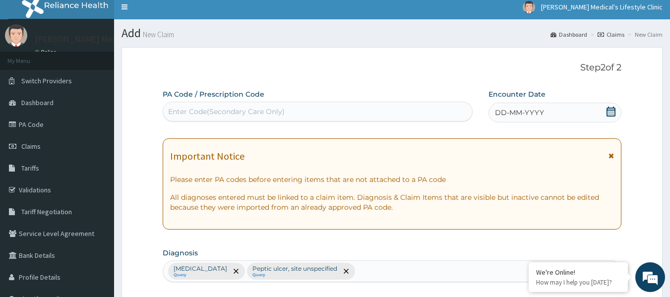
scroll to position [0, 0]
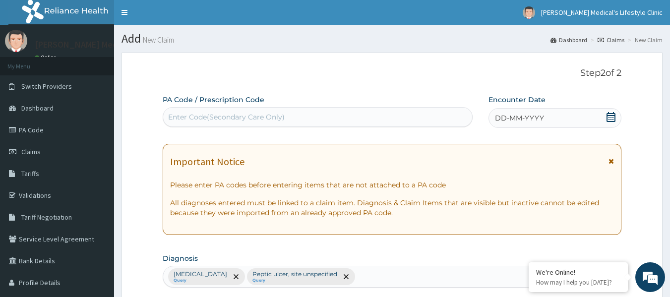
click at [520, 113] on div "DD-MM-YYYY" at bounding box center [554, 118] width 133 height 20
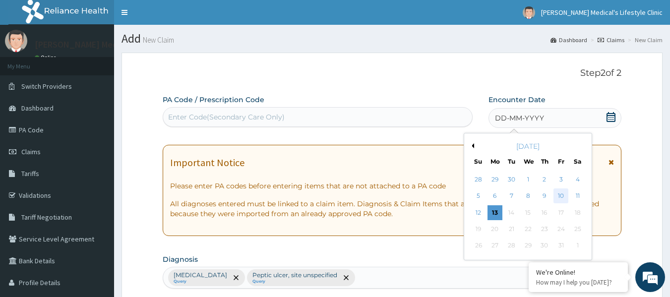
click at [564, 196] on div "10" at bounding box center [560, 196] width 15 height 15
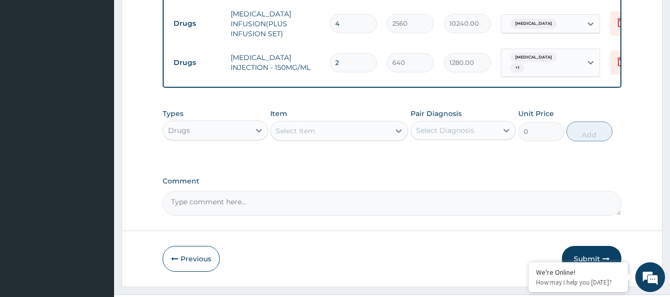
scroll to position [564, 0]
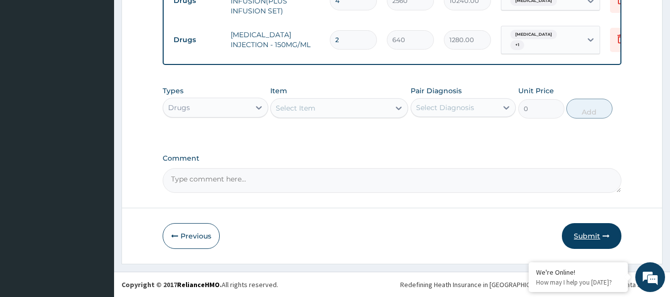
click at [591, 236] on button "Submit" at bounding box center [591, 236] width 59 height 26
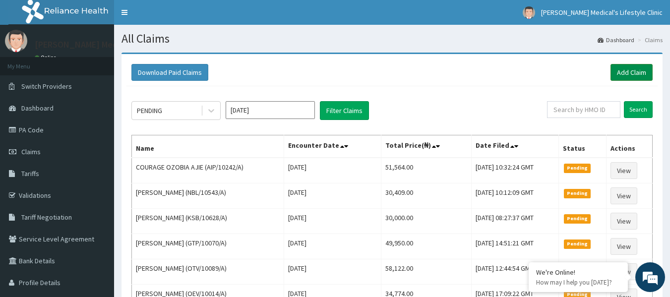
click at [634, 76] on link "Add Claim" at bounding box center [631, 72] width 42 height 17
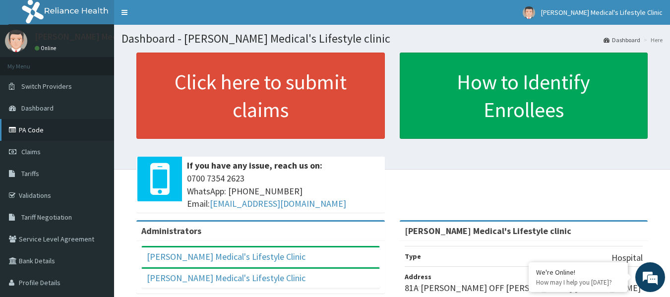
click at [41, 132] on link "PA Code" at bounding box center [57, 130] width 114 height 22
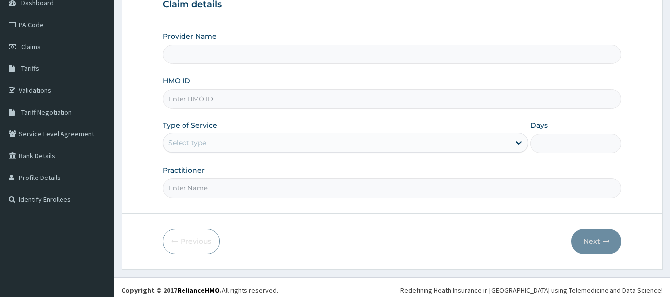
scroll to position [111, 0]
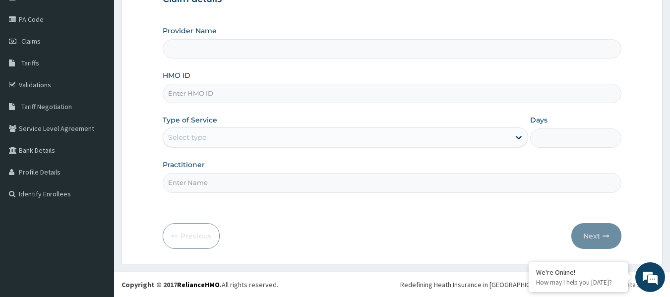
type input "[PERSON_NAME] Medical's Lifestyle clinic"
click at [213, 90] on input "HMO ID" at bounding box center [392, 93] width 459 height 19
paste input "08137204816"
type input "08137204816"
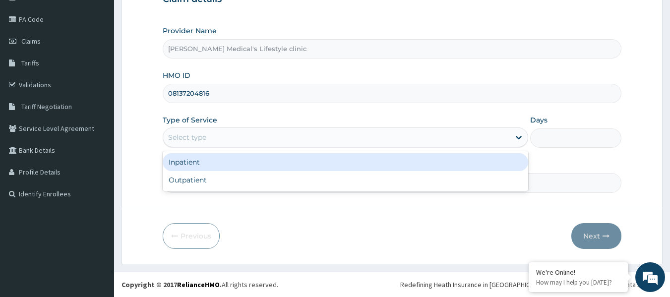
click at [200, 137] on div "Select type" at bounding box center [187, 137] width 38 height 10
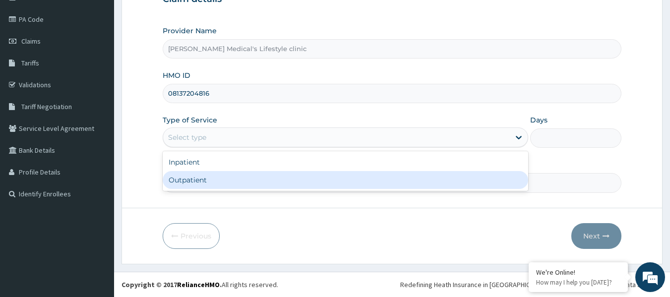
click at [200, 182] on div "Outpatient" at bounding box center [345, 180] width 365 height 18
type input "1"
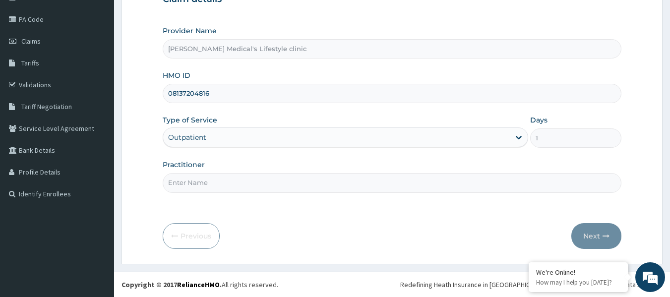
click at [200, 182] on input "Practitioner" at bounding box center [392, 182] width 459 height 19
type input "[PERSON_NAME]"
click at [591, 233] on button "Next" at bounding box center [596, 236] width 50 height 26
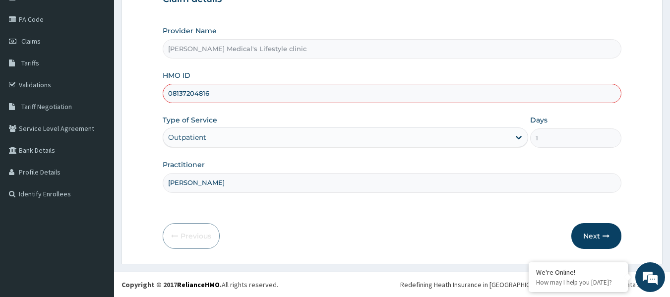
scroll to position [0, 0]
drag, startPoint x: 211, startPoint y: 95, endPoint x: 170, endPoint y: 100, distance: 41.4
click at [170, 100] on input "08137204816" at bounding box center [392, 93] width 459 height 19
paste input "ALS/10028/A"
type input "ALS/10028/A"
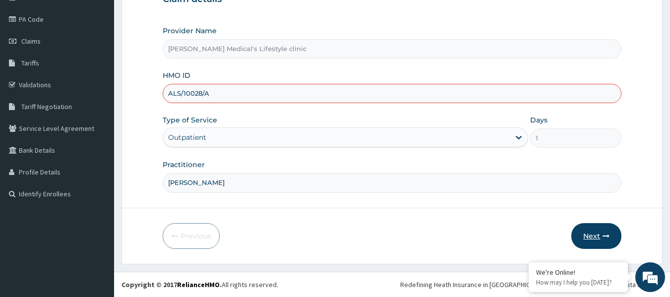
click at [599, 228] on button "Next" at bounding box center [596, 236] width 50 height 26
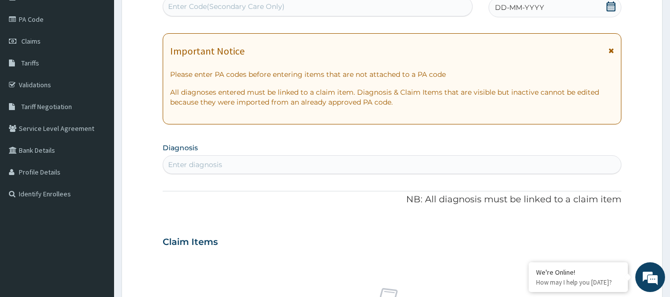
click at [239, 165] on div "Enter diagnosis" at bounding box center [392, 165] width 458 height 16
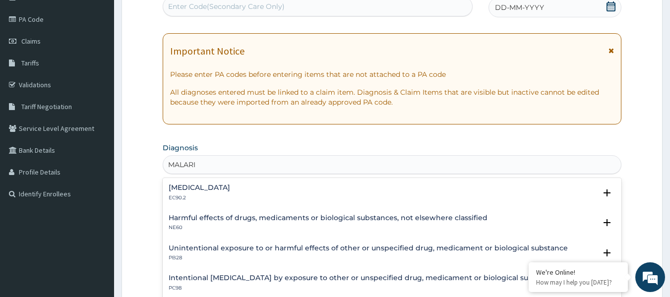
type input "[MEDICAL_DATA]"
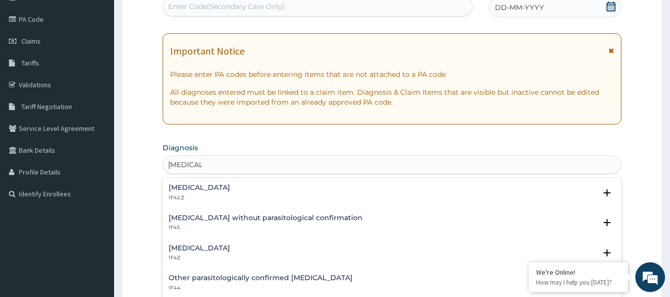
click at [195, 245] on h4 "[MEDICAL_DATA]" at bounding box center [199, 247] width 61 height 7
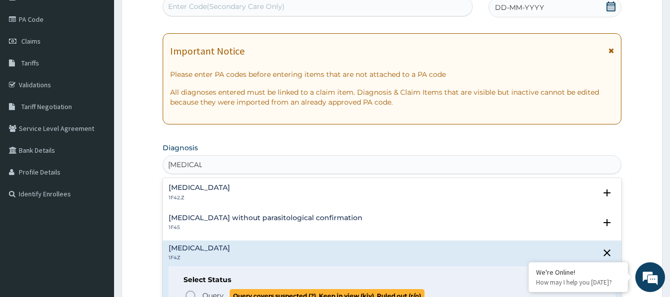
click at [186, 289] on span "Query Query covers suspected (?), Keep in view (kiv), Ruled out (r/o)" at bounding box center [392, 295] width 416 height 13
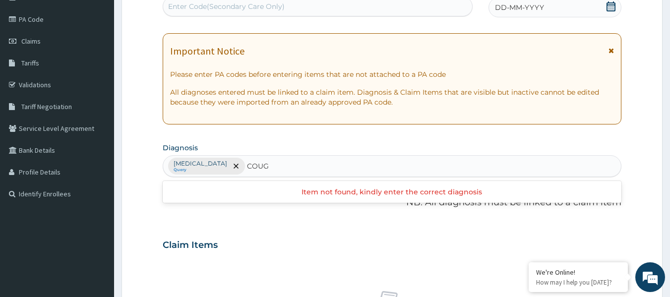
type input "COUGH"
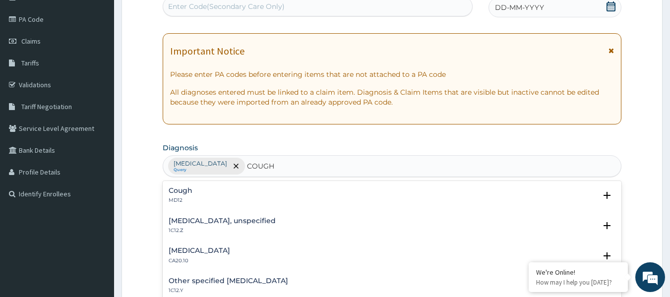
click at [179, 203] on p "MD12" at bounding box center [181, 200] width 24 height 7
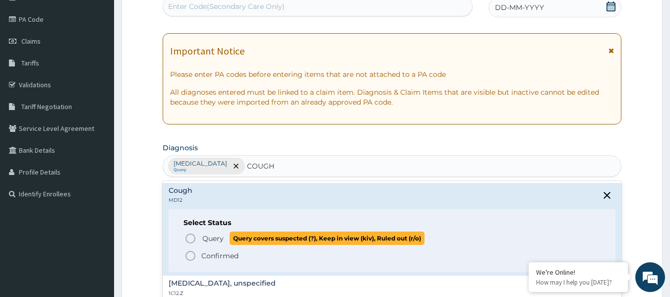
click at [191, 239] on icon "status option query" at bounding box center [190, 238] width 12 height 12
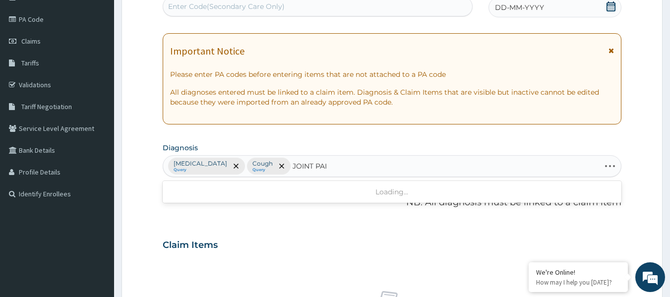
type input "JOINT PAIN"
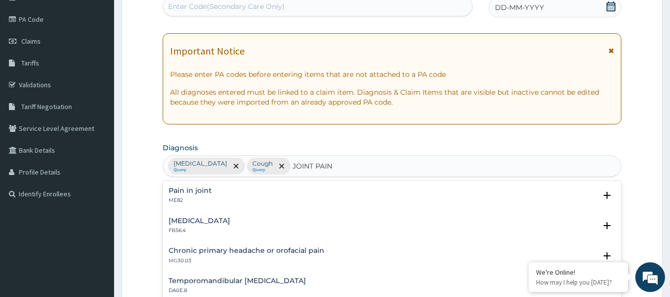
click at [186, 194] on h4 "Pain in joint" at bounding box center [190, 190] width 43 height 7
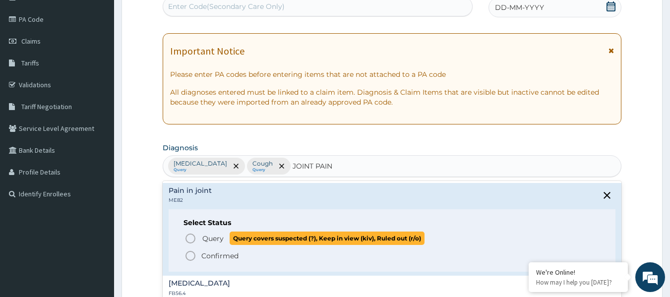
click at [190, 241] on icon "status option query" at bounding box center [190, 238] width 12 height 12
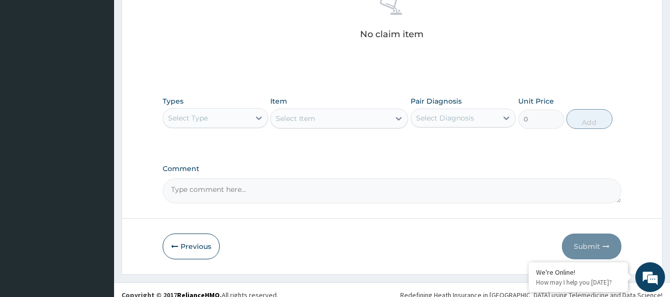
scroll to position [408, 0]
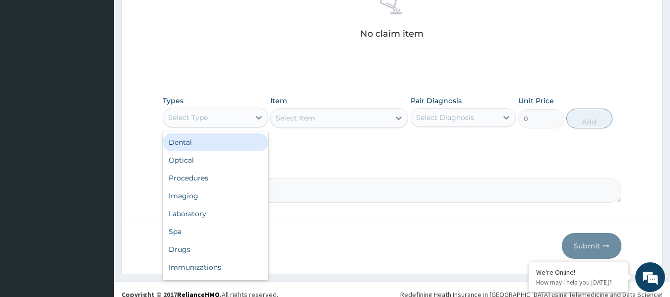
click at [229, 117] on div "Select Type" at bounding box center [206, 118] width 87 height 16
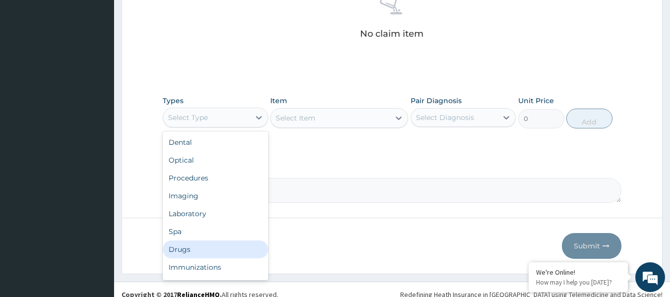
click at [240, 243] on div "Drugs" at bounding box center [216, 249] width 106 height 18
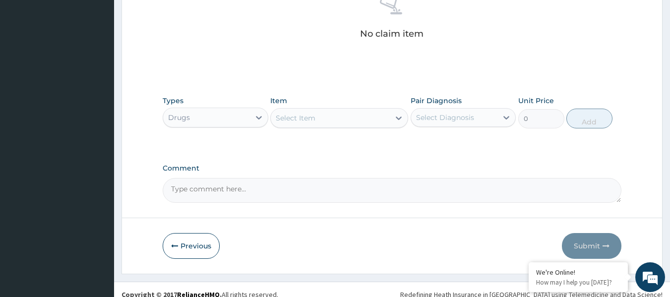
click at [329, 120] on div "Select Item" at bounding box center [330, 118] width 119 height 16
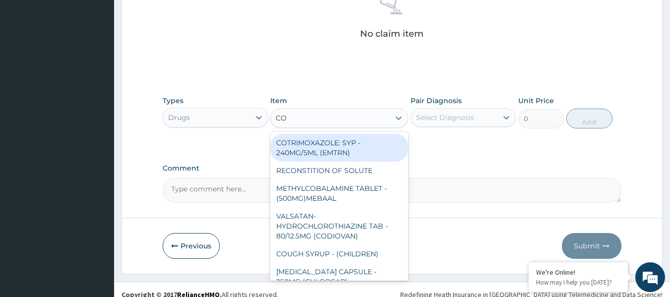
type input "COU"
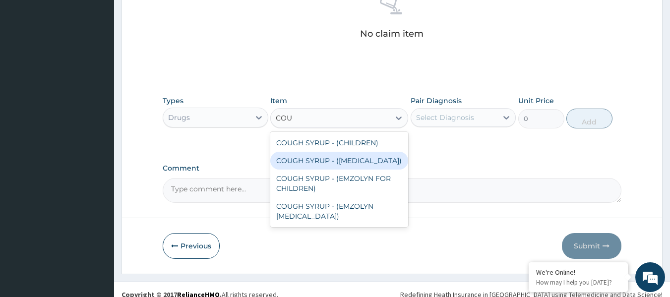
click at [366, 157] on div "COUGH SYRUP - ([MEDICAL_DATA])" at bounding box center [339, 161] width 138 height 18
type input "1280"
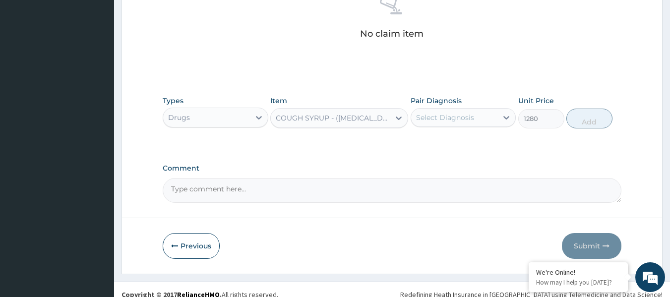
click at [445, 121] on div "Select Diagnosis" at bounding box center [445, 118] width 58 height 10
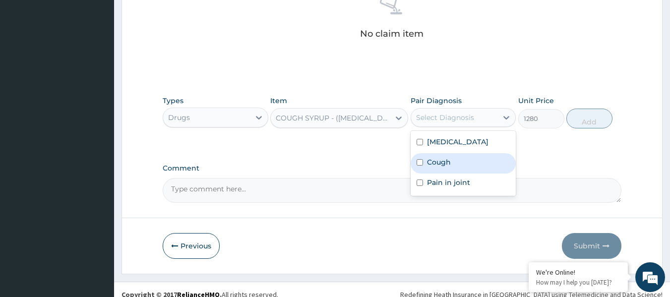
click at [435, 164] on label "Cough" at bounding box center [439, 162] width 24 height 10
checkbox input "true"
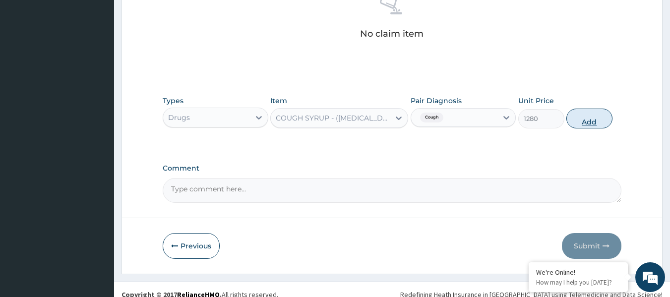
click at [590, 115] on button "Add" at bounding box center [589, 119] width 46 height 20
type input "0"
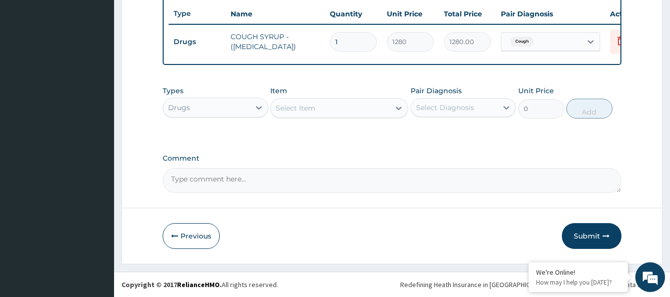
click at [334, 102] on div "Select Item" at bounding box center [330, 108] width 119 height 16
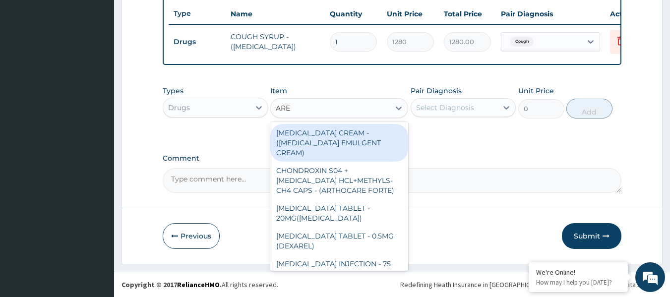
type input "AREE"
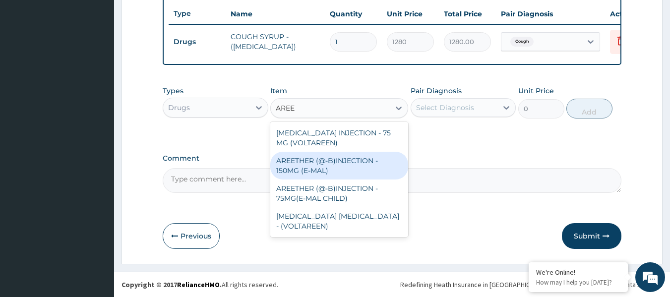
click at [360, 173] on div "AREETHER (@-B)INJECTION - 150MG (E-MAL)" at bounding box center [339, 166] width 138 height 28
type input "1920"
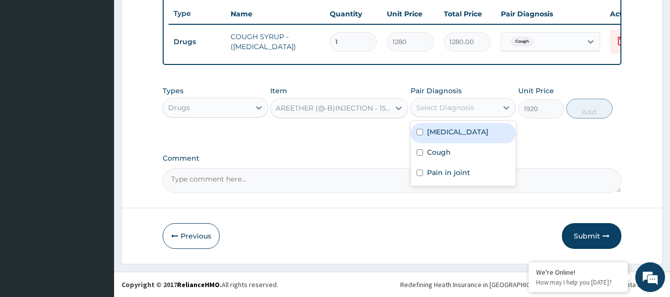
click at [431, 112] on div "Select Diagnosis" at bounding box center [445, 108] width 58 height 10
click at [431, 133] on label "[MEDICAL_DATA]" at bounding box center [457, 132] width 61 height 10
checkbox input "true"
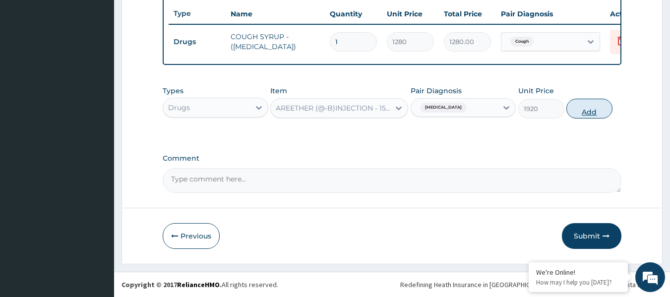
click at [590, 110] on button "Add" at bounding box center [589, 109] width 46 height 20
type input "0"
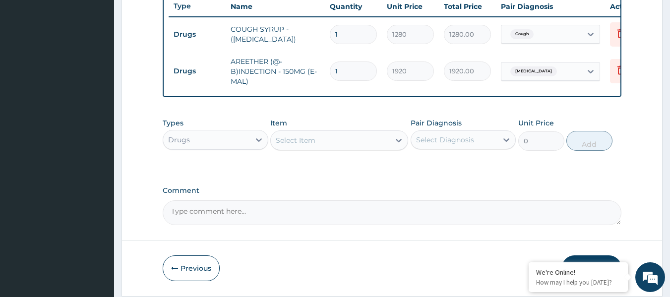
click at [354, 148] on div "Select Item" at bounding box center [330, 140] width 119 height 16
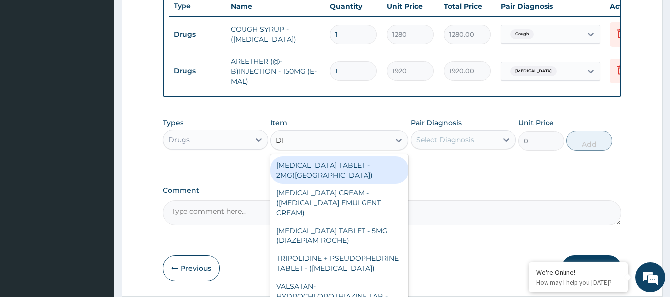
type input "DIC"
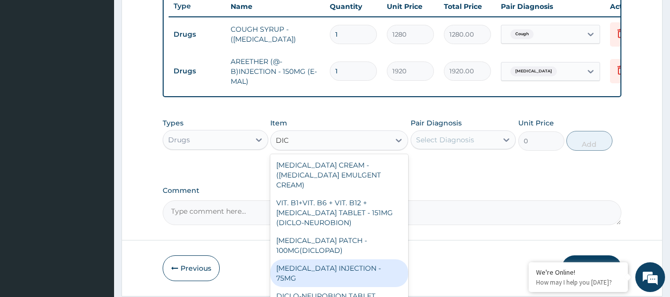
click at [378, 261] on div "DICLOFENAC INJECTION - 75MG" at bounding box center [339, 273] width 138 height 28
type input "480"
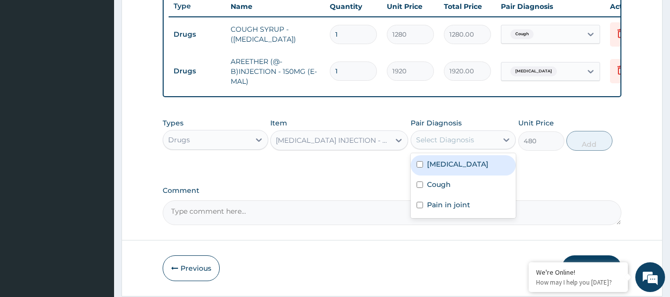
click at [449, 144] on div "Select Diagnosis" at bounding box center [445, 140] width 58 height 10
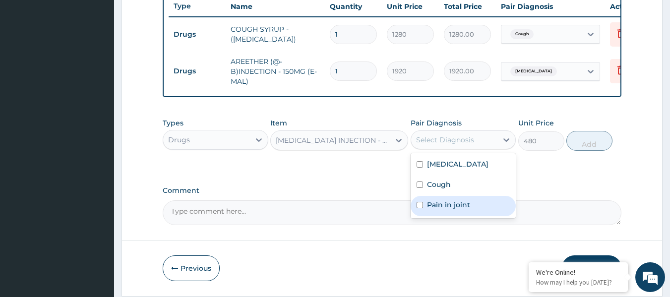
click at [448, 210] on label "Pain in joint" at bounding box center [448, 205] width 43 height 10
checkbox input "true"
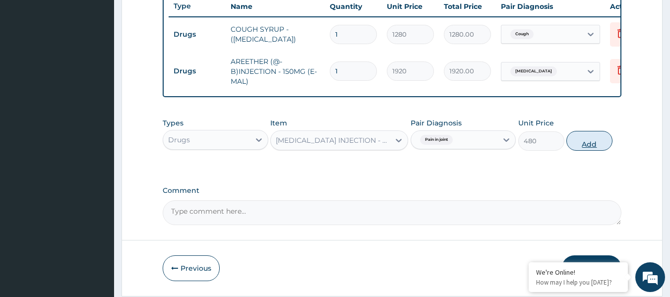
click at [580, 149] on button "Add" at bounding box center [589, 141] width 46 height 20
type input "0"
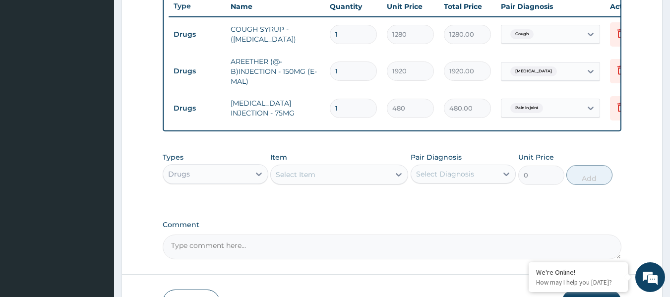
click at [368, 181] on div "Select Item" at bounding box center [330, 175] width 119 height 16
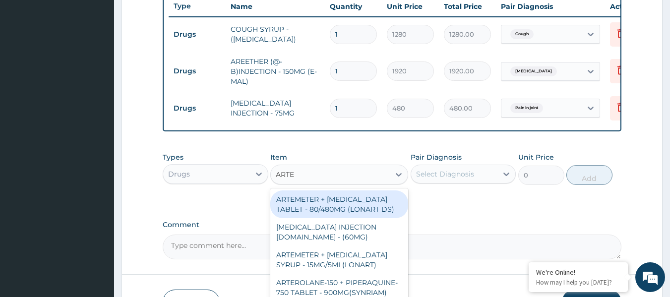
type input "ARTEM"
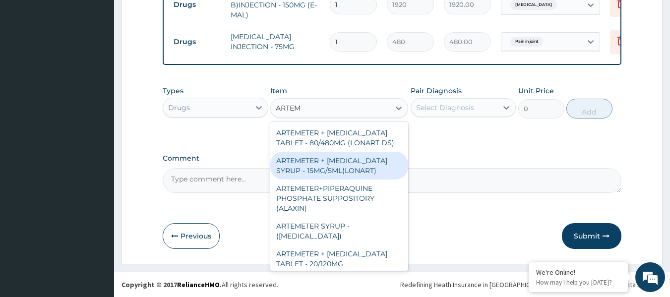
scroll to position [452, 0]
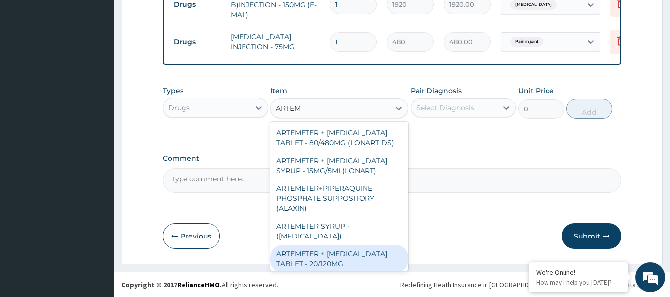
click at [375, 260] on div "ARTEMETER + LUMEFANTRINE TABLET - 20/120MG" at bounding box center [339, 259] width 138 height 28
type input "224"
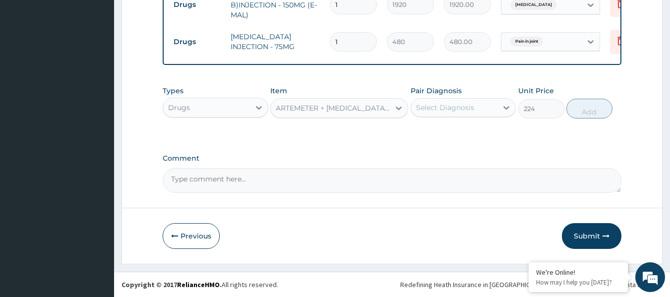
click at [450, 107] on div "Select Diagnosis" at bounding box center [445, 108] width 58 height 10
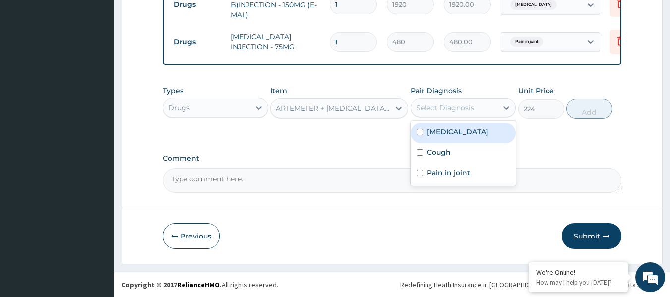
click at [445, 128] on label "Malaria, unspecified" at bounding box center [457, 132] width 61 height 10
checkbox input "true"
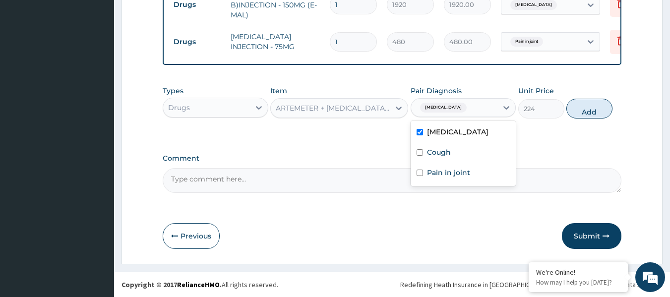
click at [593, 110] on button "Add" at bounding box center [589, 109] width 46 height 20
type input "0"
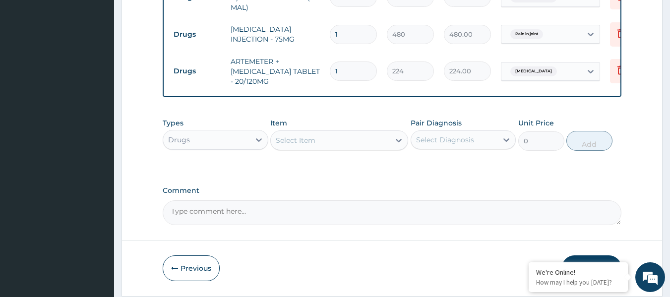
type input "0.00"
type input "6"
type input "1344.00"
type input "6"
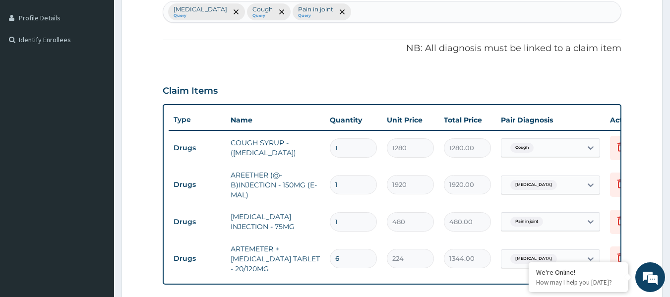
scroll to position [155, 0]
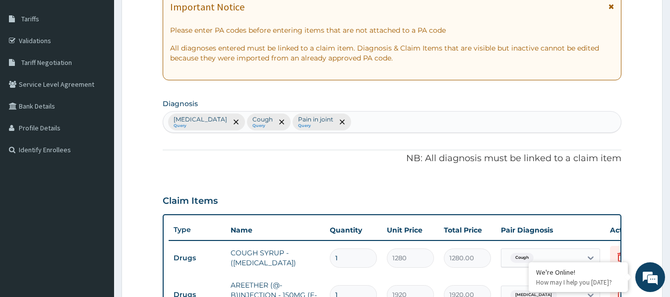
click at [376, 120] on div "Malaria, unspecified Query Cough Query Pain in joint Query" at bounding box center [392, 122] width 458 height 21
type input "U"
type input "UPPER RES"
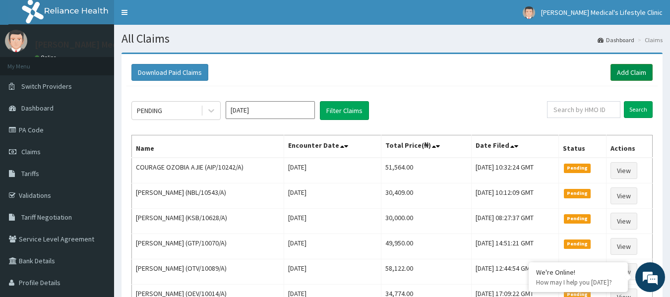
click at [634, 74] on link "Add Claim" at bounding box center [631, 72] width 42 height 17
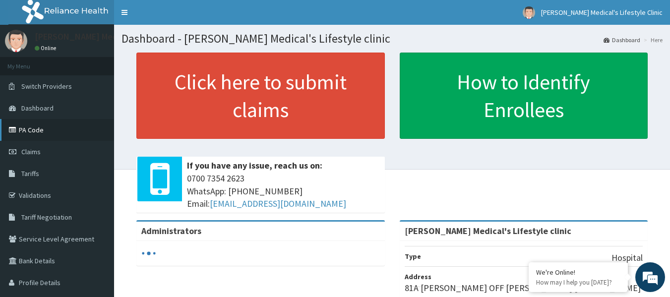
click at [57, 125] on link "PA Code" at bounding box center [57, 130] width 114 height 22
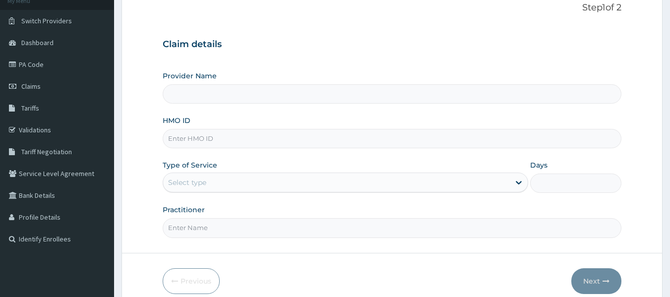
scroll to position [111, 0]
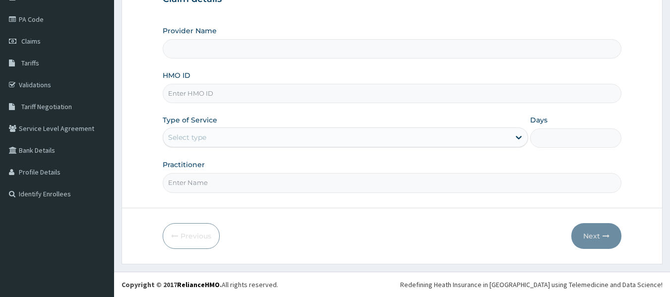
click at [231, 95] on input "HMO ID" at bounding box center [392, 93] width 459 height 19
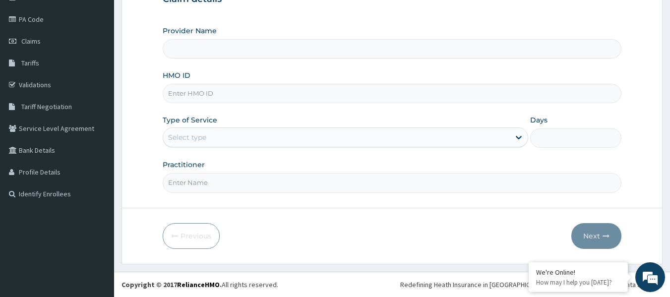
type input "Grover Medical's Lifestyle clinic"
paste input "ITX/10067/A"
type input "ITX/10067/A"
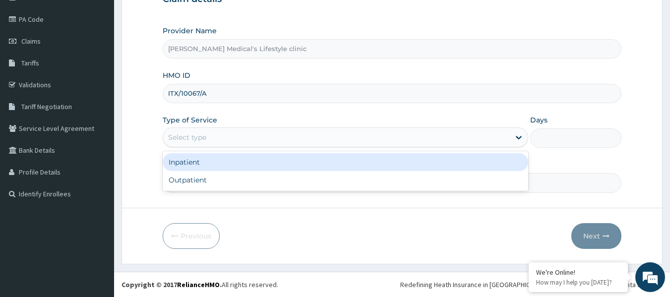
click at [195, 139] on div "Select type" at bounding box center [187, 137] width 38 height 10
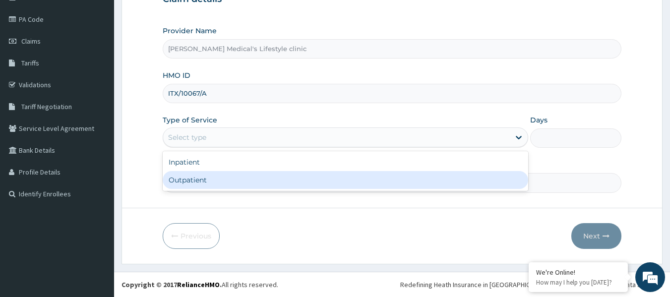
click at [202, 184] on div "Outpatient" at bounding box center [345, 180] width 365 height 18
type input "1"
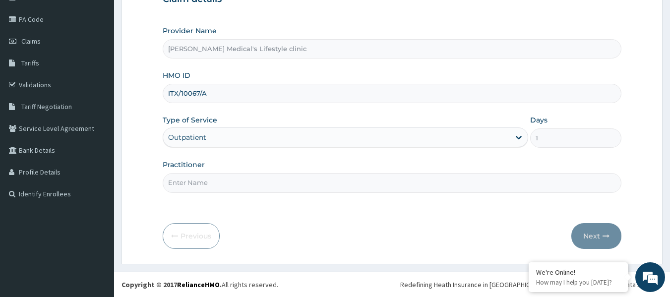
click at [202, 184] on input "Practitioner" at bounding box center [392, 182] width 459 height 19
type input "dr wura"
click at [594, 244] on button "Next" at bounding box center [596, 236] width 50 height 26
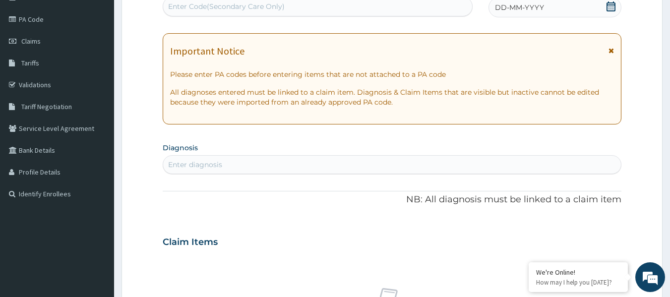
scroll to position [0, 0]
click at [247, 14] on div "Enter Code(Secondary Care Only)" at bounding box center [317, 7] width 309 height 16
paste input "PA/3385E0"
type input "PA/3385E0"
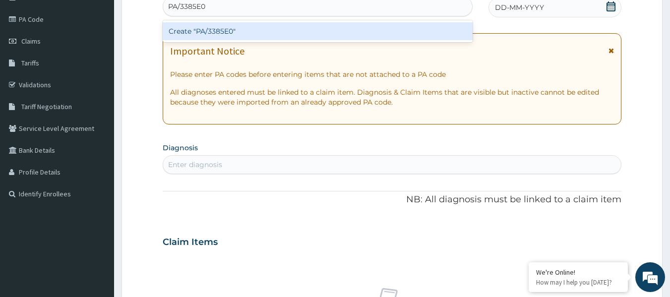
click at [235, 26] on div "Create "PA/3385E0"" at bounding box center [318, 31] width 310 height 18
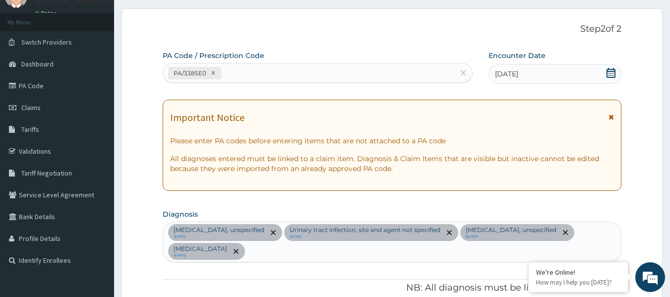
scroll to position [44, 0]
click at [36, 110] on span "Claims" at bounding box center [30, 108] width 19 height 9
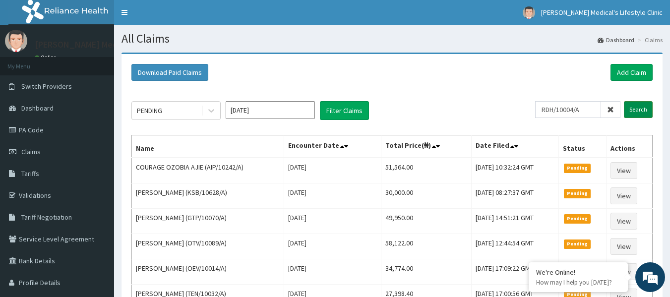
type input "RDH/10004/A"
click at [640, 108] on input "Search" at bounding box center [638, 109] width 29 height 17
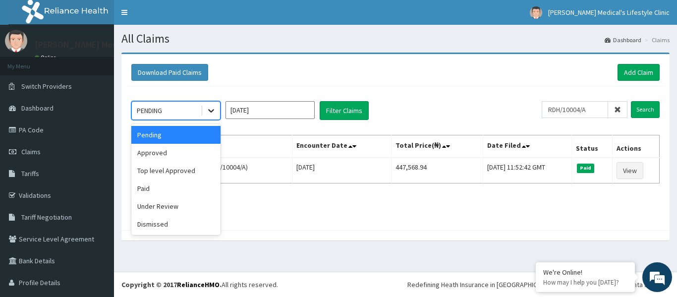
click at [212, 112] on icon at bounding box center [211, 111] width 6 height 3
click at [188, 152] on div "Approved" at bounding box center [175, 153] width 89 height 18
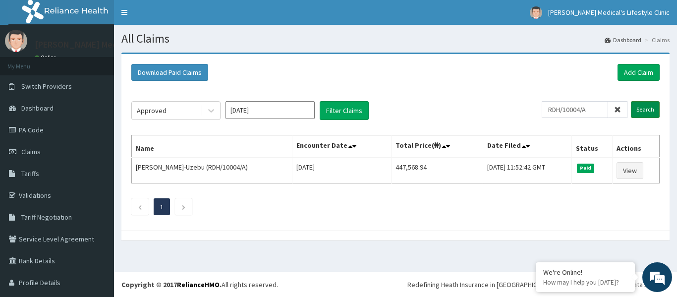
click at [638, 111] on input "Search" at bounding box center [645, 109] width 29 height 17
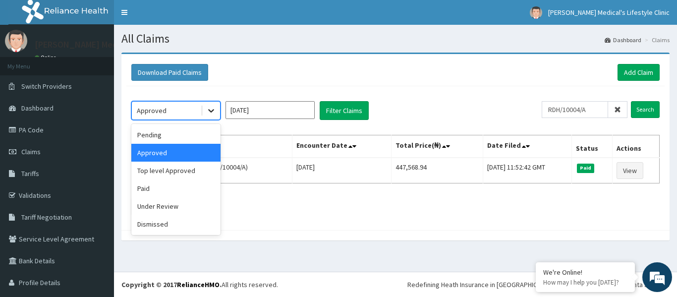
click at [210, 110] on icon at bounding box center [211, 111] width 10 height 10
click at [183, 190] on div "Paid" at bounding box center [175, 188] width 89 height 18
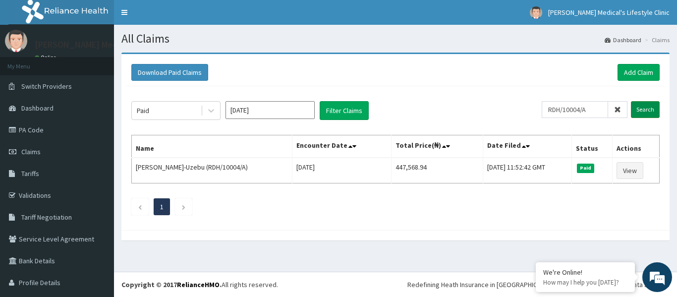
click at [636, 112] on input "Search" at bounding box center [645, 109] width 29 height 17
click at [637, 109] on input "Search" at bounding box center [645, 109] width 29 height 17
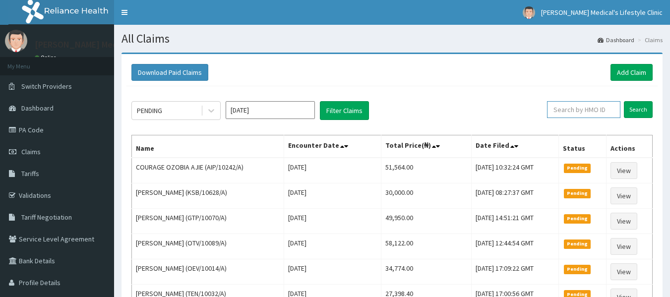
click at [568, 111] on input "text" at bounding box center [583, 109] width 73 height 17
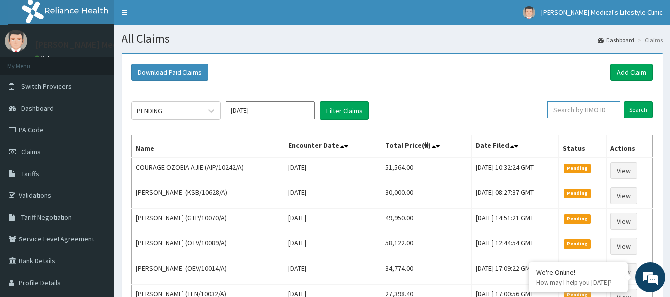
paste input "RDH/10004/A"
type input "RDH/10004/A"
click at [641, 109] on input "Search" at bounding box center [638, 109] width 29 height 17
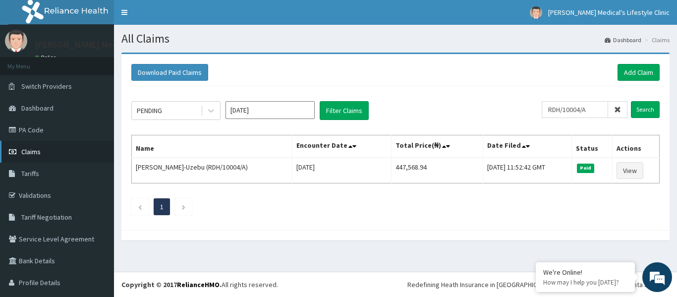
click at [49, 147] on link "Claims" at bounding box center [57, 152] width 114 height 22
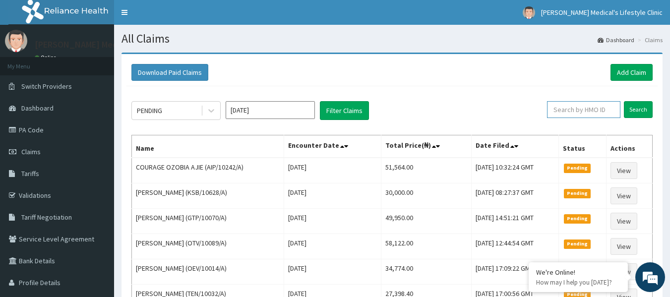
click at [564, 110] on input "text" at bounding box center [583, 109] width 73 height 17
paste input "RDH/10004/A"
type input "RDH/10004/A"
click at [642, 104] on input "Search" at bounding box center [638, 109] width 29 height 17
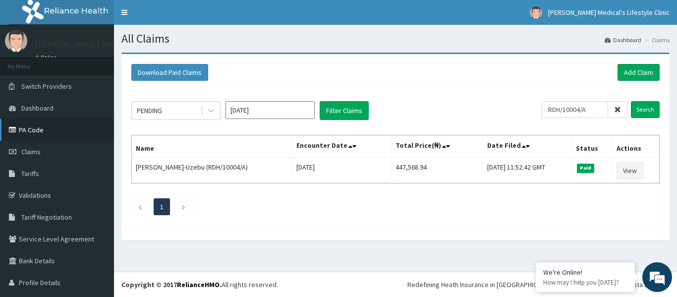
click at [19, 134] on link "PA Code" at bounding box center [57, 130] width 114 height 22
